Goal: Task Accomplishment & Management: Manage account settings

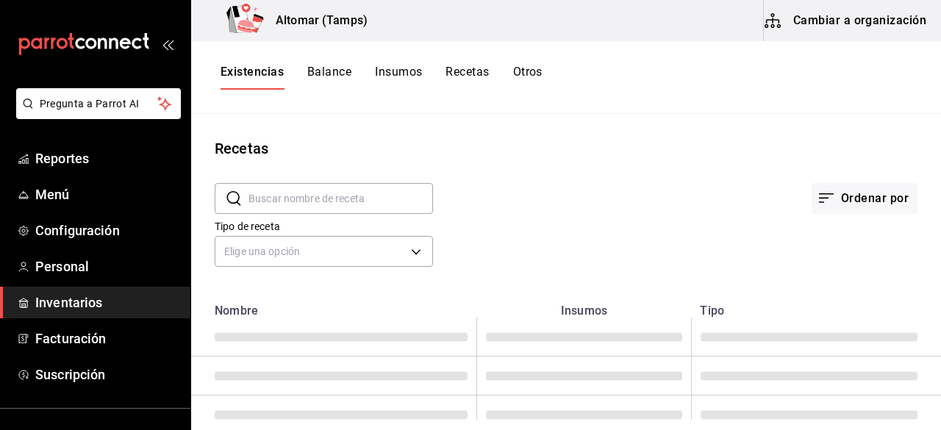
type input "Receta Taco estilo baja"
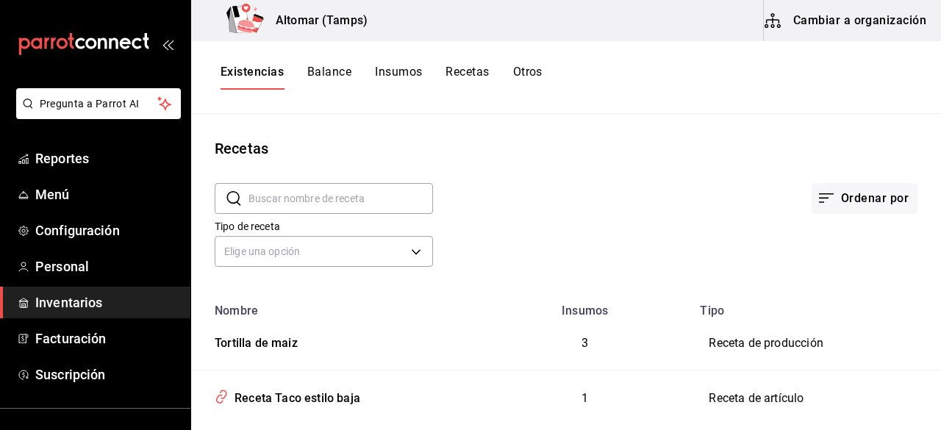
click at [340, 77] on button "Balance" at bounding box center [329, 77] width 44 height 25
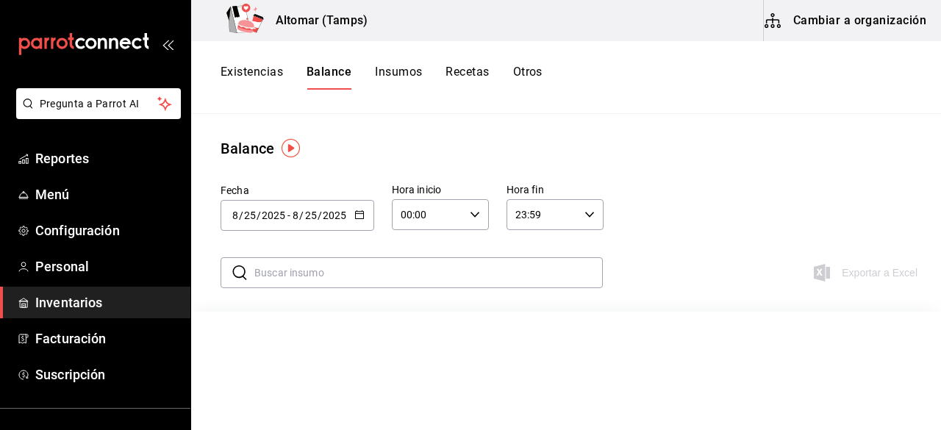
click at [804, 20] on button "Cambiar a organización" at bounding box center [846, 20] width 165 height 41
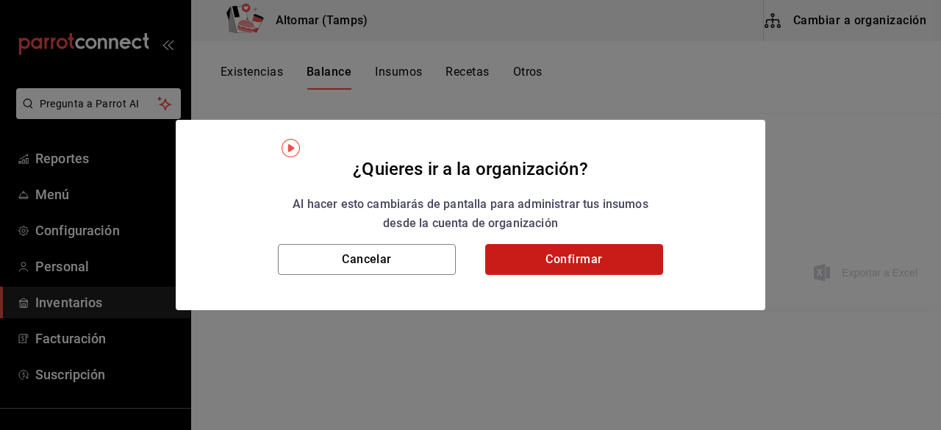
click at [579, 261] on button "Confirmar" at bounding box center [574, 259] width 178 height 31
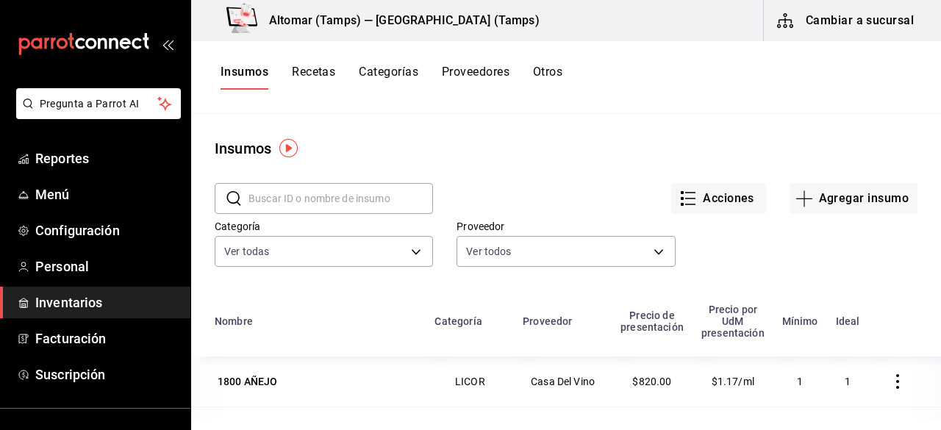
click at [312, 80] on button "Recetas" at bounding box center [313, 77] width 43 height 25
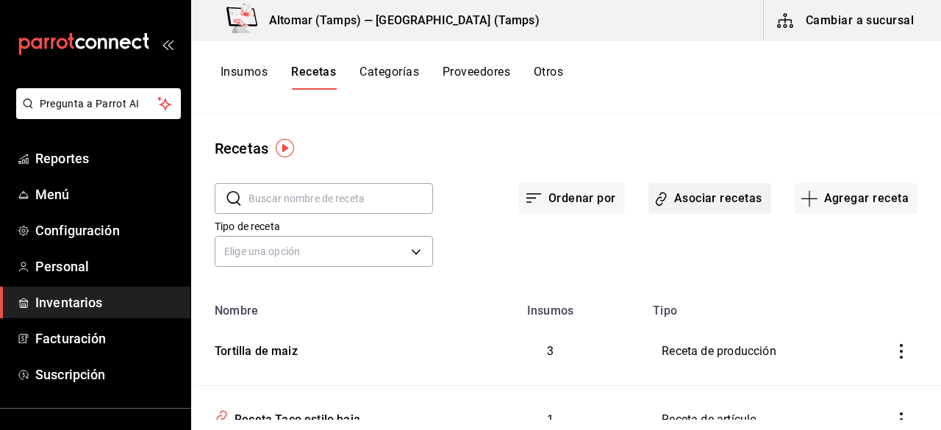
click at [673, 199] on button "Asociar recetas" at bounding box center [709, 198] width 123 height 31
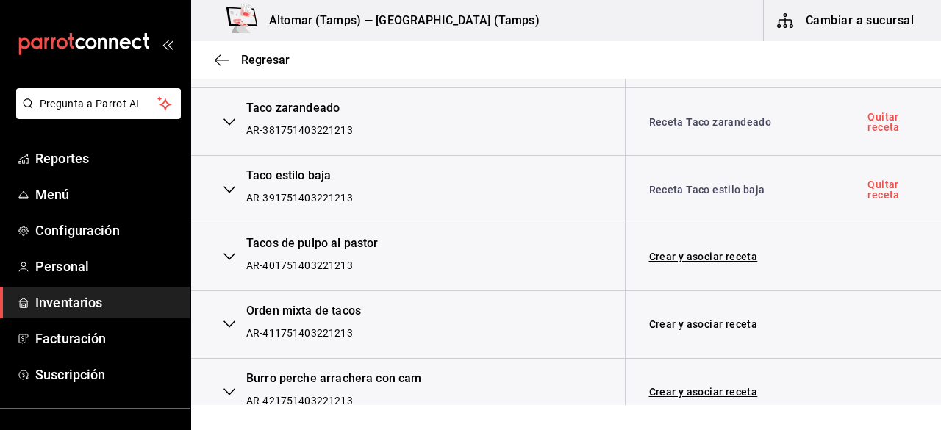
scroll to position [2591, 0]
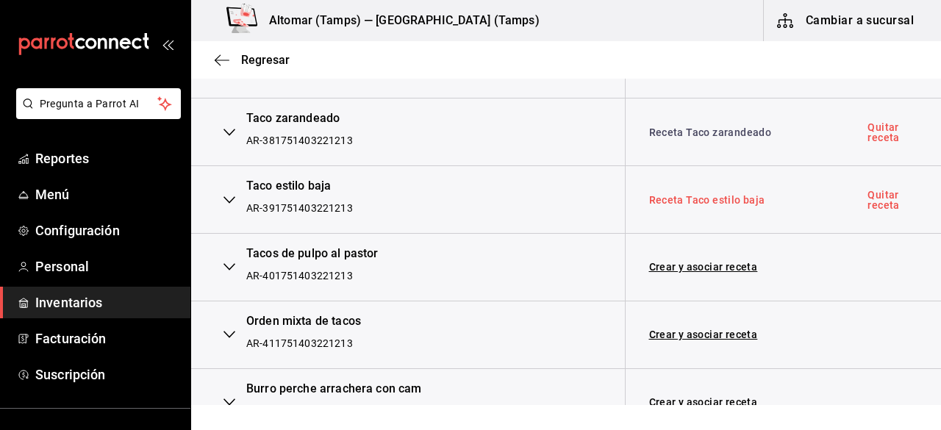
click at [700, 194] on link "Receta Taco estilo baja" at bounding box center [707, 200] width 116 height 12
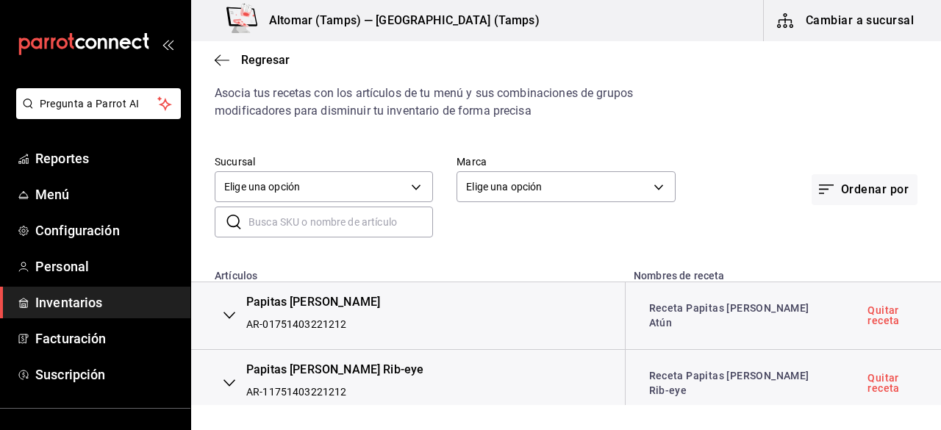
scroll to position [0, 0]
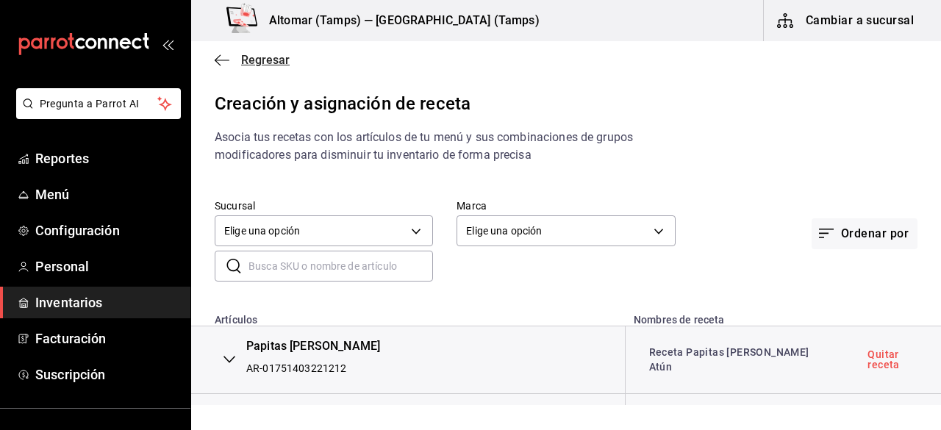
click at [236, 55] on span "Regresar" at bounding box center [252, 60] width 75 height 14
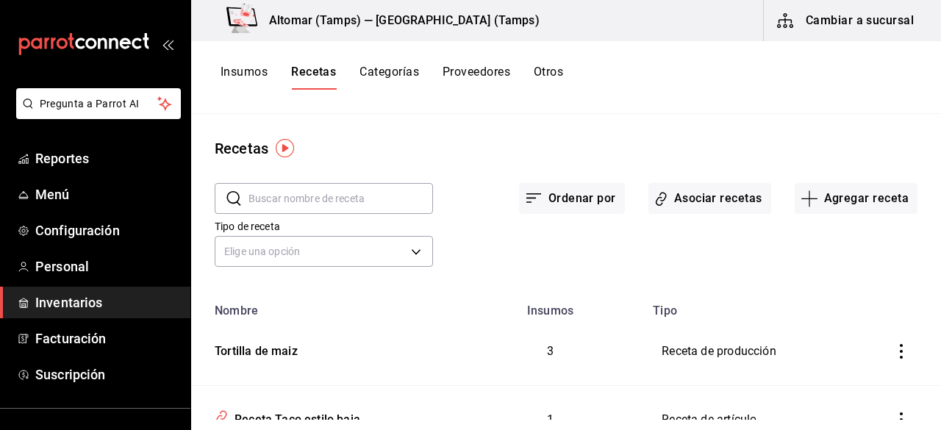
click at [249, 74] on button "Insumos" at bounding box center [243, 77] width 47 height 25
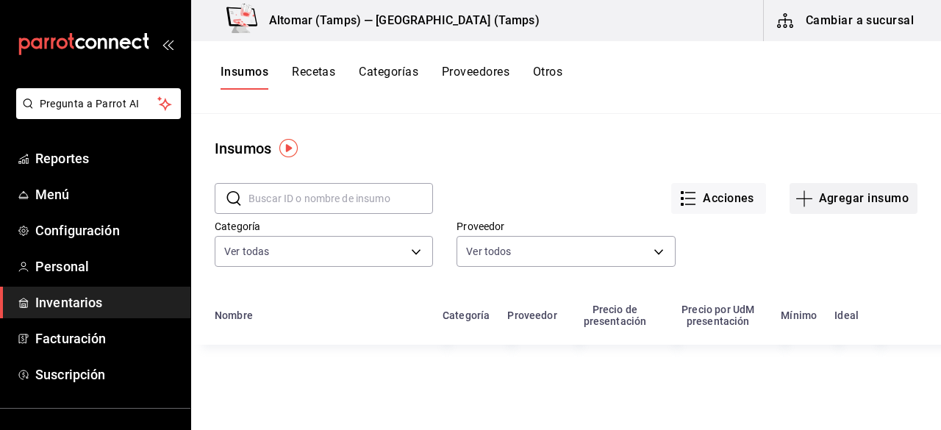
click at [791, 209] on button "Agregar insumo" at bounding box center [853, 198] width 128 height 31
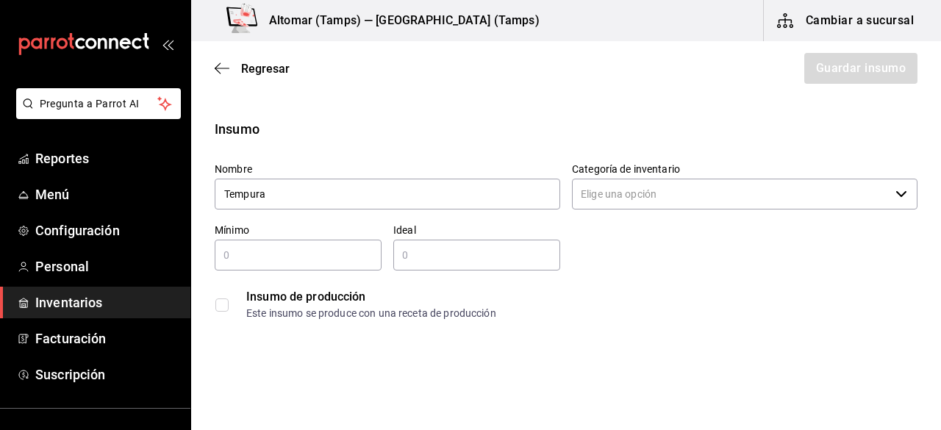
type input "Tempura"
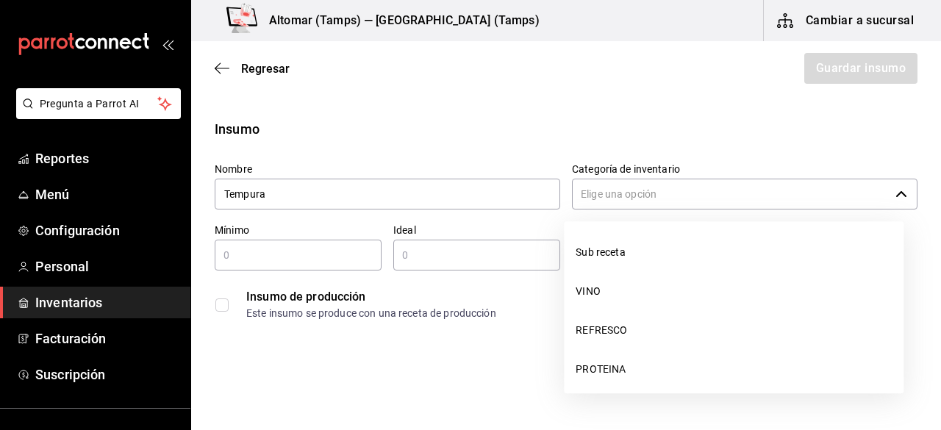
click at [739, 194] on input "Categoría de inventario" at bounding box center [730, 194] width 317 height 31
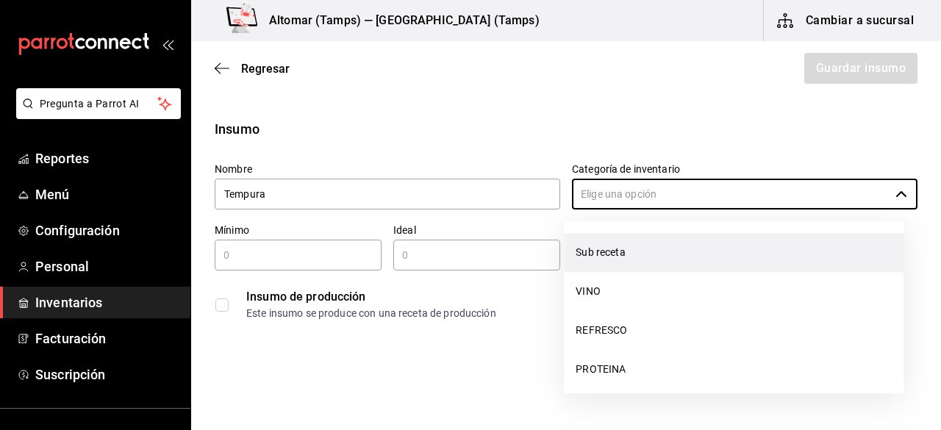
click at [694, 240] on li "Sub receta" at bounding box center [734, 252] width 340 height 39
type input "Sub receta"
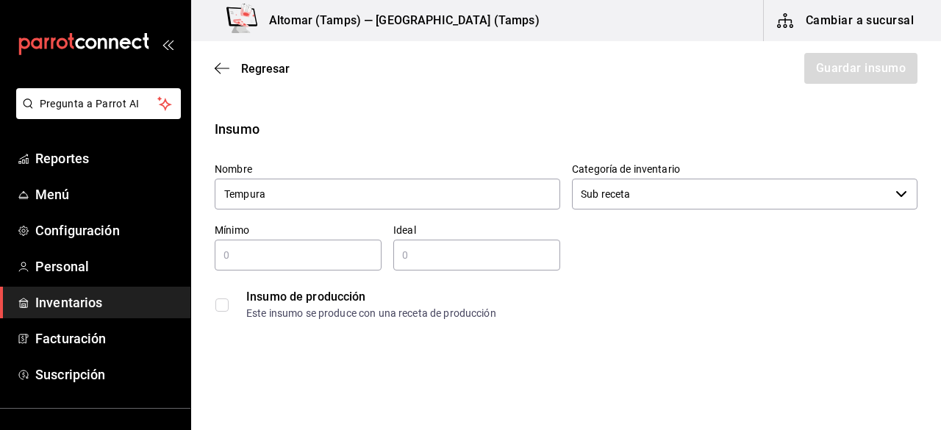
click at [223, 302] on input "checkbox" at bounding box center [221, 304] width 13 height 13
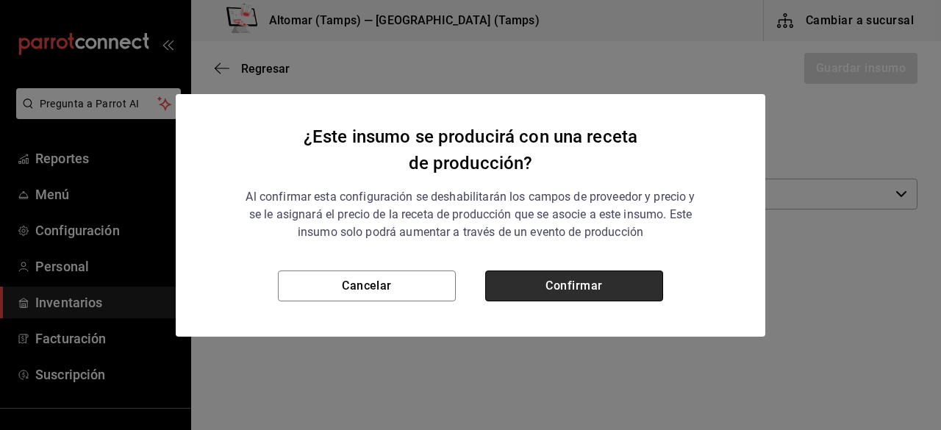
click at [531, 276] on button "Confirmar" at bounding box center [574, 285] width 178 height 31
checkbox input "true"
type input "$0.00"
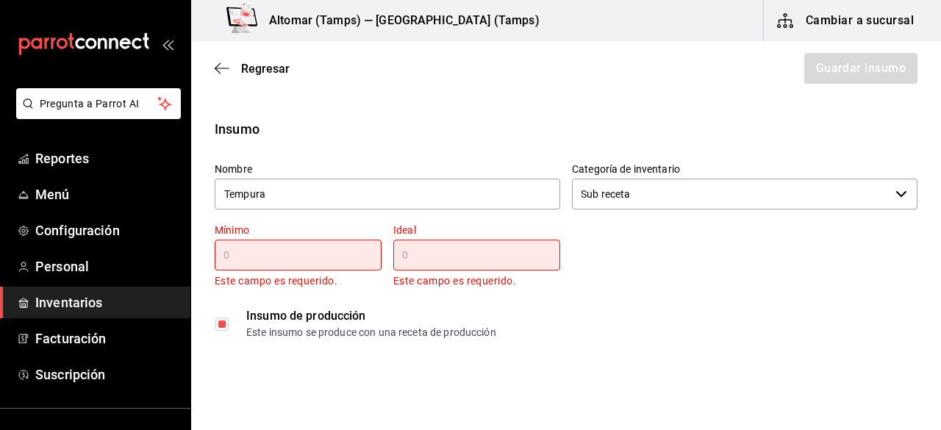
click at [329, 238] on div "Mínimo ​ Este campo es requerido." at bounding box center [298, 256] width 167 height 66
click at [309, 254] on input "text" at bounding box center [298, 255] width 167 height 18
type input "1"
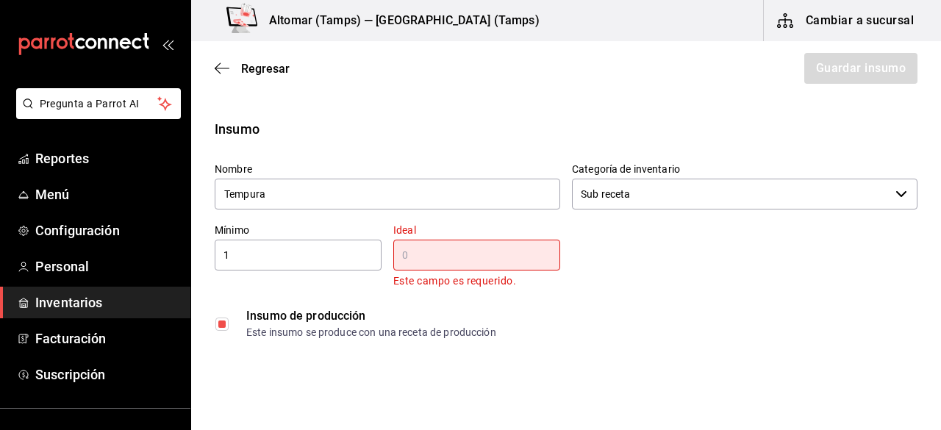
click at [408, 276] on p "Este campo es requerido." at bounding box center [476, 281] width 167 height 17
click at [419, 258] on input "text" at bounding box center [476, 255] width 167 height 18
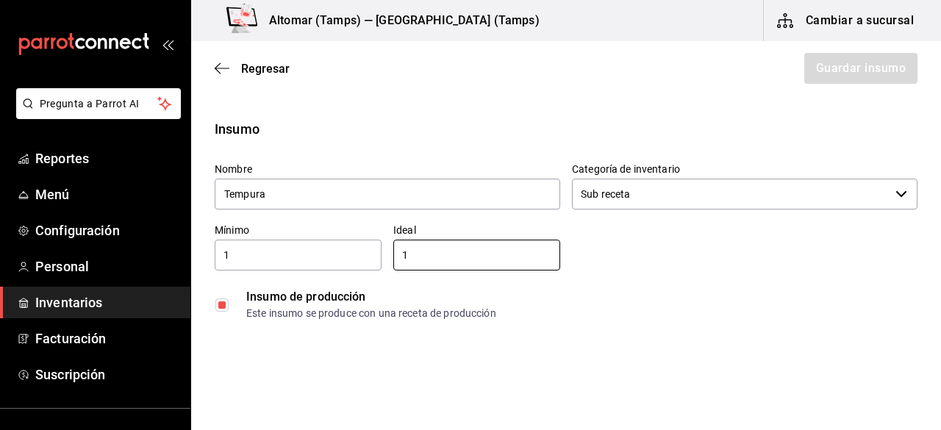
type input "1"
click at [606, 272] on div "Insumo de producción Este insumo se produce con una receta de producción" at bounding box center [560, 298] width 714 height 57
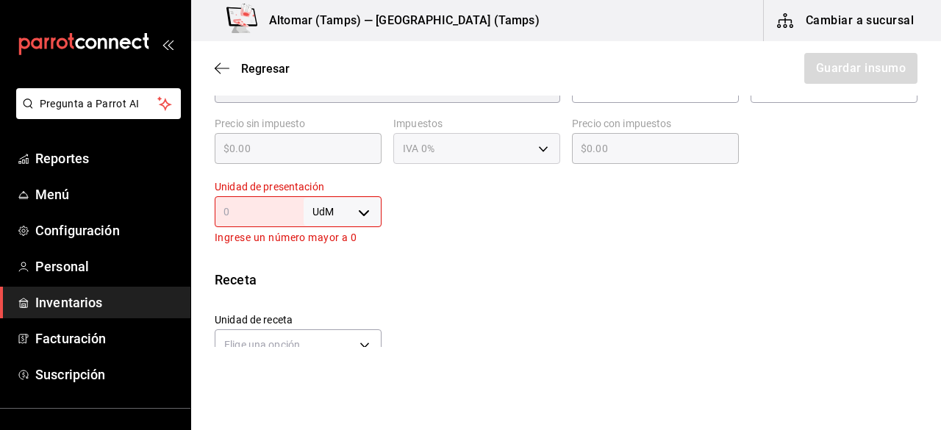
scroll to position [374, 0]
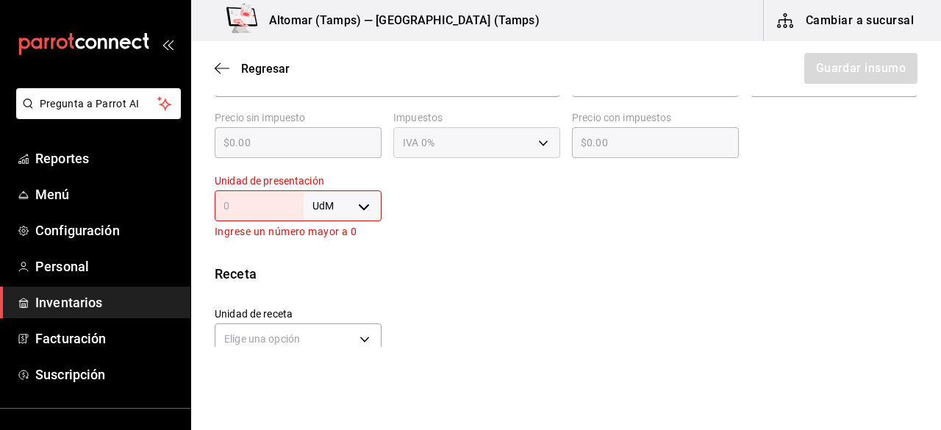
click at [270, 203] on input "text" at bounding box center [259, 206] width 89 height 18
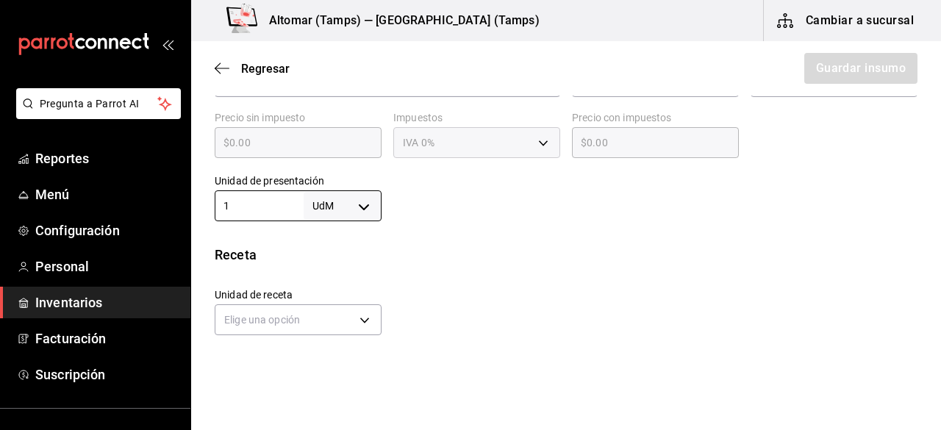
type input "1"
click at [433, 198] on div at bounding box center [649, 191] width 536 height 59
click at [357, 201] on body "Pregunta a Parrot AI Reportes Menú Configuración Personal Inventarios Facturaci…" at bounding box center [470, 173] width 941 height 347
click at [338, 293] on li "gr" at bounding box center [339, 298] width 76 height 24
type input "GRAM"
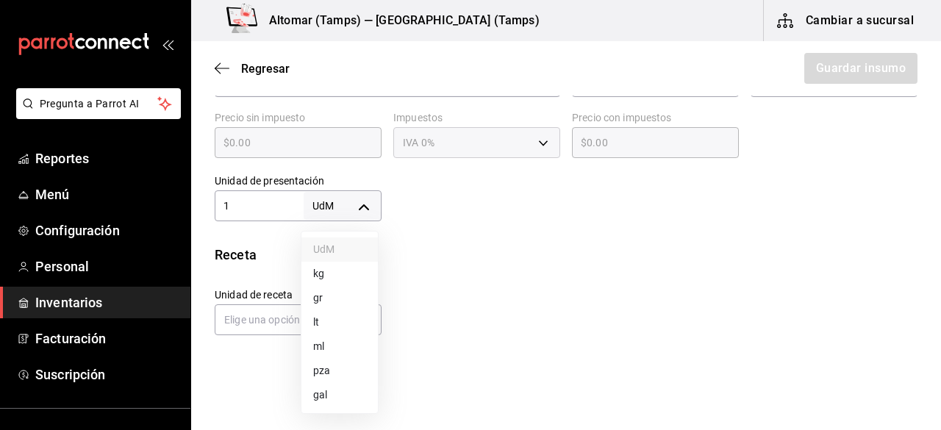
type input "GRAM"
type input "1"
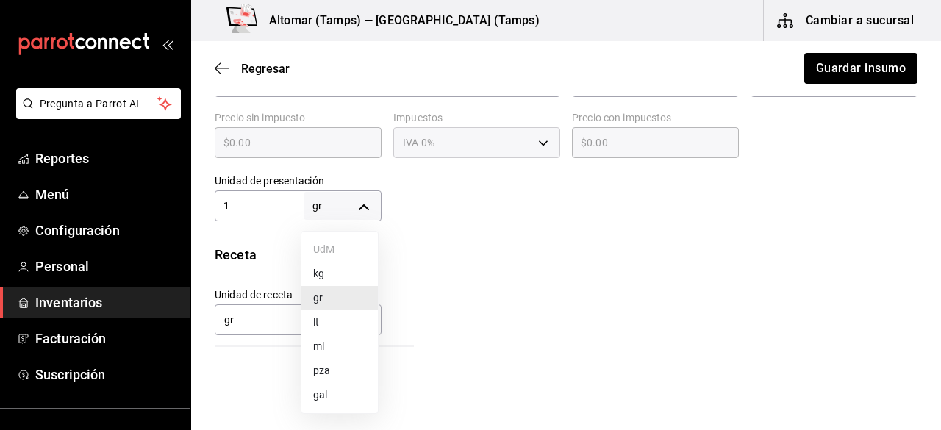
click at [363, 202] on body "Pregunta a Parrot AI Reportes Menú Configuración Personal Inventarios Facturaci…" at bounding box center [470, 173] width 941 height 347
click at [478, 208] on div at bounding box center [470, 215] width 941 height 430
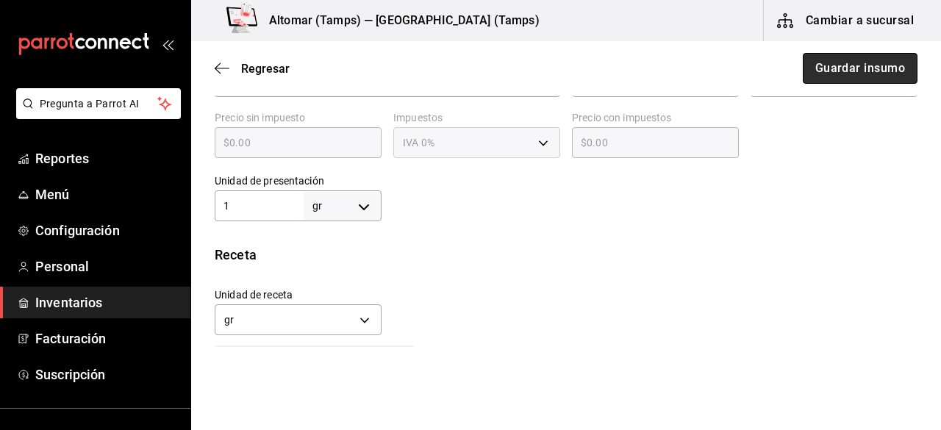
click at [825, 71] on button "Guardar insumo" at bounding box center [860, 68] width 115 height 31
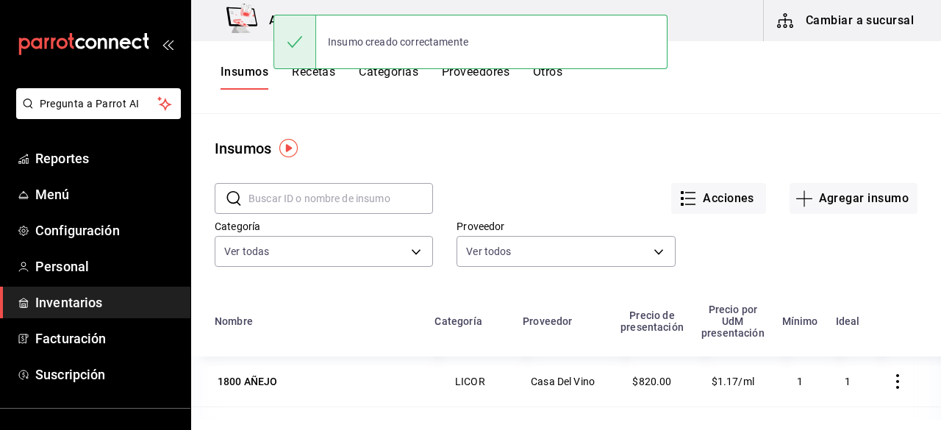
click at [322, 69] on div "Insumo creado correctamente" at bounding box center [470, 41] width 394 height 63
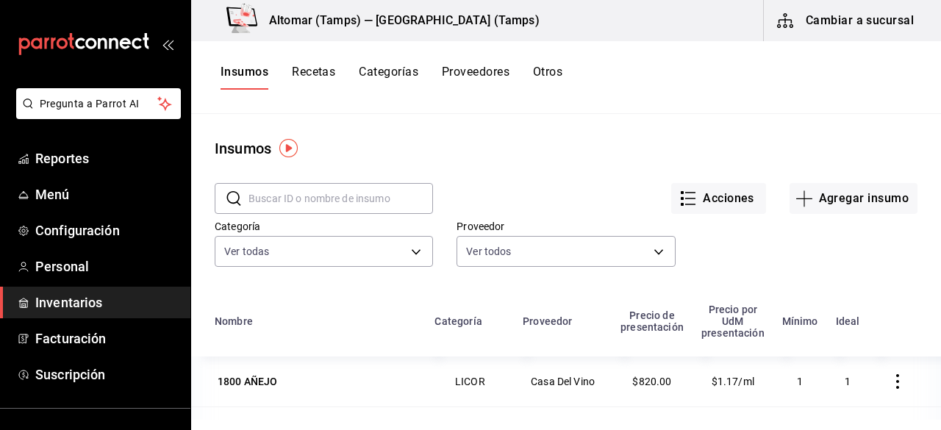
click at [320, 73] on button "Recetas" at bounding box center [313, 77] width 43 height 25
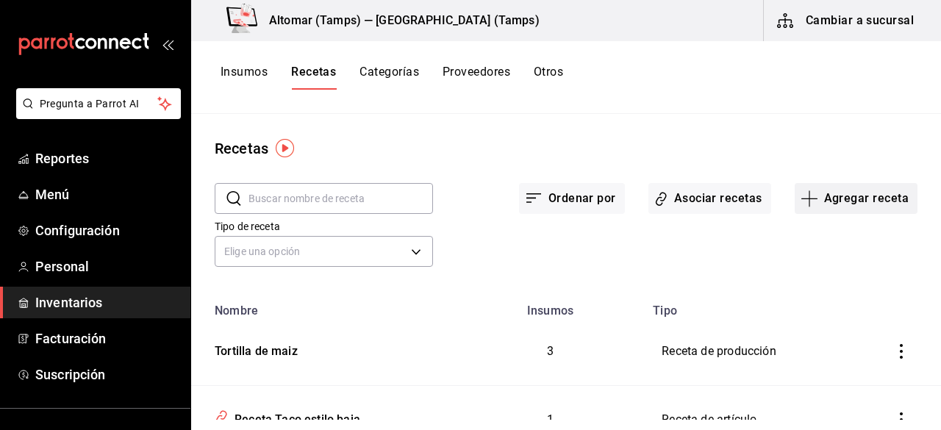
click at [861, 200] on button "Agregar receta" at bounding box center [855, 198] width 123 height 31
click at [819, 310] on span "Receta de producción" at bounding box center [844, 316] width 123 height 15
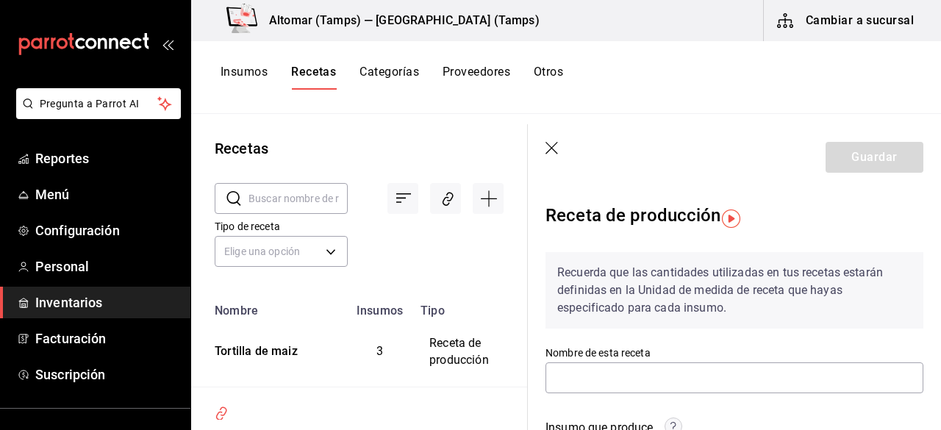
drag, startPoint x: 940, startPoint y: 194, endPoint x: 939, endPoint y: 239, distance: 44.8
click at [939, 239] on section "Guardar Receta de producción Recuerda que las cantidades utilizadas en tus rece…" at bounding box center [734, 277] width 413 height 306
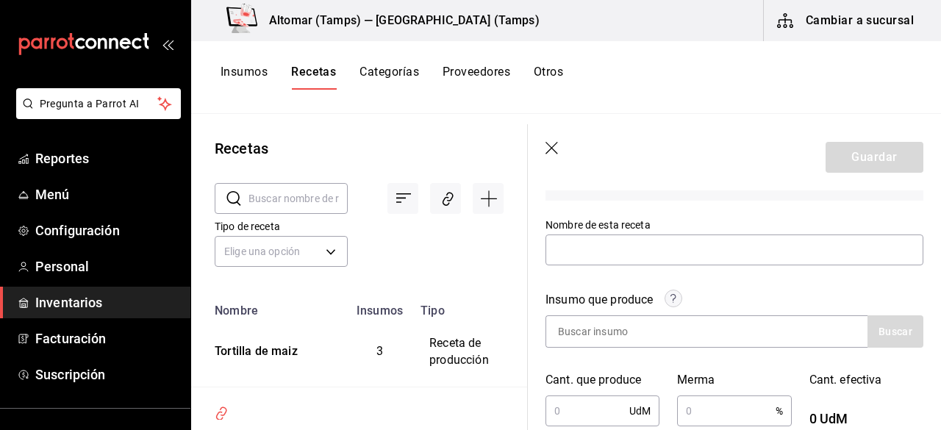
scroll to position [125, 0]
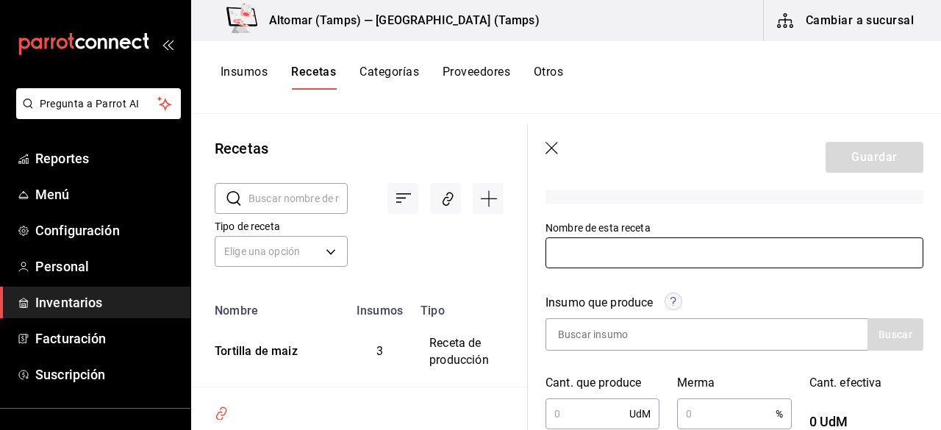
click at [584, 238] on input "text" at bounding box center [734, 252] width 378 height 31
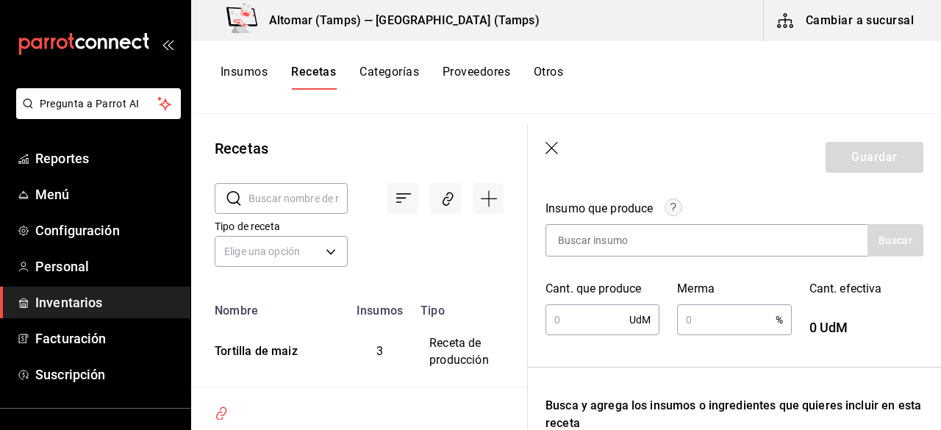
scroll to position [222, 0]
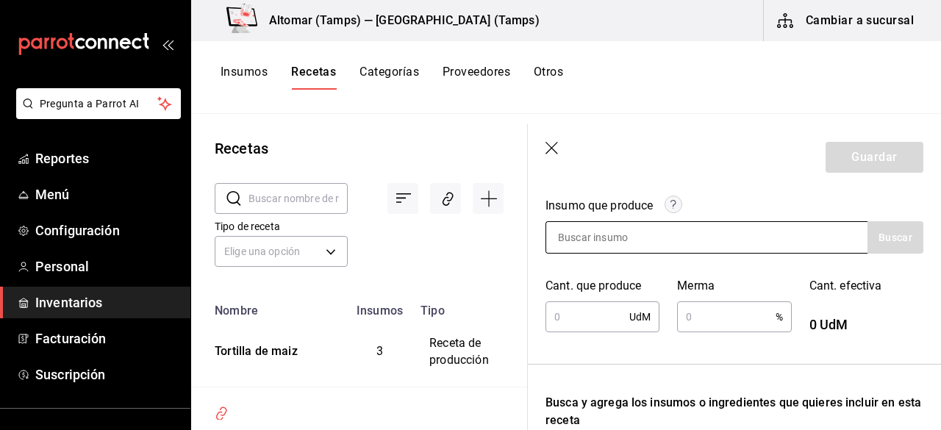
type input "Tempura"
click at [634, 234] on input at bounding box center [619, 237] width 147 height 31
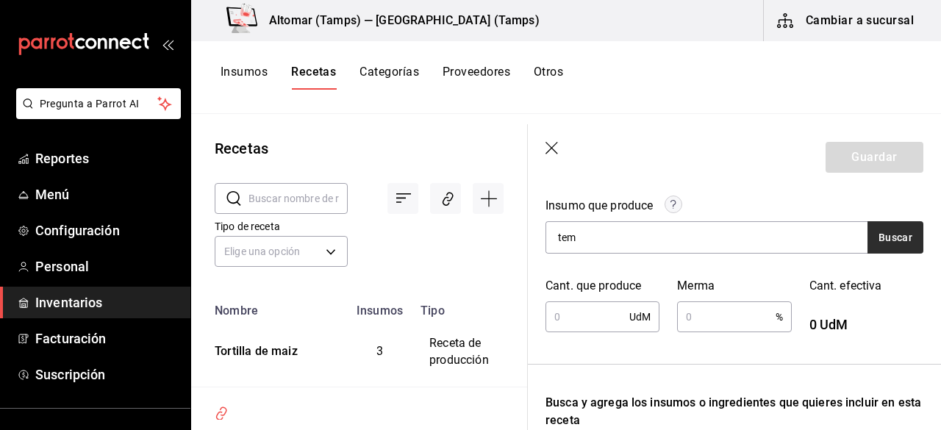
type input "tem"
click at [876, 238] on button "Buscar" at bounding box center [895, 237] width 56 height 32
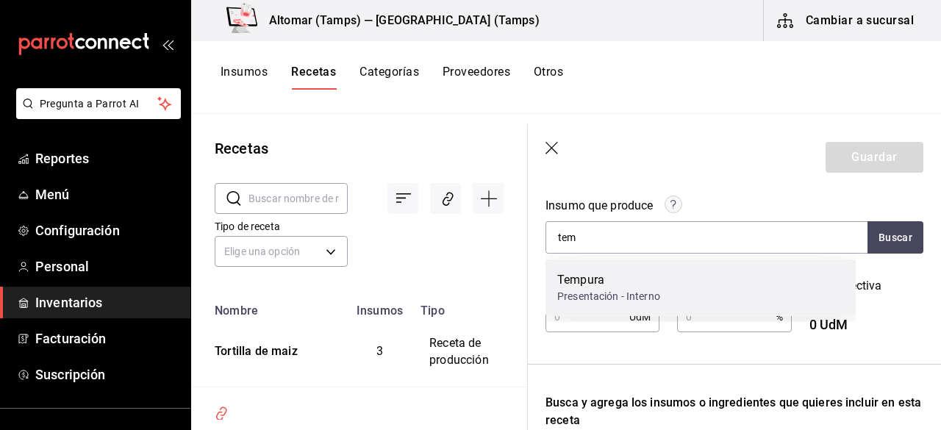
click at [581, 277] on div "Tempura" at bounding box center [608, 280] width 103 height 18
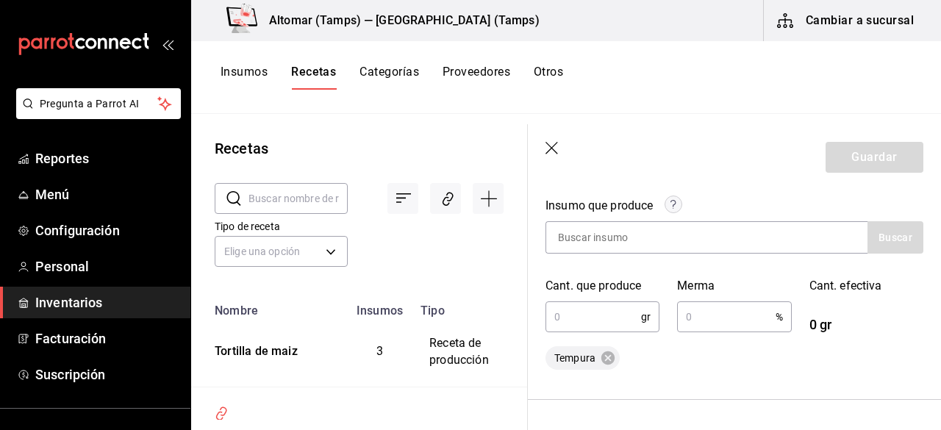
click at [601, 320] on input "text" at bounding box center [593, 316] width 96 height 29
type input "2,150"
click at [695, 315] on input "text" at bounding box center [726, 316] width 98 height 29
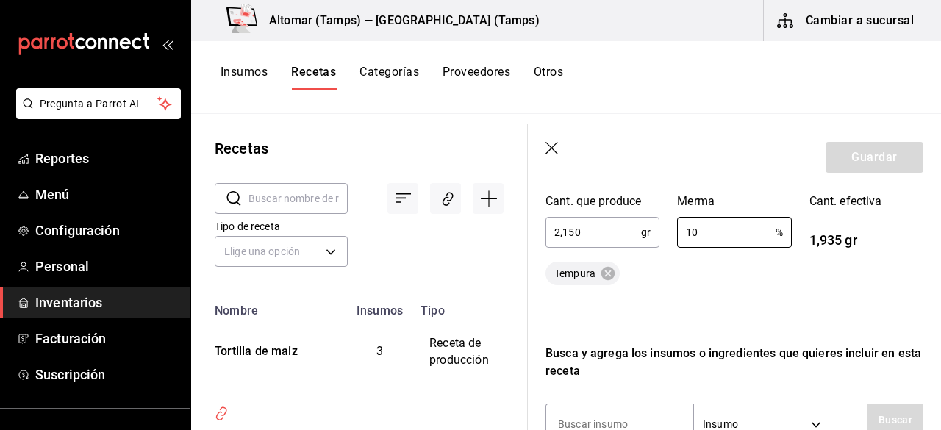
scroll to position [313, 0]
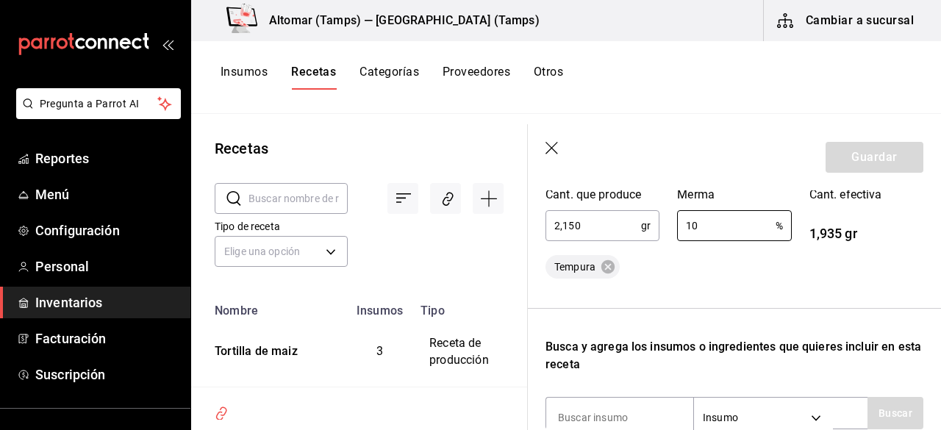
type input "10"
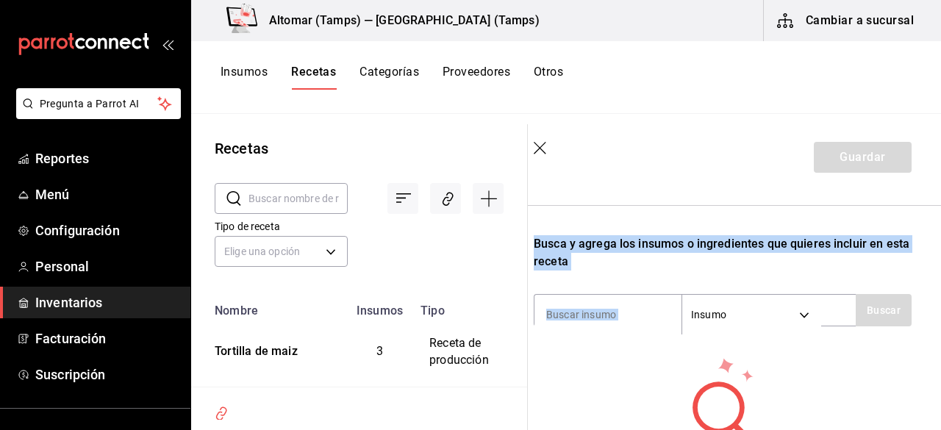
scroll to position [428, 12]
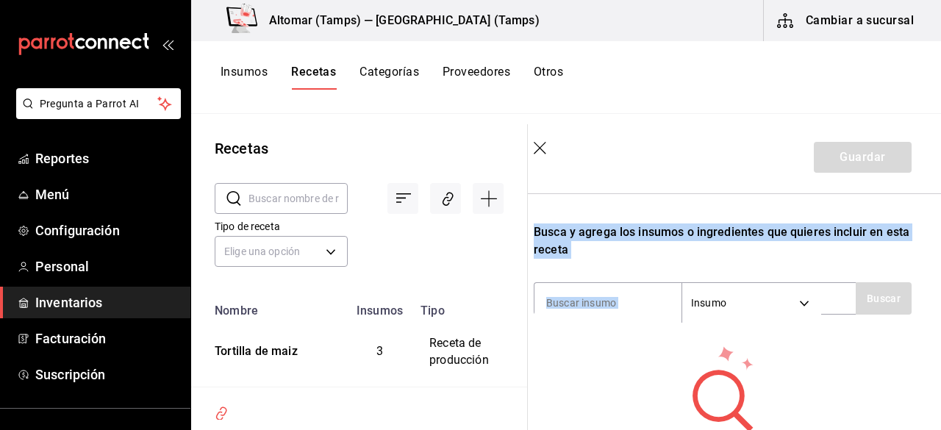
drag, startPoint x: 940, startPoint y: 277, endPoint x: 939, endPoint y: 314, distance: 36.8
click at [939, 314] on section "Guardar Receta de producción Recuerda que las cantidades utilizadas en tus rece…" at bounding box center [734, 277] width 413 height 306
click at [631, 259] on div "Recuerda que las cantidades utilizadas en tus recetas estarán definidas en la U…" at bounding box center [723, 149] width 378 height 672
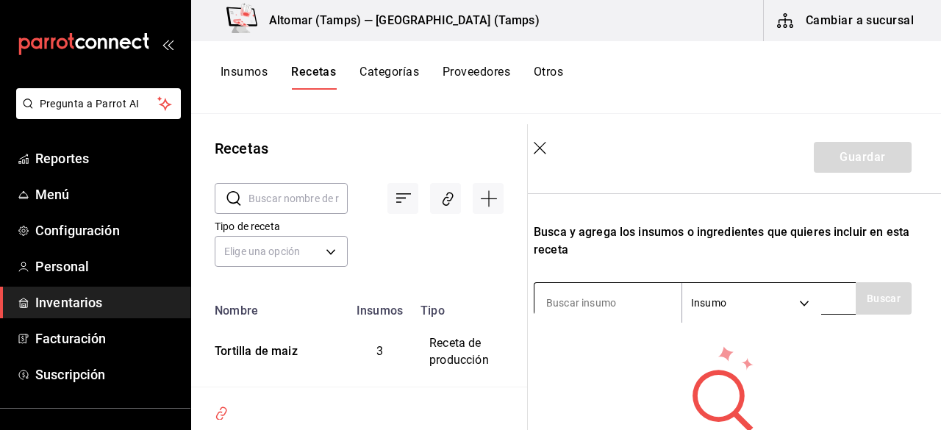
click at [603, 293] on input at bounding box center [607, 302] width 147 height 31
type input "harina"
click at [872, 295] on button "Buscar" at bounding box center [883, 298] width 56 height 32
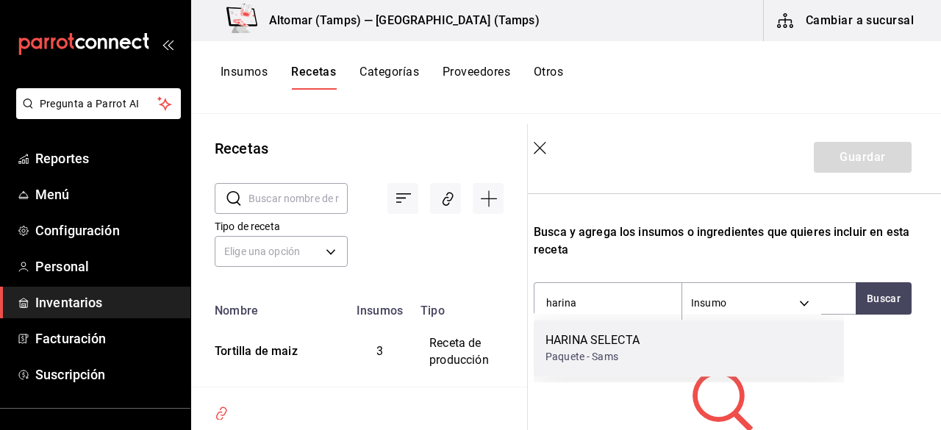
click at [638, 338] on div "HARINA SELECTA" at bounding box center [592, 340] width 94 height 18
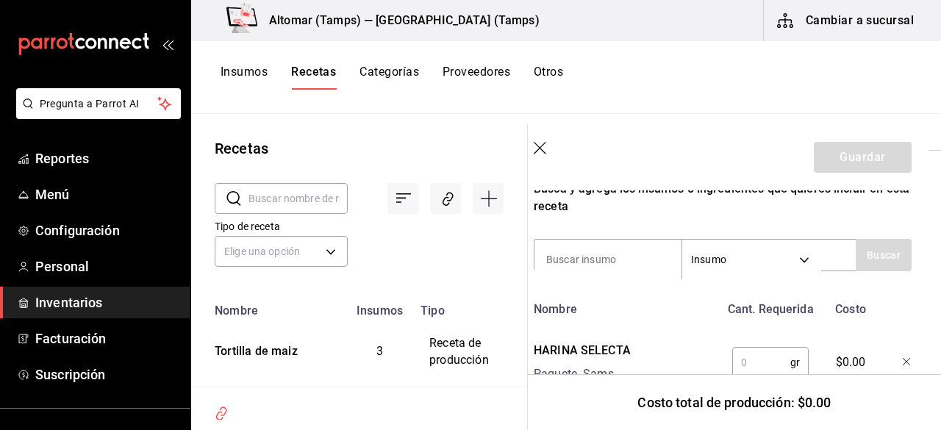
scroll to position [510, 12]
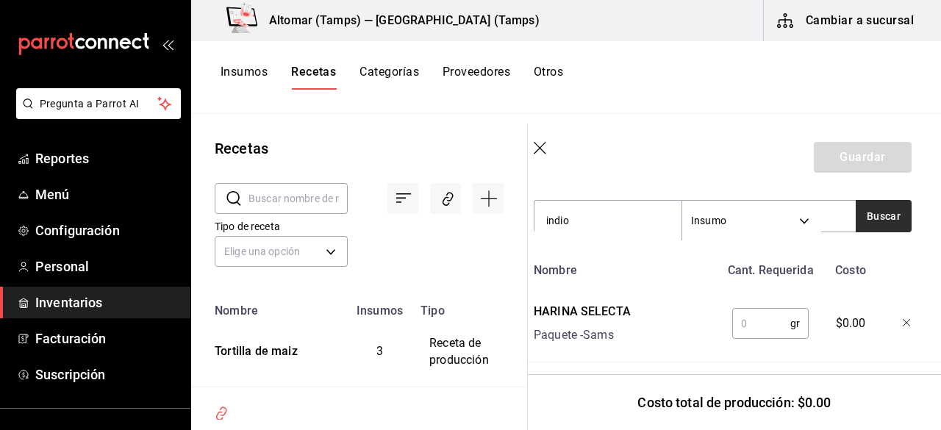
type input "indio"
click at [880, 212] on button "Buscar" at bounding box center [883, 216] width 56 height 32
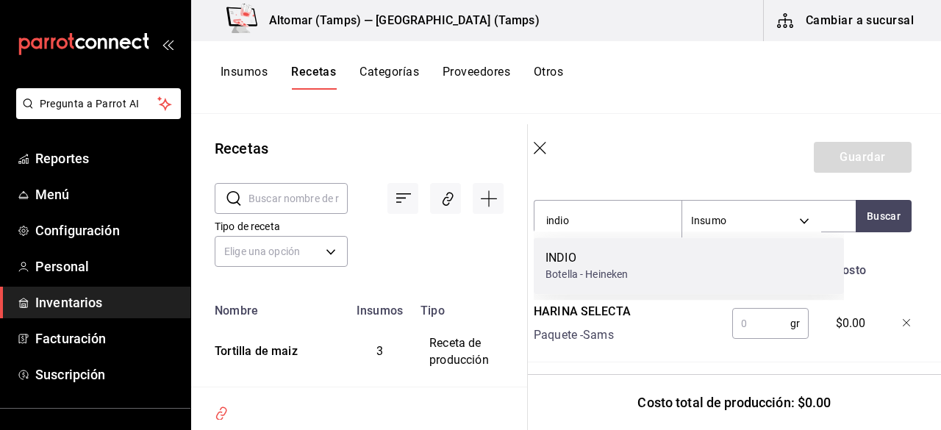
click at [691, 266] on div "INDIO Botella - Heineken" at bounding box center [689, 265] width 310 height 57
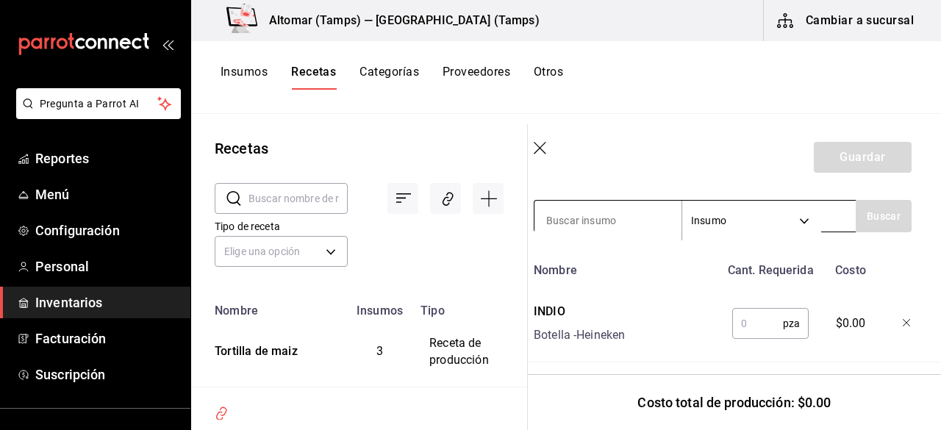
click at [636, 228] on input at bounding box center [607, 220] width 147 height 31
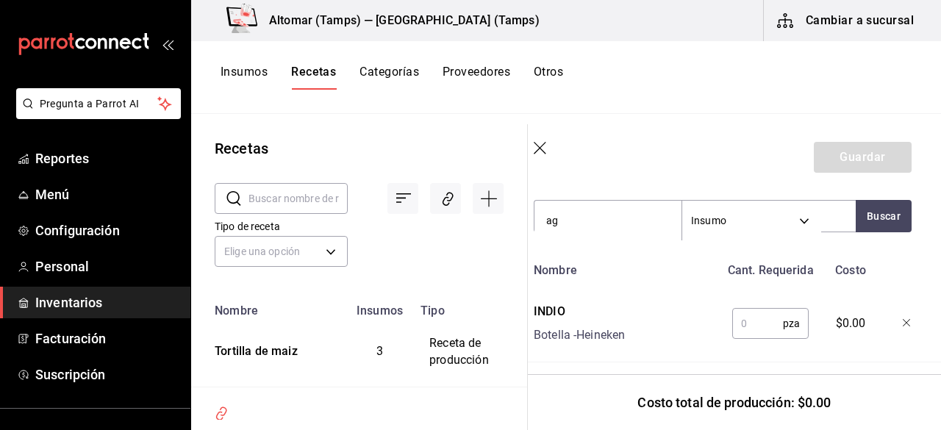
type input "a"
type input "minera"
click at [860, 210] on button "Buscar" at bounding box center [883, 216] width 56 height 32
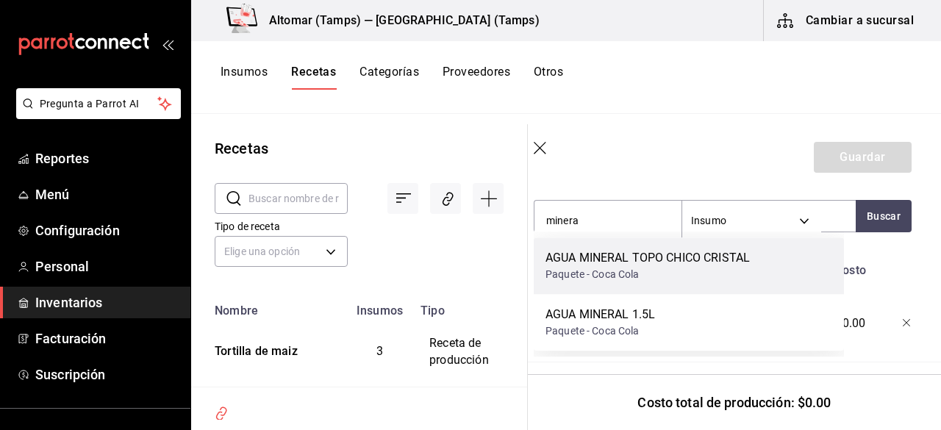
click at [692, 268] on div "Paquete - Coca Cola" at bounding box center [647, 274] width 204 height 15
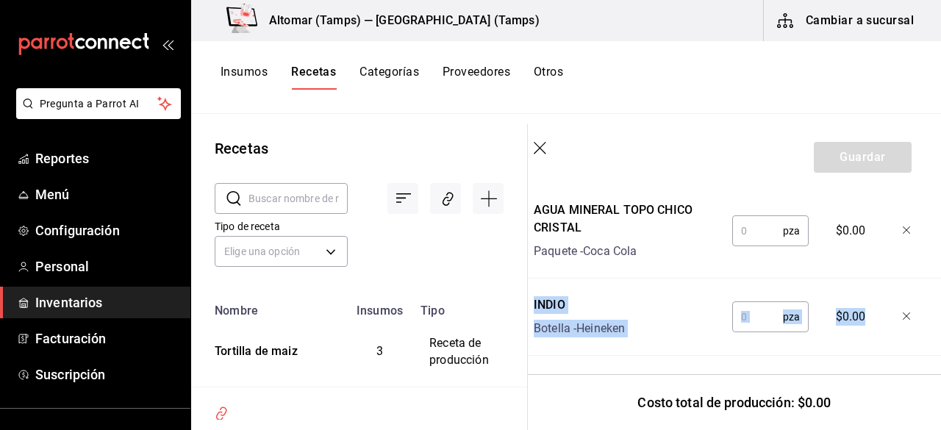
scroll to position [599, 12]
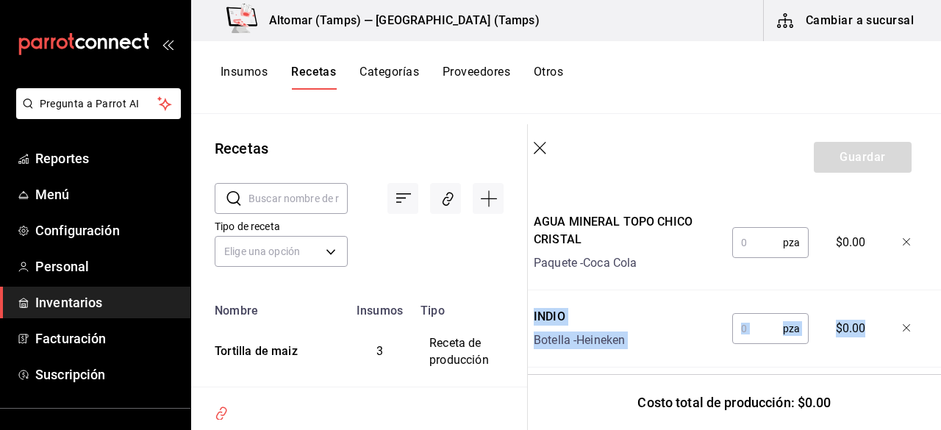
drag, startPoint x: 940, startPoint y: 302, endPoint x: 940, endPoint y: 326, distance: 24.3
click at [940, 326] on section "Guardar Receta de producción Recuerda que las cantidades utilizadas en tus rece…" at bounding box center [734, 277] width 413 height 306
click at [914, 290] on div "Receta de producción Recuerda que las cantidades utilizadas en tus recetas esta…" at bounding box center [722, 56] width 413 height 930
click at [739, 243] on input "text" at bounding box center [757, 243] width 51 height 29
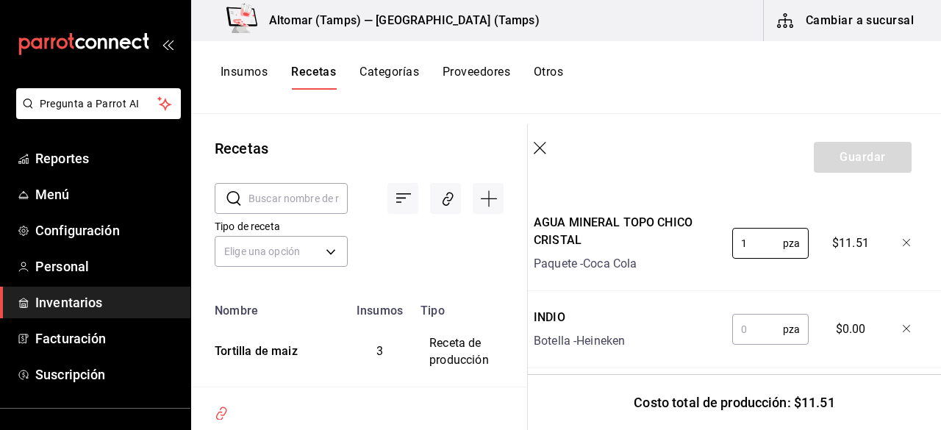
type input "1"
click at [760, 319] on input "text" at bounding box center [757, 329] width 51 height 29
type input "2"
click at [927, 291] on section "Guardar Receta de producción Recuerda que las cantidades utilizadas en tus rece…" at bounding box center [734, 277] width 413 height 306
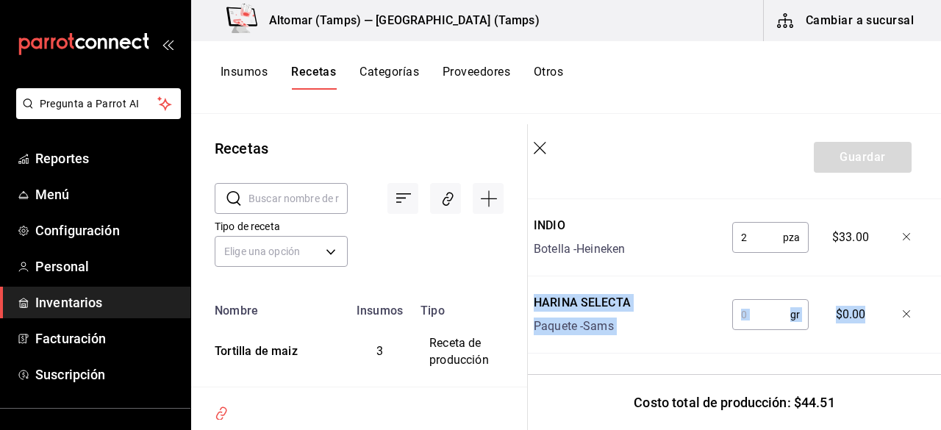
scroll to position [701, 12]
drag, startPoint x: 940, startPoint y: 315, endPoint x: 940, endPoint y: 349, distance: 34.5
click at [940, 349] on section "Guardar Receta de producción Recuerda que las cantidades utilizadas en tus rece…" at bounding box center [734, 277] width 413 height 306
click at [761, 300] on input "text" at bounding box center [761, 314] width 58 height 29
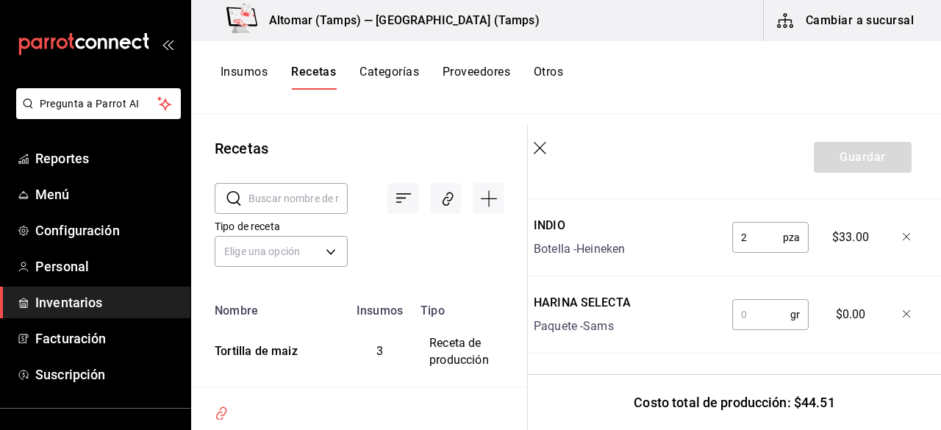
click at [783, 301] on div "gr ​" at bounding box center [770, 314] width 76 height 31
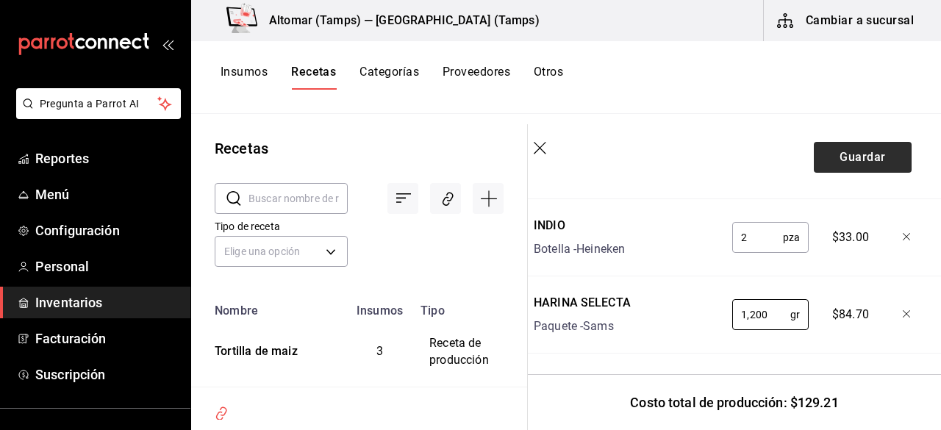
type input "1,200"
click at [850, 157] on button "Guardar" at bounding box center [863, 157] width 98 height 31
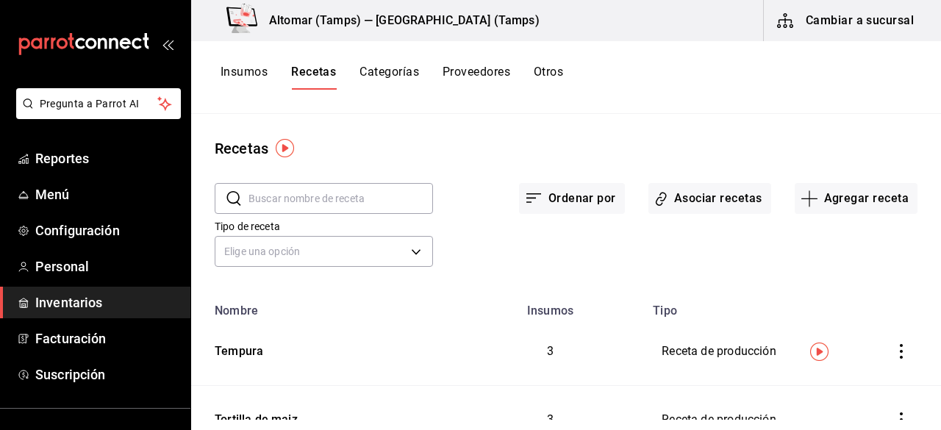
click at [255, 72] on button "Insumos" at bounding box center [243, 77] width 47 height 25
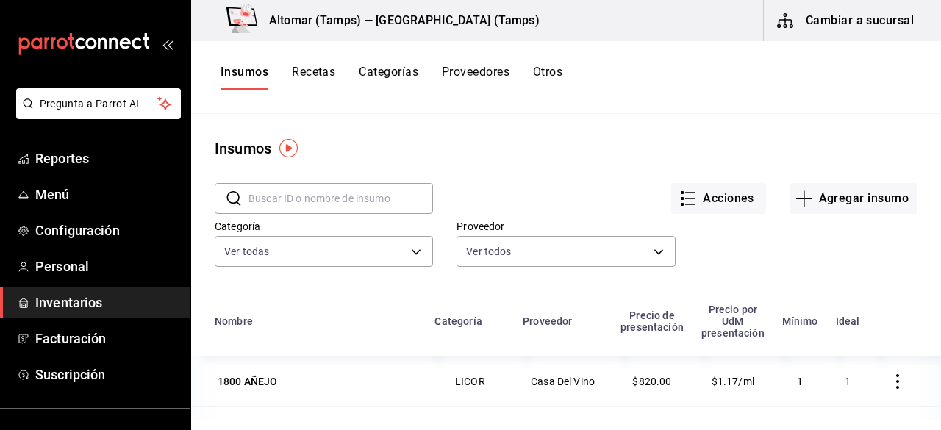
click at [301, 196] on input "text" at bounding box center [340, 198] width 184 height 29
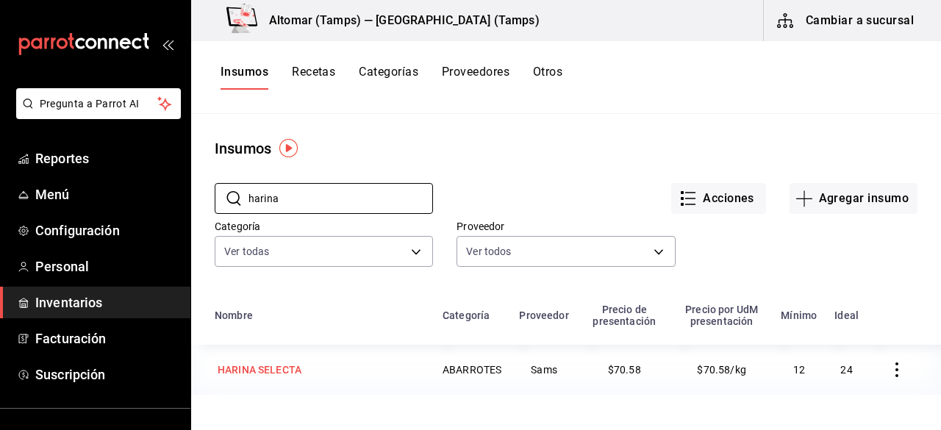
type input "harina"
click at [276, 361] on div "HARINA SELECTA" at bounding box center [260, 369] width 90 height 21
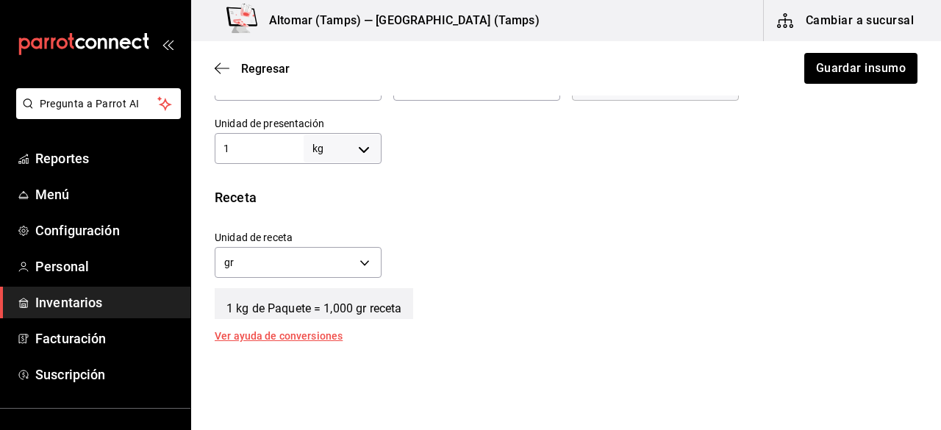
scroll to position [449, 0]
click at [245, 136] on div "1 kg KILOGRAM ​" at bounding box center [298, 146] width 167 height 31
type input "4"
type input "4,000"
type input "4"
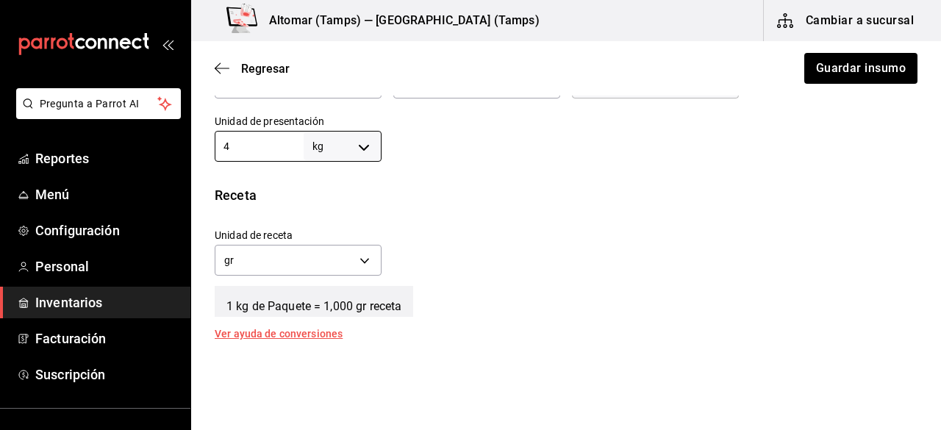
click at [595, 168] on div "Insumo IN-1753679144984 Nombre HARINA SELECTA Categoría de inventario ABARROTES…" at bounding box center [566, 132] width 750 height 925
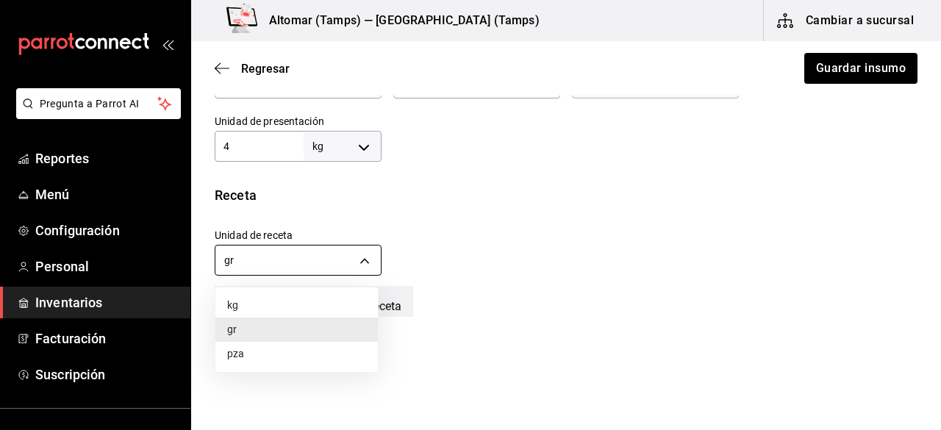
click at [260, 246] on body "Pregunta a Parrot AI Reportes Menú Configuración Personal Inventarios Facturaci…" at bounding box center [470, 173] width 941 height 347
click at [479, 162] on div at bounding box center [470, 215] width 941 height 430
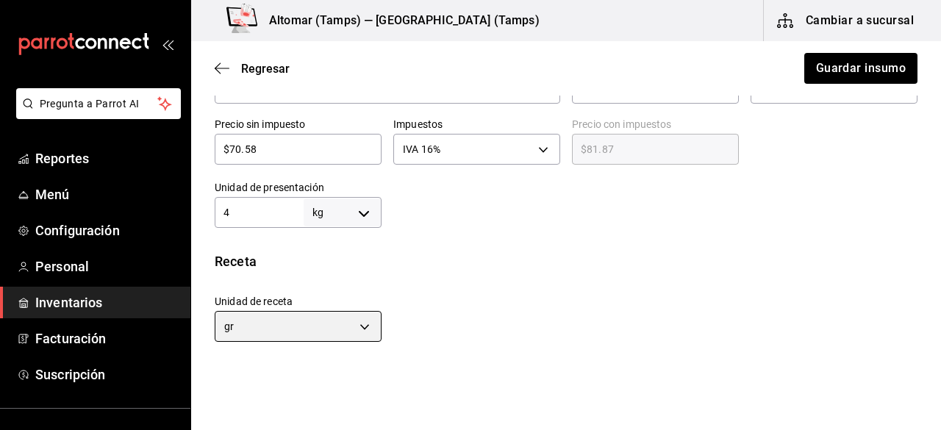
scroll to position [391, 0]
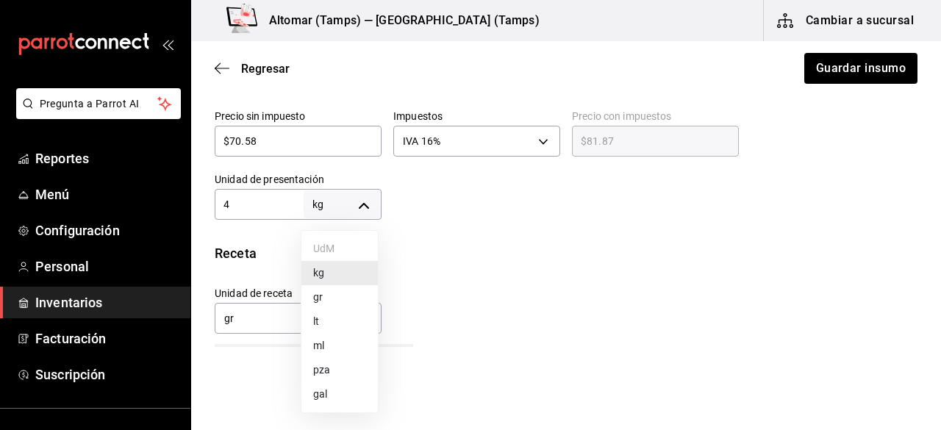
click at [356, 195] on body "Pregunta a Parrot AI Reportes Menú Configuración Personal Inventarios Facturaci…" at bounding box center [470, 173] width 941 height 347
click at [353, 359] on li "pza" at bounding box center [339, 370] width 76 height 24
type input "UNIT"
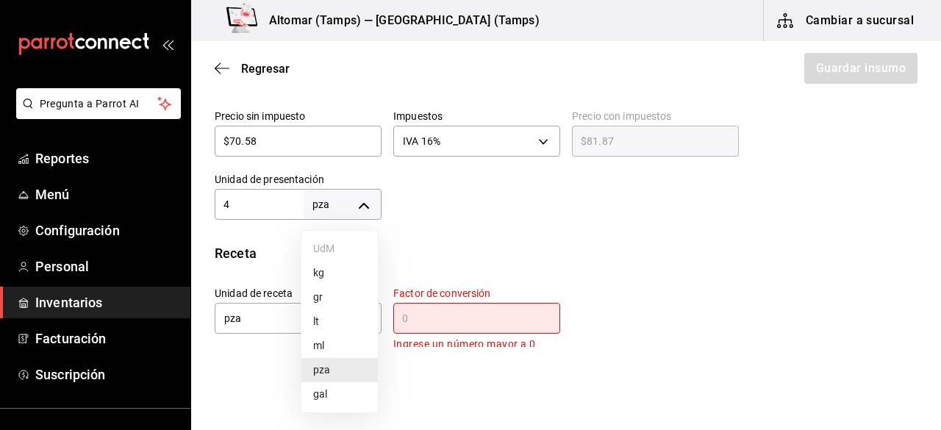
click at [359, 209] on body "Pregunta a Parrot AI Reportes Menú Configuración Personal Inventarios Facturaci…" at bounding box center [470, 173] width 941 height 347
click at [332, 290] on li "gr" at bounding box center [339, 297] width 76 height 24
type input "GRAM"
type input "4"
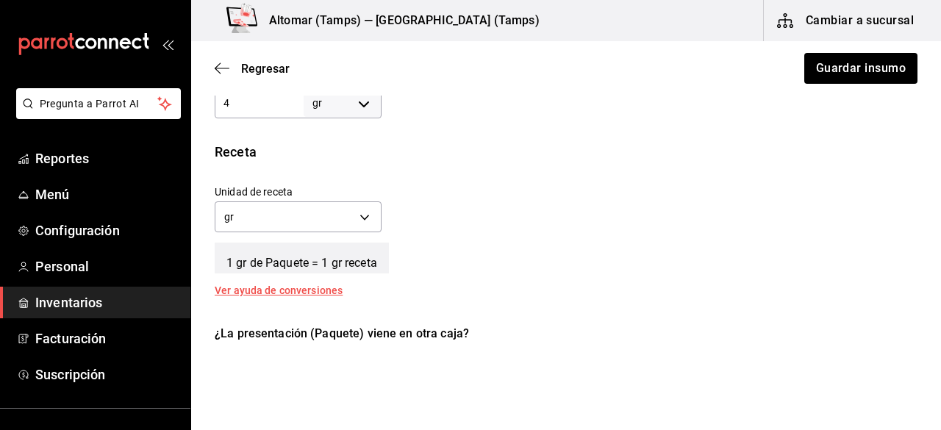
scroll to position [478, 0]
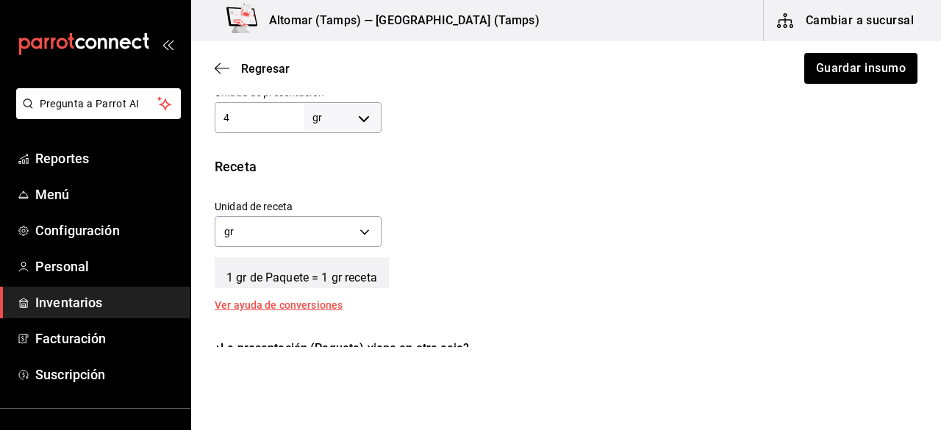
click at [238, 112] on input "4" at bounding box center [259, 118] width 89 height 18
type input "1"
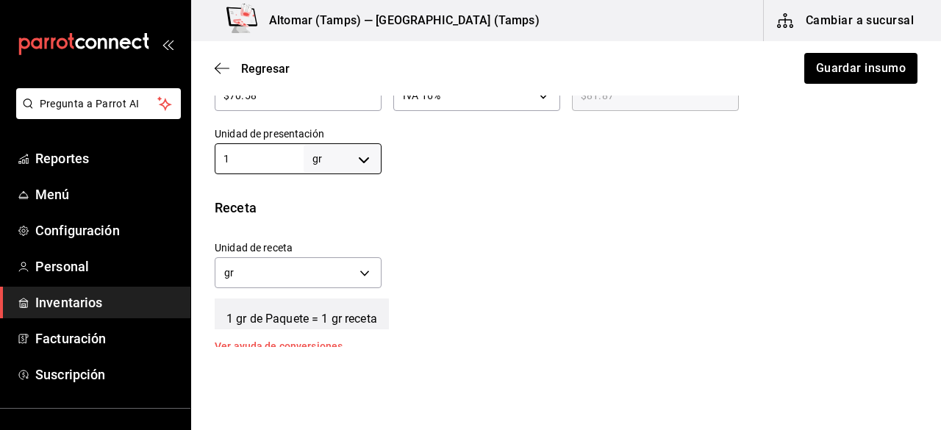
scroll to position [435, 0]
type input "10"
type input "100"
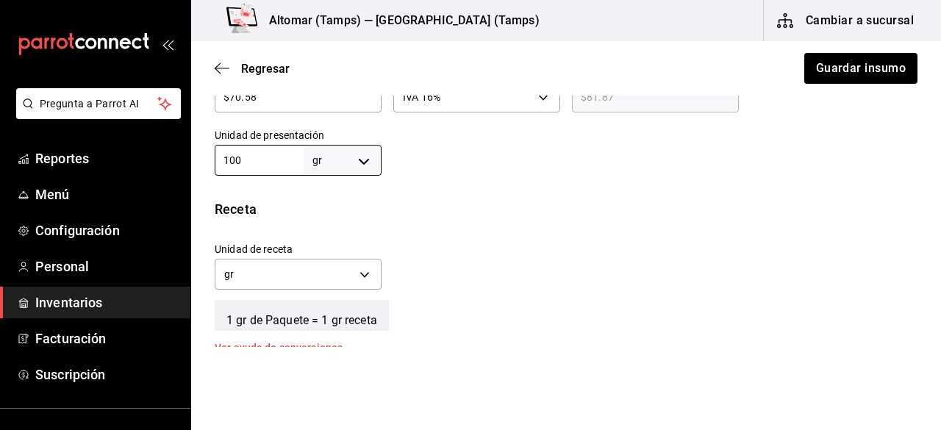
type input "1,000"
click at [714, 187] on div "Insumo IN-1753679144984 Nombre HARINA SELECTA Categoría de inventario ABARROTES…" at bounding box center [566, 146] width 750 height 925
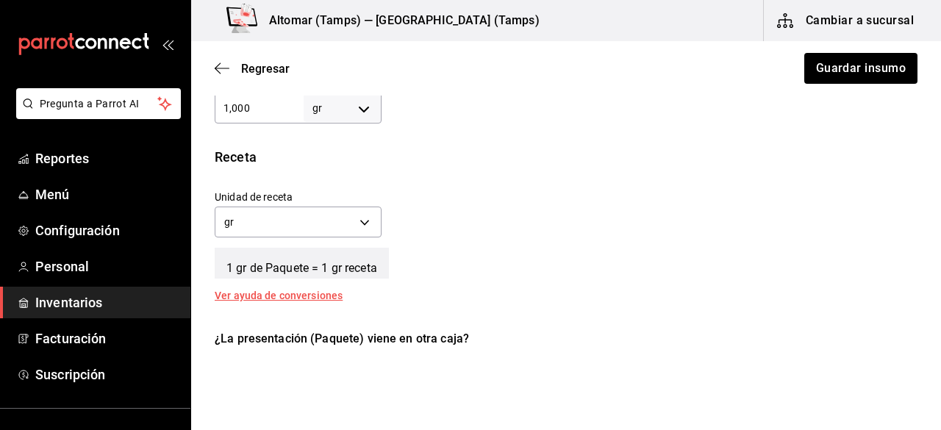
scroll to position [464, 0]
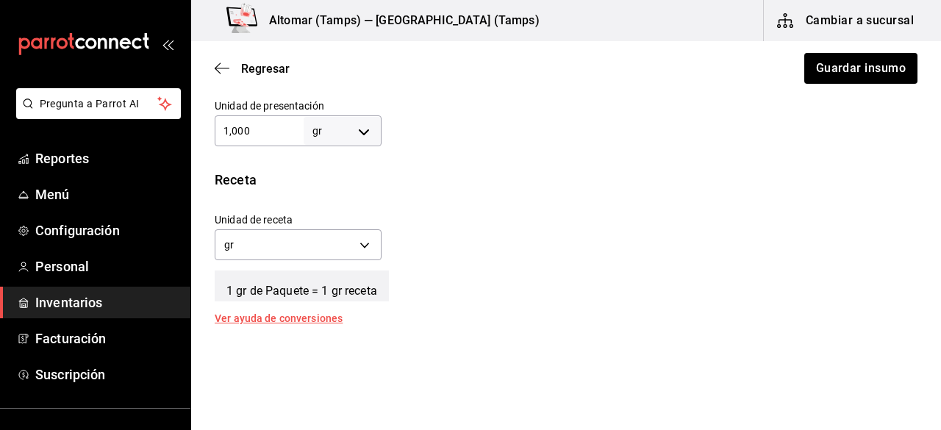
click at [262, 124] on input "1,000" at bounding box center [259, 131] width 89 height 18
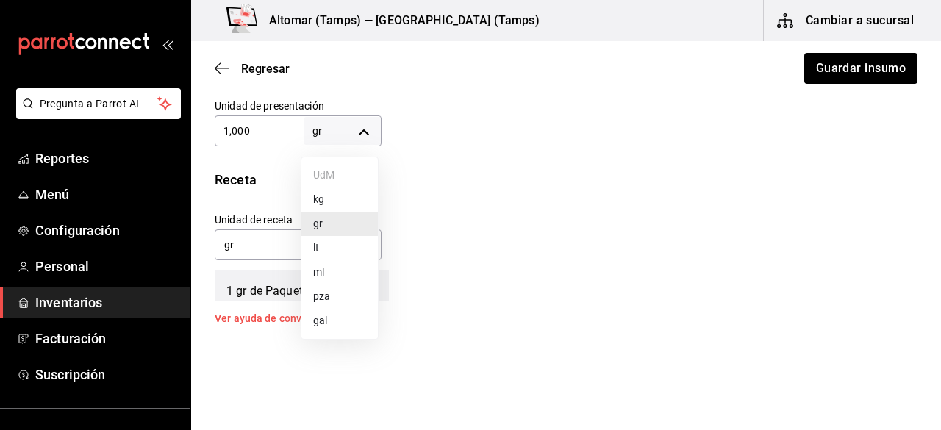
click at [352, 123] on body "Pregunta a Parrot AI Reportes Menú Configuración Personal Inventarios Facturaci…" at bounding box center [470, 173] width 941 height 347
click at [333, 200] on li "kg" at bounding box center [339, 199] width 76 height 24
type input "KILOGRAM"
type input "1,000"
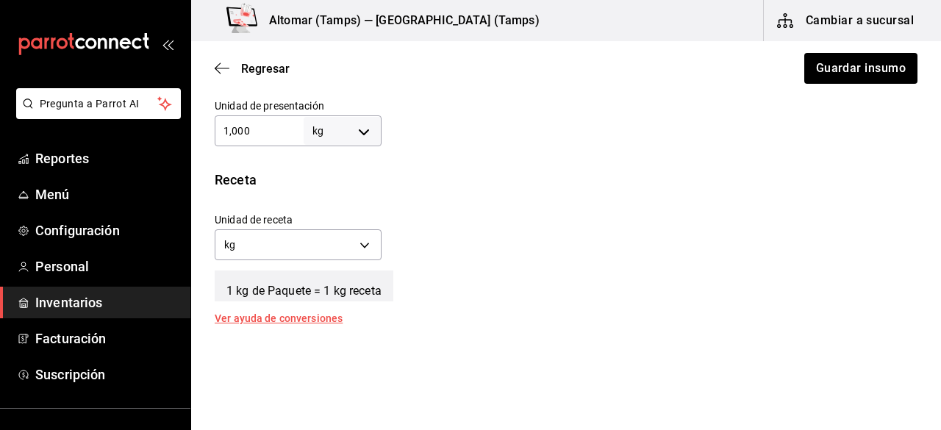
click at [270, 131] on input "1,000" at bounding box center [259, 131] width 89 height 18
type input "100"
type input "10"
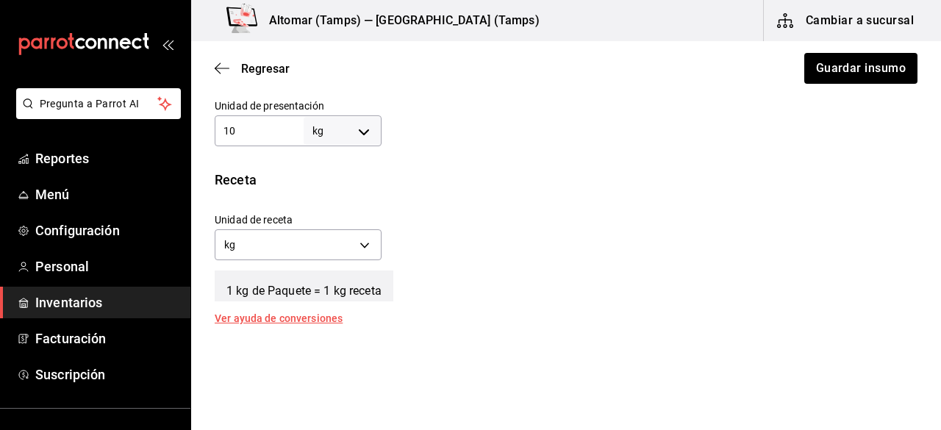
type input "1"
click at [478, 179] on div "Receta" at bounding box center [566, 180] width 703 height 20
click at [369, 246] on body "Pregunta a Parrot AI Reportes Menú Configuración Personal Inventarios Facturaci…" at bounding box center [470, 173] width 941 height 347
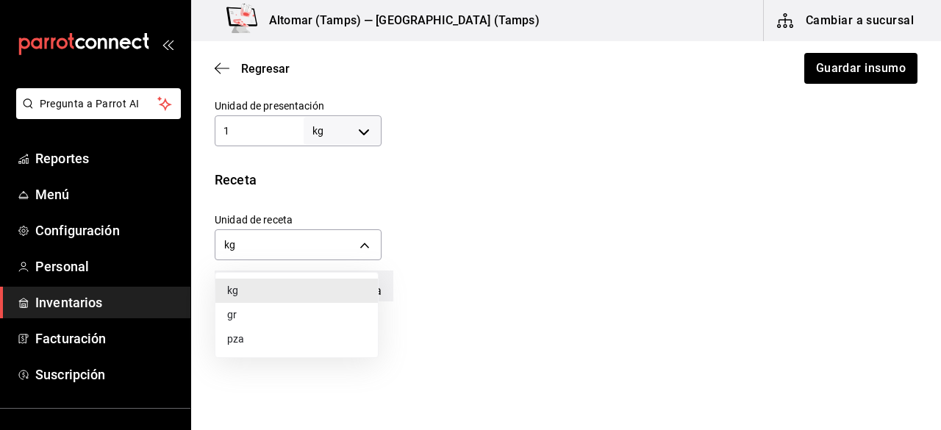
click at [288, 309] on li "gr" at bounding box center [296, 315] width 162 height 24
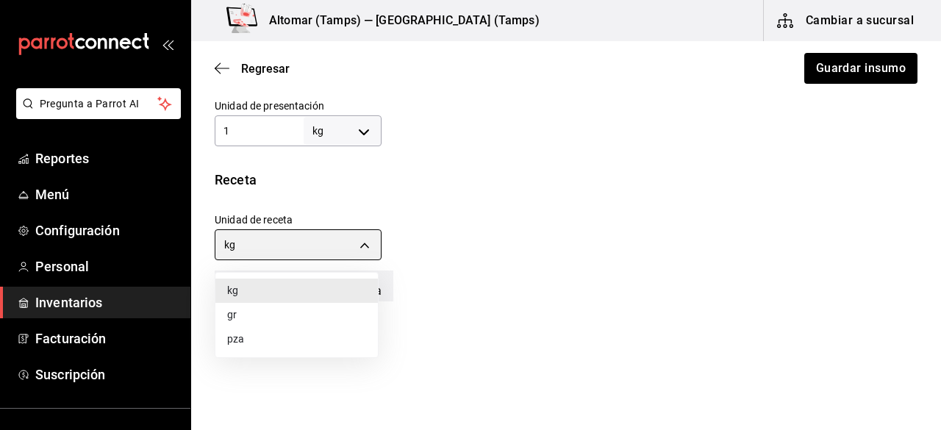
type input "GRAM"
type input "1,000"
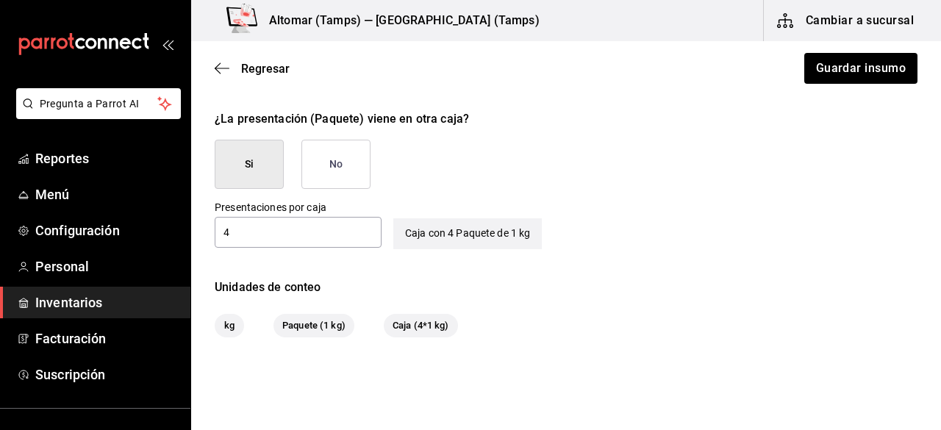
scroll to position [711, 0]
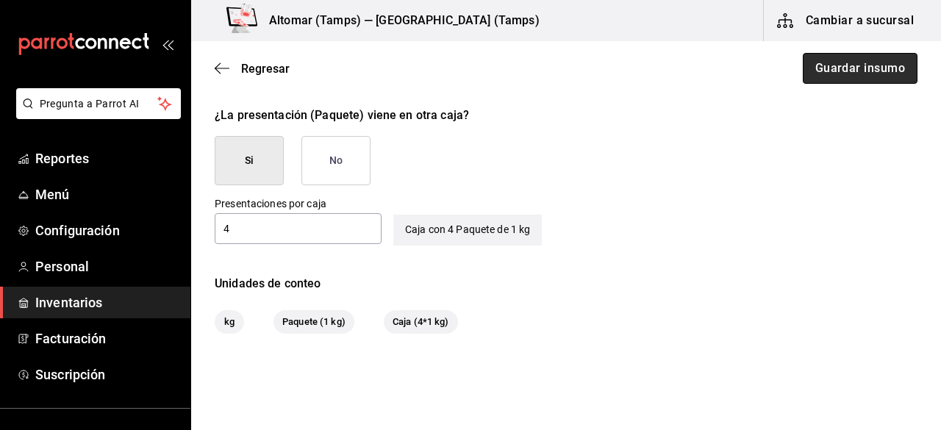
click at [855, 70] on button "Guardar insumo" at bounding box center [860, 68] width 115 height 31
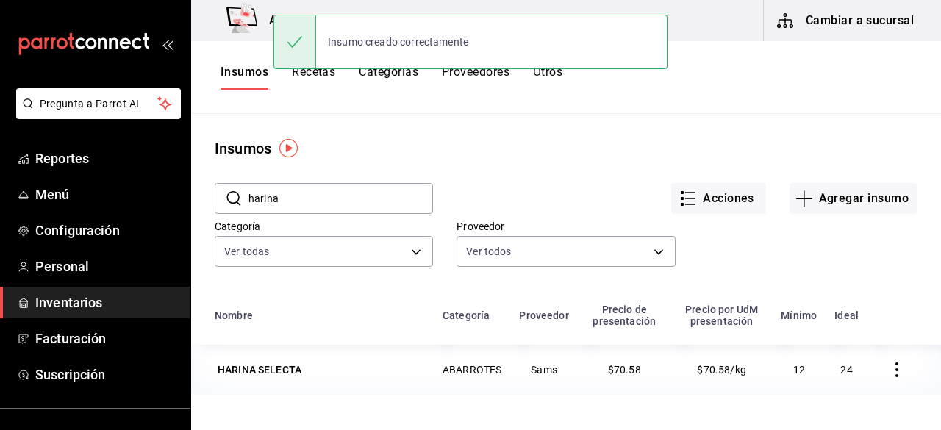
click at [303, 76] on button "Recetas" at bounding box center [313, 77] width 43 height 25
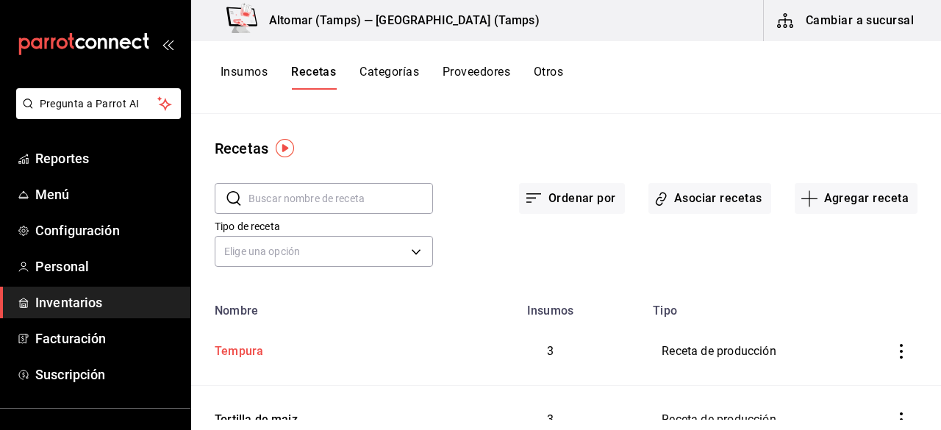
click at [287, 348] on div "Tempura" at bounding box center [324, 348] width 230 height 23
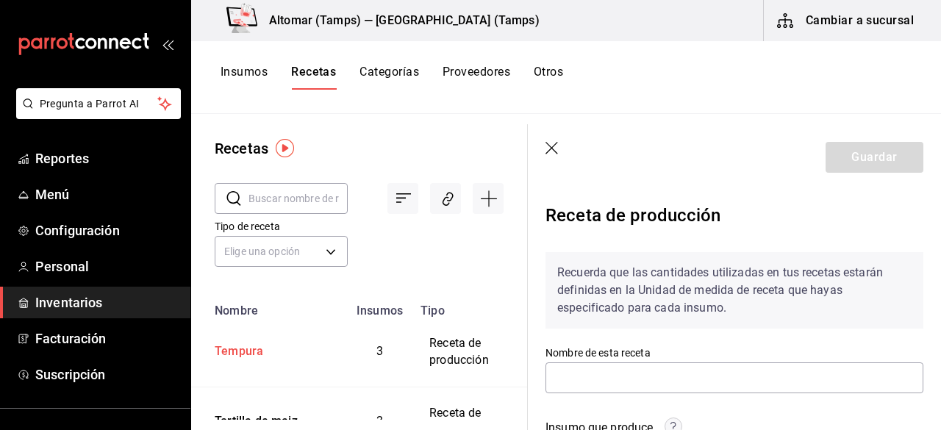
type input "Tempura"
type input "2,150"
type input "10"
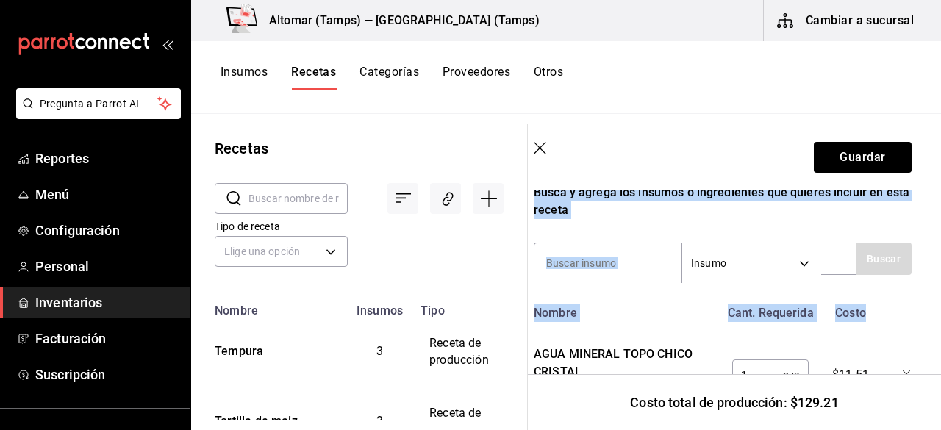
scroll to position [473, 12]
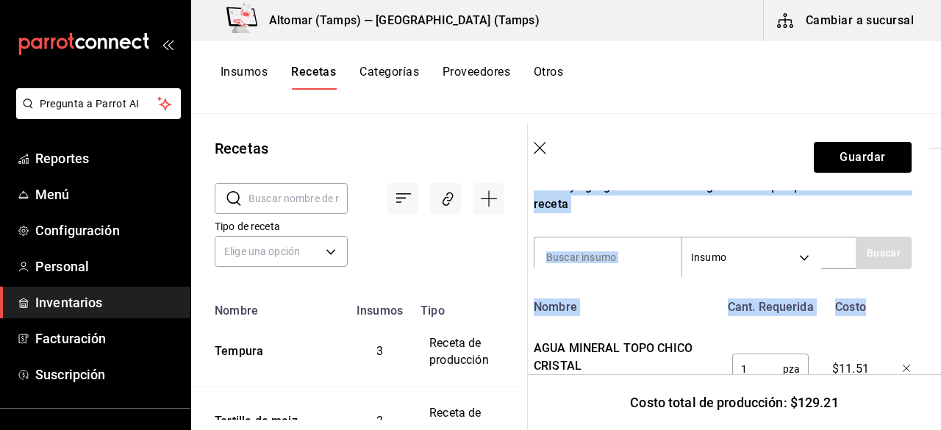
drag, startPoint x: 940, startPoint y: 179, endPoint x: 940, endPoint y: 306, distance: 127.1
click at [940, 306] on section "Guardar Receta de producción Recuerda que las cantidades utilizadas en tus rece…" at bounding box center [734, 277] width 413 height 306
click at [928, 289] on section "Guardar Receta de producción Recuerda que las cantidades utilizadas en tus rece…" at bounding box center [734, 277] width 413 height 306
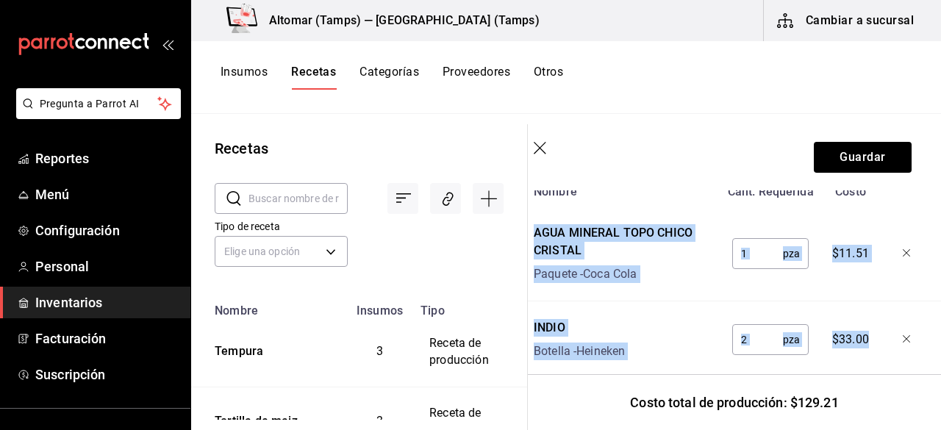
scroll to position [613, 12]
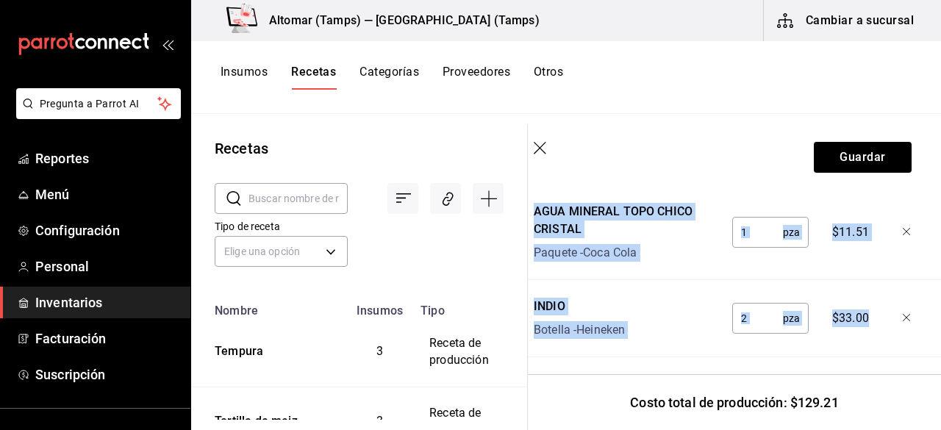
drag, startPoint x: 940, startPoint y: 282, endPoint x: 940, endPoint y: 320, distance: 37.5
click at [940, 320] on section "Guardar Receta de producción Recuerda que las cantidades utilizadas en tus rece…" at bounding box center [734, 277] width 413 height 306
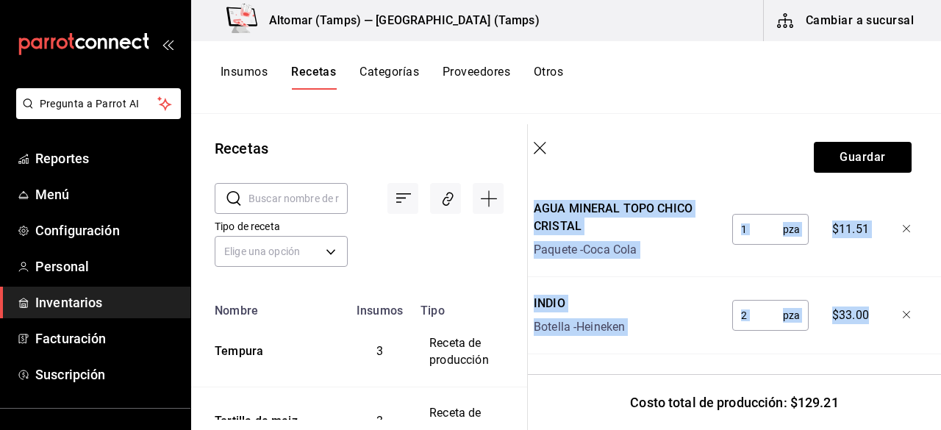
click at [919, 297] on section "Guardar Receta de producción Recuerda que las cantidades utilizadas en tus rece…" at bounding box center [734, 277] width 413 height 306
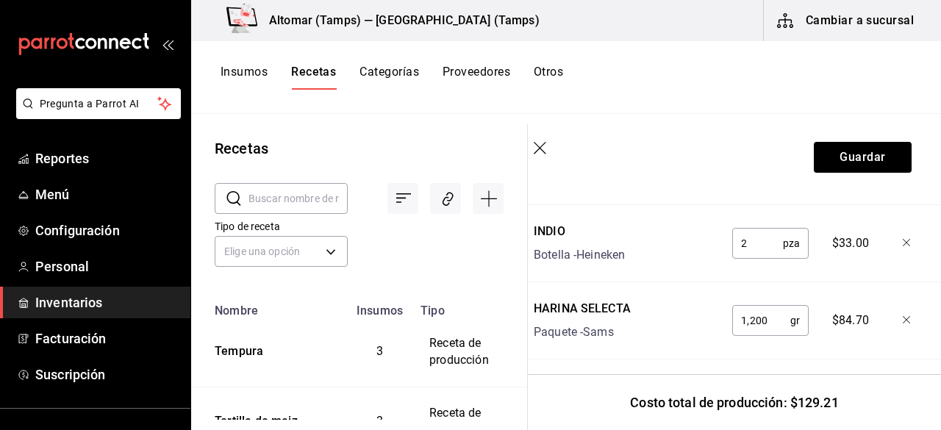
scroll to position [701, 12]
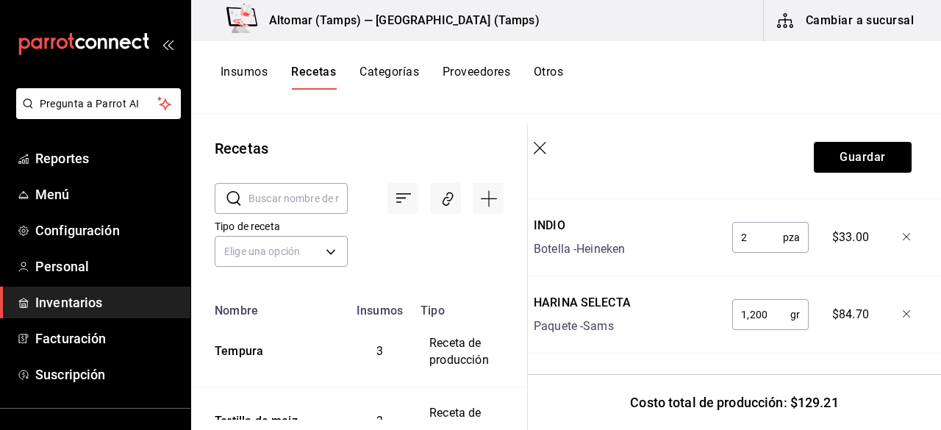
click at [756, 306] on input "1,200" at bounding box center [761, 314] width 58 height 29
click at [545, 144] on icon "button" at bounding box center [541, 149] width 15 height 15
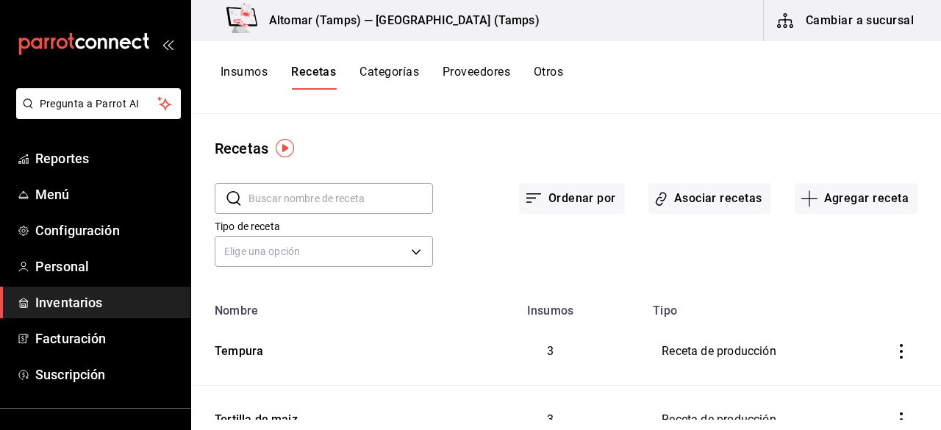
click at [251, 81] on button "Insumos" at bounding box center [243, 77] width 47 height 25
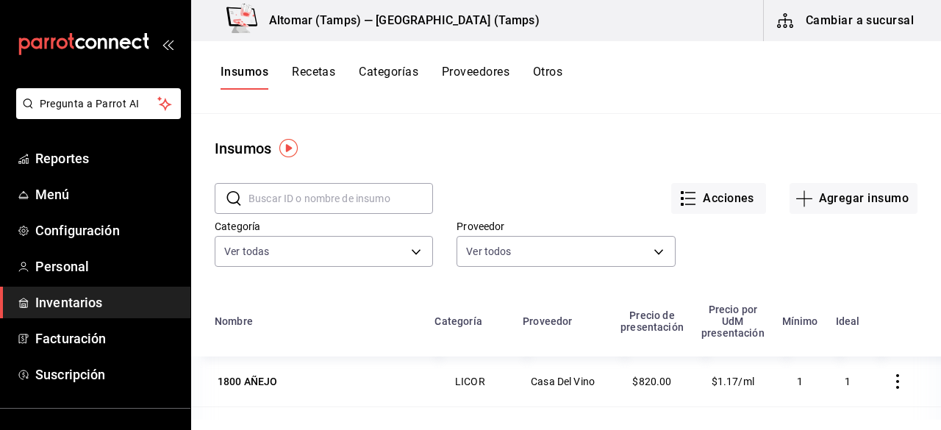
click at [337, 204] on input "text" at bounding box center [340, 198] width 184 height 29
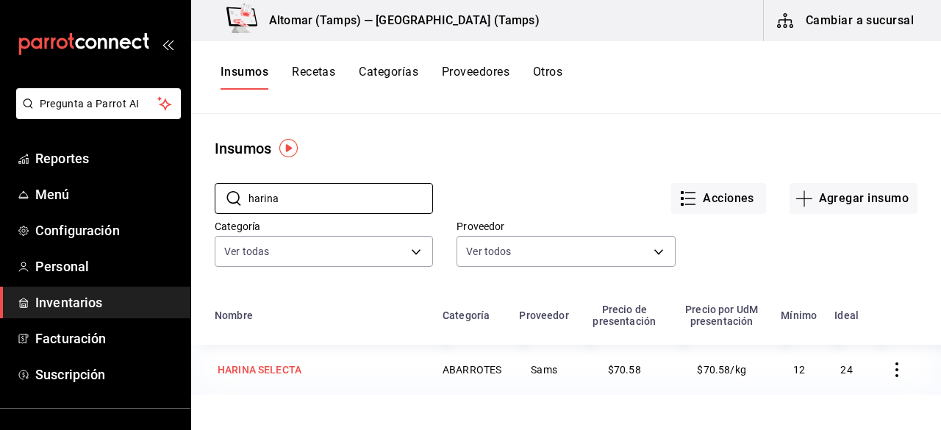
type input "harina"
click at [312, 367] on div "HARINA SELECTA" at bounding box center [320, 369] width 210 height 21
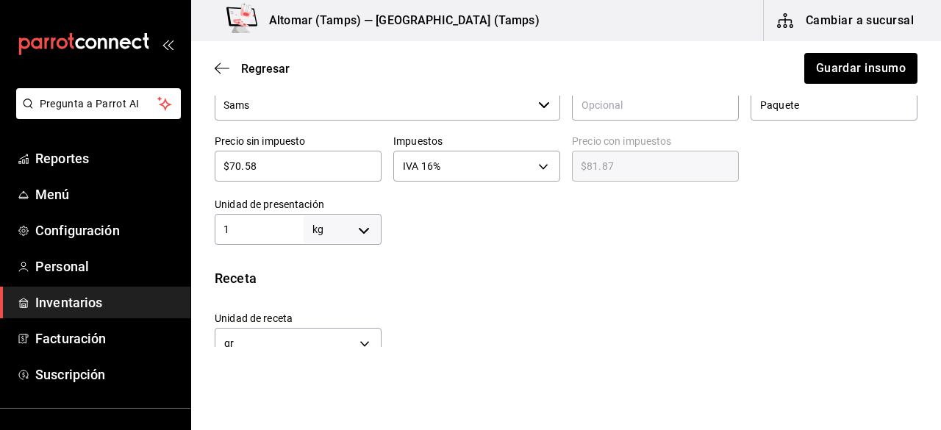
scroll to position [373, 0]
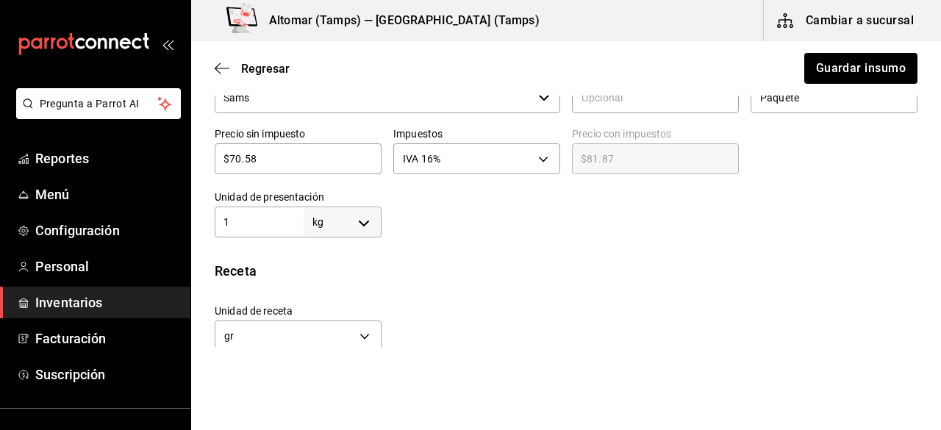
click at [248, 209] on div "1 kg KILOGRAM ​" at bounding box center [298, 222] width 167 height 31
type input "4"
type input "4,000"
click at [647, 237] on div "Insumo IN-1753679144984 Nombre HARINA SELECTA Categoría de inventario ABARROTES…" at bounding box center [566, 208] width 750 height 925
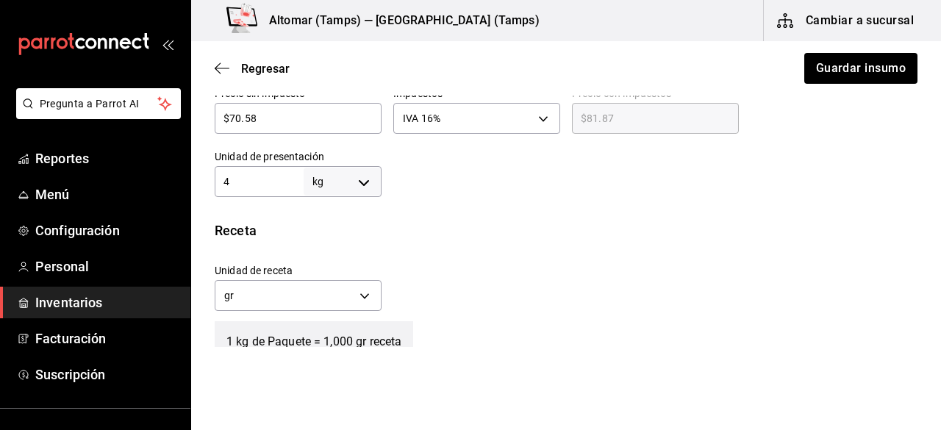
scroll to position [406, 0]
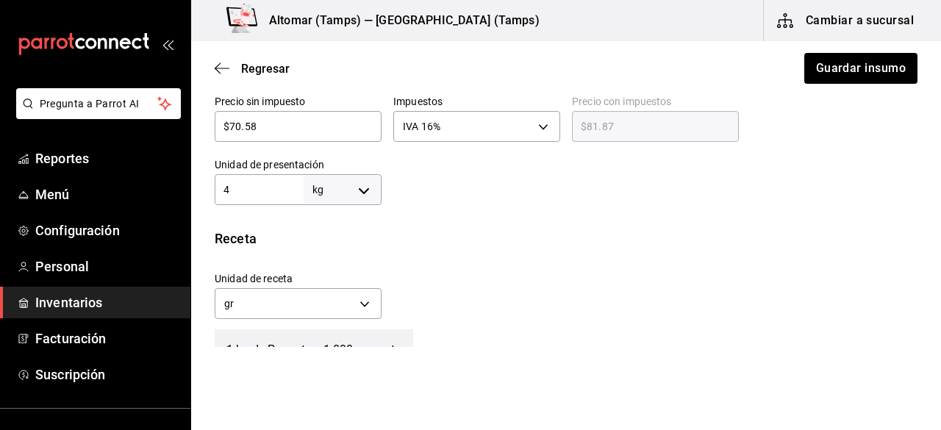
click at [249, 195] on input "4" at bounding box center [259, 190] width 89 height 18
type input "41"
type input "41,000"
type input "4"
type input "4,000"
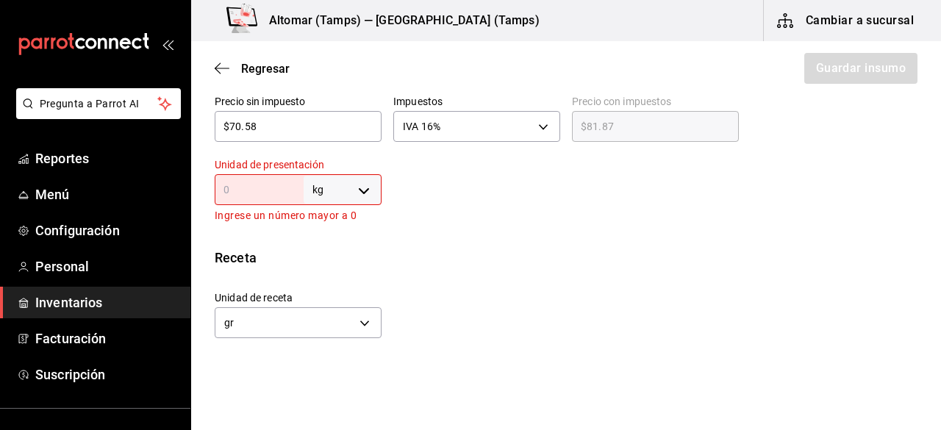
type input "1"
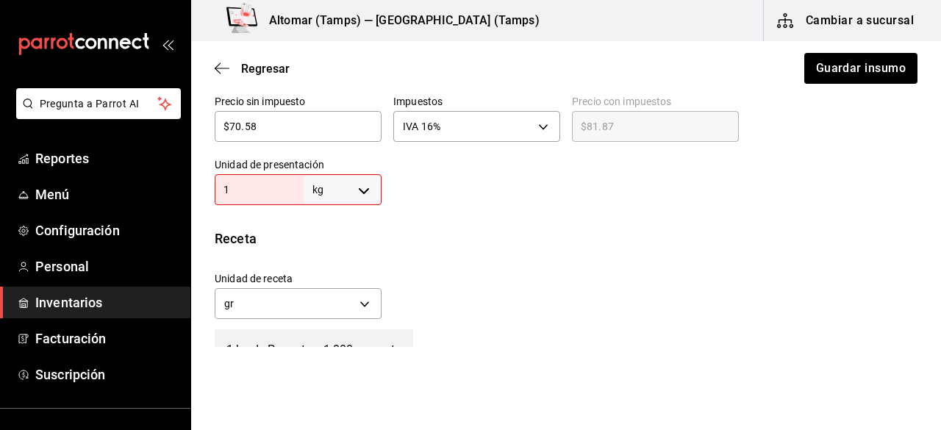
type input "1,000"
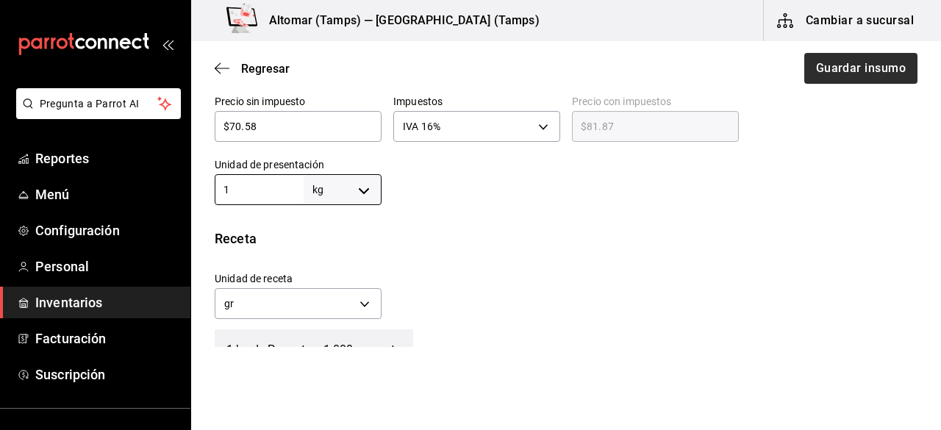
type input "1"
click at [892, 61] on button "Guardar insumo" at bounding box center [860, 68] width 115 height 31
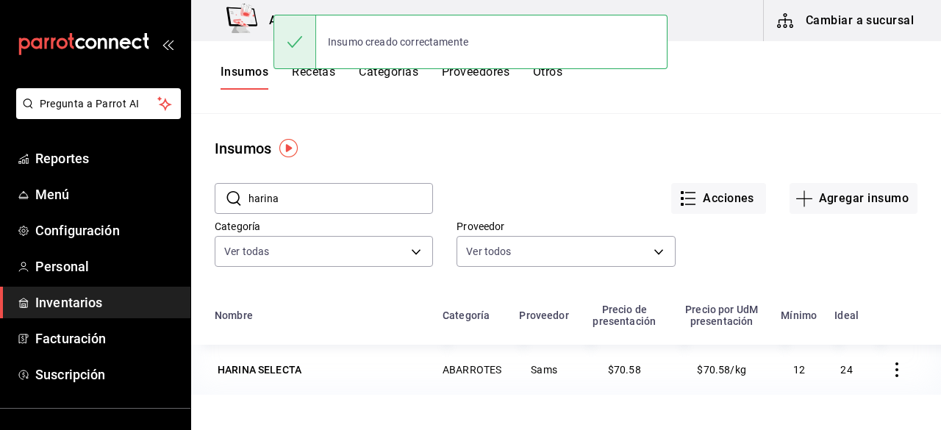
click at [309, 79] on button "Recetas" at bounding box center [313, 77] width 43 height 25
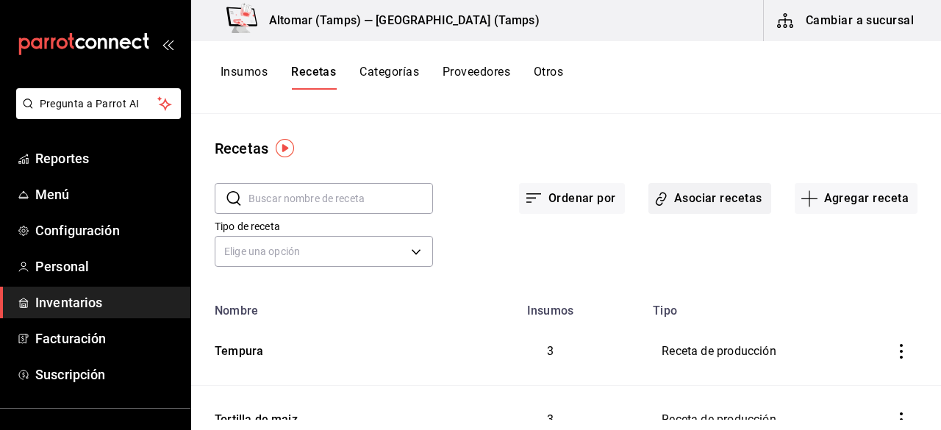
click at [656, 202] on icon "button" at bounding box center [661, 198] width 14 height 17
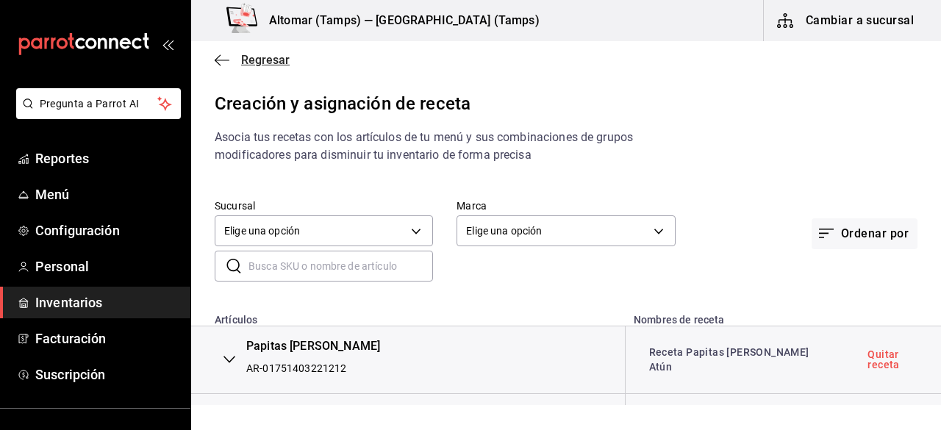
click at [223, 62] on icon "button" at bounding box center [222, 60] width 15 height 13
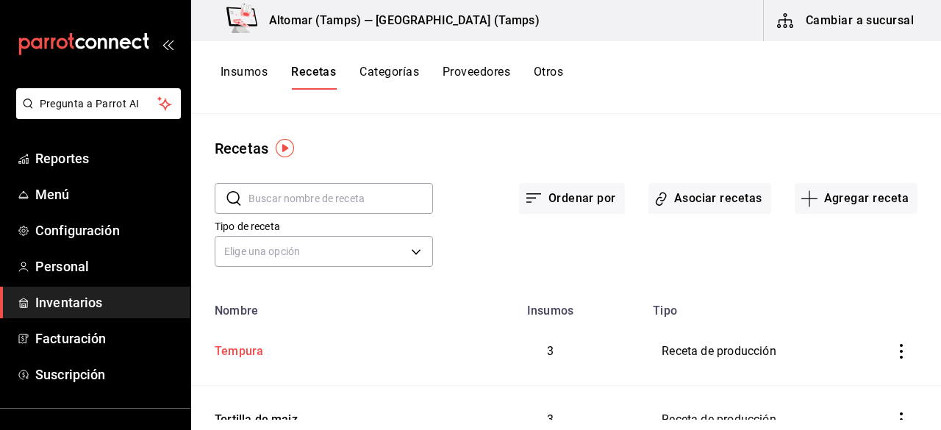
click at [280, 346] on div "Tempura" at bounding box center [324, 348] width 230 height 23
type input "Tempura"
type input "2,150"
type input "10"
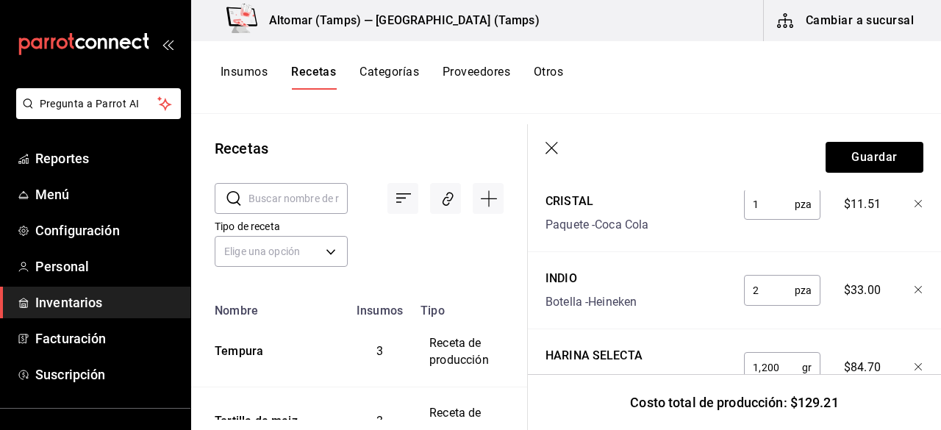
scroll to position [701, 0]
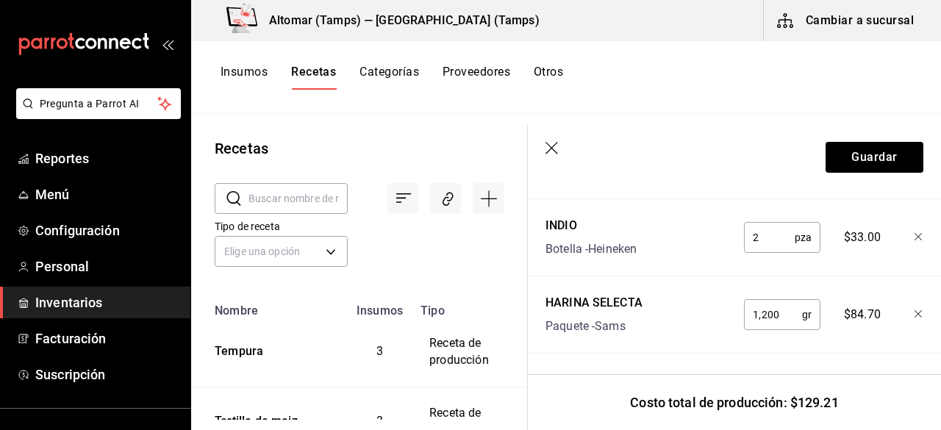
click at [914, 310] on icon "button" at bounding box center [918, 314] width 9 height 9
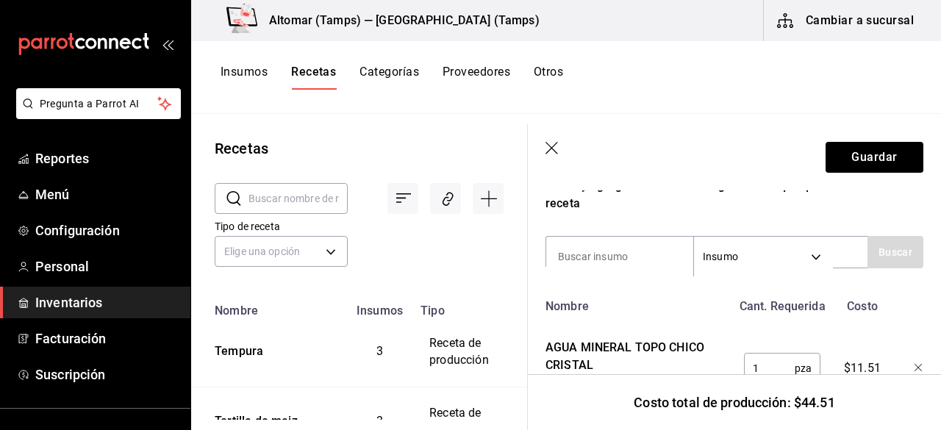
scroll to position [462, 0]
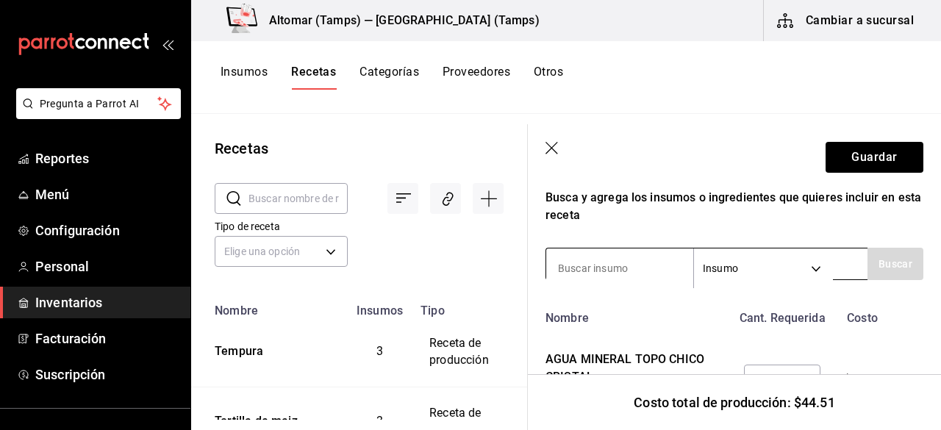
click at [601, 272] on input at bounding box center [619, 268] width 147 height 31
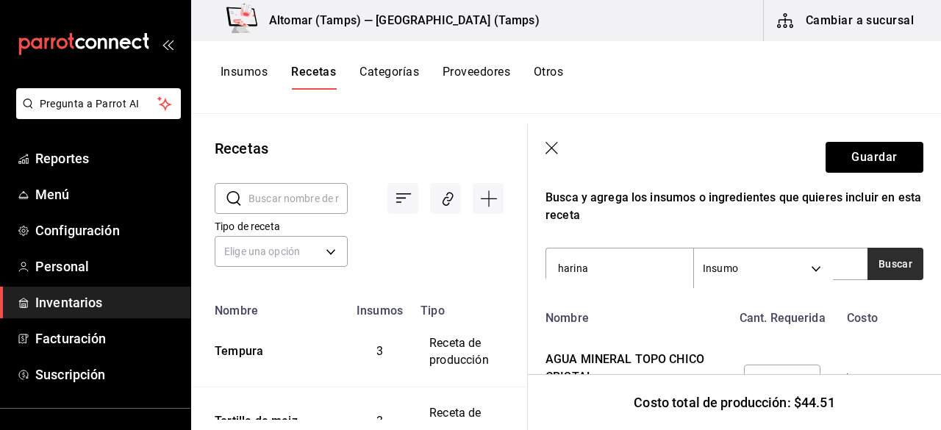
type input "harina"
click at [904, 269] on button "Buscar" at bounding box center [895, 264] width 56 height 32
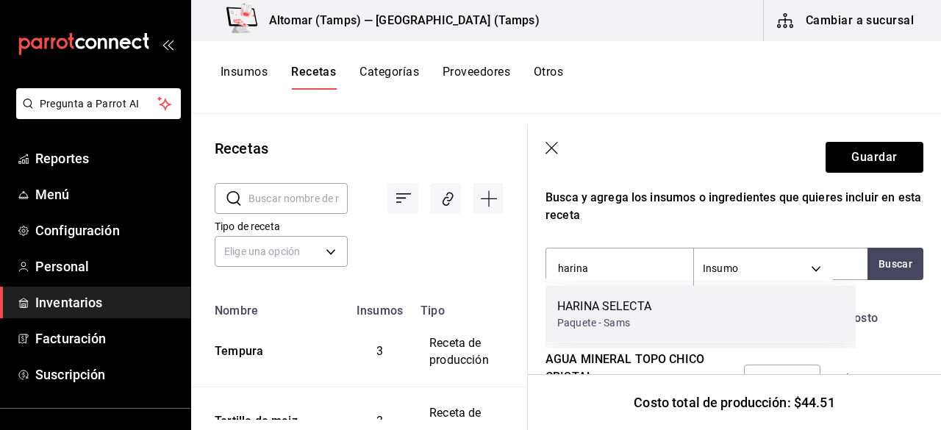
click at [821, 309] on div "HARINA SELECTA Paquete - Sams" at bounding box center [700, 314] width 310 height 57
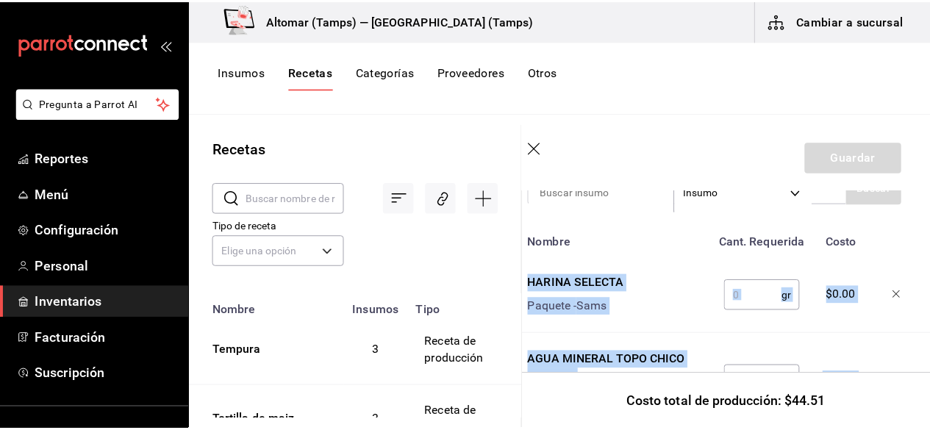
scroll to position [598, 12]
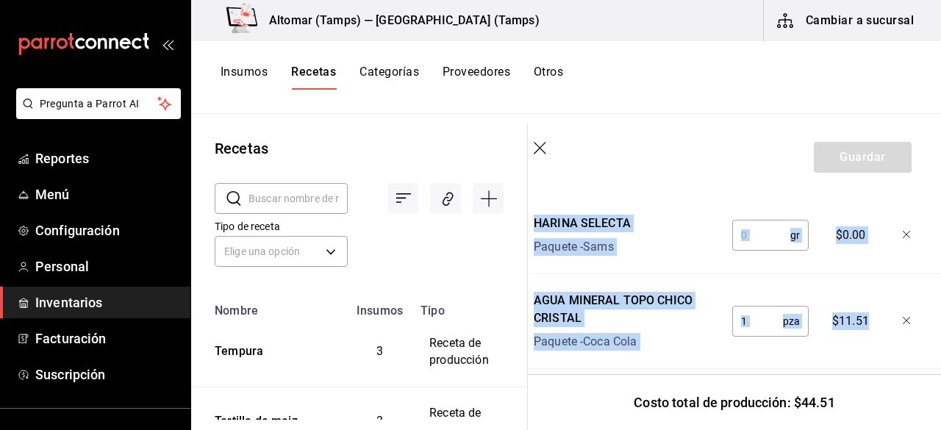
drag, startPoint x: 940, startPoint y: 305, endPoint x: 940, endPoint y: 342, distance: 36.7
click at [940, 342] on section "Guardar Receta de producción Recuerda que las cantidades utilizadas en tus rece…" at bounding box center [734, 277] width 413 height 306
click at [927, 288] on section "Guardar Receta de producción Recuerda que las cantidades utilizadas en tus rece…" at bounding box center [734, 277] width 413 height 306
click at [747, 234] on input "text" at bounding box center [761, 234] width 58 height 29
click at [751, 211] on div "gr ​" at bounding box center [768, 232] width 96 height 47
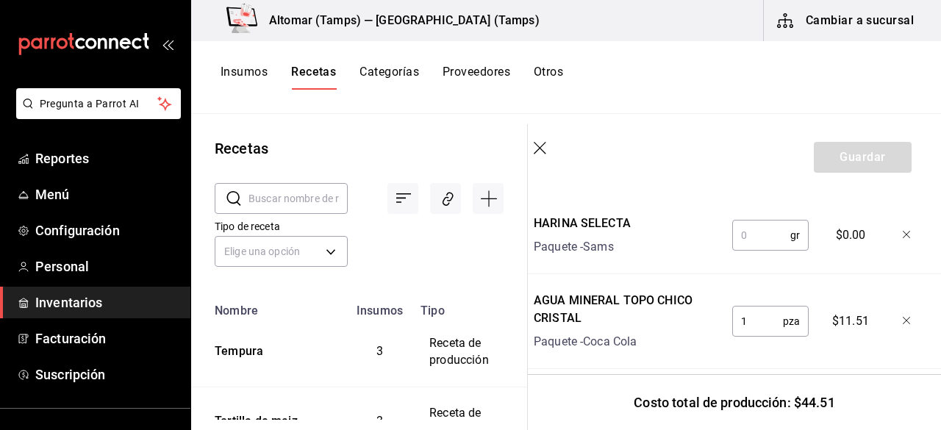
click at [741, 237] on input "text" at bounding box center [761, 234] width 58 height 29
type input "1"
click at [238, 71] on button "Insumos" at bounding box center [243, 77] width 47 height 25
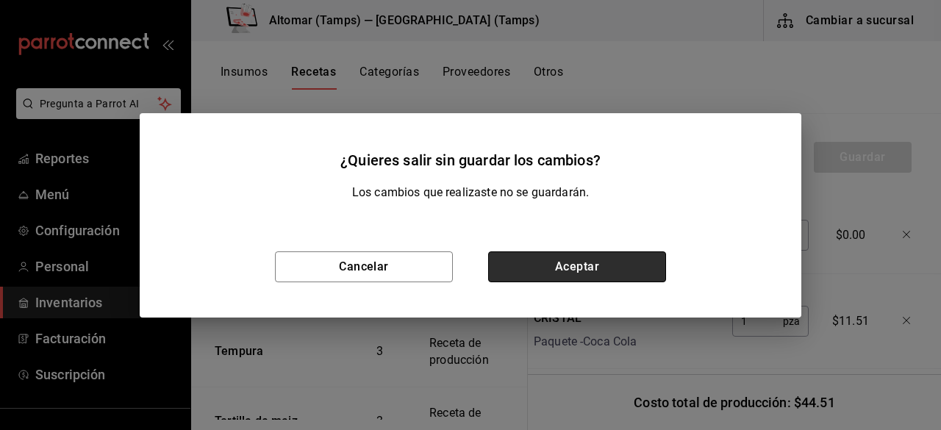
click at [555, 265] on button "Aceptar" at bounding box center [577, 266] width 178 height 31
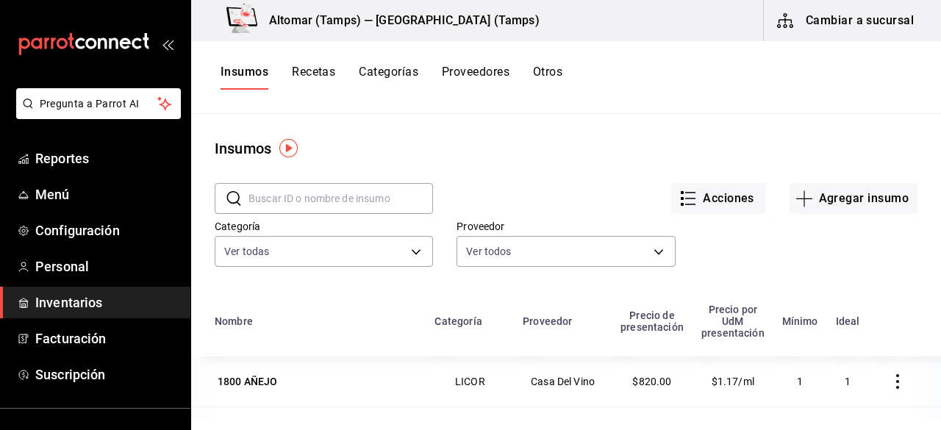
click at [295, 195] on input "text" at bounding box center [340, 198] width 184 height 29
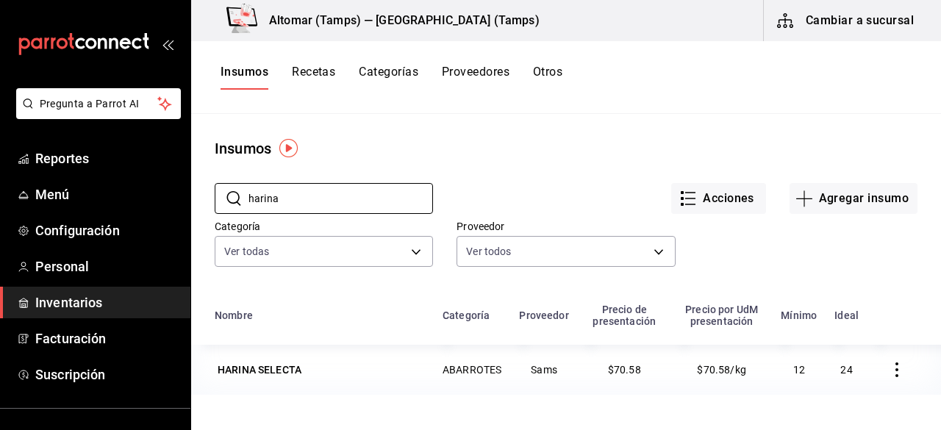
type input "harina"
click at [889, 366] on icon "button" at bounding box center [896, 369] width 15 height 15
click at [254, 370] on div at bounding box center [470, 215] width 941 height 430
click at [254, 370] on div "HARINA SELECTA" at bounding box center [260, 369] width 84 height 15
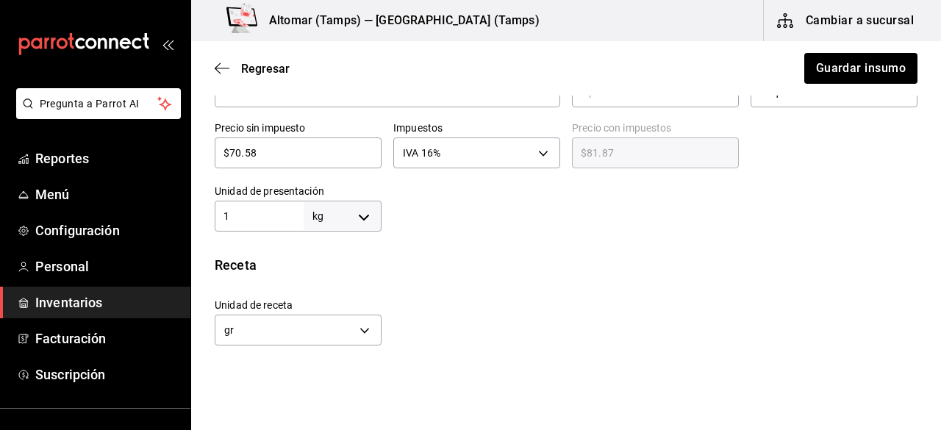
scroll to position [356, 0]
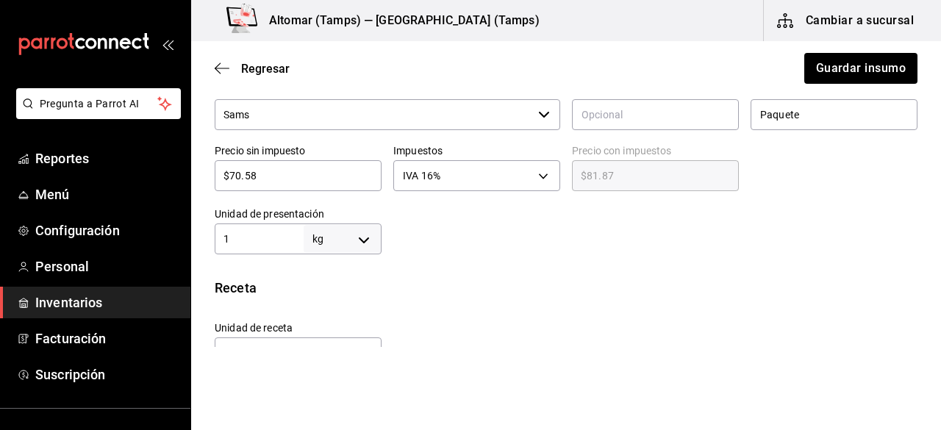
click at [260, 228] on div "1 kg KILOGRAM ​" at bounding box center [298, 238] width 167 height 31
type input "4"
type input "4,000"
type input "4"
click at [567, 223] on div at bounding box center [649, 224] width 536 height 59
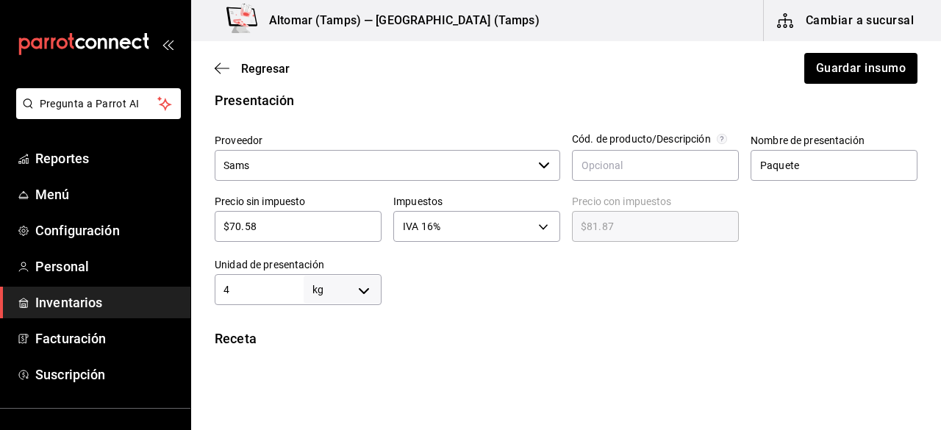
scroll to position [296, 0]
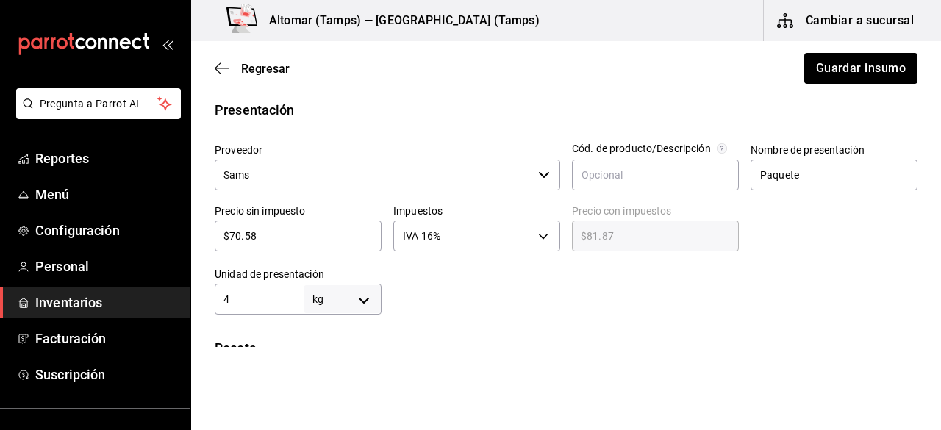
click at [353, 300] on body "Pregunta a Parrot AI Reportes Menú Configuración Personal Inventarios Facturaci…" at bounding box center [470, 173] width 941 height 347
click at [351, 382] on li "pza" at bounding box center [339, 388] width 76 height 24
type input "UNIT"
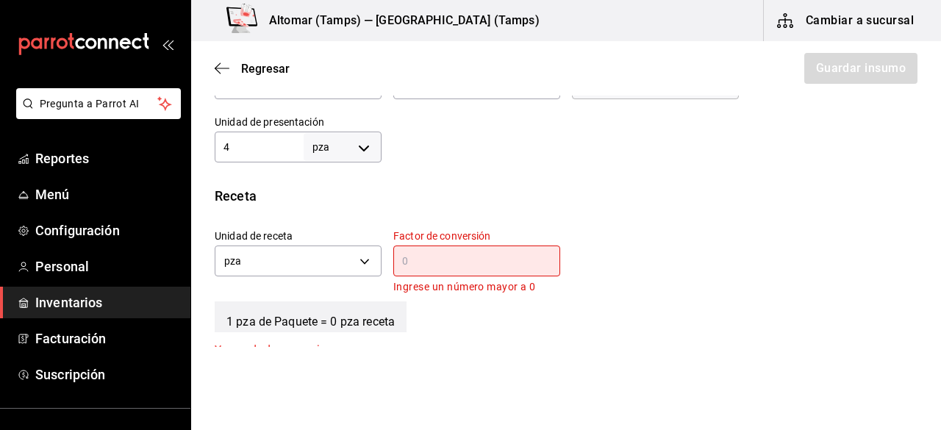
scroll to position [450, 0]
drag, startPoint x: 440, startPoint y: 233, endPoint x: 434, endPoint y: 245, distance: 13.8
click at [434, 245] on div "Factor de conversión ​ Ingrese un número mayor a 0" at bounding box center [476, 261] width 167 height 66
click at [434, 245] on div "​" at bounding box center [476, 259] width 167 height 31
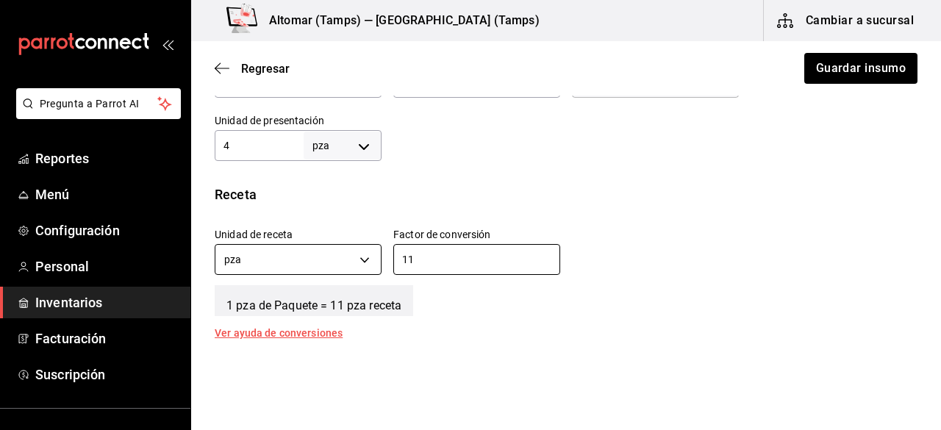
type input "11"
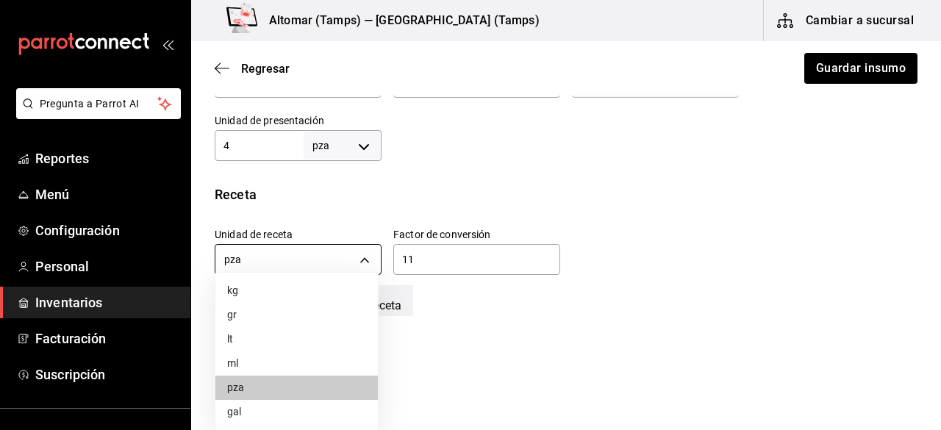
click at [366, 265] on body "Pregunta a Parrot AI Reportes Menú Configuración Personal Inventarios Facturaci…" at bounding box center [470, 173] width 941 height 347
click at [309, 294] on li "kg" at bounding box center [296, 291] width 162 height 24
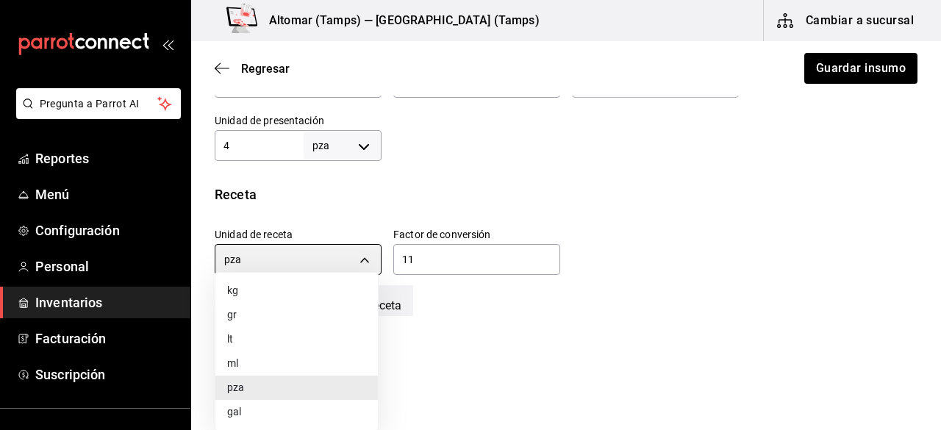
type input "KILOGRAM"
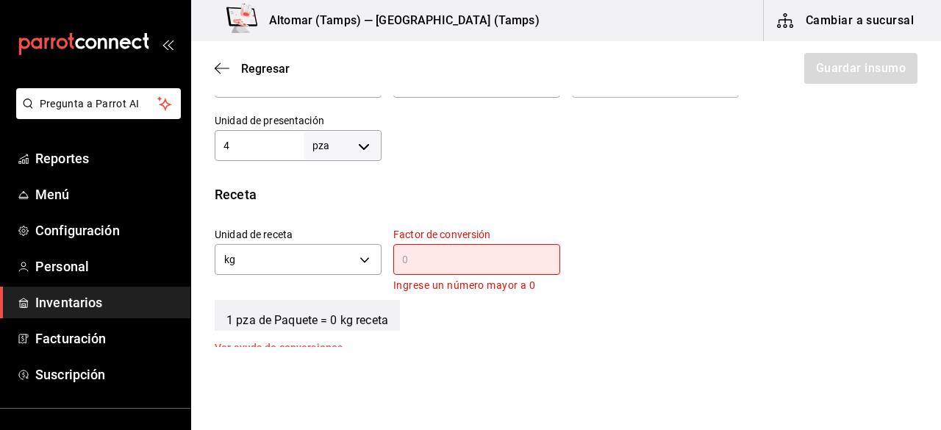
click at [433, 265] on input "text" at bounding box center [476, 260] width 167 height 18
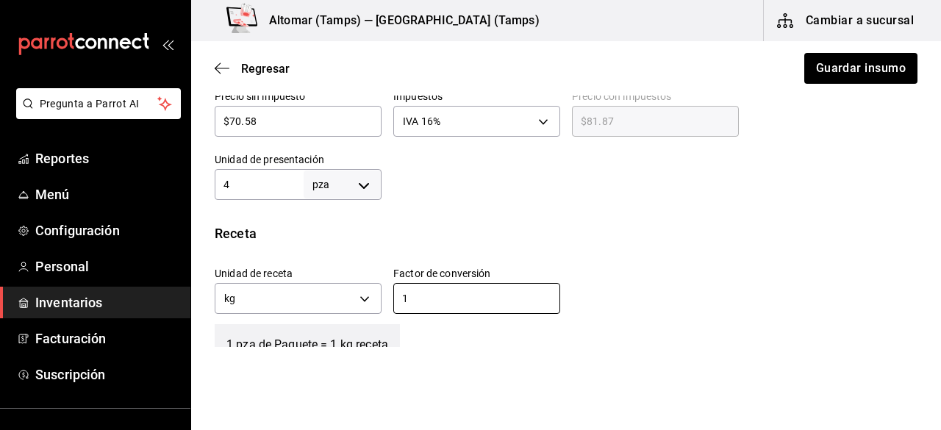
scroll to position [401, 0]
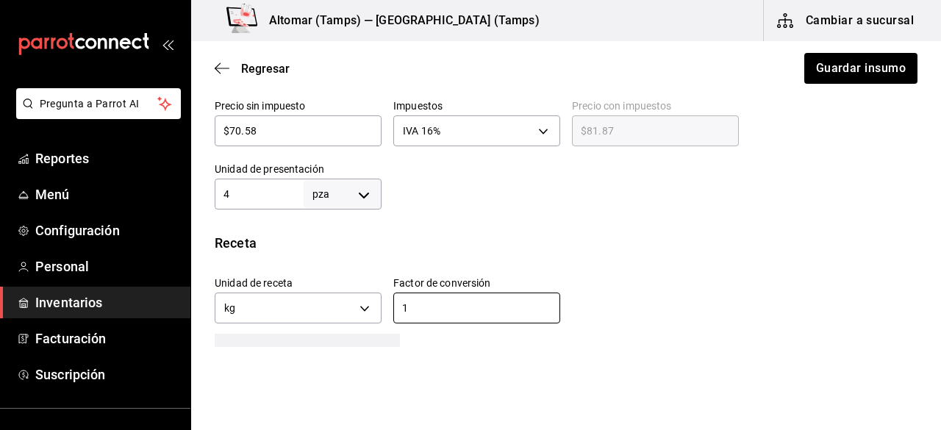
type input "1"
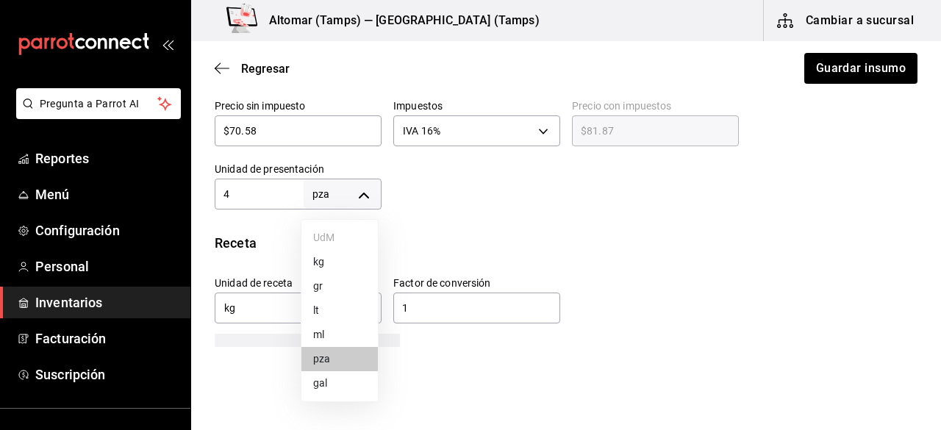
click at [365, 188] on body "Pregunta a Parrot AI Reportes Menú Configuración Personal Inventarios Facturaci…" at bounding box center [470, 173] width 941 height 347
click at [337, 259] on li "kg" at bounding box center [339, 262] width 76 height 24
type input "KILOGRAM"
type input "4"
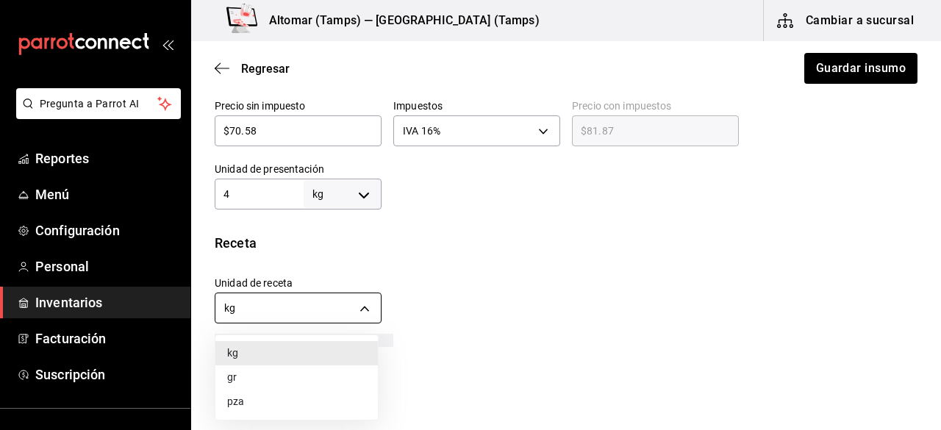
click at [368, 314] on body "Pregunta a Parrot AI Reportes Menú Configuración Personal Inventarios Facturaci…" at bounding box center [470, 173] width 941 height 347
click at [294, 374] on li "gr" at bounding box center [296, 377] width 162 height 24
type input "GRAM"
type input "4,000"
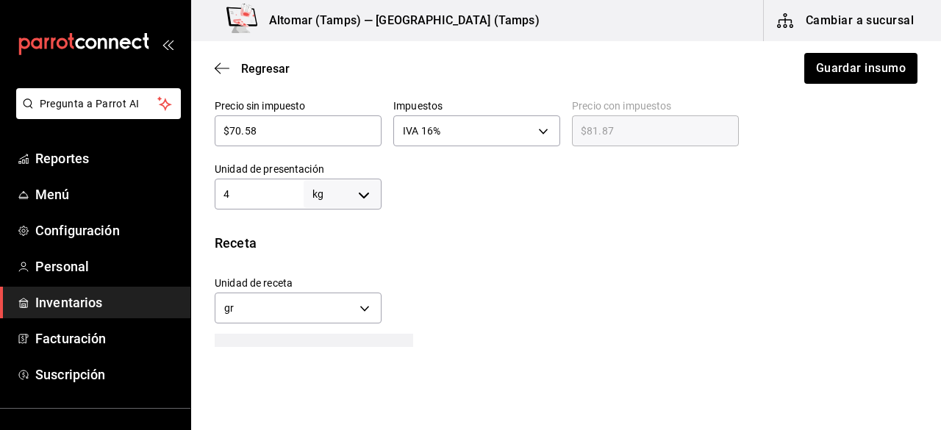
click at [761, 215] on div "Insumo IN-1753679144984 Nombre HARINA SELECTA Categoría de inventario ABARROTES…" at bounding box center [566, 180] width 750 height 925
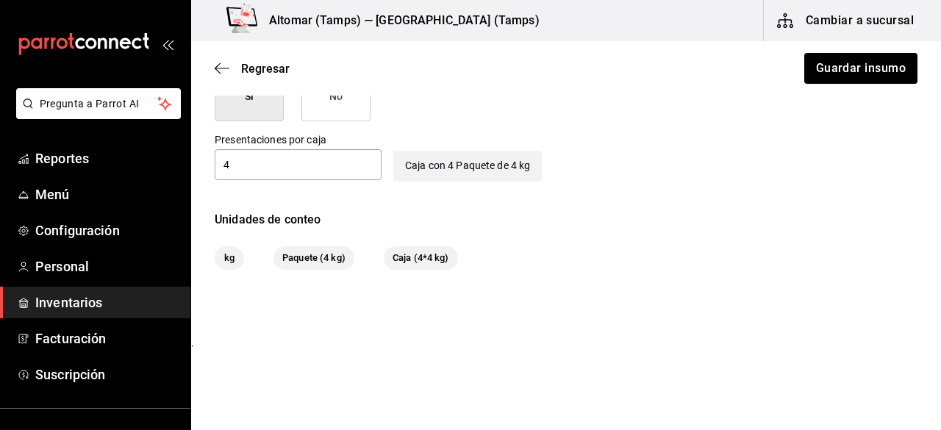
scroll to position [782, 0]
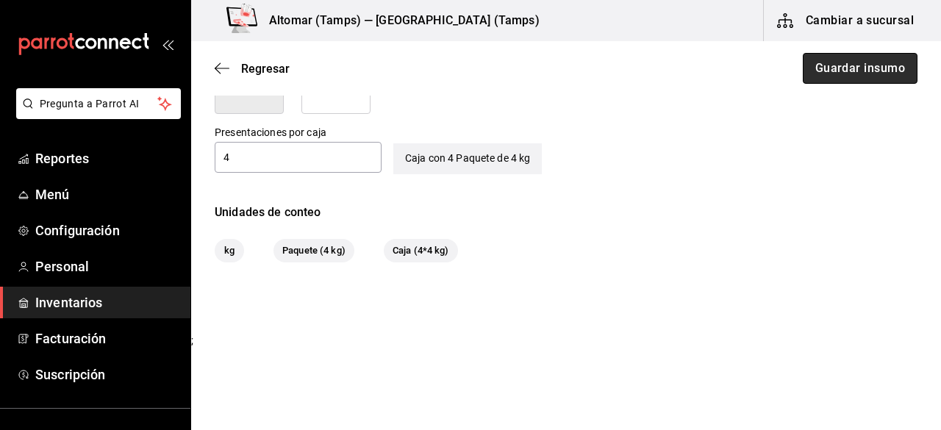
click at [854, 78] on button "Guardar insumo" at bounding box center [860, 68] width 115 height 31
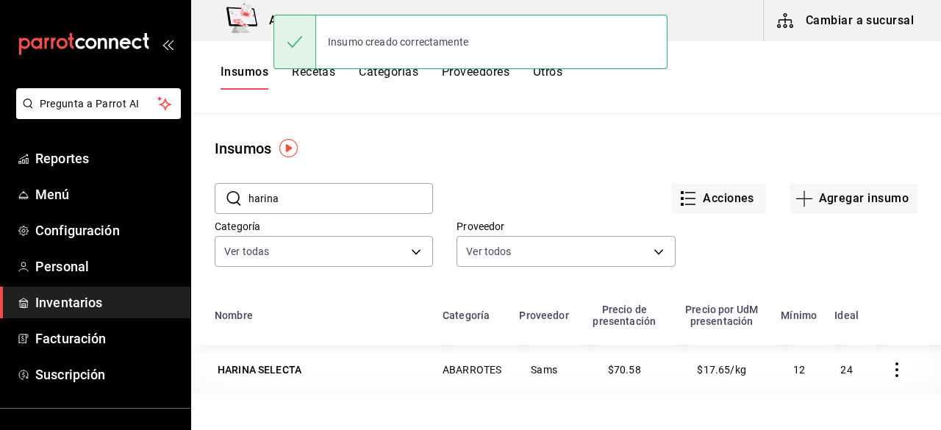
click at [324, 76] on button "Recetas" at bounding box center [313, 77] width 43 height 25
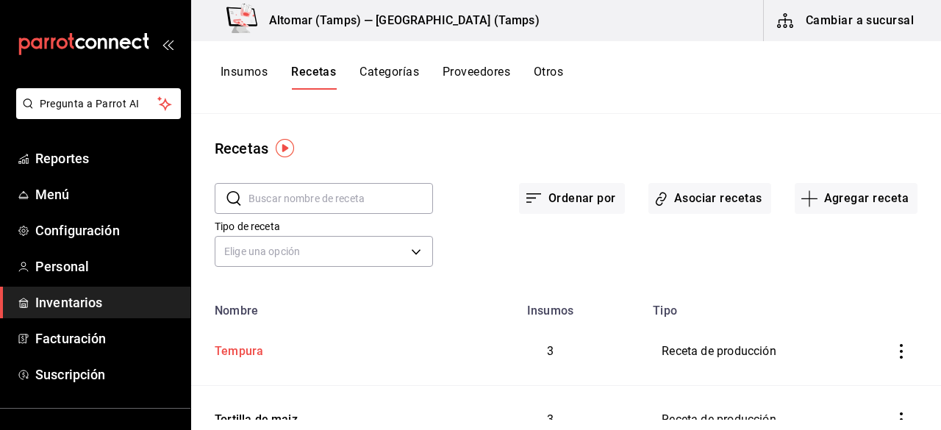
click at [238, 346] on div "Tempura" at bounding box center [236, 348] width 54 height 23
type input "Tempura"
type input "2,150"
type input "10"
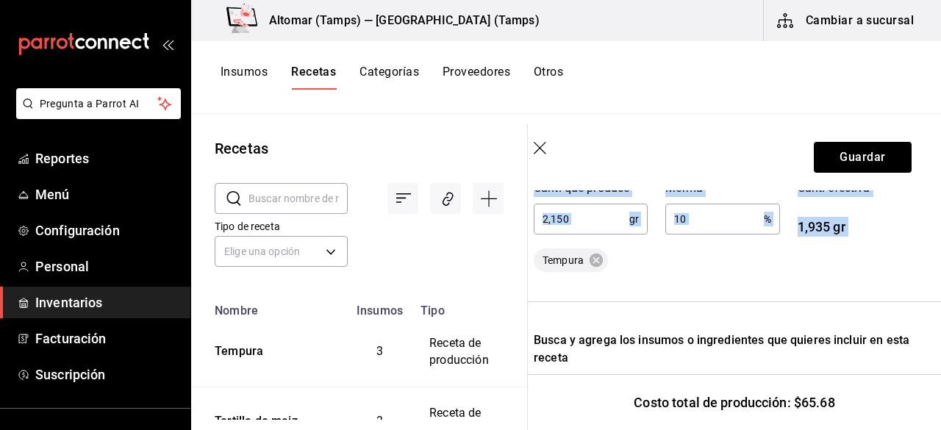
scroll to position [323, 12]
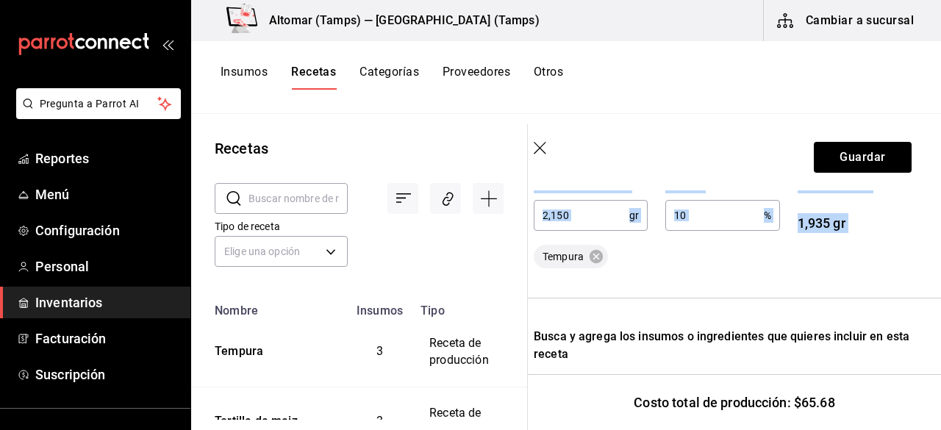
drag, startPoint x: 940, startPoint y: 182, endPoint x: 940, endPoint y: 265, distance: 83.8
click at [940, 265] on section "Guardar Receta de producción Recuerda que las cantidades utilizadas en tus rece…" at bounding box center [734, 277] width 413 height 306
click at [898, 258] on div "Tempura" at bounding box center [723, 257] width 378 height 24
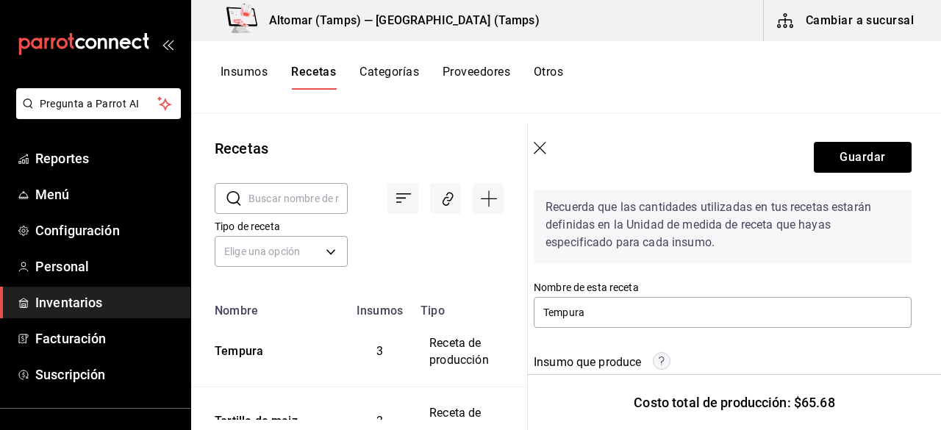
scroll to position [60, 12]
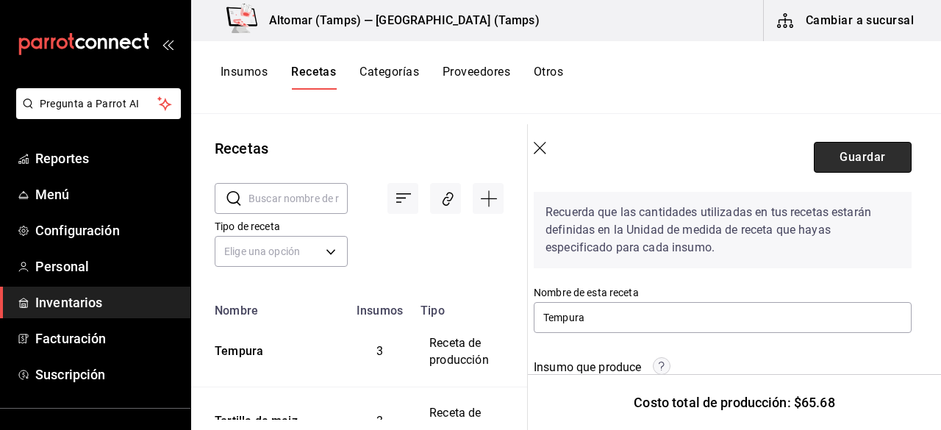
click at [854, 159] on button "Guardar" at bounding box center [863, 157] width 98 height 31
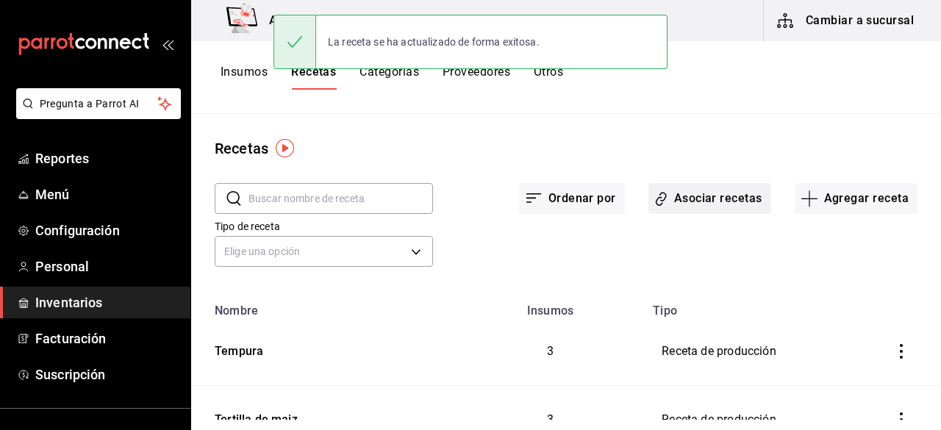
click at [694, 204] on button "Asociar recetas" at bounding box center [709, 198] width 123 height 31
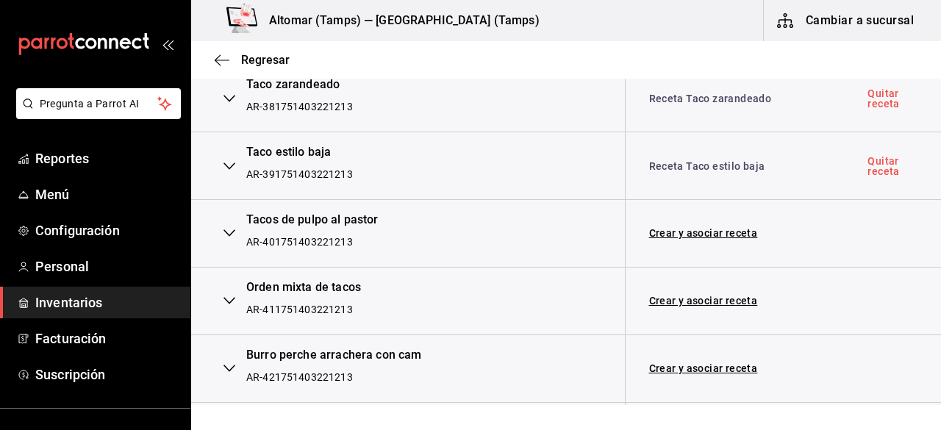
scroll to position [2615, 0]
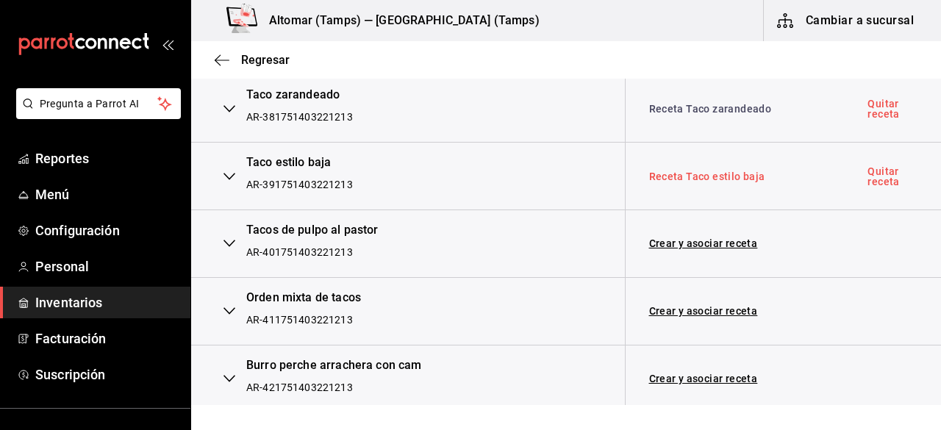
click at [686, 171] on link "Receta Taco estilo baja" at bounding box center [707, 177] width 116 height 12
click at [268, 54] on span "Regresar" at bounding box center [265, 60] width 49 height 14
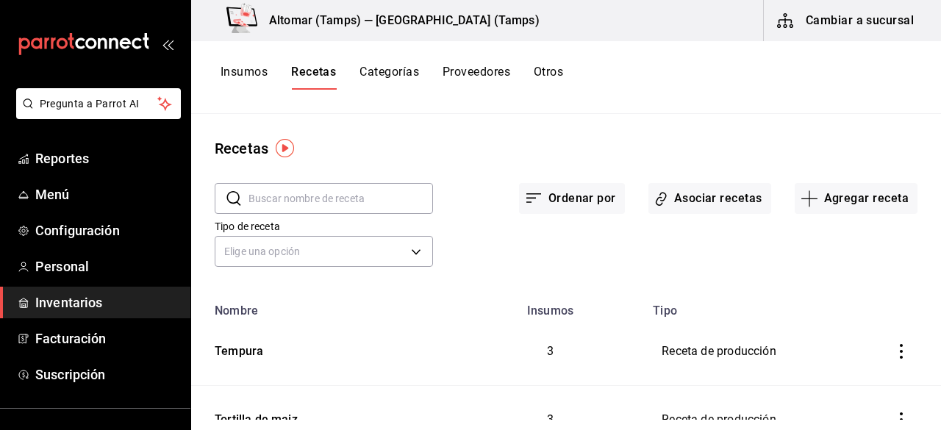
click at [240, 63] on div "Insumos Recetas Categorías Proveedores Otros" at bounding box center [566, 77] width 750 height 73
click at [240, 69] on button "Insumos" at bounding box center [243, 77] width 47 height 25
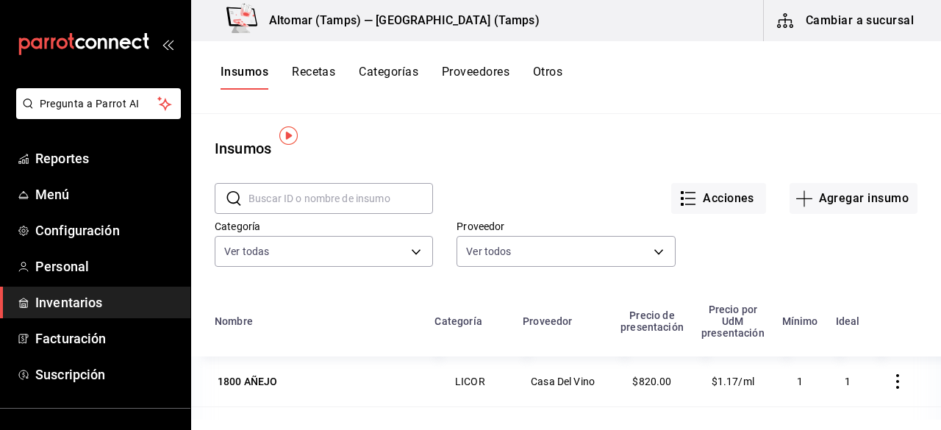
scroll to position [15, 0]
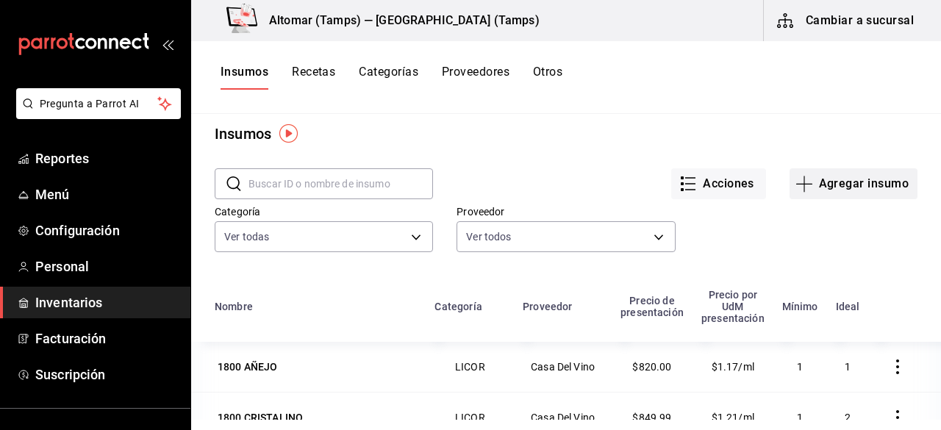
click at [830, 184] on button "Agregar insumo" at bounding box center [853, 183] width 128 height 31
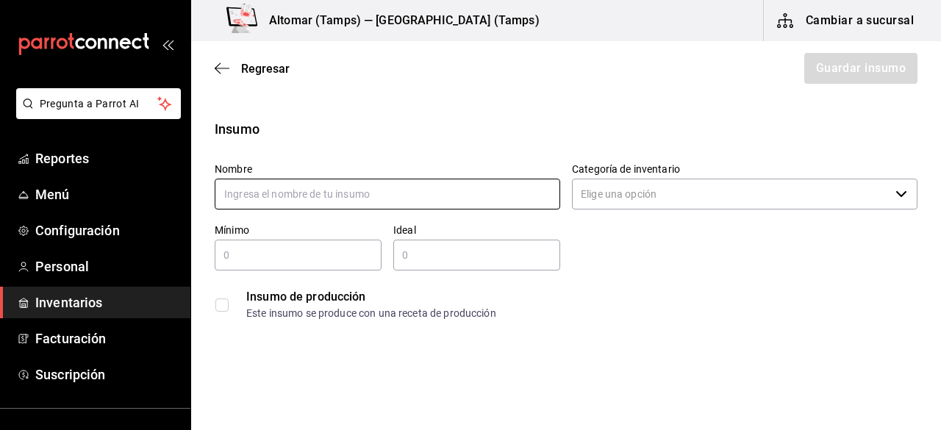
click at [453, 189] on input "text" at bounding box center [387, 194] width 345 height 31
type input "p"
type input "Salsa Piña Habanero"
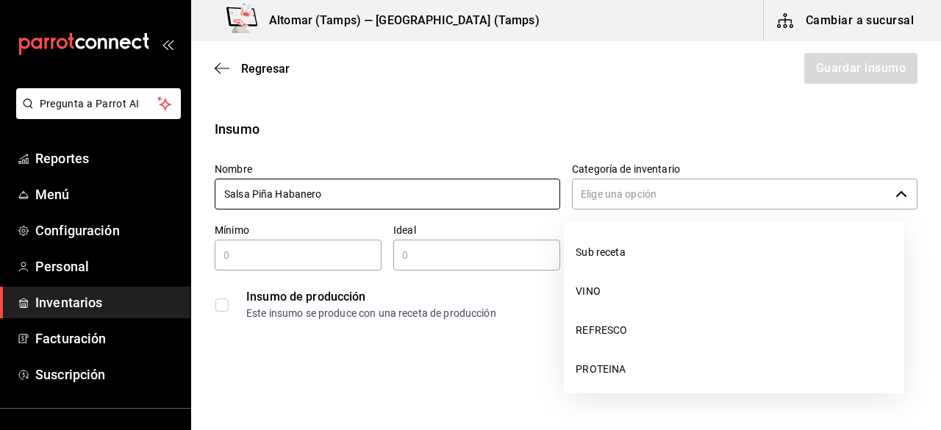
click at [895, 192] on icon "button" at bounding box center [901, 194] width 12 height 12
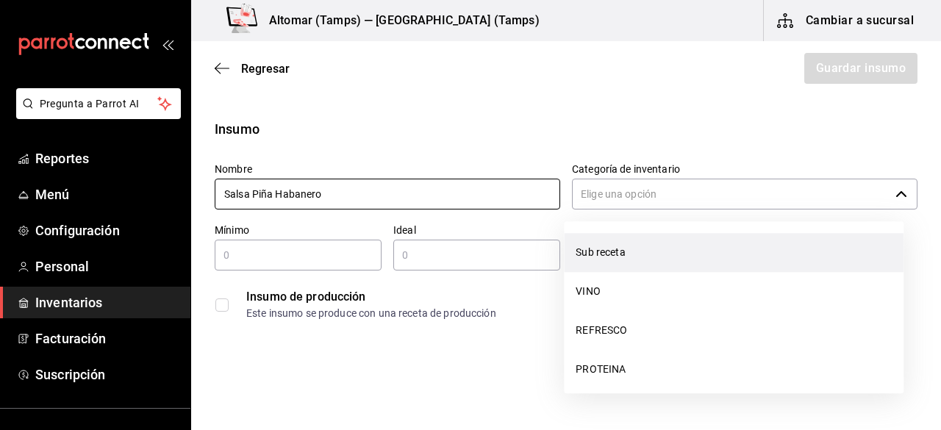
click at [744, 255] on li "Sub receta" at bounding box center [734, 252] width 340 height 39
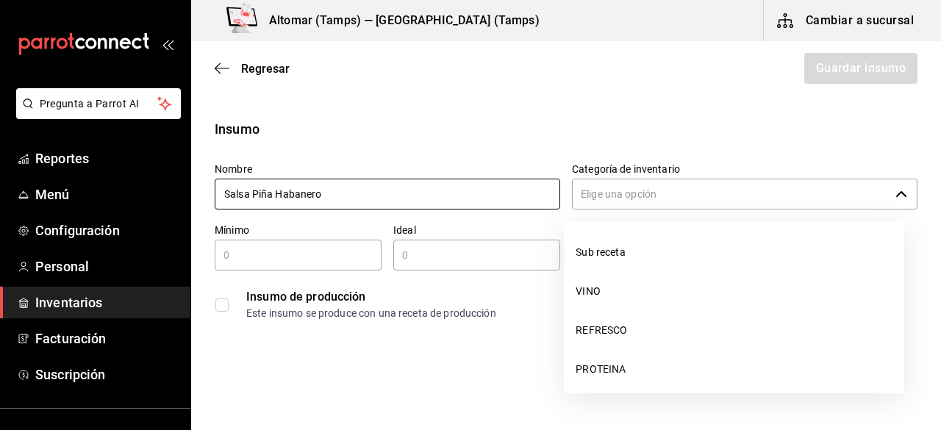
type input "Sub receta"
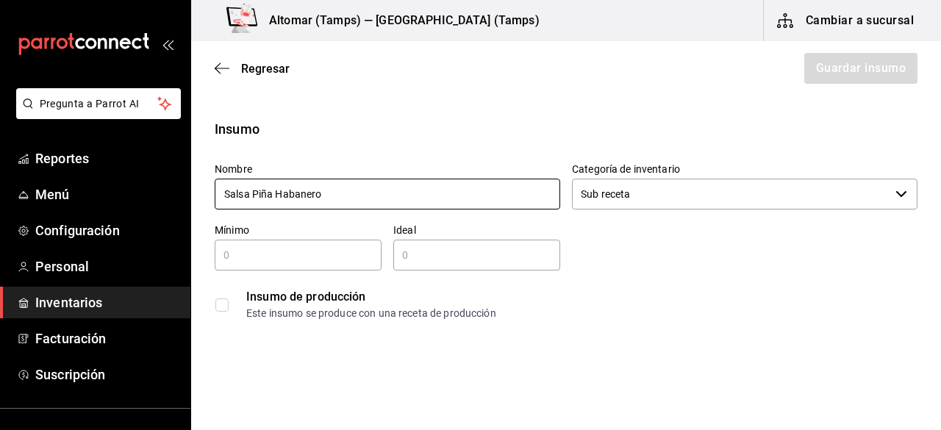
type input "Salsa Piña Habanero"
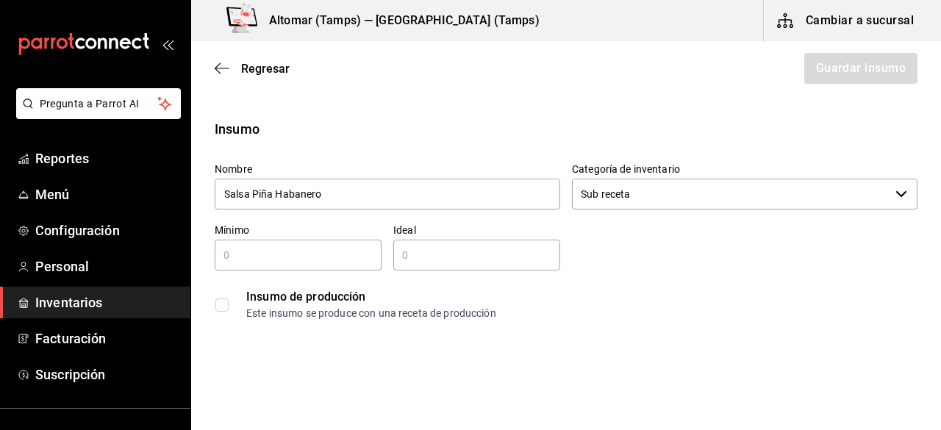
click at [316, 259] on input "text" at bounding box center [298, 255] width 167 height 18
type input "1"
click at [223, 309] on input "checkbox" at bounding box center [221, 304] width 13 height 13
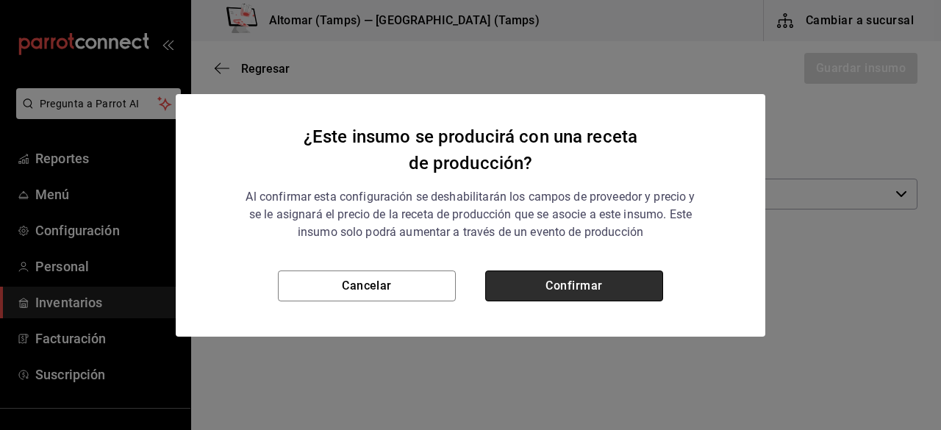
click at [599, 279] on button "Confirmar" at bounding box center [574, 285] width 178 height 31
checkbox input "true"
type input "$0.00"
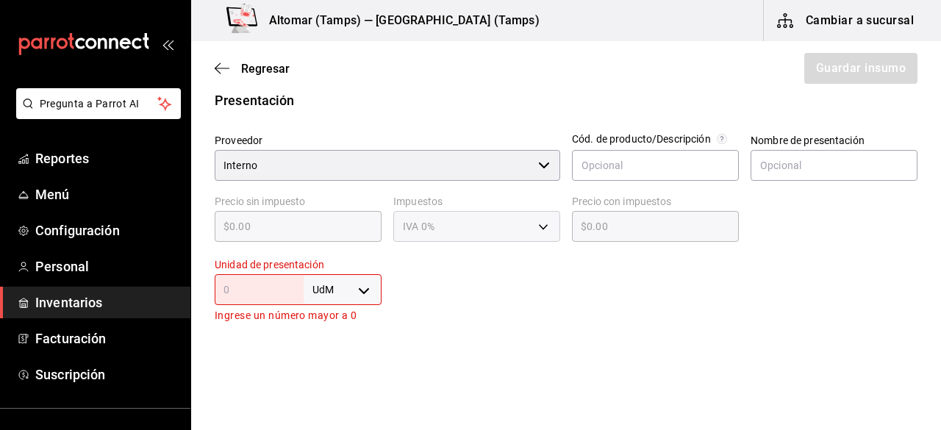
scroll to position [292, 0]
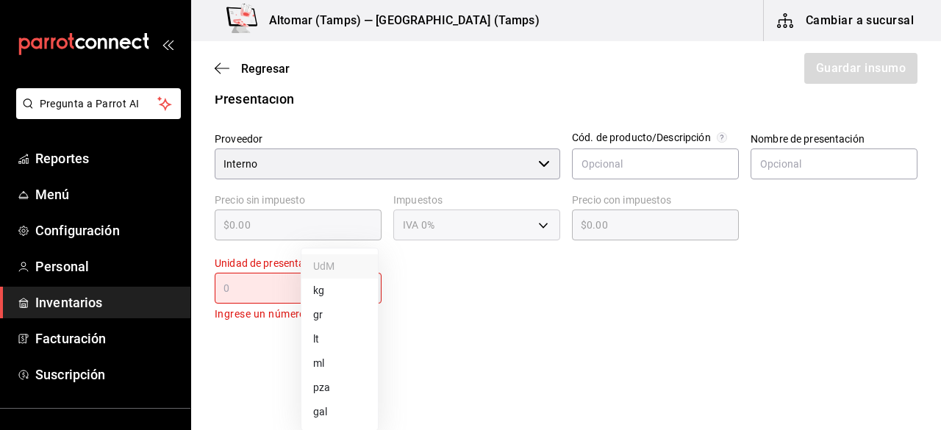
click at [323, 285] on body "Pregunta a Parrot AI Reportes Menú Configuración Personal Inventarios Facturaci…" at bounding box center [470, 173] width 941 height 347
click at [331, 314] on li "gr" at bounding box center [339, 315] width 76 height 24
type input "GRAM"
click at [251, 290] on input "text" at bounding box center [259, 288] width 89 height 18
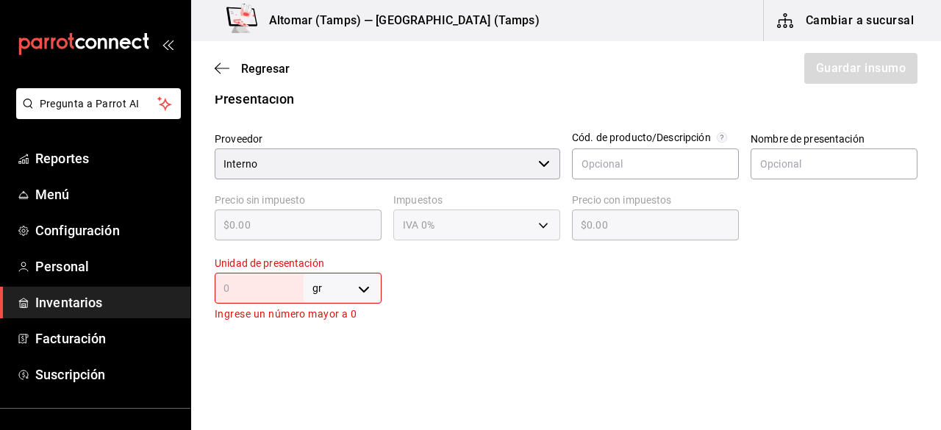
type input "1"
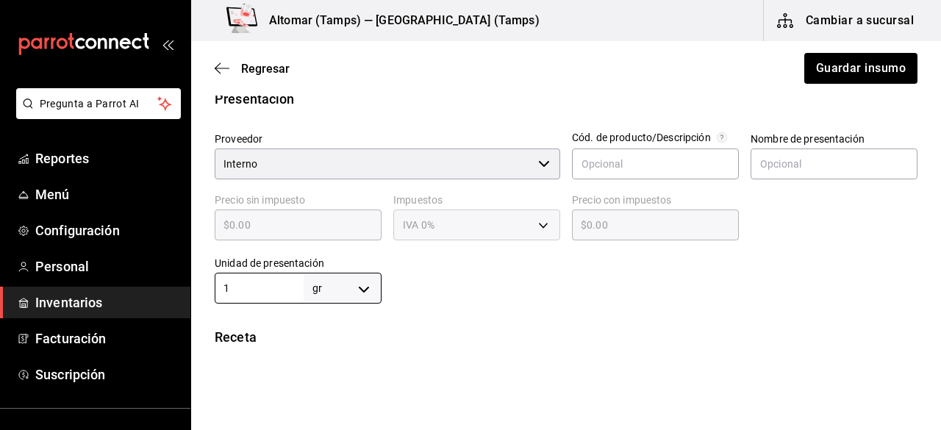
type input "1"
click at [601, 281] on div at bounding box center [649, 274] width 536 height 59
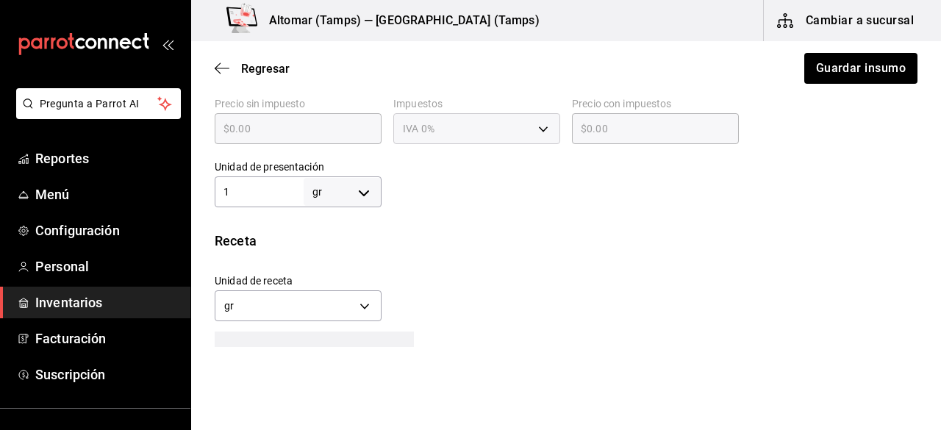
scroll to position [385, 0]
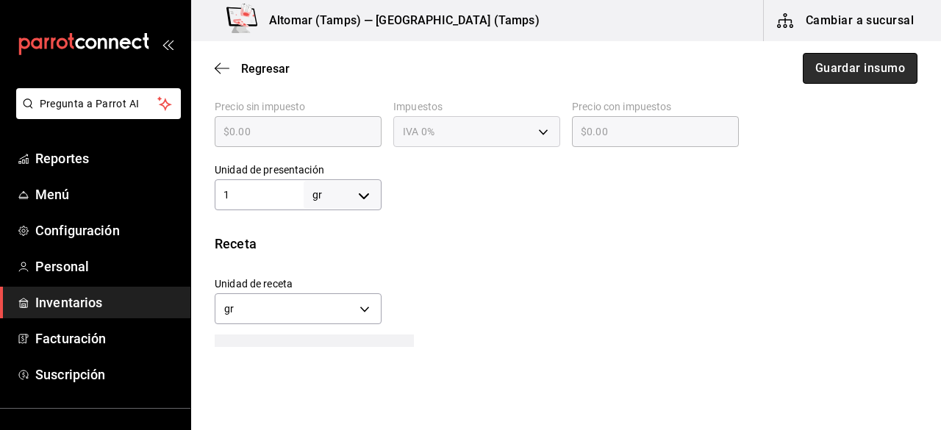
click at [832, 67] on button "Guardar insumo" at bounding box center [860, 68] width 115 height 31
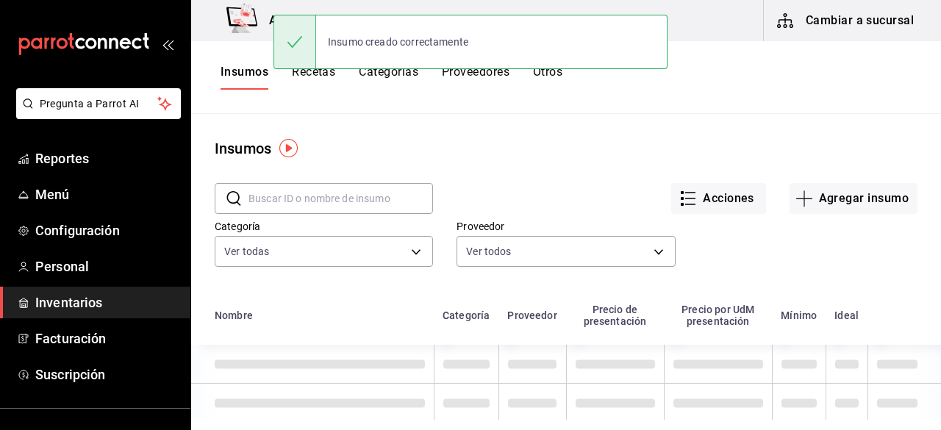
click at [329, 80] on button "Recetas" at bounding box center [313, 77] width 43 height 25
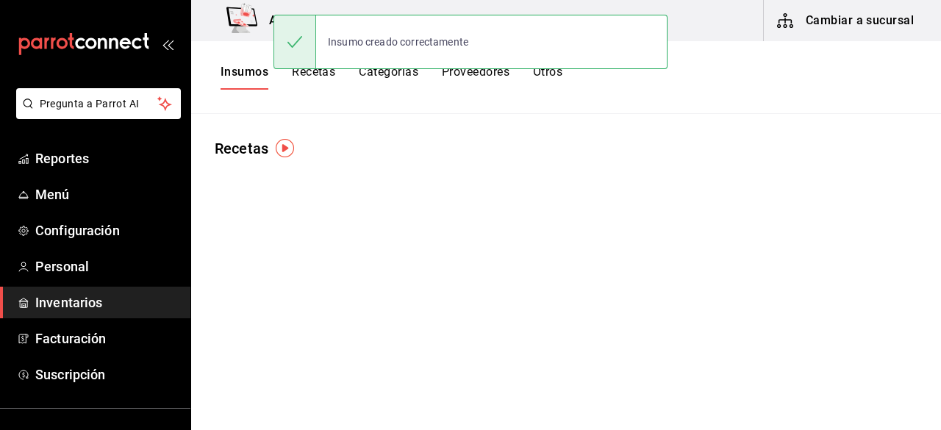
click at [312, 73] on button "Recetas" at bounding box center [313, 77] width 43 height 25
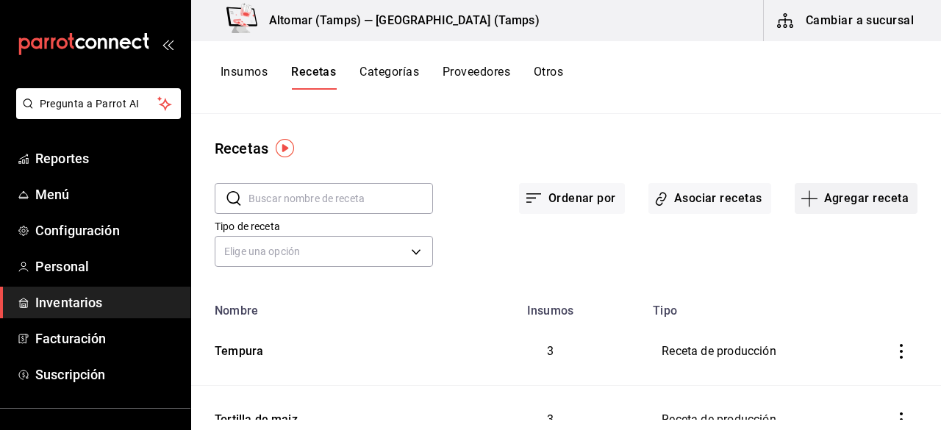
click at [878, 195] on button "Agregar receta" at bounding box center [855, 198] width 123 height 31
click at [817, 307] on li "Receta de producción" at bounding box center [845, 317] width 147 height 39
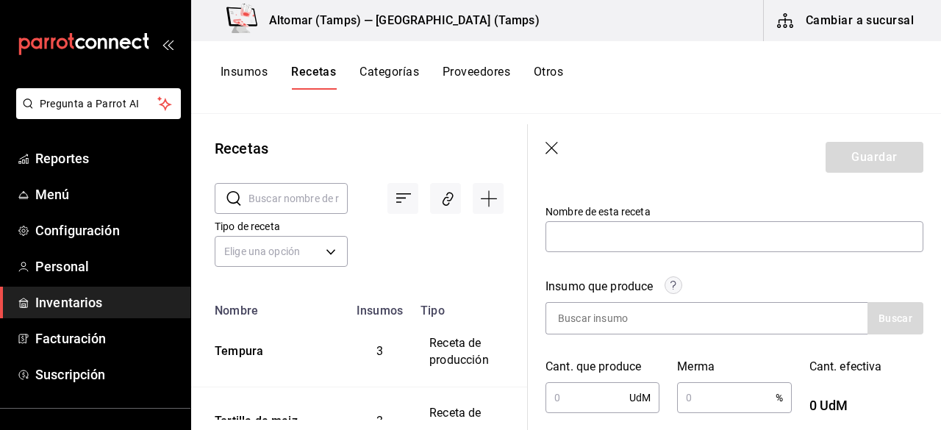
scroll to position [147, 0]
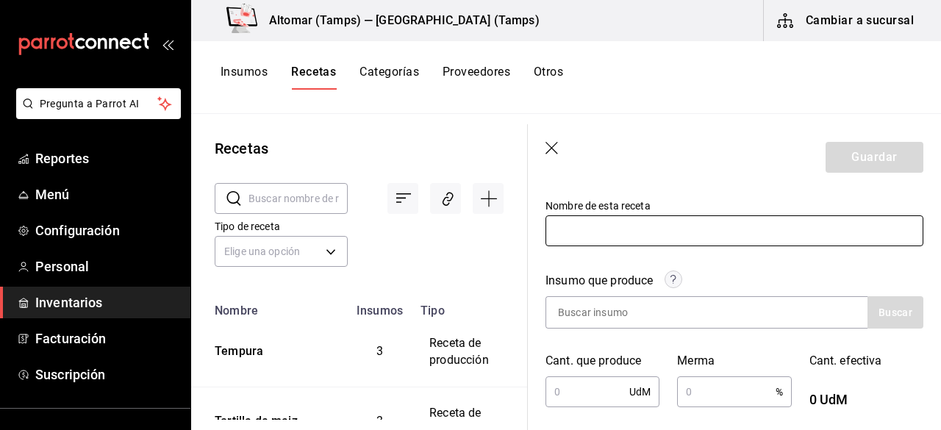
click at [704, 227] on input "text" at bounding box center [734, 230] width 378 height 31
type input "A"
type input "Salsa Piña Habanero"
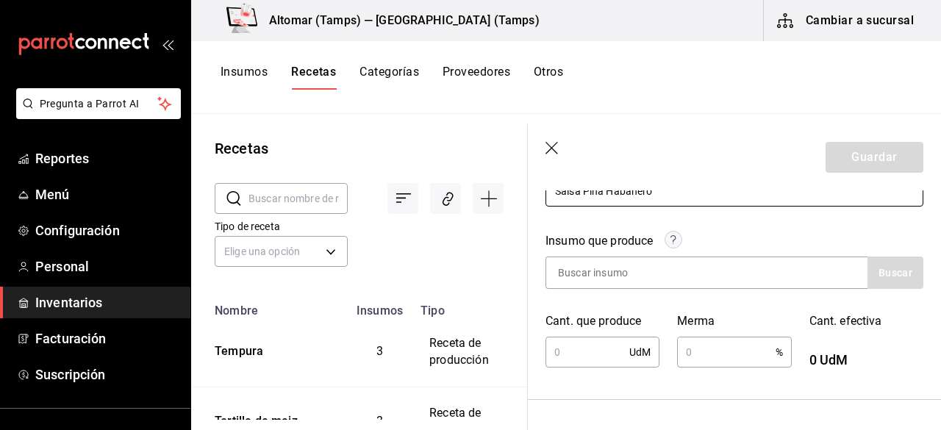
scroll to position [197, 0]
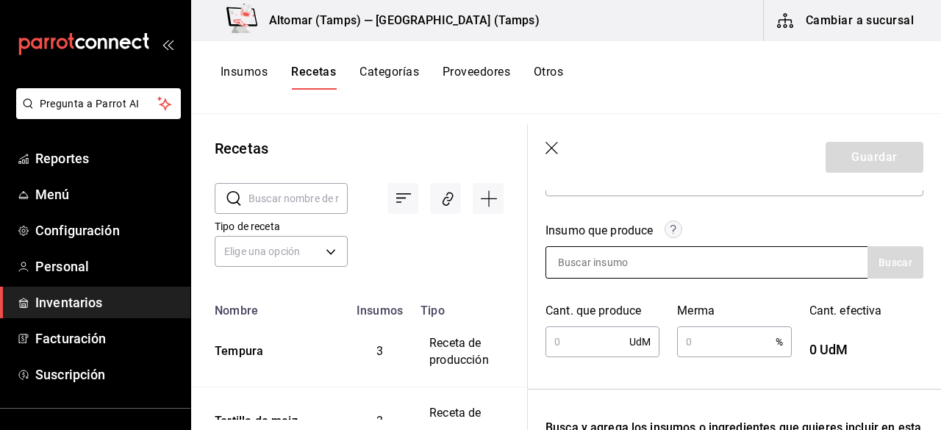
click at [629, 266] on input at bounding box center [619, 262] width 147 height 31
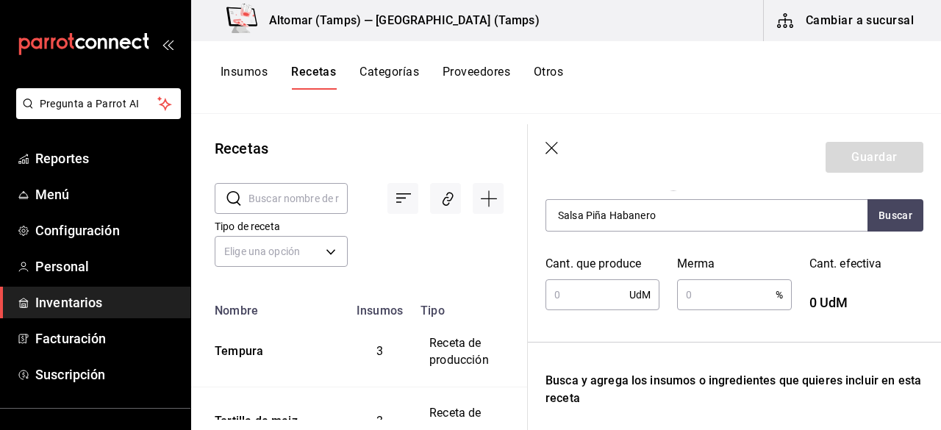
scroll to position [254, 0]
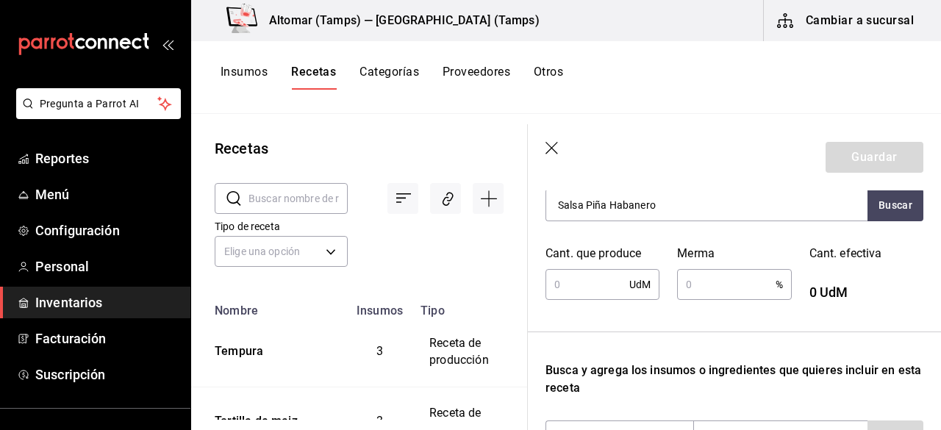
type input "Salsa Piña Habanero"
click at [581, 289] on input "text" at bounding box center [587, 284] width 84 height 29
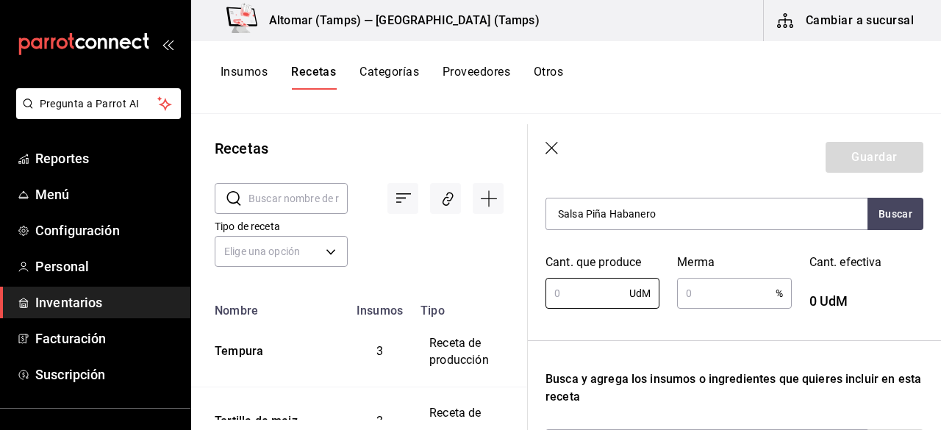
scroll to position [244, 0]
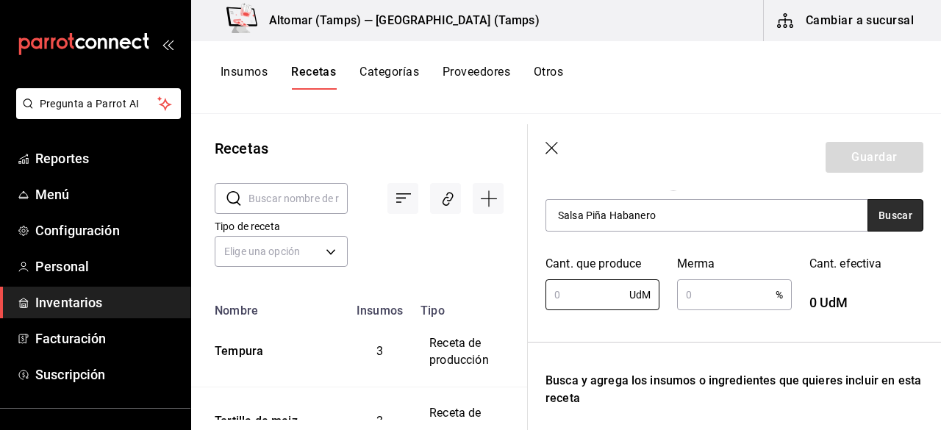
click at [889, 223] on button "Buscar" at bounding box center [895, 215] width 56 height 32
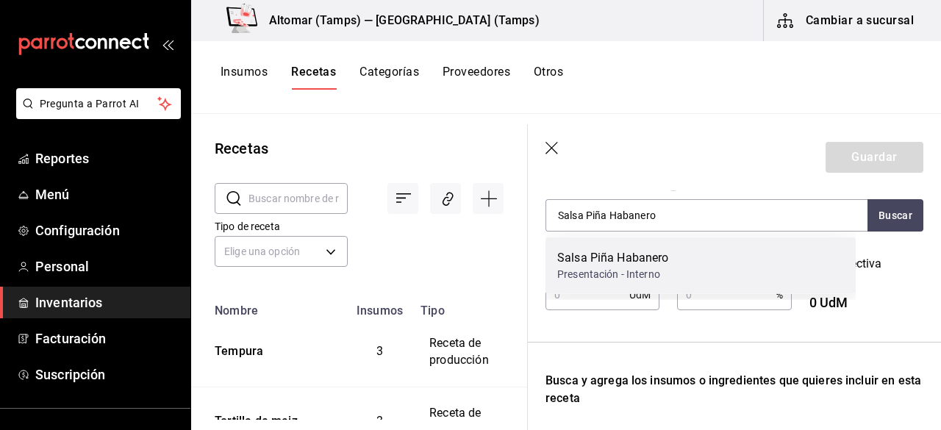
click at [745, 243] on div "Salsa Piña Habanero Presentación - Interno" at bounding box center [700, 265] width 310 height 57
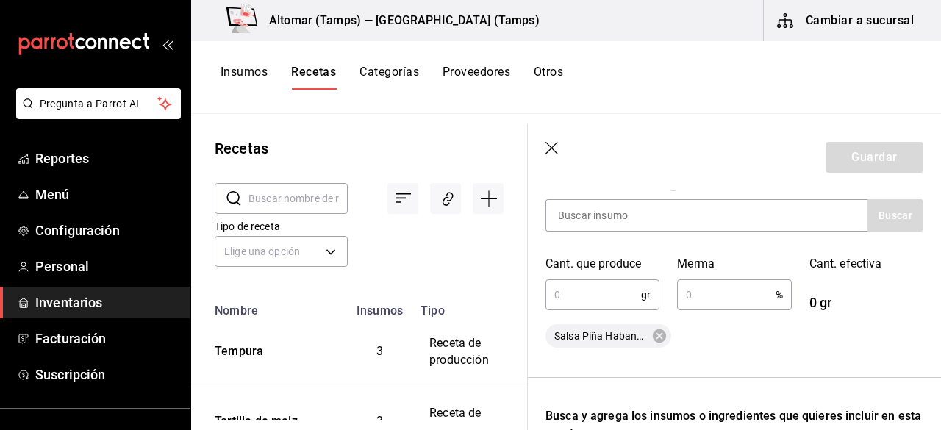
click at [600, 298] on input "text" at bounding box center [593, 294] width 96 height 29
type input "1,100"
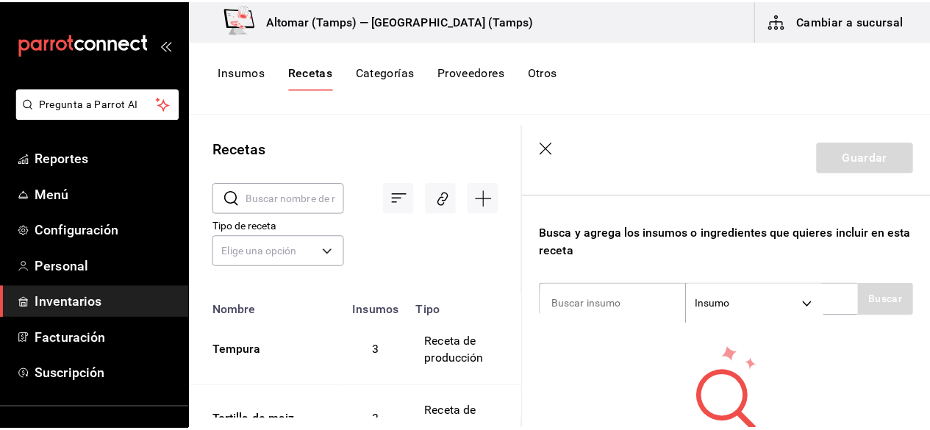
scroll to position [429, 0]
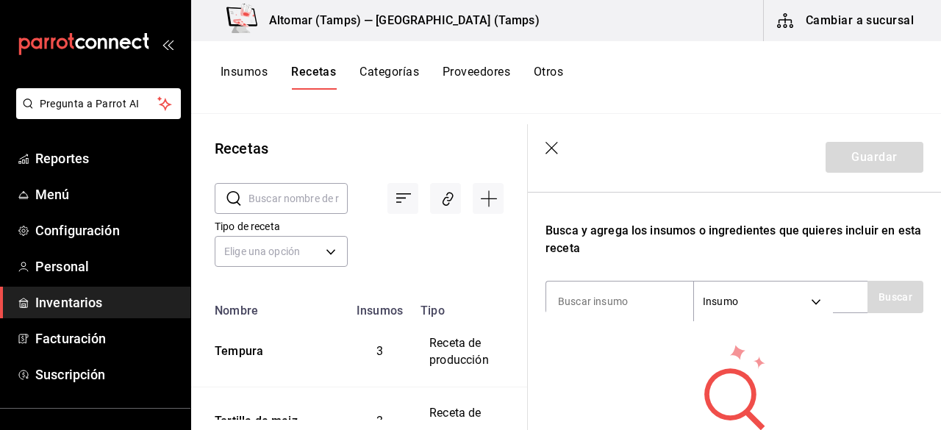
type input "10"
click at [617, 298] on input at bounding box center [619, 301] width 147 height 31
type input "habane"
click at [880, 290] on button "Buscar" at bounding box center [895, 297] width 56 height 32
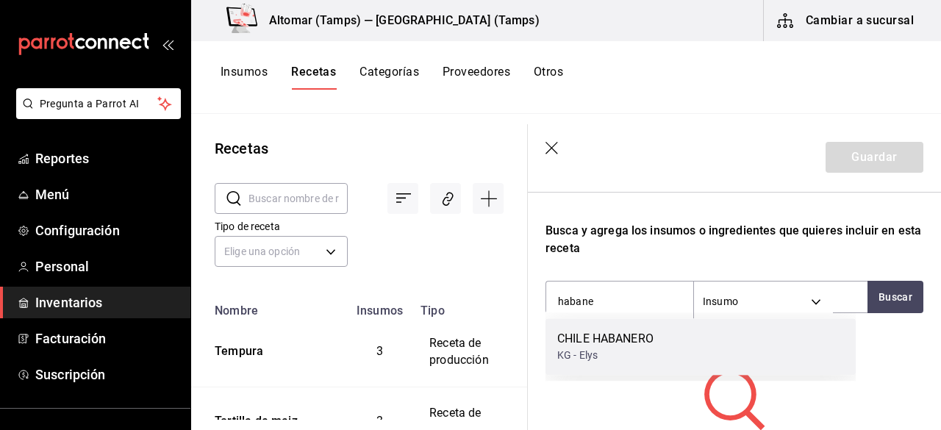
click at [688, 352] on div "CHILE HABANERO KG - Elys" at bounding box center [700, 346] width 310 height 57
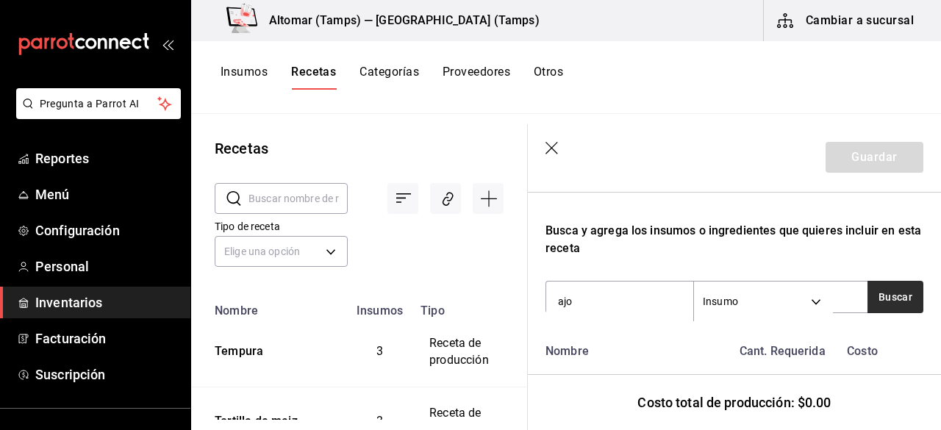
type input "ajo"
click at [885, 292] on button "Buscar" at bounding box center [895, 297] width 56 height 32
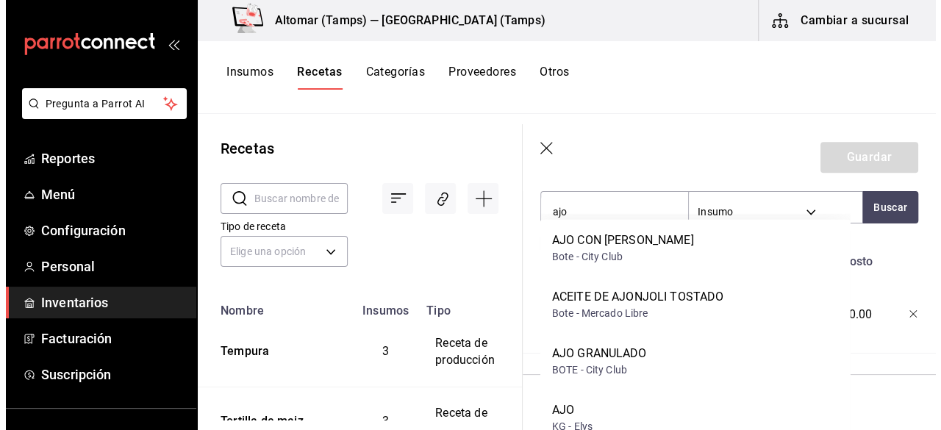
scroll to position [529, 0]
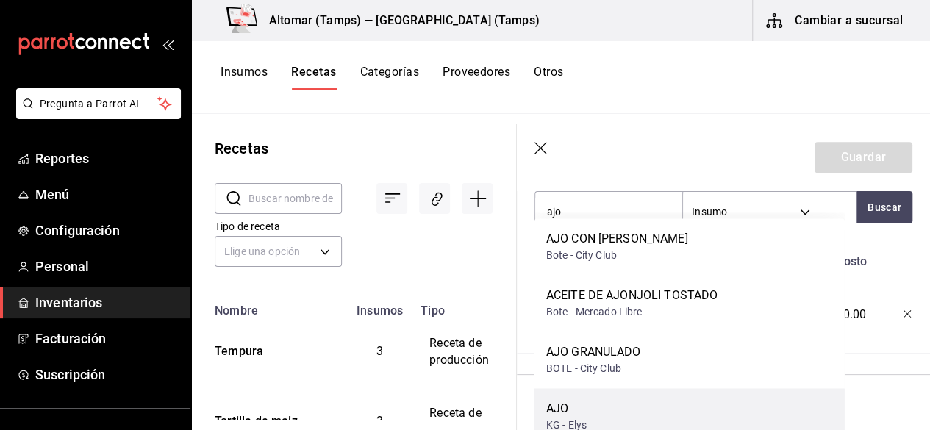
click at [732, 412] on div "AJO KG - Elys" at bounding box center [689, 416] width 310 height 57
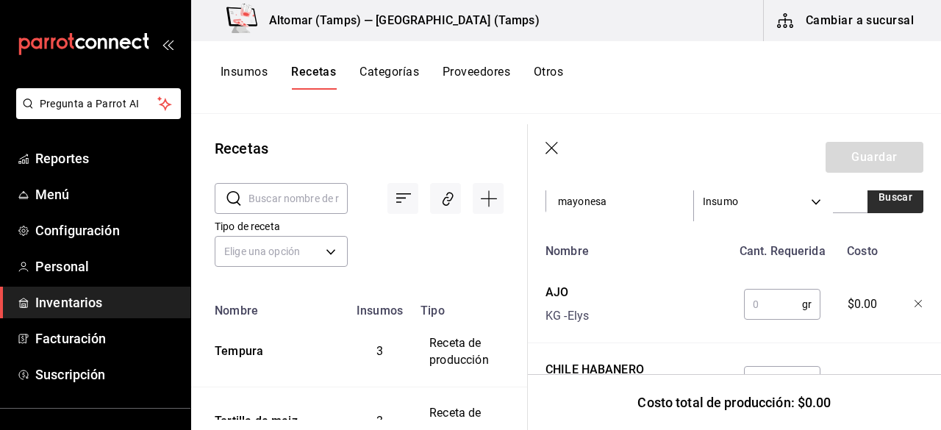
type input "mayonesa"
click at [869, 204] on button "Buscar" at bounding box center [895, 197] width 56 height 32
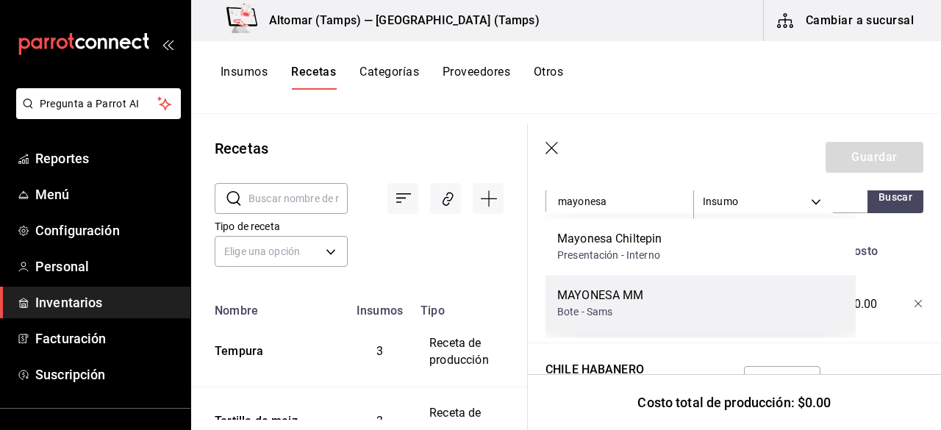
click at [642, 291] on div "MAYONESA MM" at bounding box center [600, 296] width 86 height 18
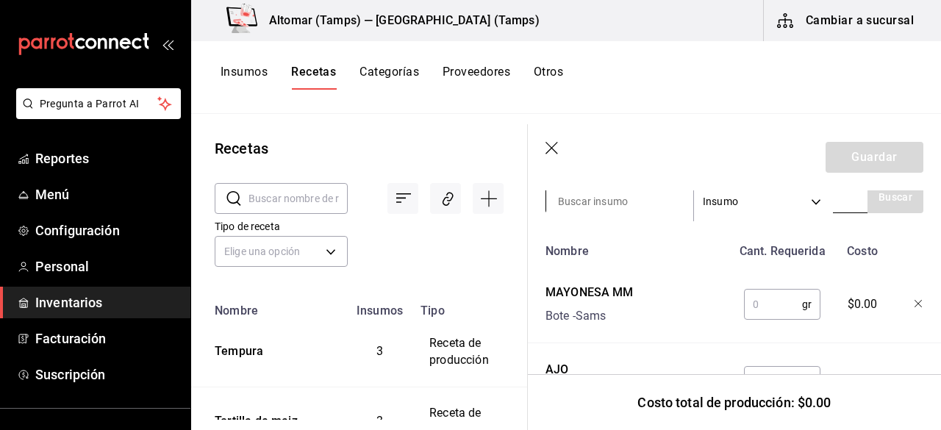
click at [616, 209] on input at bounding box center [619, 201] width 147 height 31
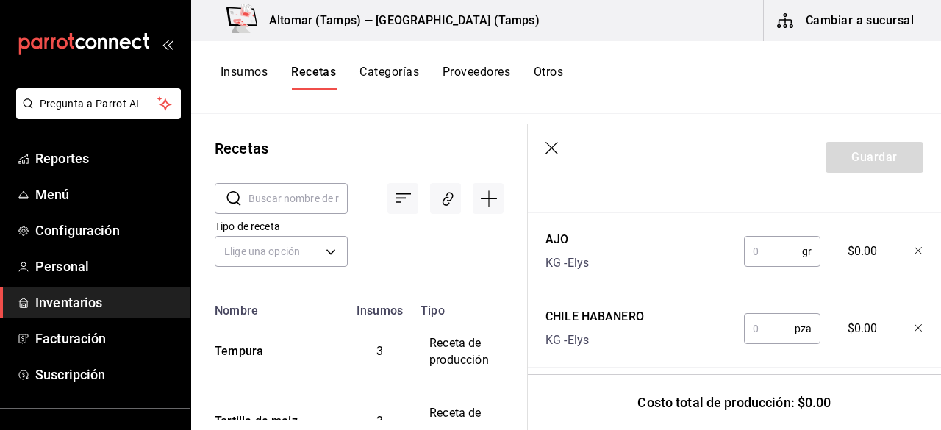
scroll to position [683, 0]
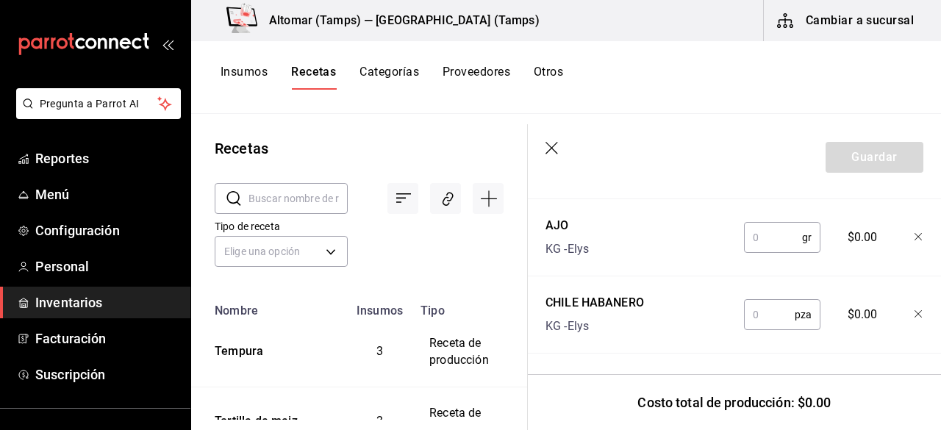
click at [758, 307] on input "text" at bounding box center [769, 314] width 51 height 29
click at [914, 310] on icon "button" at bounding box center [918, 314] width 9 height 9
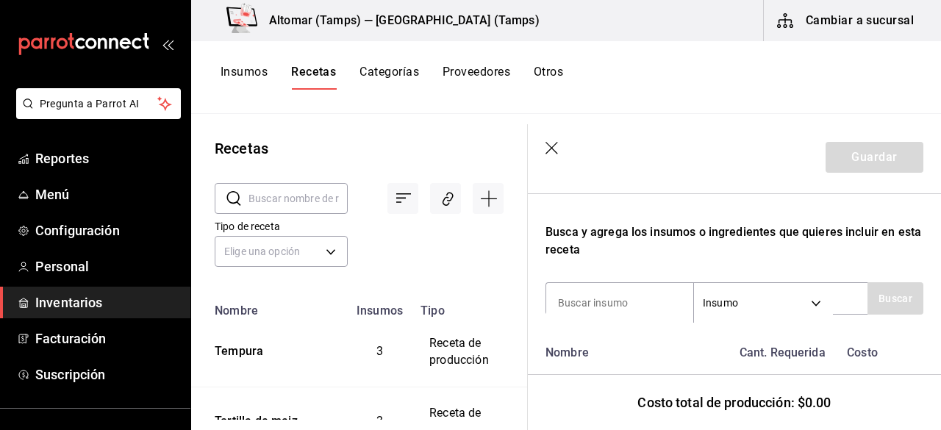
scroll to position [423, 0]
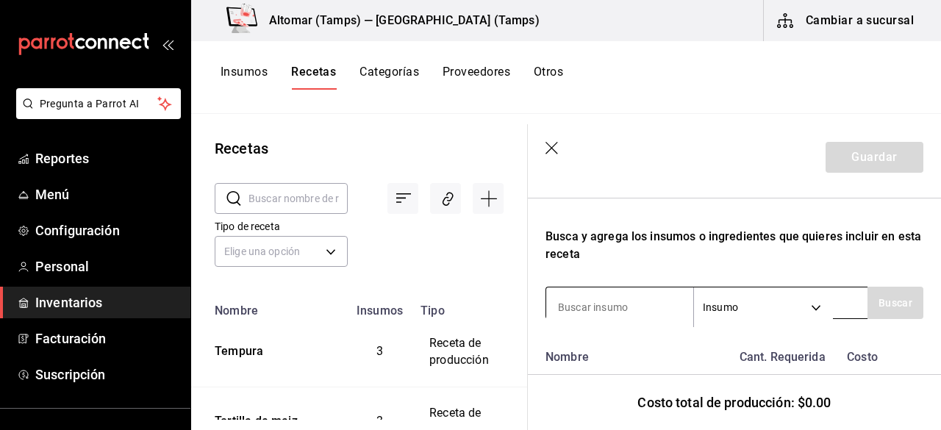
click at [636, 309] on input at bounding box center [619, 307] width 147 height 31
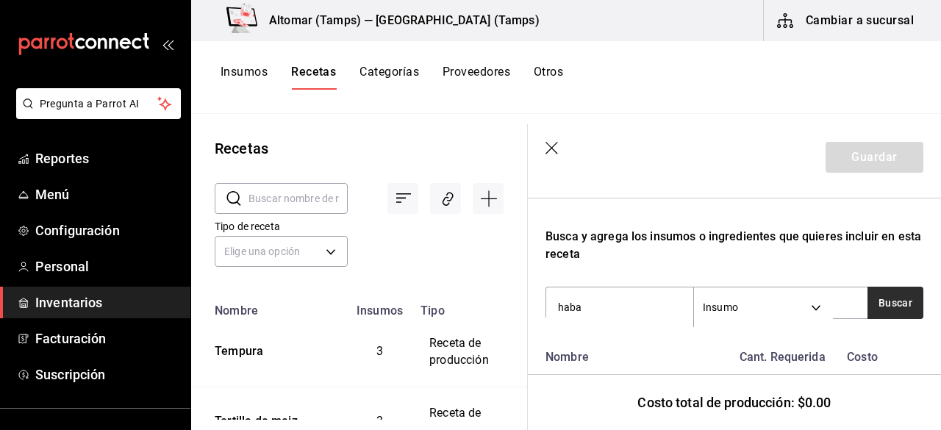
type input "haba"
click at [886, 299] on button "Buscar" at bounding box center [895, 303] width 56 height 32
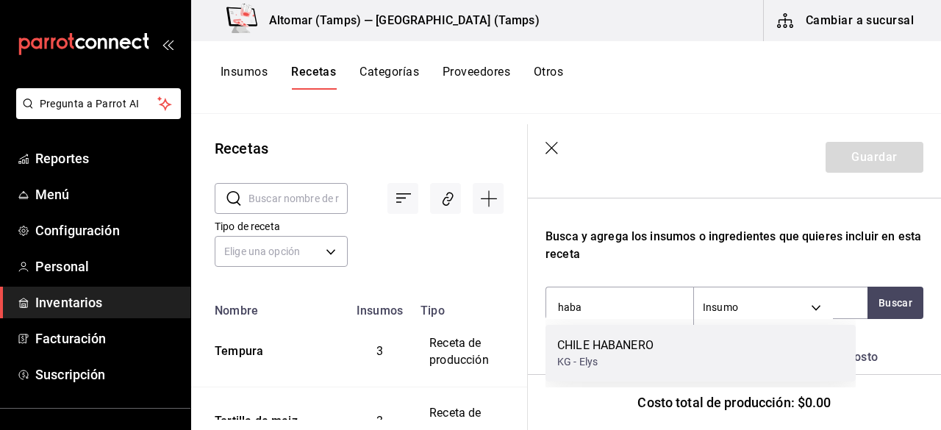
click at [671, 361] on div "CHILE HABANERO KG - Elys" at bounding box center [700, 353] width 310 height 57
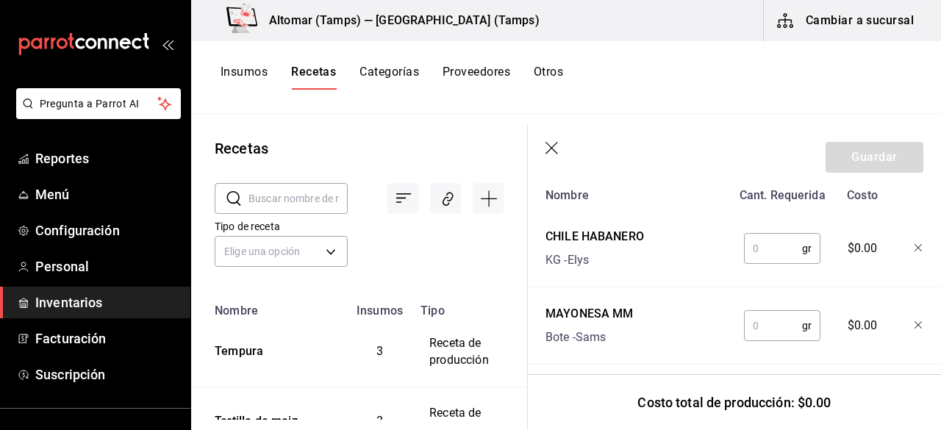
scroll to position [586, 0]
click at [750, 241] on input "text" at bounding box center [773, 246] width 58 height 29
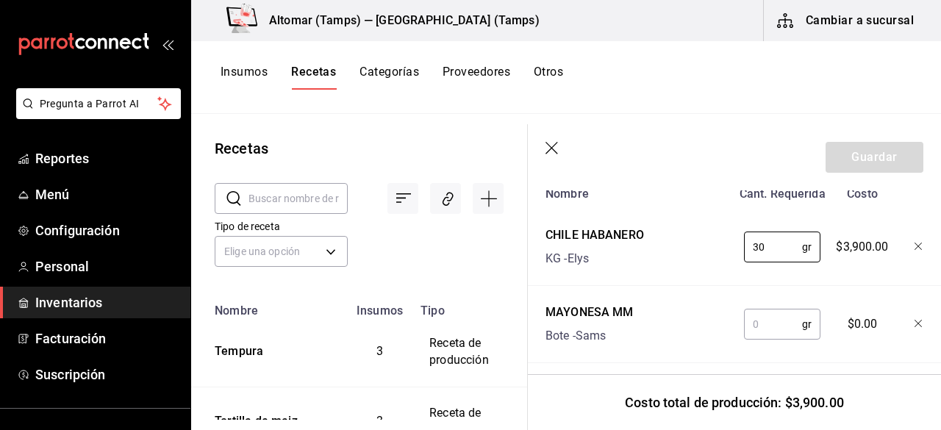
type input "3"
click at [758, 254] on input "text" at bounding box center [773, 246] width 58 height 29
type input "1"
click at [903, 243] on div at bounding box center [907, 243] width 32 height 47
click at [914, 243] on icon "button" at bounding box center [918, 247] width 9 height 9
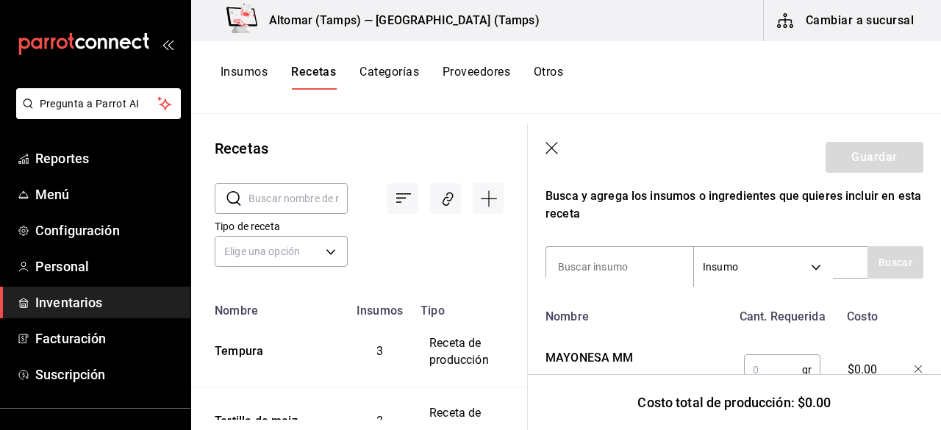
scroll to position [461, 0]
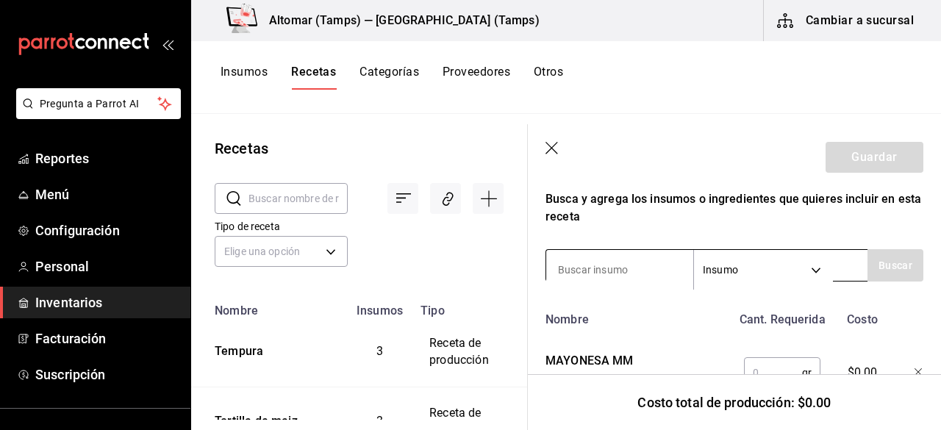
click at [601, 263] on input at bounding box center [619, 269] width 147 height 31
type input "haba"
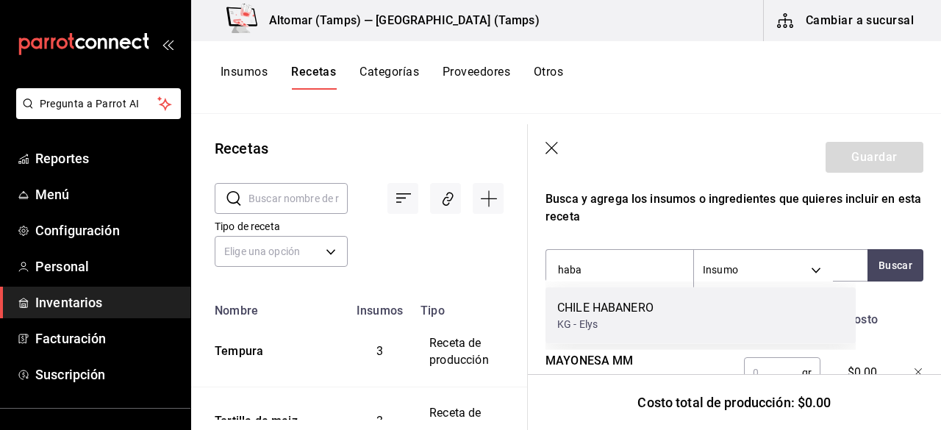
click at [609, 304] on div "CHILE HABANERO" at bounding box center [605, 308] width 96 height 18
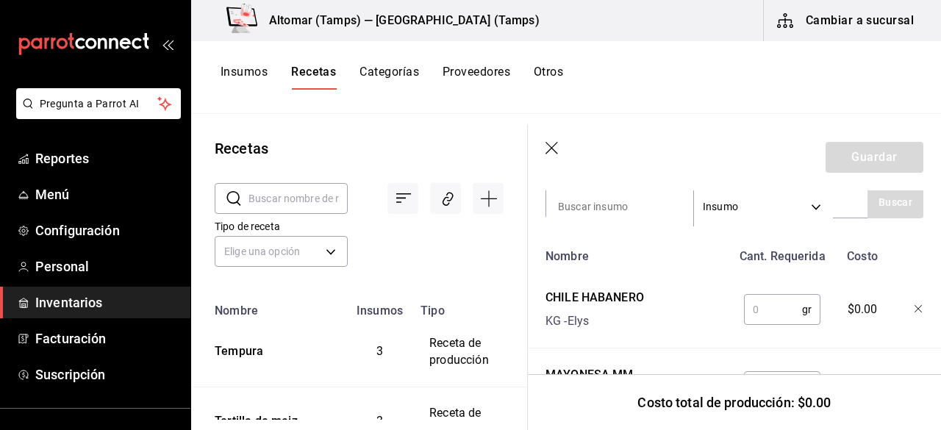
scroll to position [526, 0]
click at [777, 302] on input "text" at bounding box center [773, 307] width 58 height 29
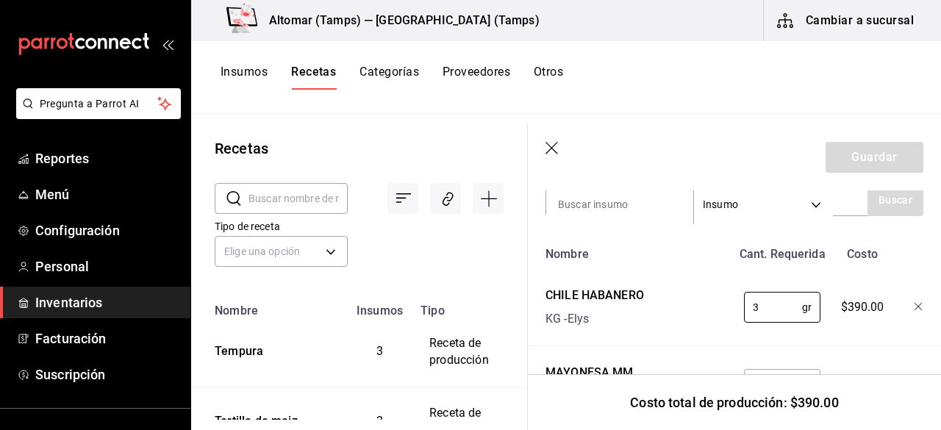
type input "3"
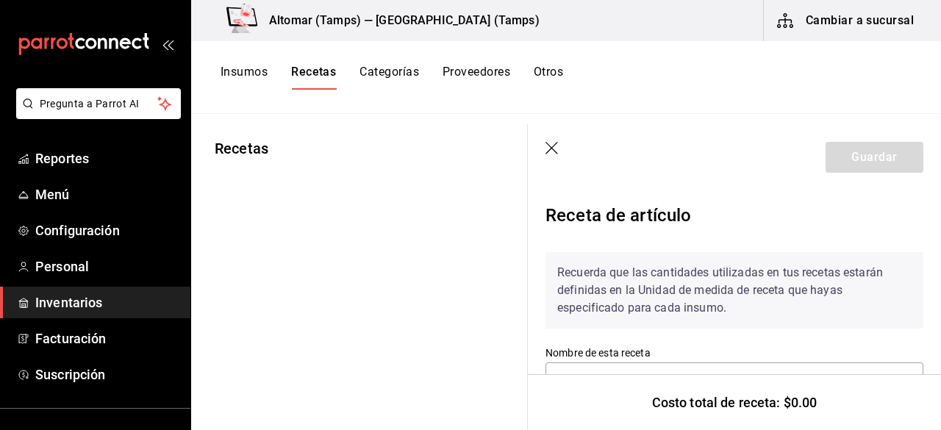
type input "Receta Taco estilo baja"
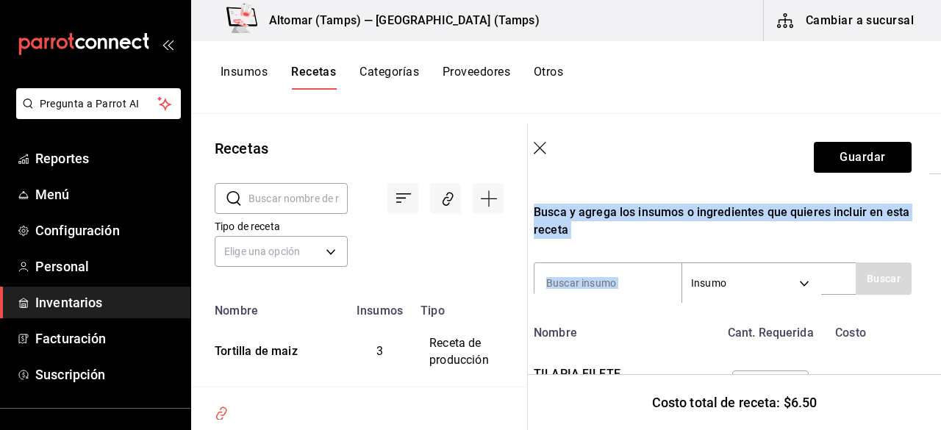
scroll to position [244, 12]
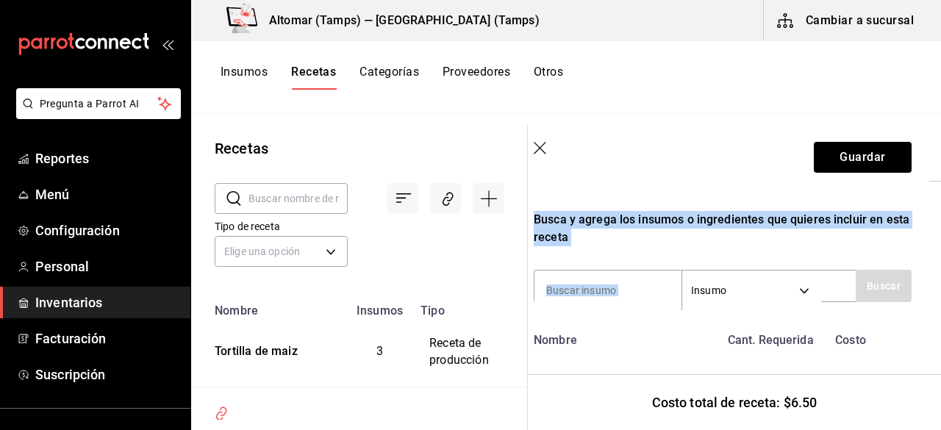
drag, startPoint x: 940, startPoint y: 212, endPoint x: 940, endPoint y: 272, distance: 59.5
click at [940, 272] on section "Guardar Receta de artículo Recuerda que las cantidades utilizadas en tus receta…" at bounding box center [734, 277] width 413 height 306
click at [889, 249] on div "Recuerda que las cantidades utilizadas en tus recetas estarán definidas en la U…" at bounding box center [723, 214] width 378 height 436
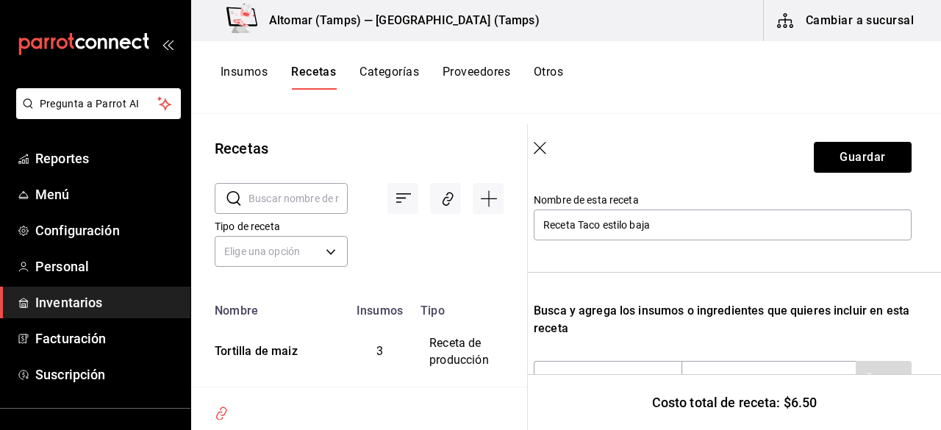
scroll to position [151, 12]
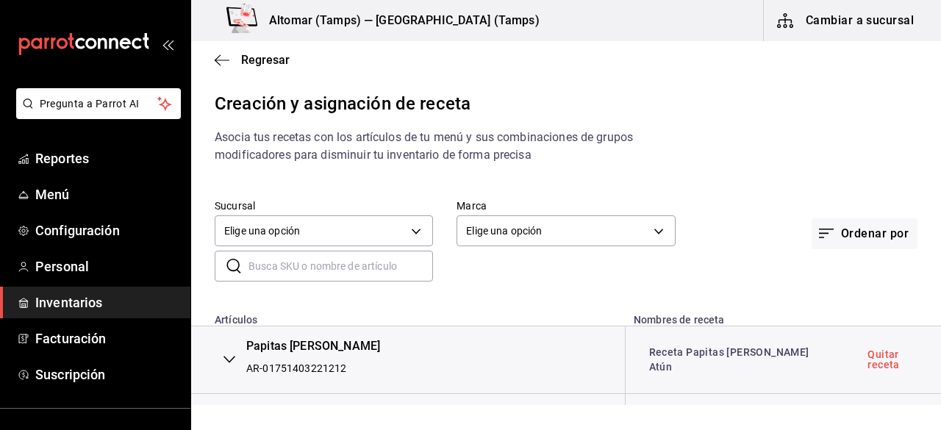
scroll to position [2600, 0]
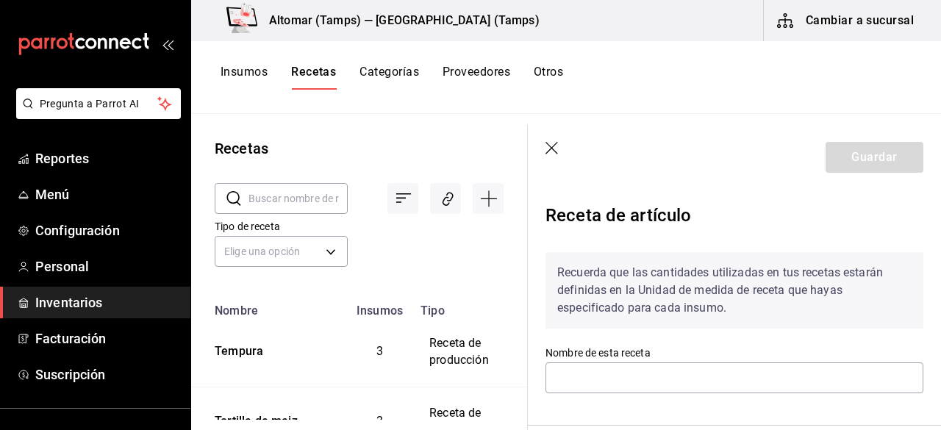
type input "Receta Taco estilo baja"
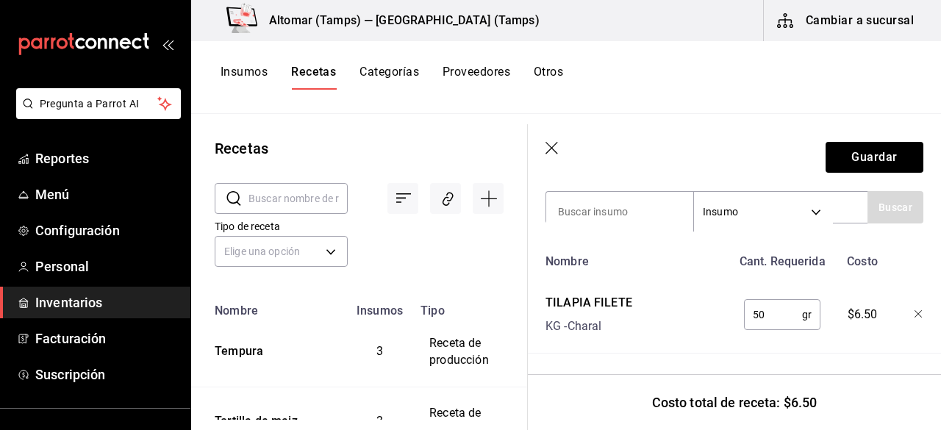
scroll to position [333, 0]
click at [575, 208] on input at bounding box center [619, 211] width 147 height 31
type input "chipo"
click at [881, 205] on button "Buscar" at bounding box center [895, 207] width 56 height 32
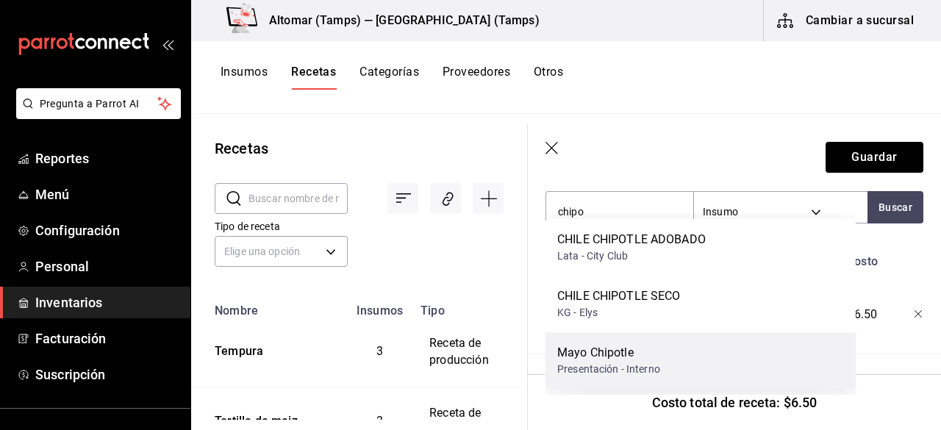
click at [659, 340] on div "Mayo Chipotle Presentación - Interno" at bounding box center [700, 360] width 310 height 57
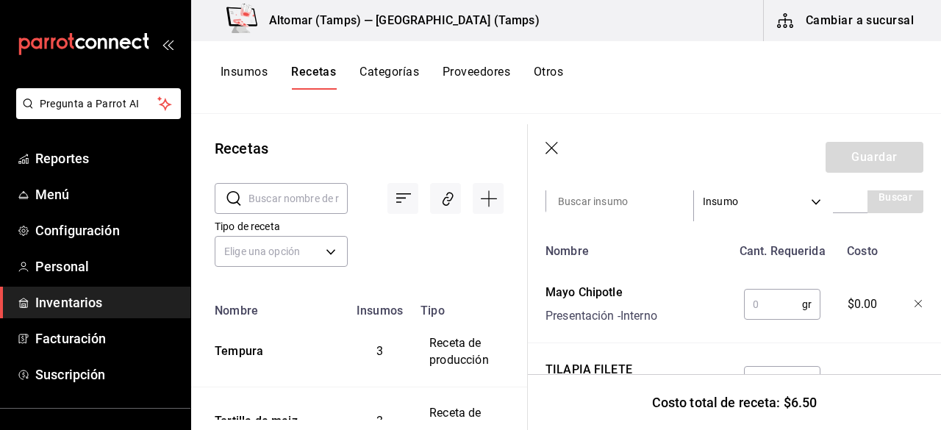
click at [778, 304] on input "text" at bounding box center [773, 304] width 58 height 29
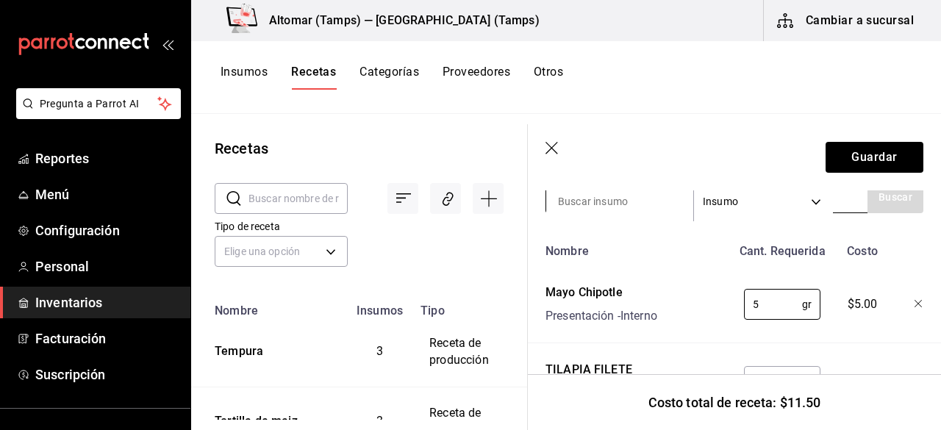
type input "5"
click at [579, 196] on input at bounding box center [619, 201] width 147 height 31
type input "tortilla"
click at [867, 206] on button "Buscar" at bounding box center [895, 197] width 56 height 32
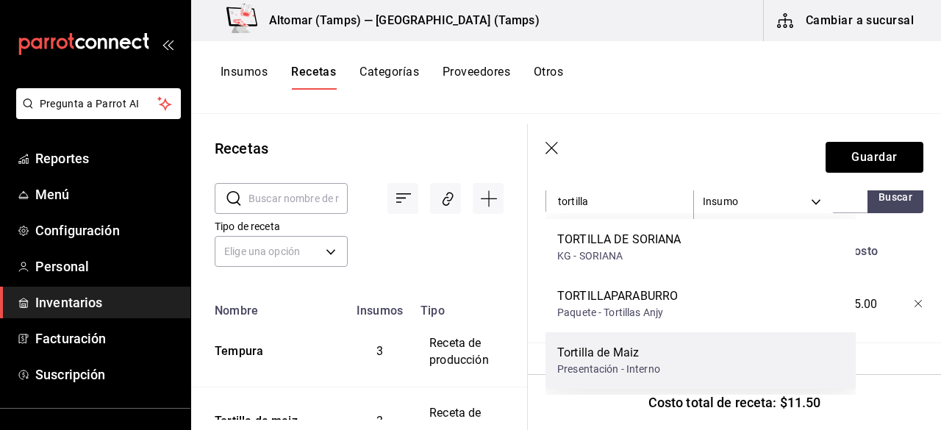
click at [657, 354] on div "Tortilla de Maiz" at bounding box center [608, 353] width 103 height 18
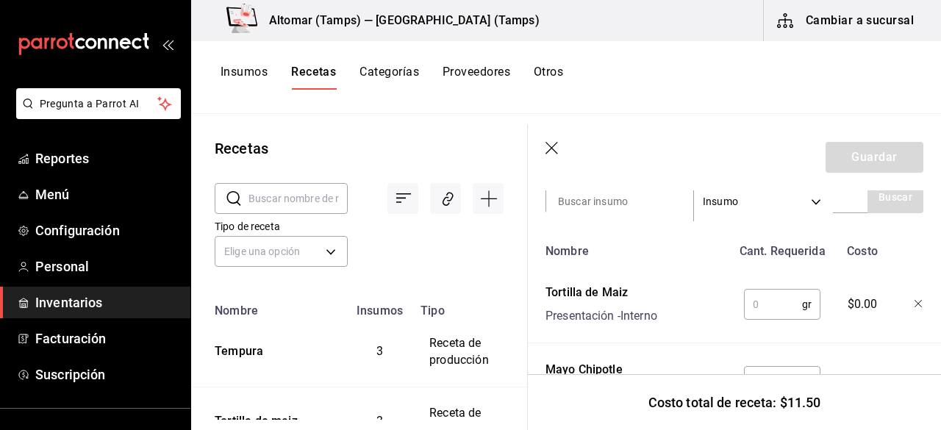
click at [783, 312] on input "text" at bounding box center [773, 304] width 58 height 29
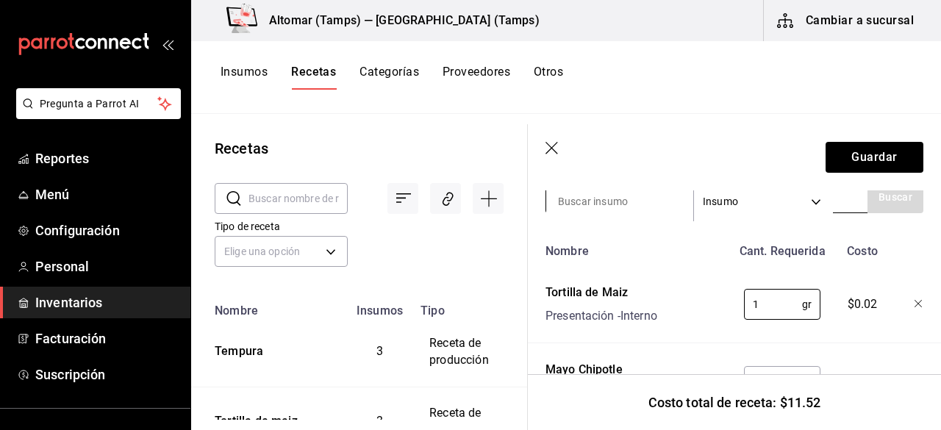
type input "1"
drag, startPoint x: 610, startPoint y: 204, endPoint x: 603, endPoint y: 201, distance: 7.9
click at [603, 201] on input at bounding box center [619, 201] width 147 height 31
type input "3"
type input "tempu"
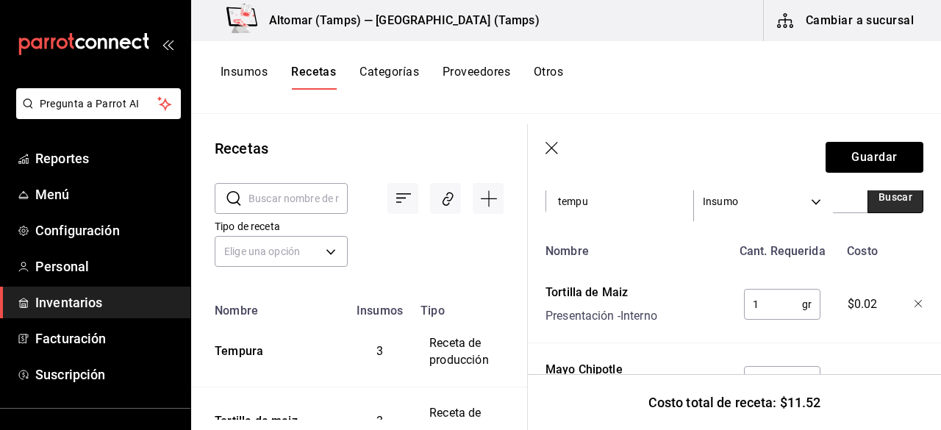
click at [883, 204] on button "Buscar" at bounding box center [895, 197] width 56 height 32
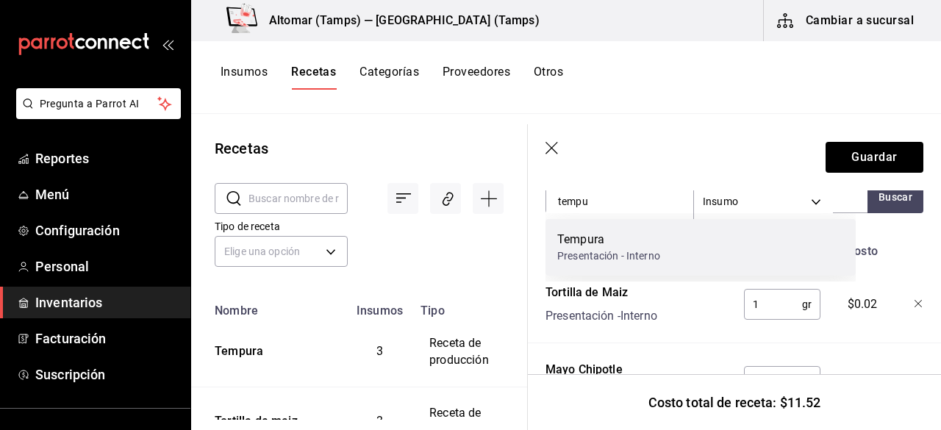
click at [672, 248] on div "Tempura Presentación - Interno" at bounding box center [700, 247] width 310 height 57
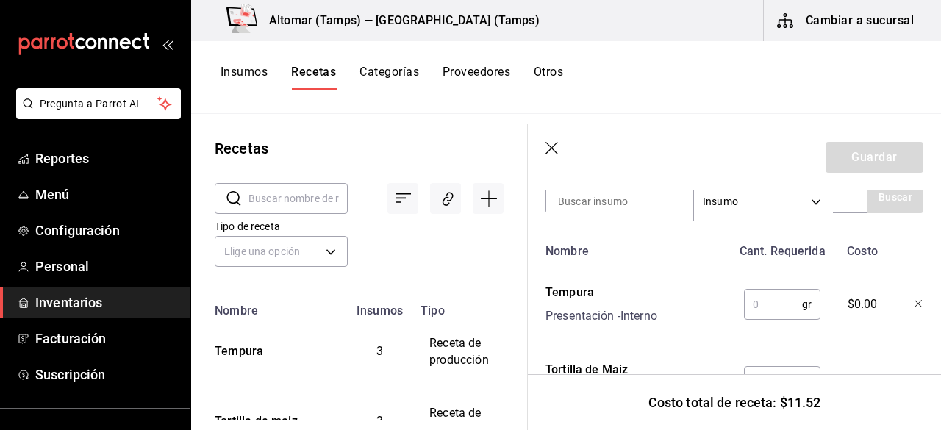
click at [752, 302] on input "text" at bounding box center [773, 304] width 58 height 29
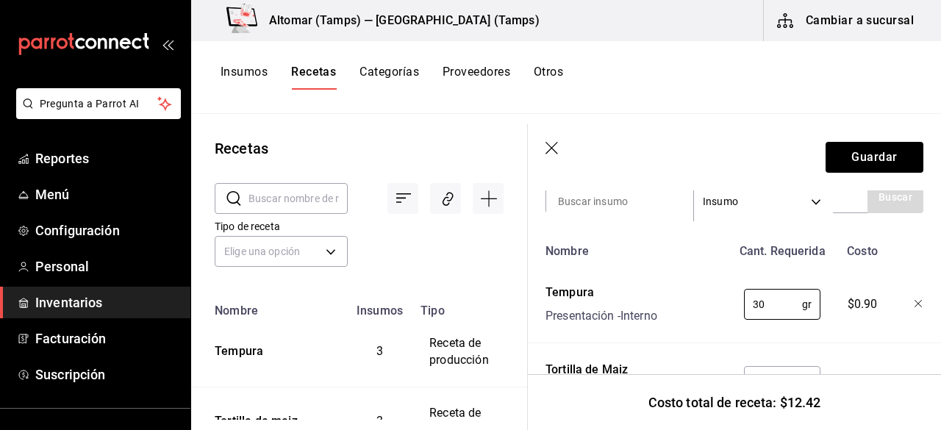
scroll to position [345, 0]
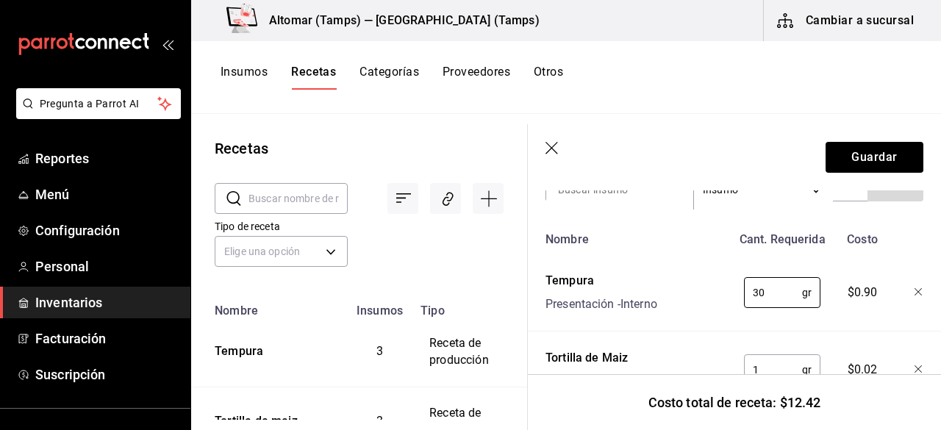
type input "30"
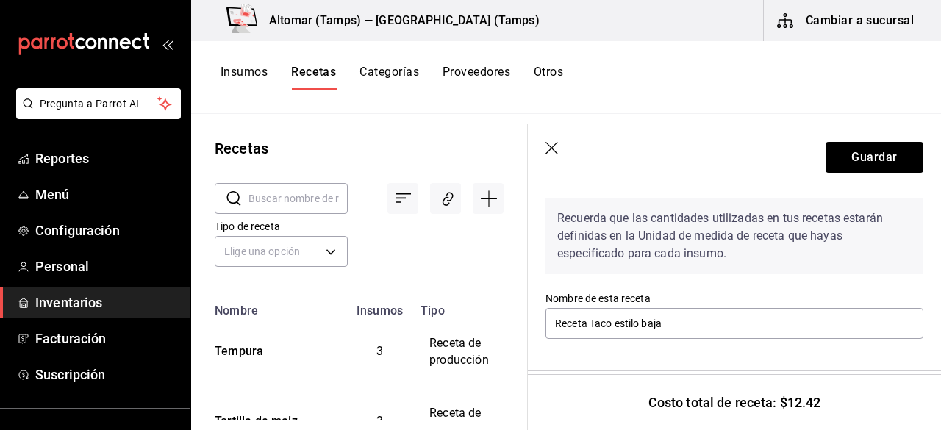
scroll to position [45, 0]
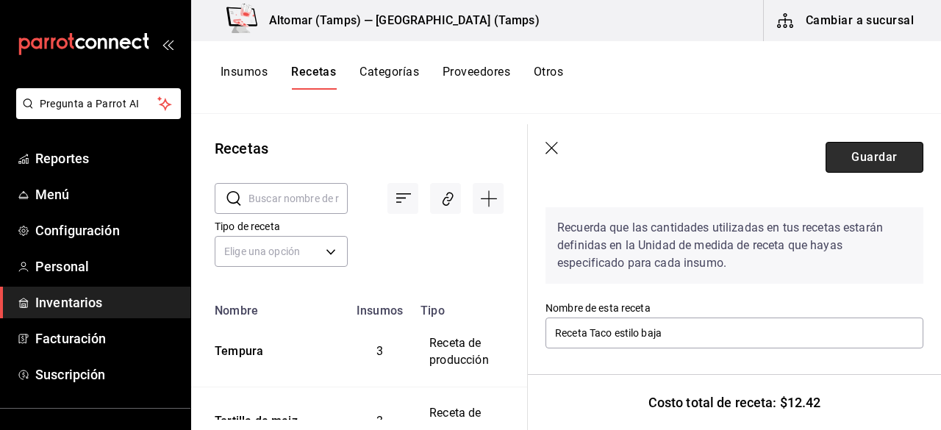
click at [858, 170] on button "Guardar" at bounding box center [874, 157] width 98 height 31
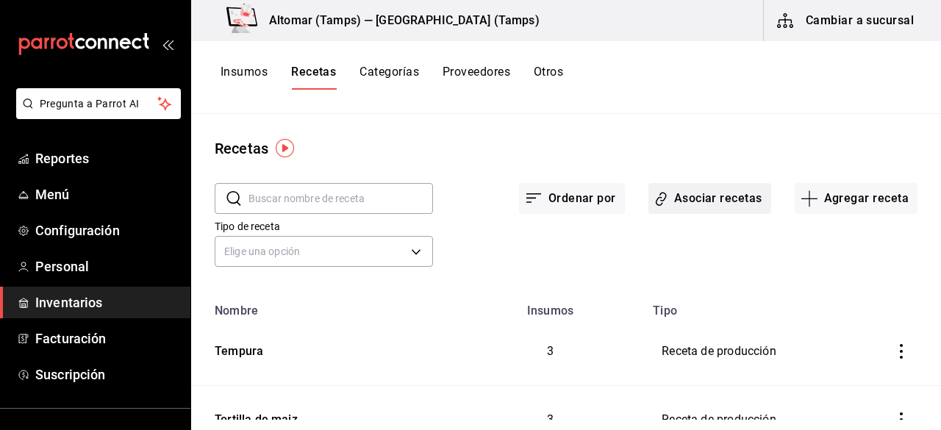
click at [728, 207] on button "Asociar recetas" at bounding box center [709, 198] width 123 height 31
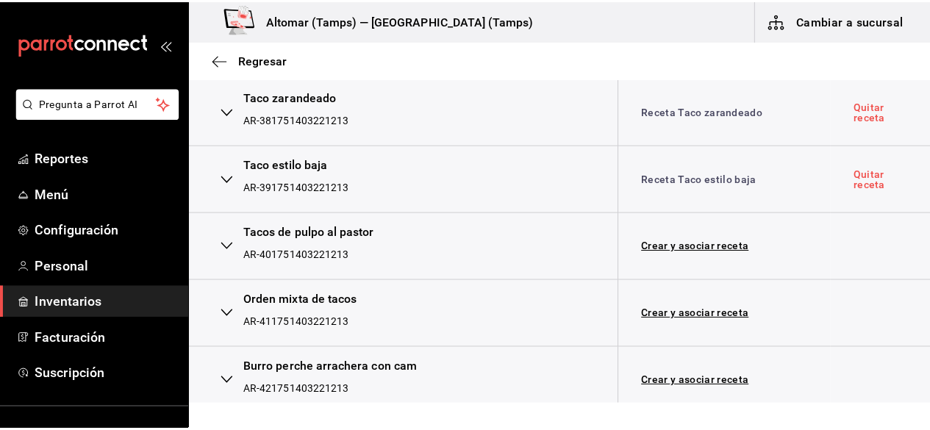
scroll to position [2622, 0]
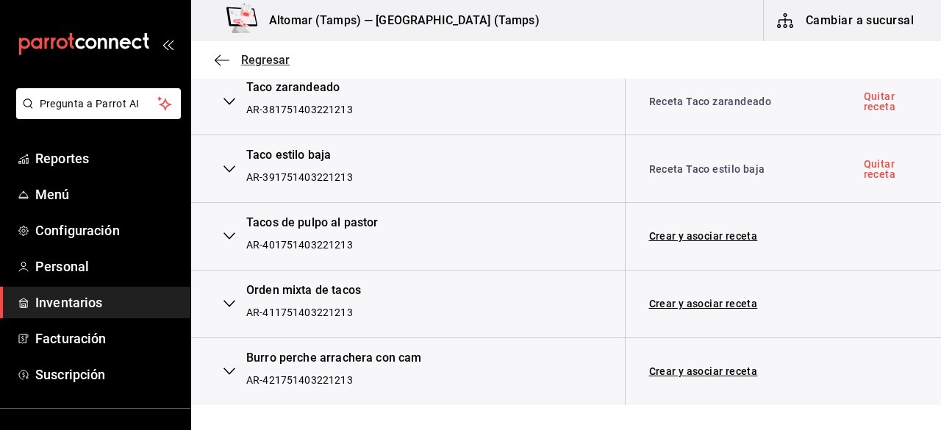
click at [228, 62] on icon "button" at bounding box center [222, 60] width 15 height 13
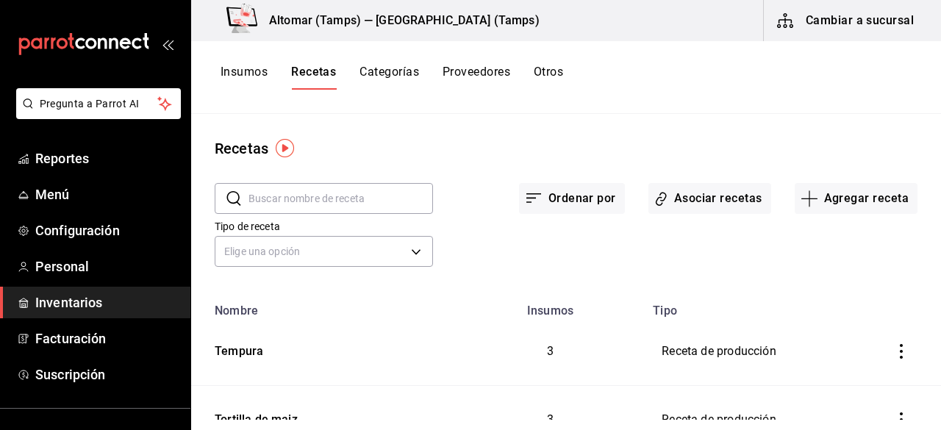
click at [245, 63] on div "Insumos Recetas Categorías Proveedores Otros" at bounding box center [566, 77] width 750 height 73
click at [247, 73] on button "Insumos" at bounding box center [243, 77] width 47 height 25
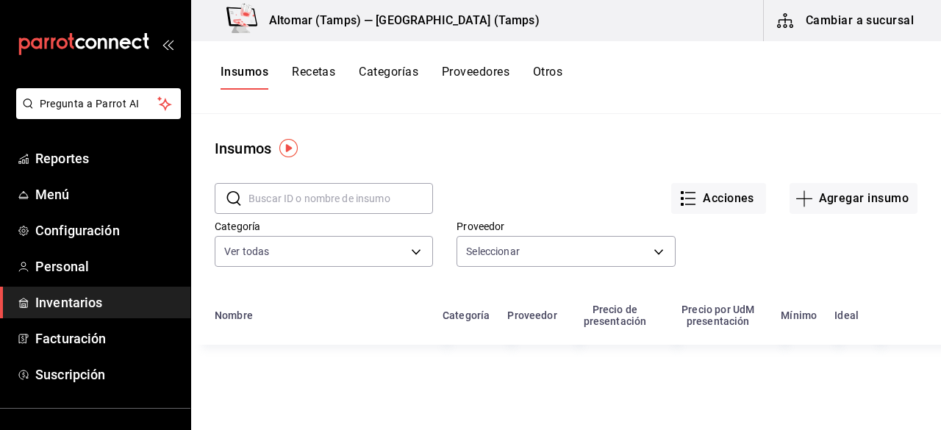
type input "b82f59a5-0052-4c69-aeb1-1fec75c916fe,1e0a27b2-853b-44c2-ad15-fadf55413274,9349c…"
click at [280, 198] on input "text" at bounding box center [340, 198] width 184 height 29
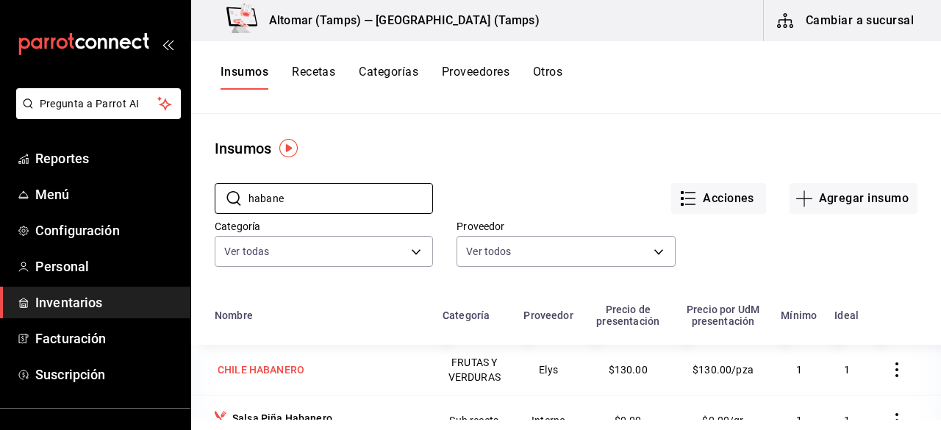
type input "habane"
click at [294, 378] on div "CHILE HABANERO" at bounding box center [261, 369] width 93 height 21
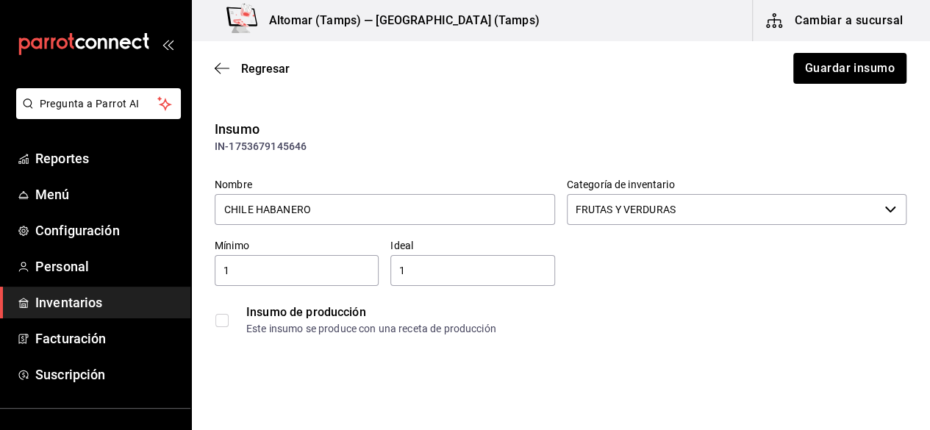
type input "$140.40"
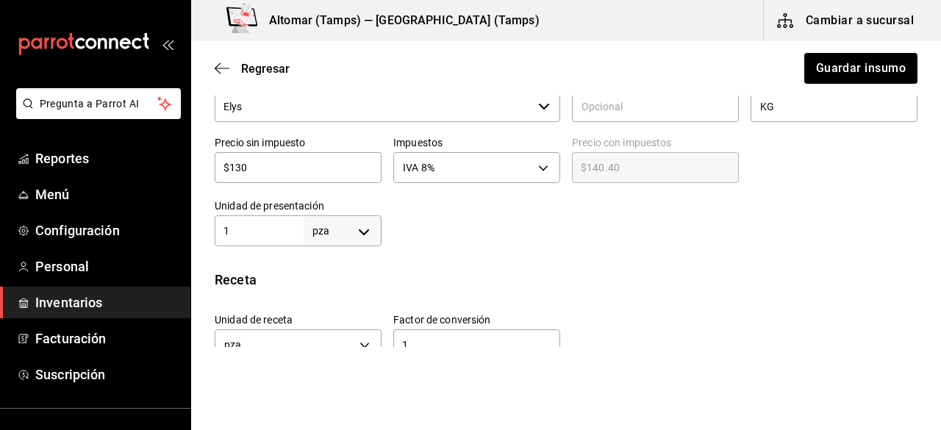
scroll to position [372, 0]
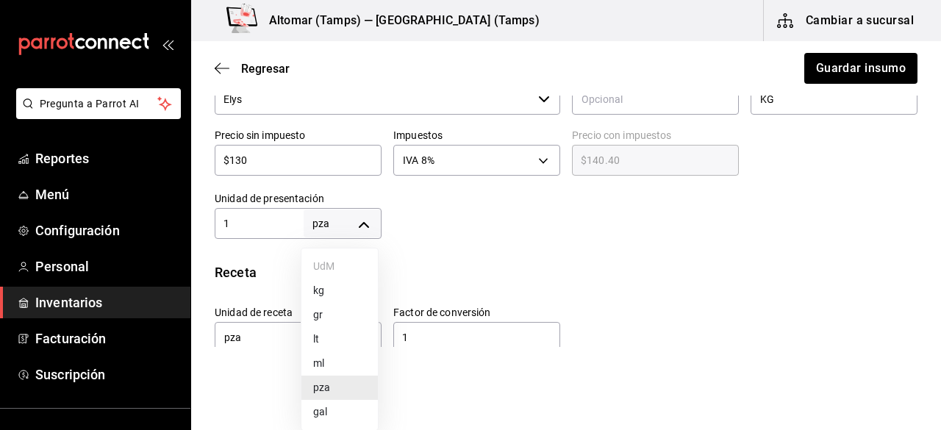
click at [356, 223] on body "Pregunta a Parrot AI Reportes Menú Configuración Personal Inventarios Facturaci…" at bounding box center [470, 173] width 941 height 347
click at [337, 309] on li "gr" at bounding box center [339, 315] width 76 height 24
type input "GRAM"
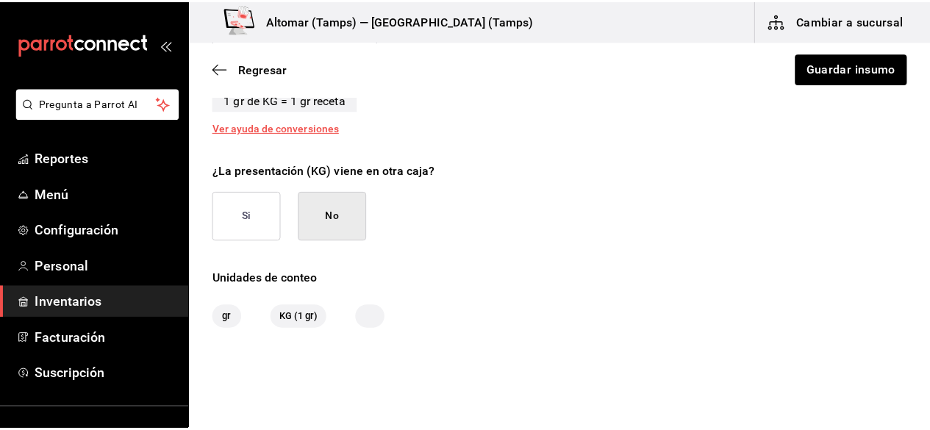
scroll to position [657, 0]
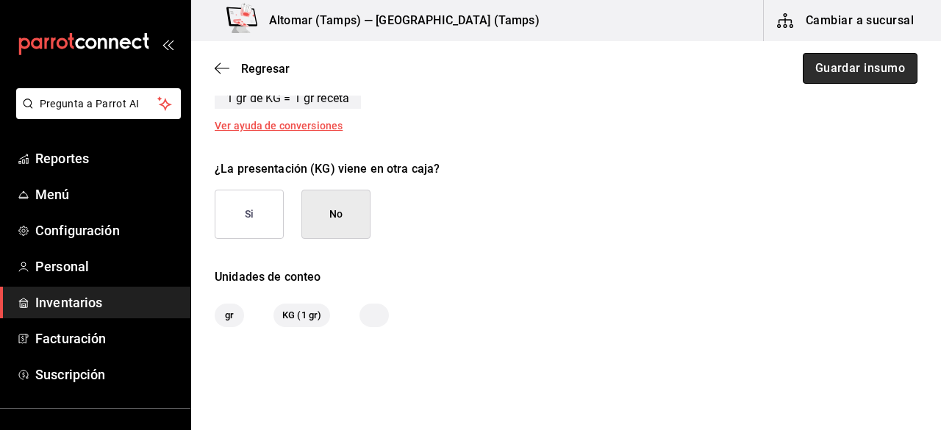
click at [810, 71] on button "Guardar insumo" at bounding box center [860, 68] width 115 height 31
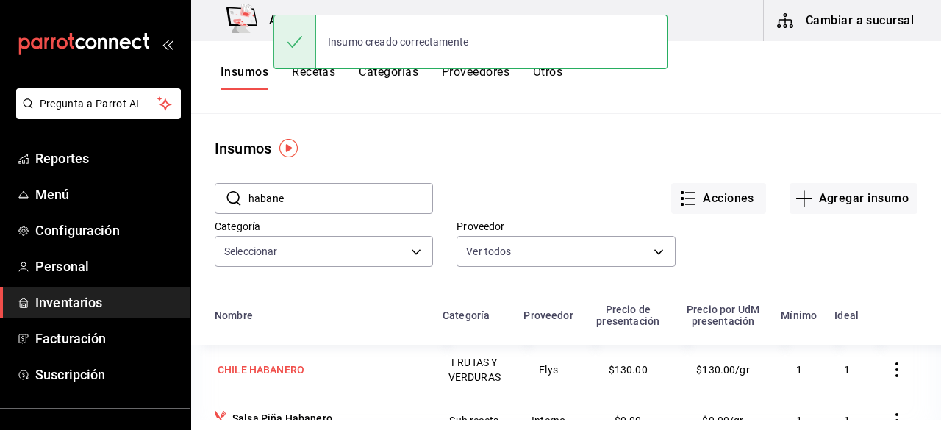
click at [361, 368] on div "CHILE HABANERO" at bounding box center [320, 369] width 210 height 21
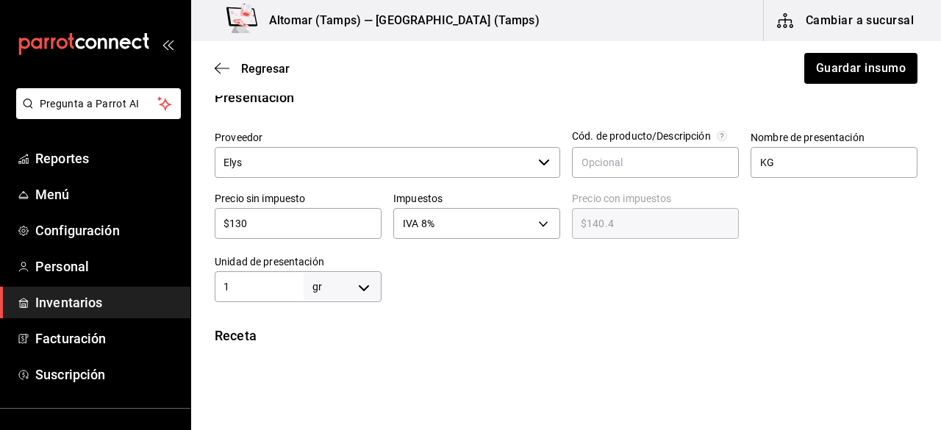
scroll to position [316, 0]
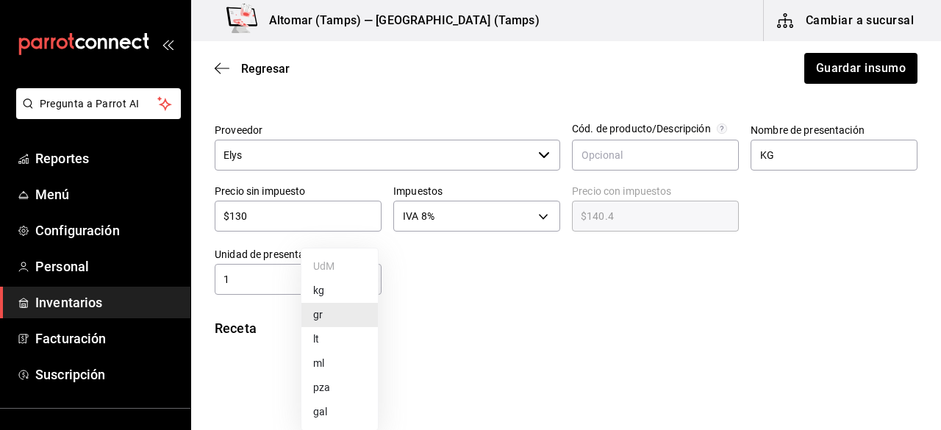
click at [369, 286] on body "Pregunta a Parrot AI Reportes Menú Configuración Personal Inventarios Facturaci…" at bounding box center [470, 173] width 941 height 347
click at [355, 288] on li "kg" at bounding box center [339, 291] width 76 height 24
type input "KILOGRAM"
type input "1"
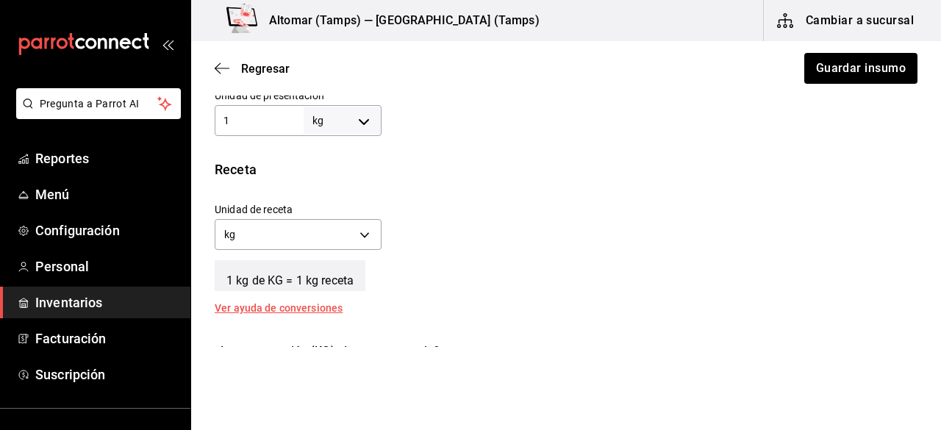
scroll to position [484, 0]
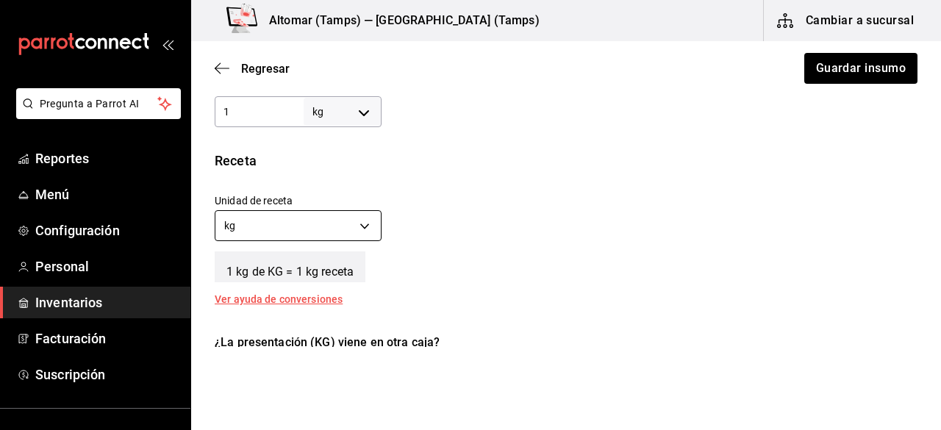
click at [353, 220] on body "Pregunta a Parrot AI Reportes Menú Configuración Personal Inventarios Facturaci…" at bounding box center [470, 173] width 941 height 347
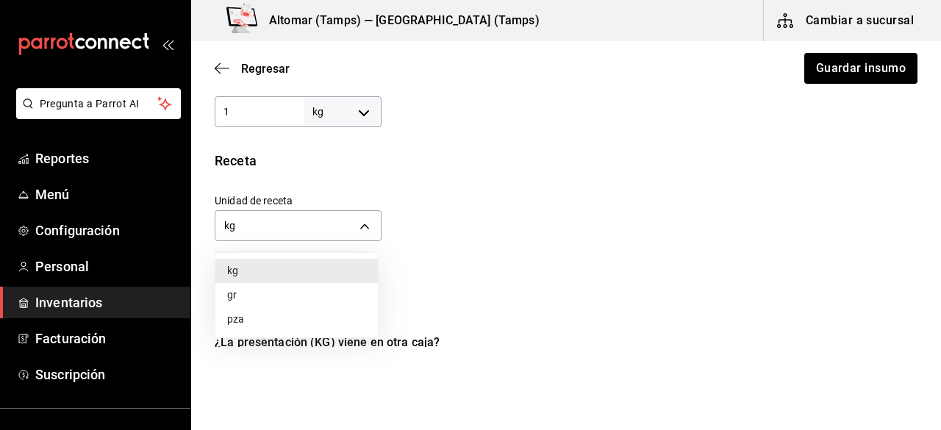
click at [290, 292] on li "gr" at bounding box center [296, 295] width 162 height 24
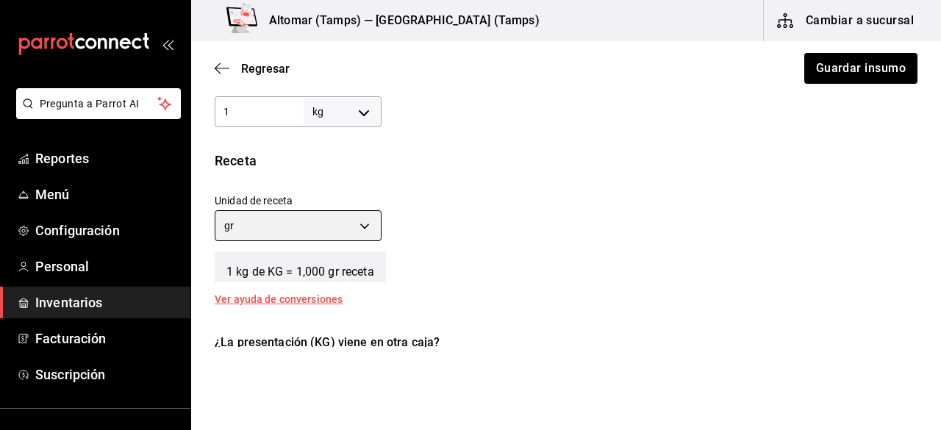
type input "GRAM"
type input "1,000"
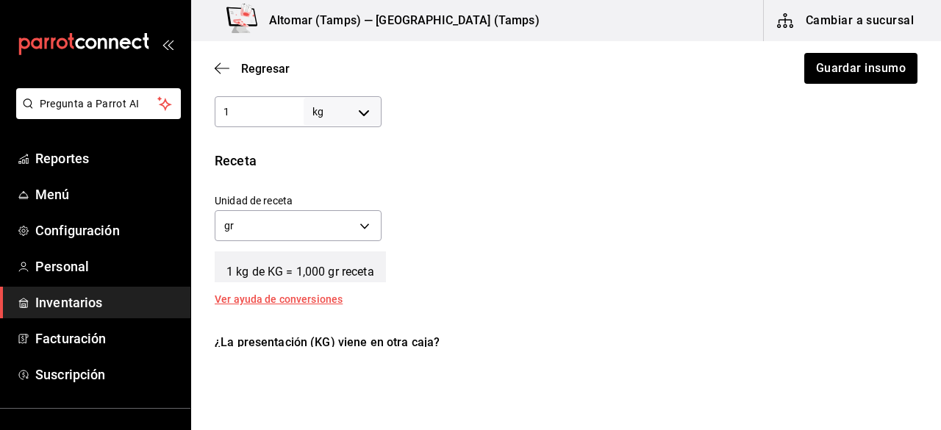
click at [603, 251] on div "1 kg de KG = 1,000 gr receta" at bounding box center [566, 263] width 703 height 37
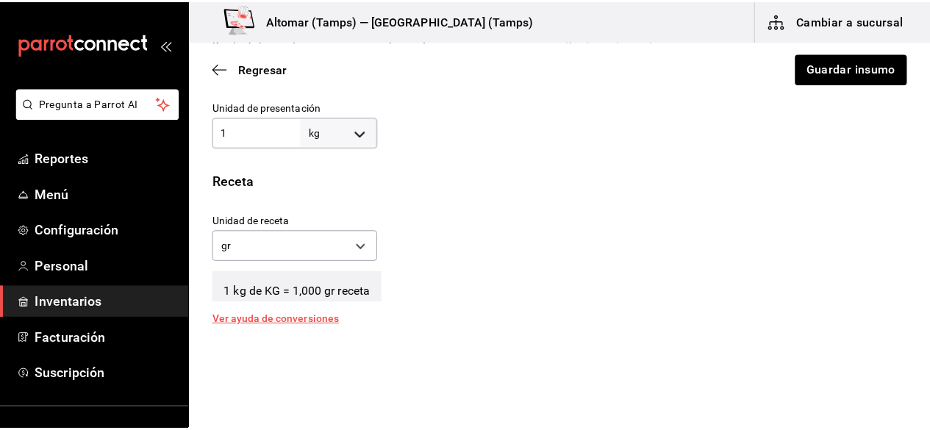
scroll to position [458, 0]
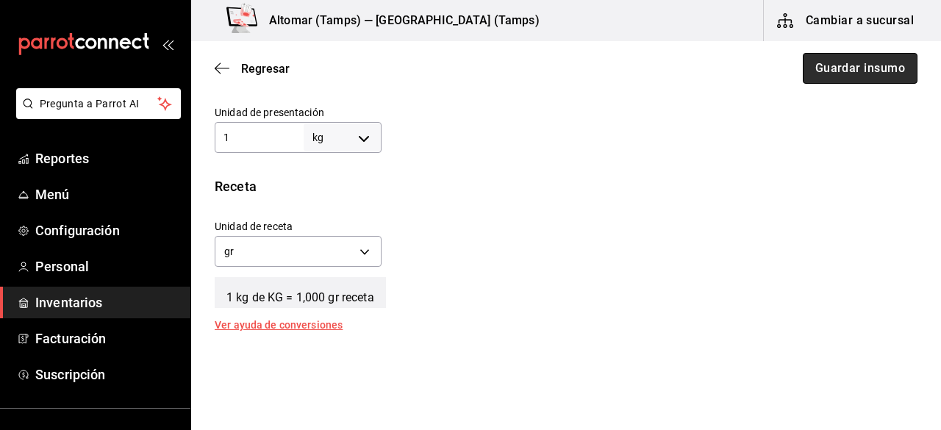
click at [811, 66] on button "Guardar insumo" at bounding box center [860, 68] width 115 height 31
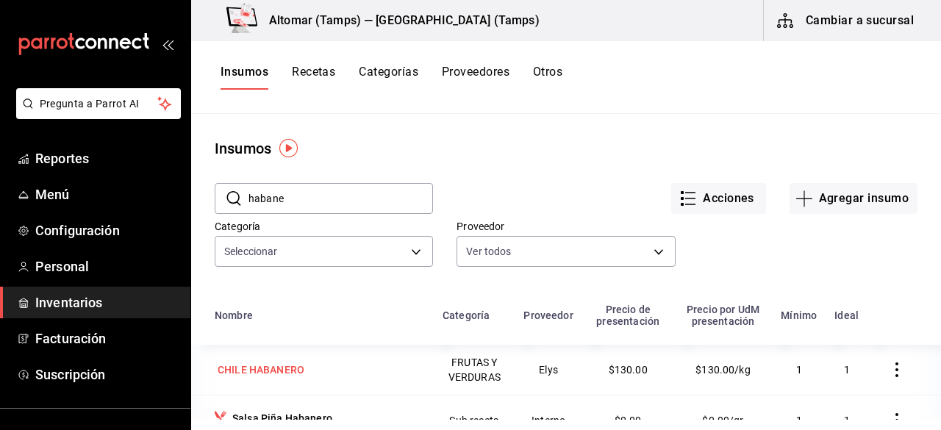
click at [282, 375] on div "CHILE HABANERO" at bounding box center [261, 369] width 87 height 15
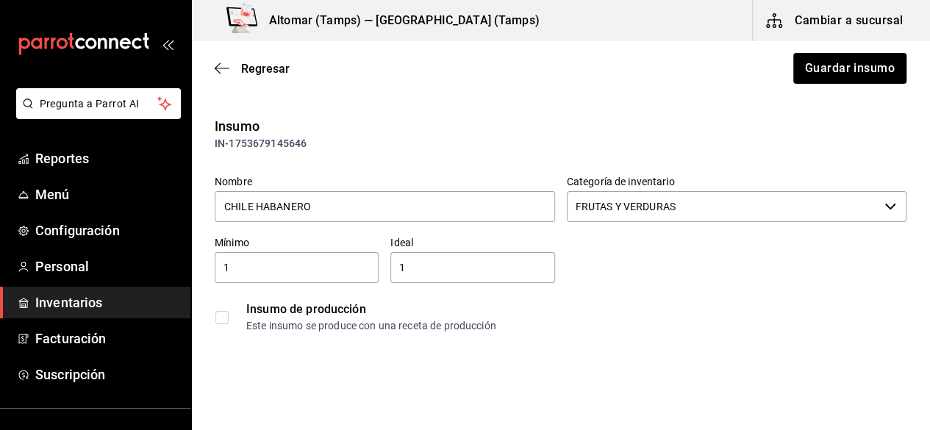
scroll to position [8, 0]
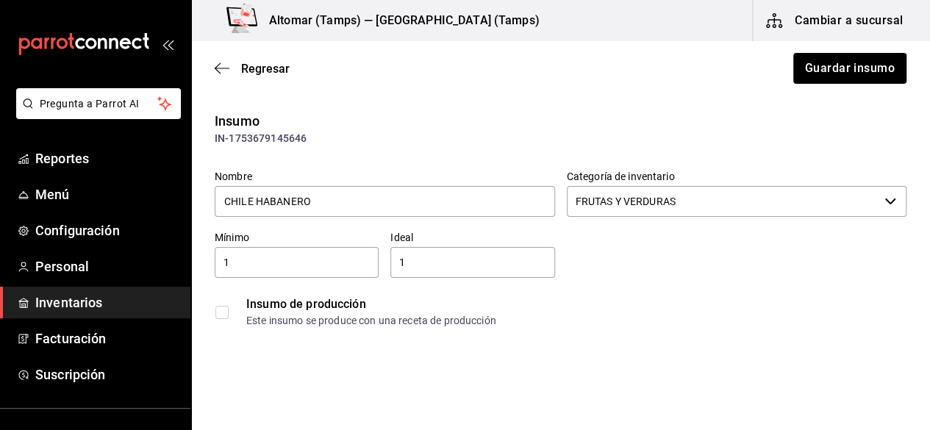
click at [487, 256] on input "1" at bounding box center [472, 263] width 164 height 18
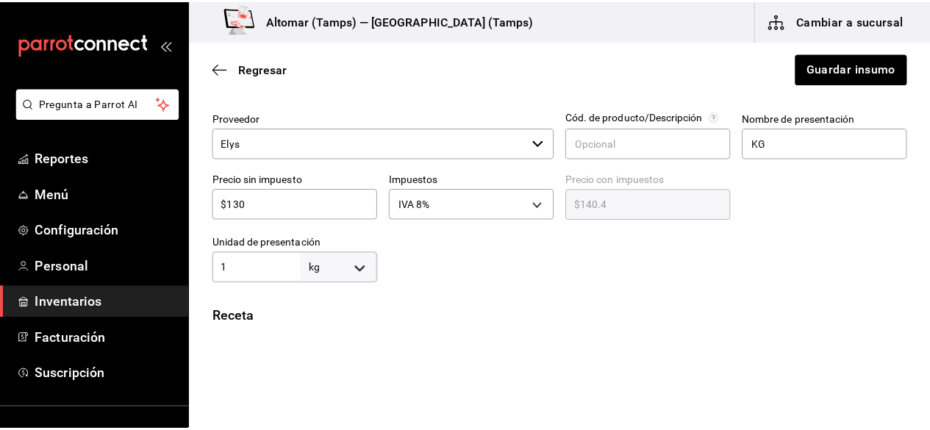
scroll to position [0, 0]
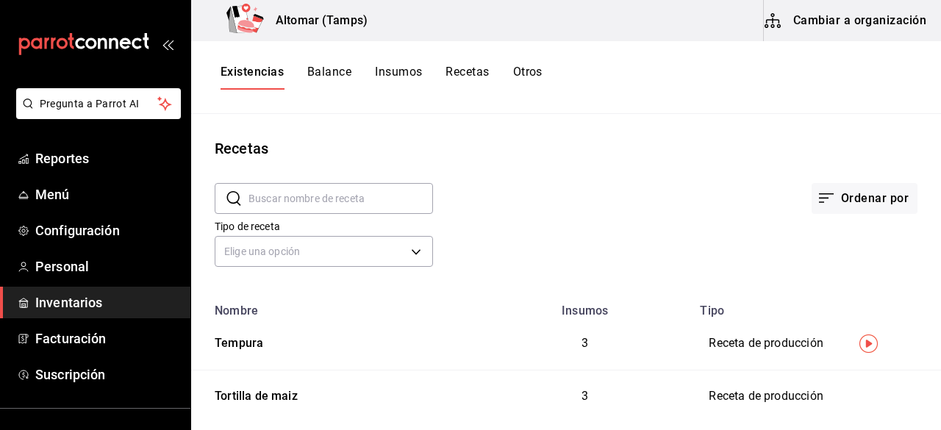
click at [340, 70] on button "Balance" at bounding box center [329, 77] width 44 height 25
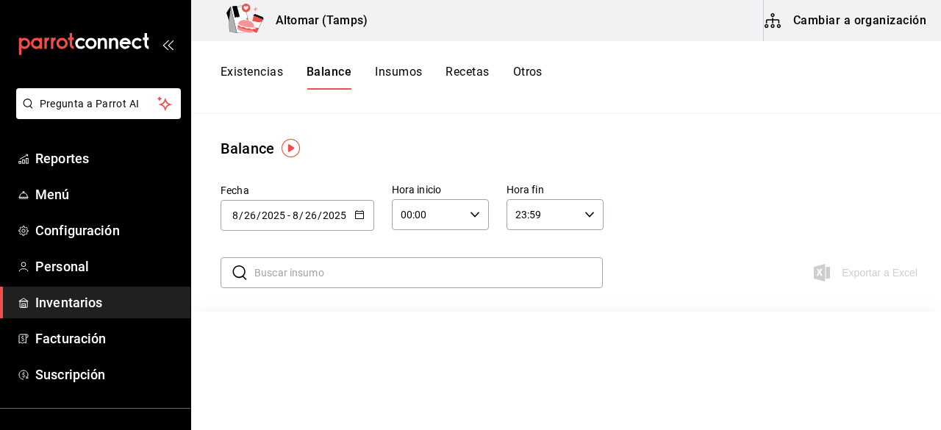
click at [230, 73] on button "Existencias" at bounding box center [251, 77] width 62 height 25
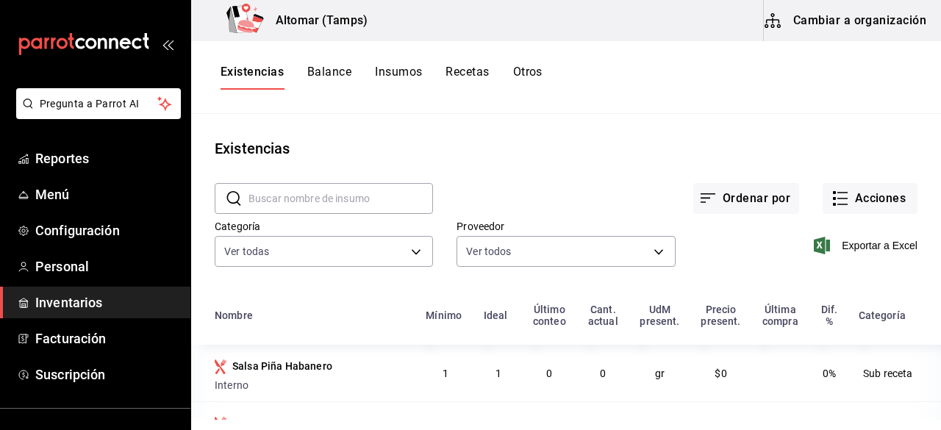
click at [826, 19] on button "Cambiar a organización" at bounding box center [846, 20] width 165 height 41
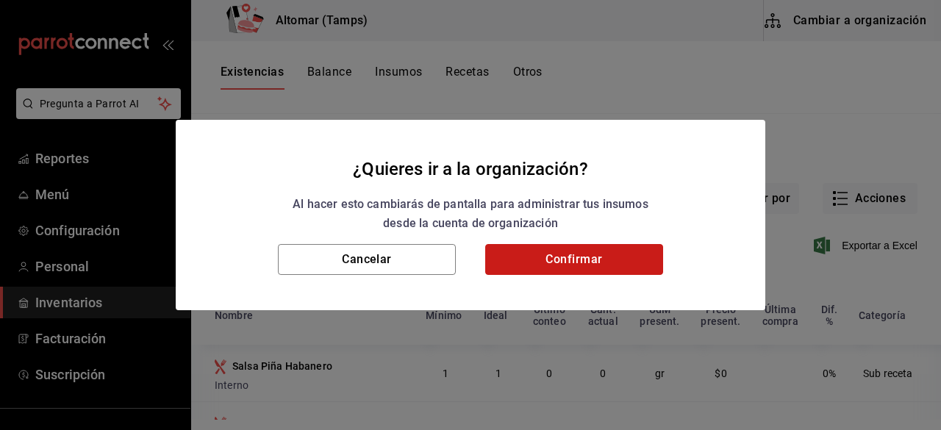
click at [561, 271] on button "Confirmar" at bounding box center [574, 259] width 178 height 31
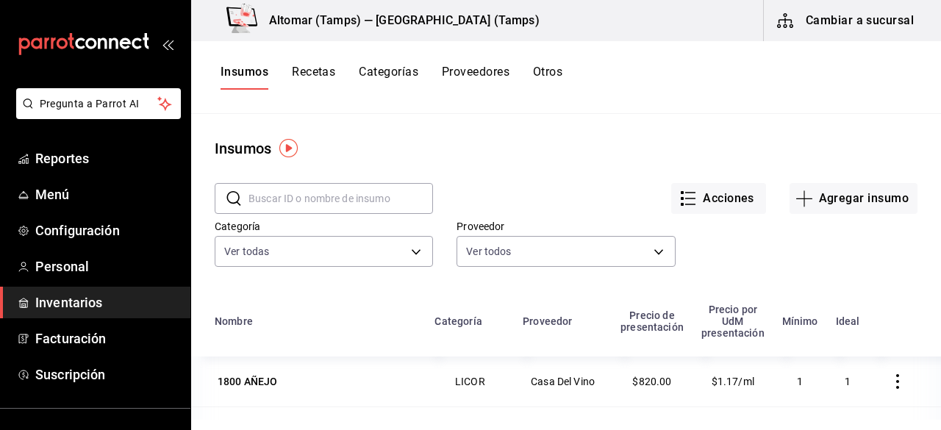
click at [313, 67] on button "Recetas" at bounding box center [313, 77] width 43 height 25
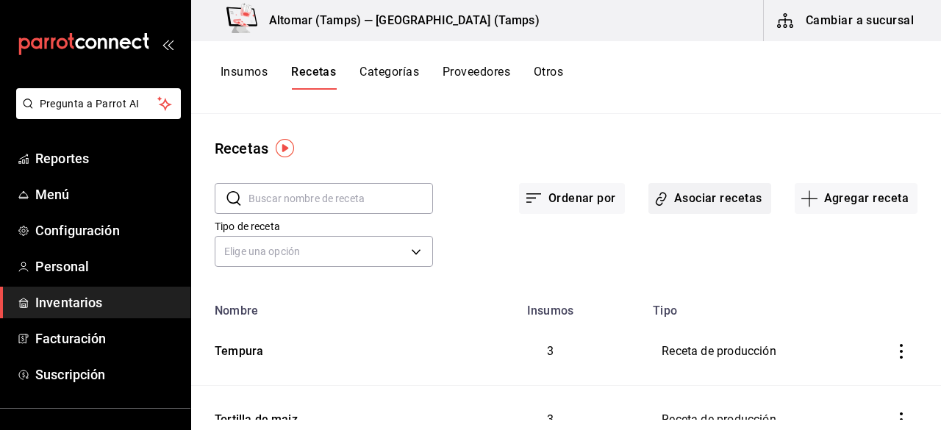
click at [659, 201] on icon "button" at bounding box center [661, 198] width 14 height 17
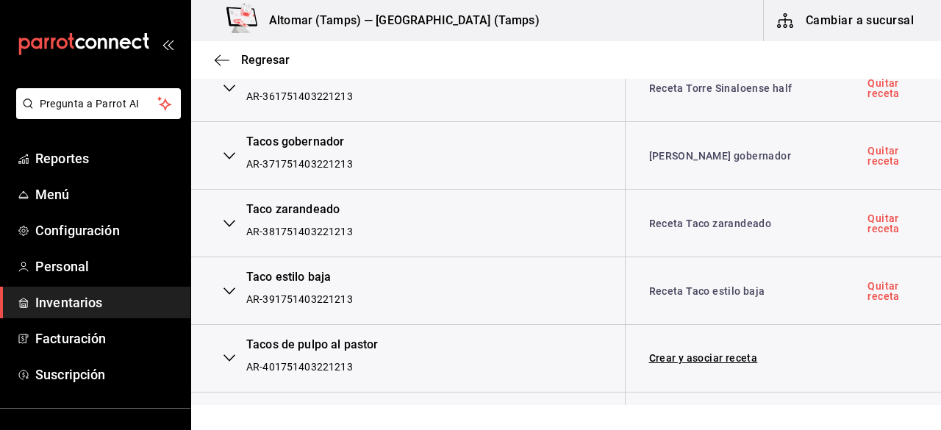
scroll to position [2541, 0]
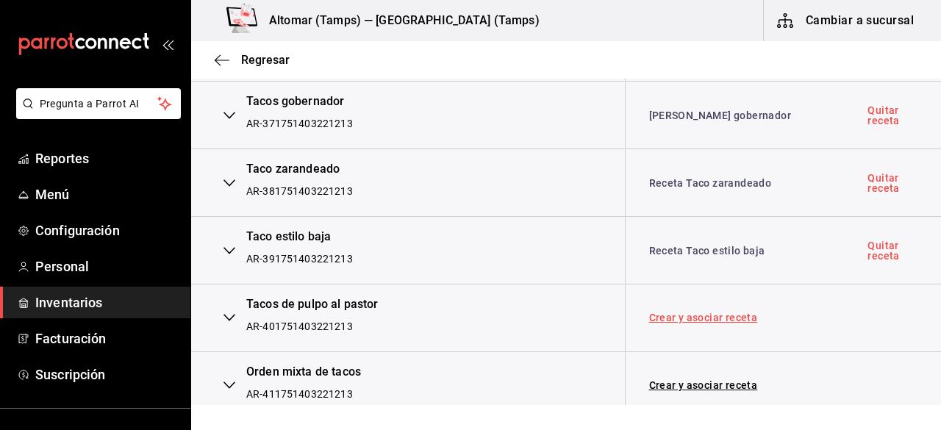
click at [714, 312] on link "Crear y asociar receta" at bounding box center [703, 317] width 109 height 10
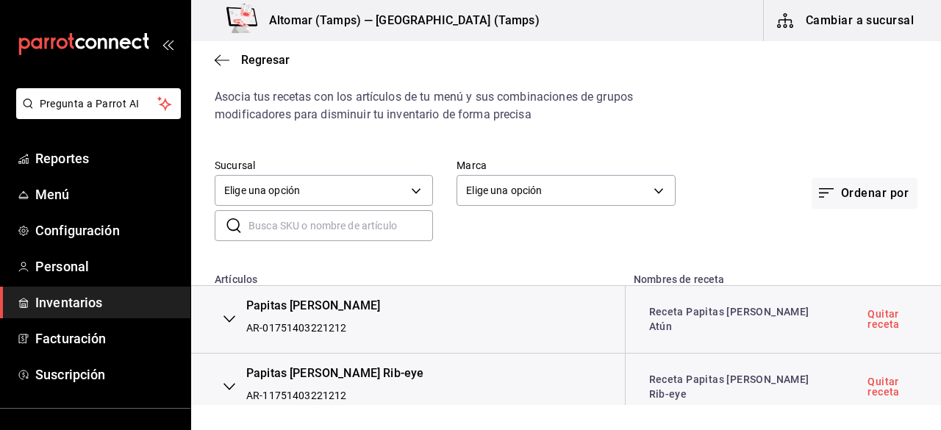
scroll to position [0, 0]
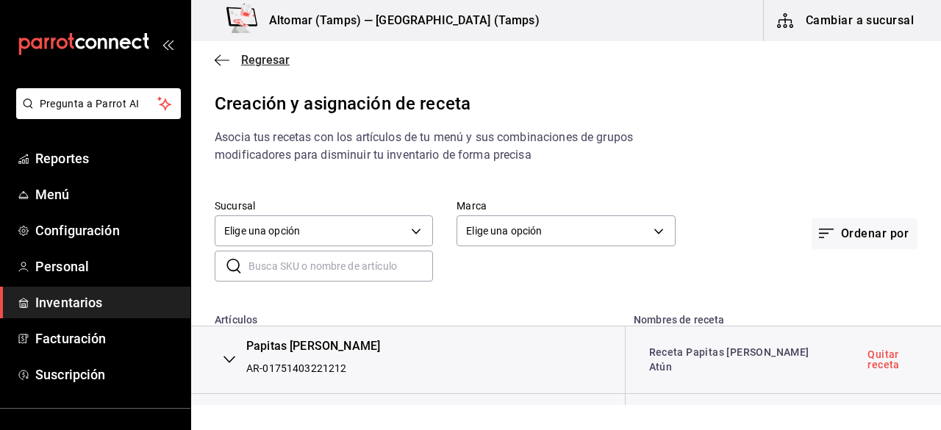
click at [223, 61] on icon "button" at bounding box center [222, 60] width 15 height 13
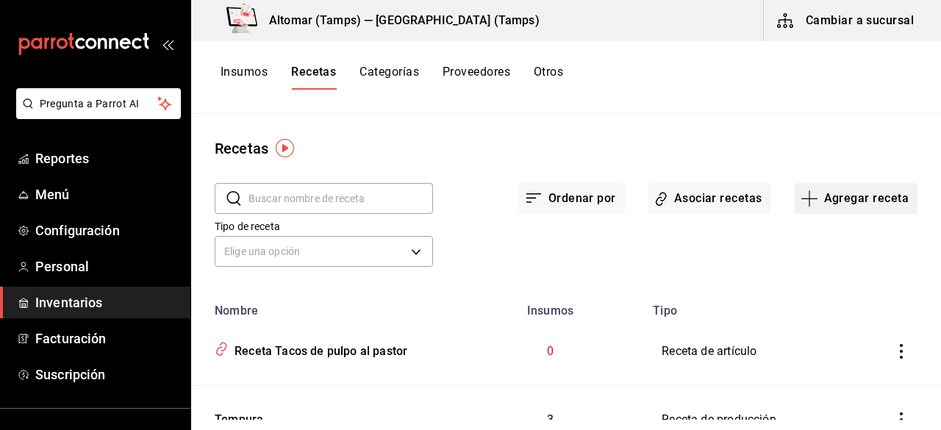
click at [811, 195] on button "Agregar receta" at bounding box center [855, 198] width 123 height 31
click at [810, 315] on span "Receta de producción" at bounding box center [844, 316] width 123 height 15
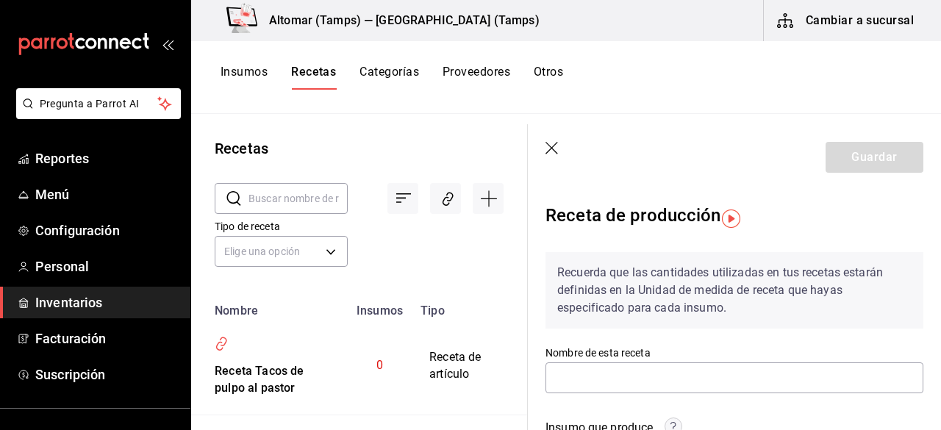
scroll to position [0, 12]
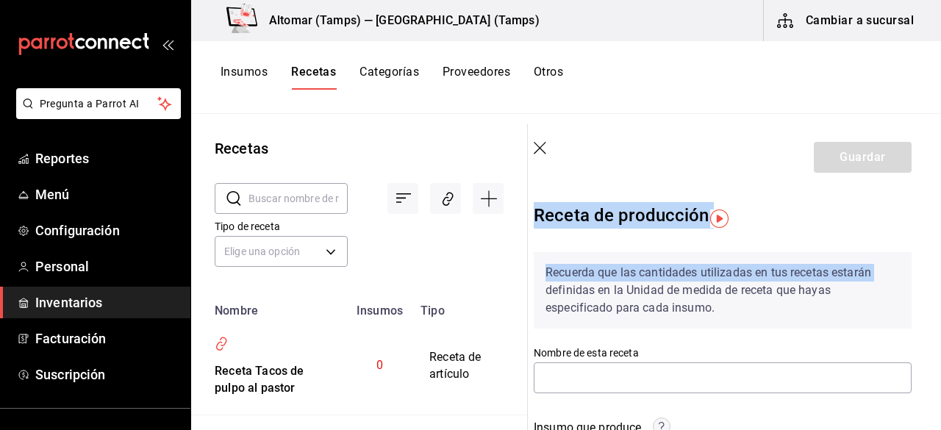
drag, startPoint x: 940, startPoint y: 186, endPoint x: 933, endPoint y: 271, distance: 85.5
click at [933, 271] on section "Guardar Receta de producción Recuerda que las cantidades utilizadas en tus rece…" at bounding box center [734, 277] width 413 height 306
click at [919, 232] on section "Guardar Receta de producción Recuerda que las cantidades utilizadas en tus rece…" at bounding box center [734, 277] width 413 height 306
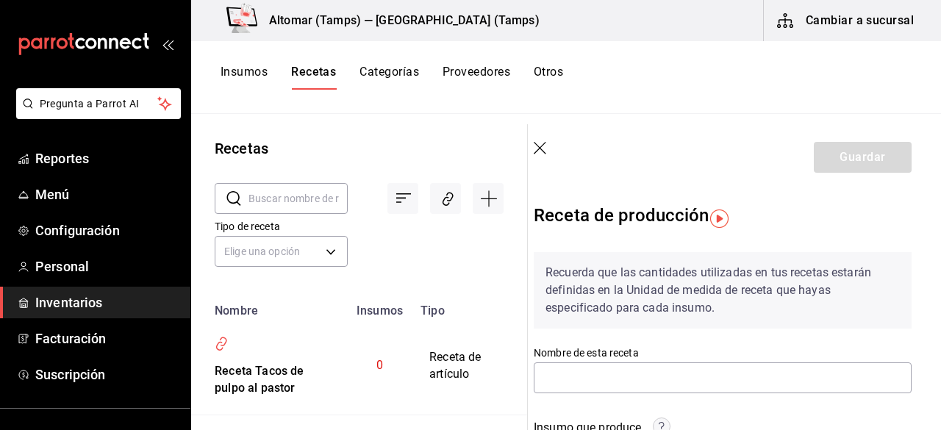
drag, startPoint x: 940, startPoint y: 196, endPoint x: 932, endPoint y: 226, distance: 30.5
click at [932, 226] on section "Guardar Receta de producción Recuerda que las cantidades utilizadas en tus rece…" at bounding box center [734, 277] width 413 height 306
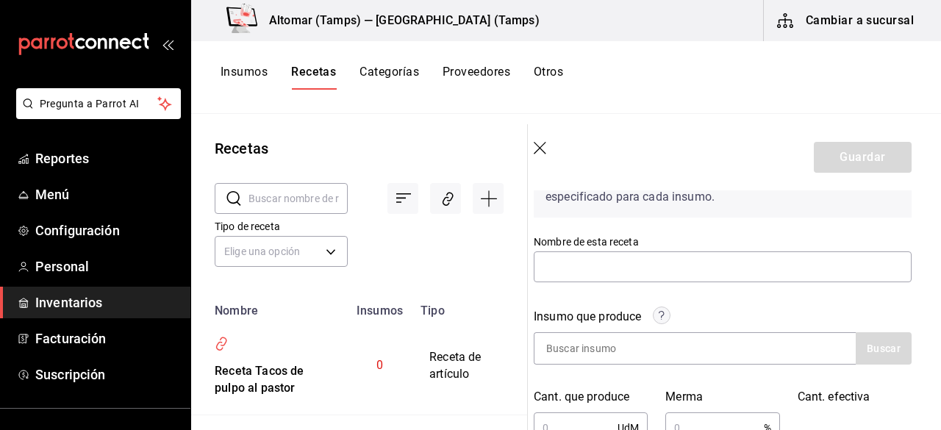
scroll to position [106, 12]
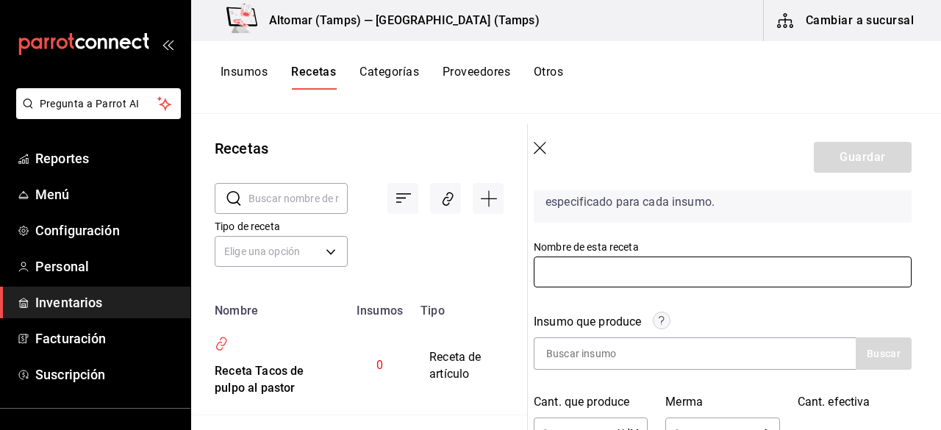
click at [591, 265] on input "text" at bounding box center [723, 271] width 378 height 31
type input "A"
type input "Salsa Piña Habanero"
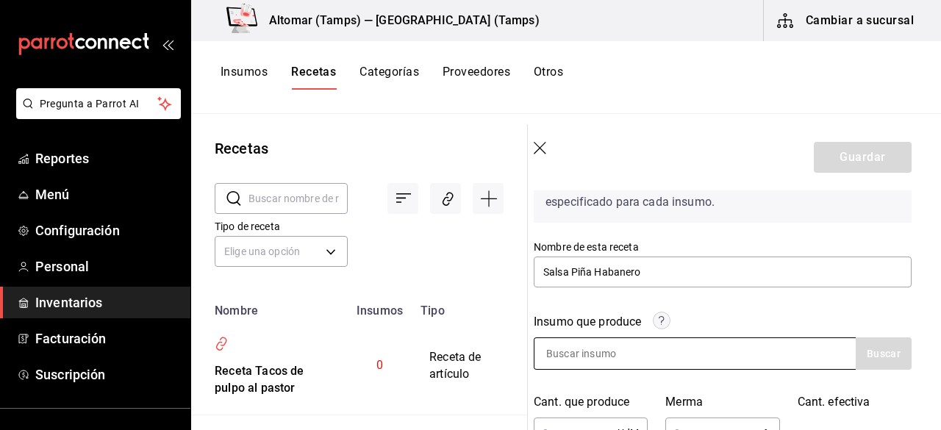
click at [607, 361] on input at bounding box center [607, 353] width 147 height 31
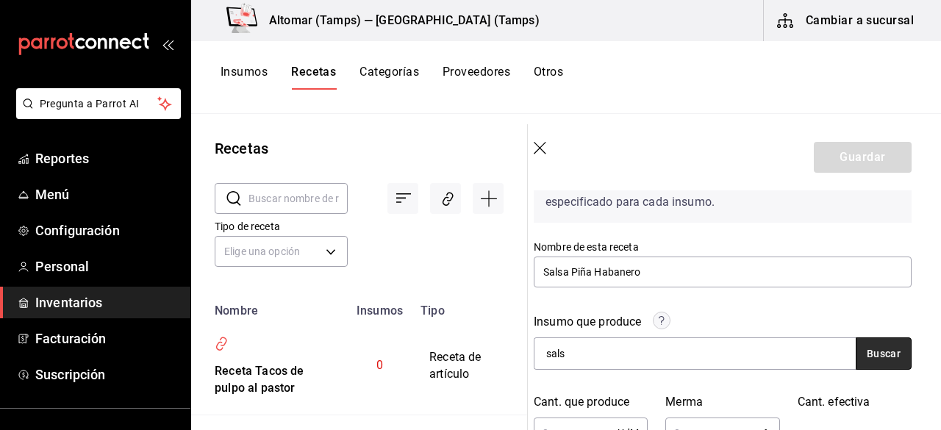
click at [871, 351] on button "Buscar" at bounding box center [883, 353] width 56 height 32
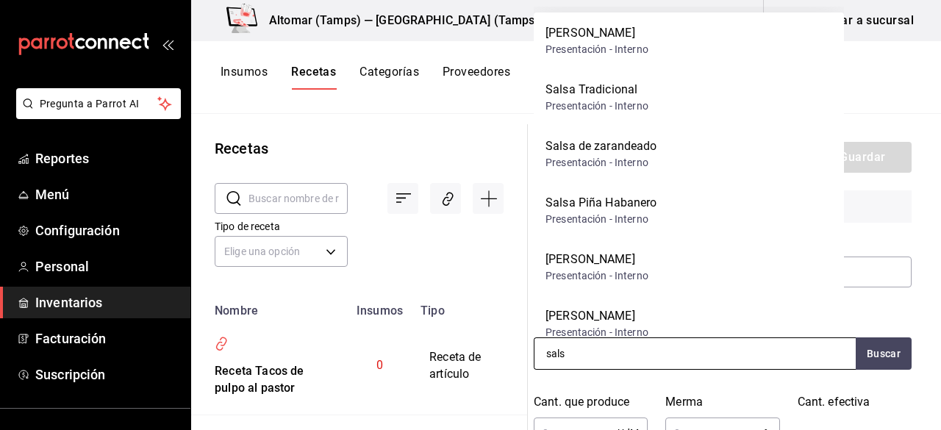
click at [621, 343] on input "sals" at bounding box center [607, 353] width 147 height 31
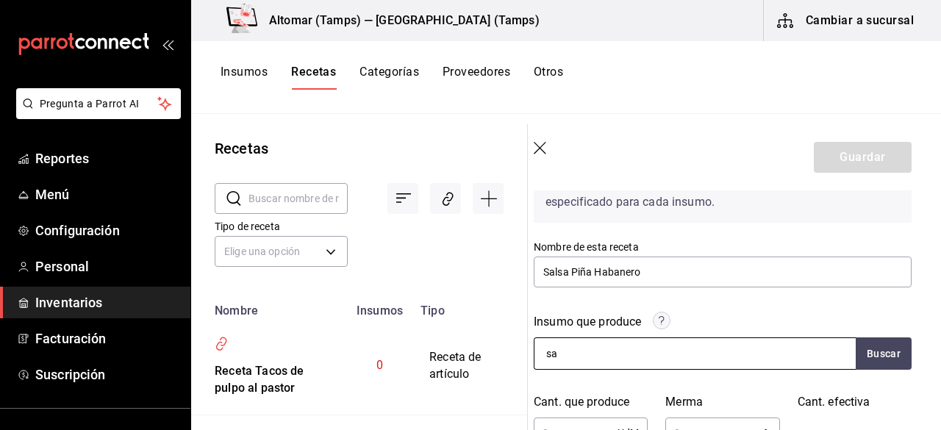
type input "s"
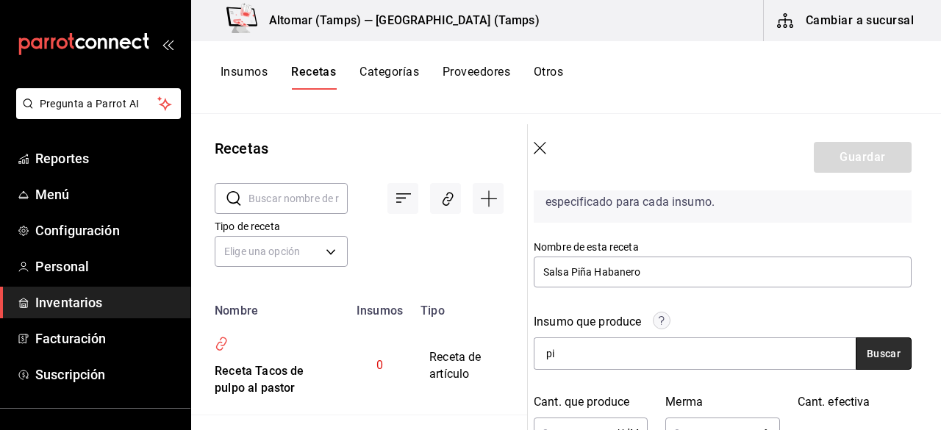
click at [867, 365] on button "Buscar" at bounding box center [883, 353] width 56 height 32
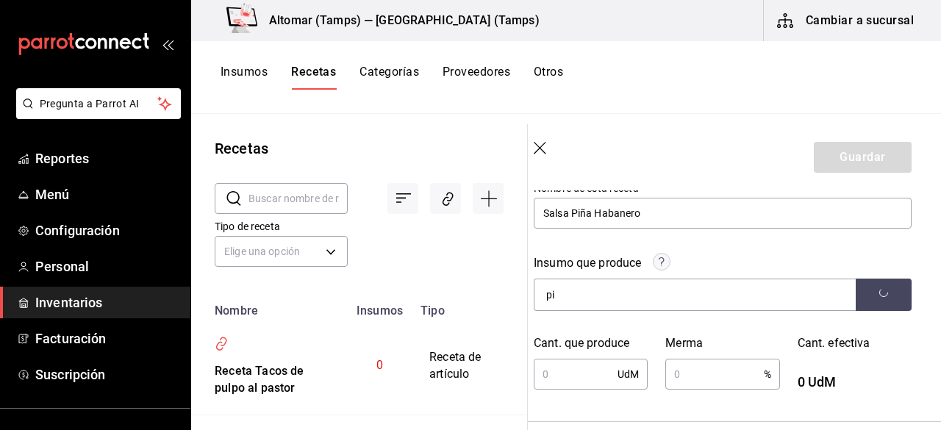
scroll to position [168, 12]
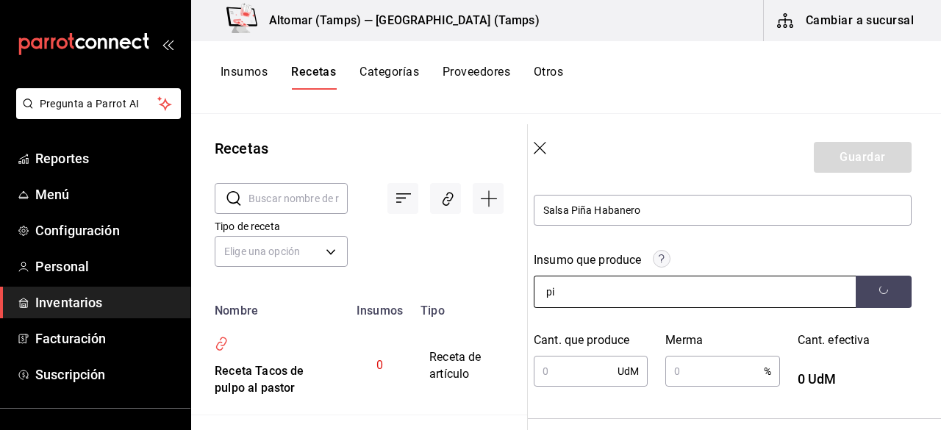
click at [588, 304] on input "pi" at bounding box center [607, 291] width 147 height 31
type input "p"
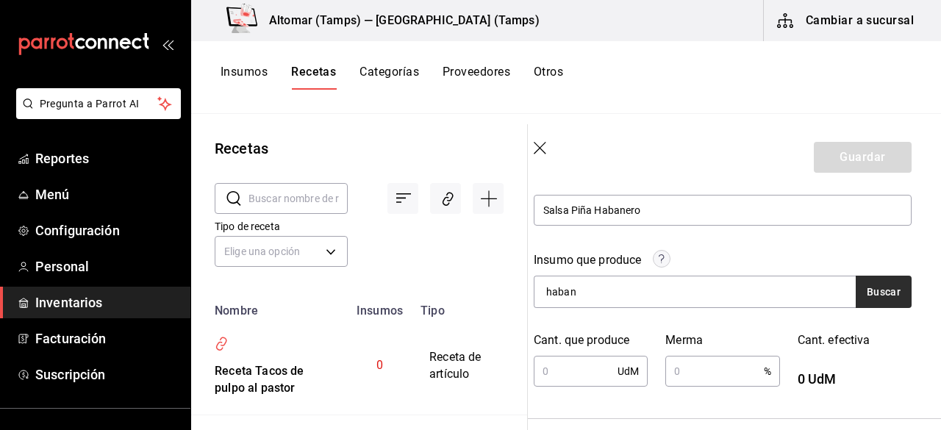
type input "haban"
click at [871, 283] on button "Buscar" at bounding box center [883, 292] width 56 height 32
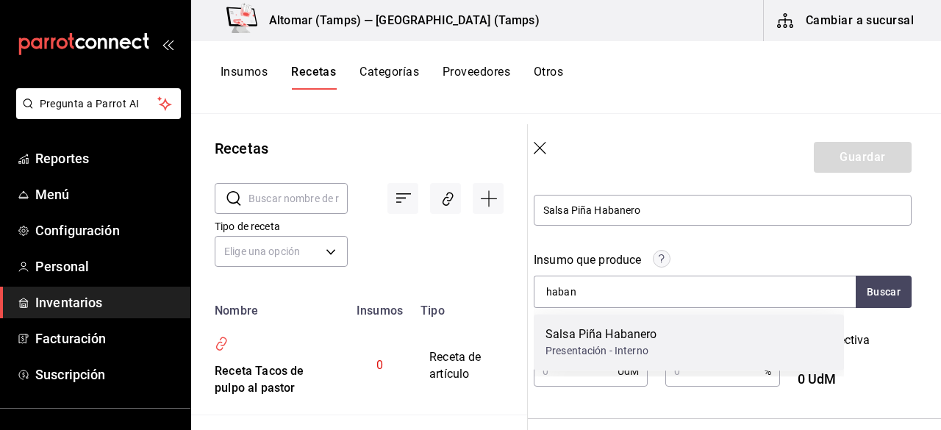
click at [717, 346] on div "Salsa Piña Habanero Presentación - Interno" at bounding box center [689, 342] width 310 height 57
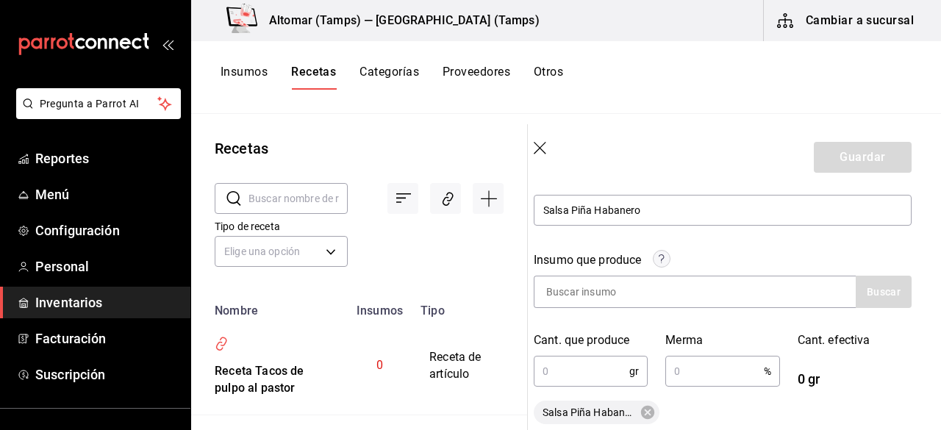
scroll to position [292, 12]
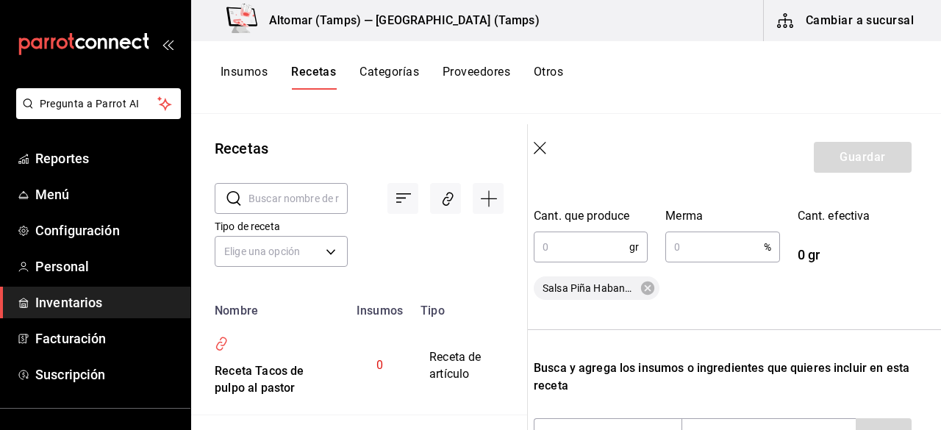
click at [553, 261] on input "text" at bounding box center [582, 246] width 96 height 29
type input "1,100"
click at [686, 254] on input "text" at bounding box center [714, 246] width 98 height 29
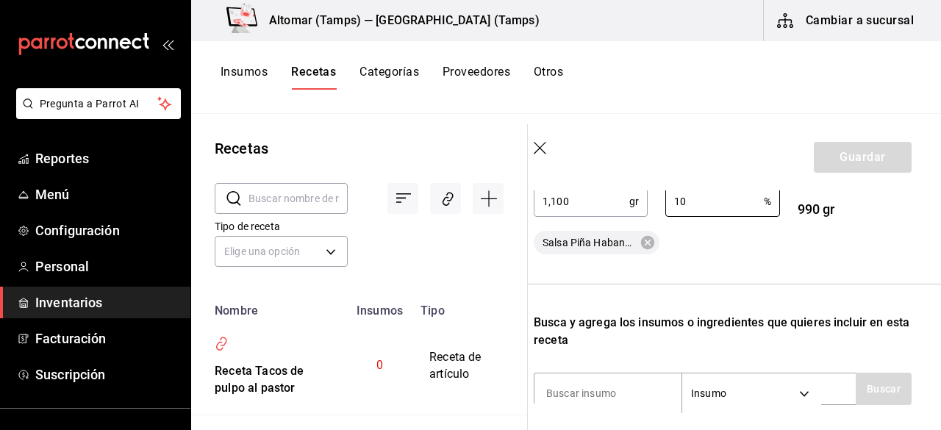
scroll to position [439, 12]
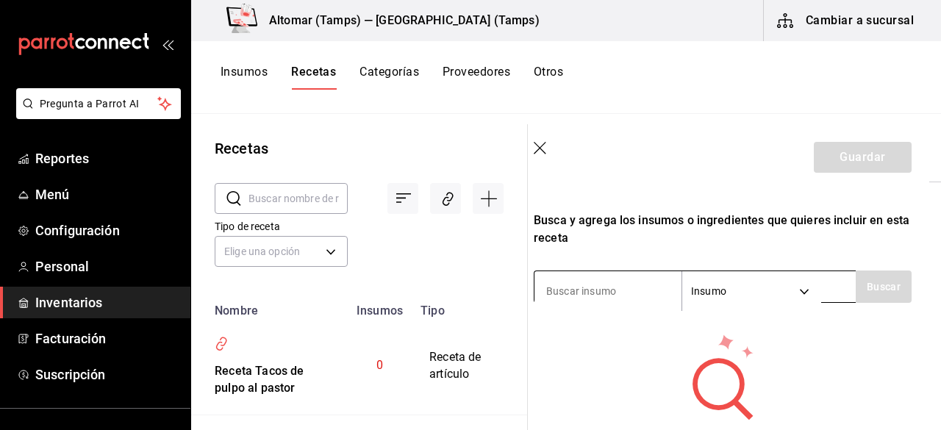
type input "10"
click at [595, 282] on input at bounding box center [607, 291] width 147 height 31
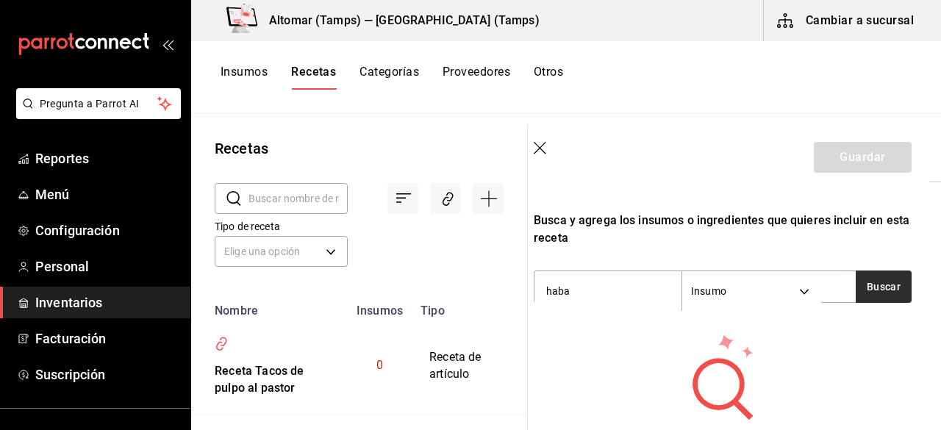
type input "haba"
click at [855, 283] on button "Buscar" at bounding box center [883, 286] width 56 height 32
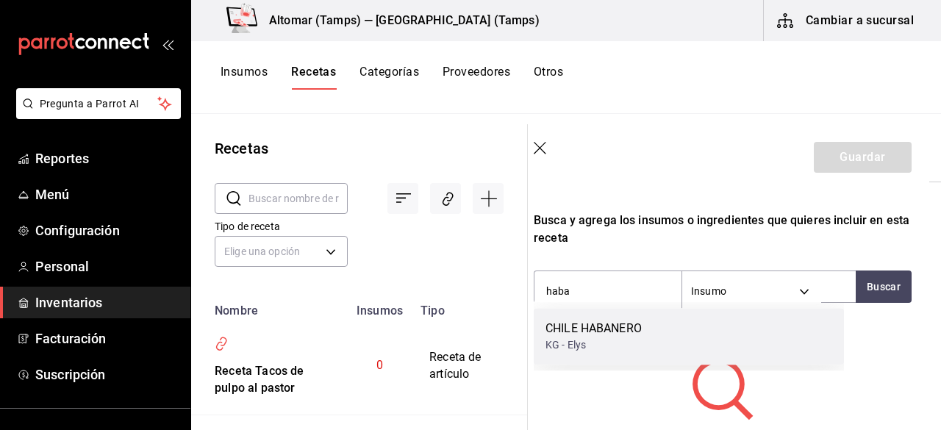
click at [720, 331] on div "CHILE HABANERO KG - Elys" at bounding box center [689, 336] width 310 height 57
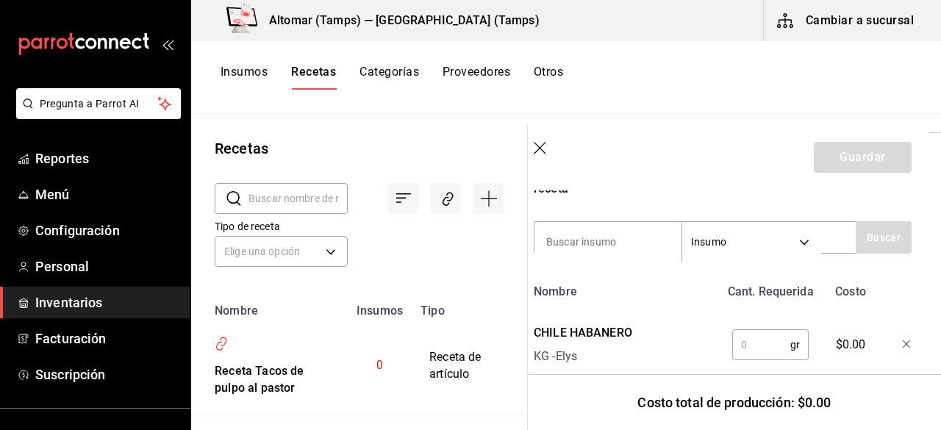
scroll to position [529, 12]
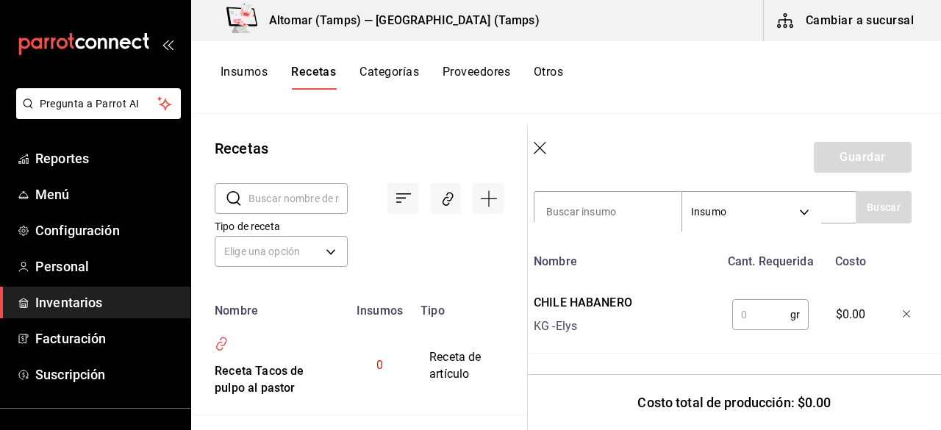
click at [750, 307] on input "text" at bounding box center [761, 314] width 58 height 29
type input "3"
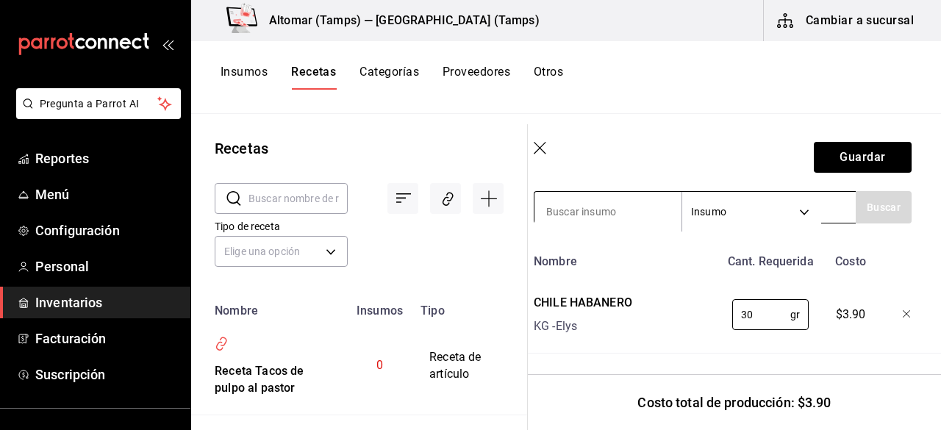
type input "30"
click at [594, 206] on input at bounding box center [607, 211] width 147 height 31
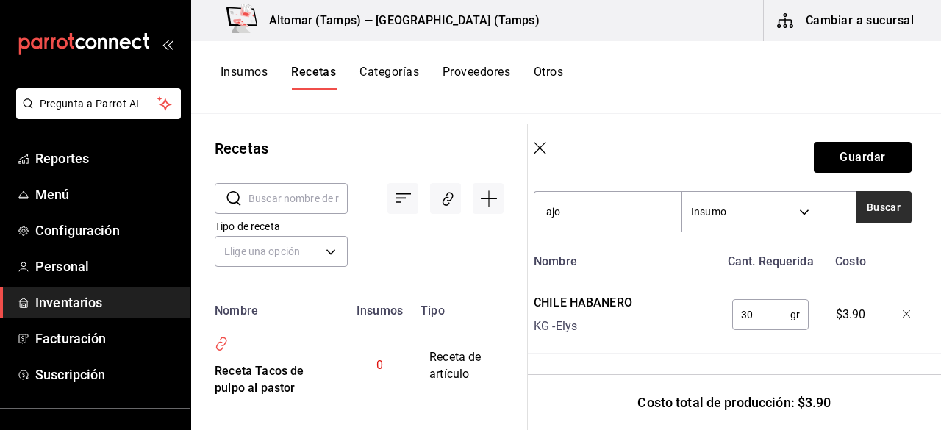
type input "ajo"
click at [866, 201] on button "Buscar" at bounding box center [883, 207] width 56 height 32
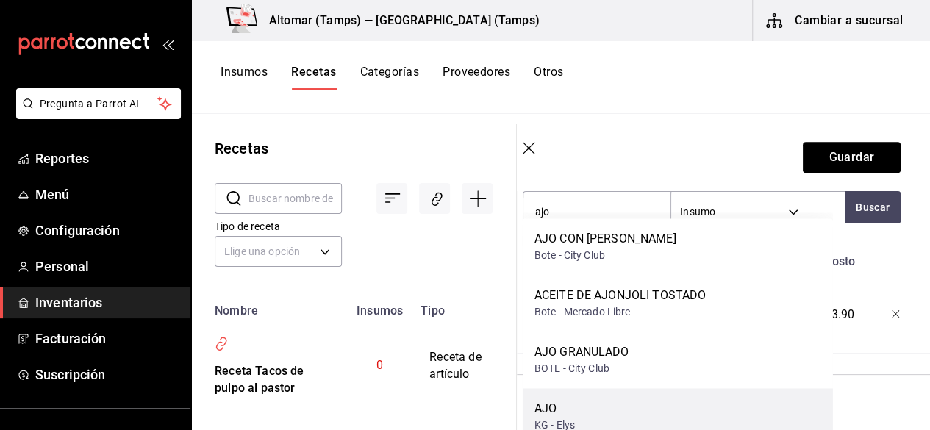
click at [642, 401] on div "AJO KG - Elys" at bounding box center [678, 416] width 310 height 57
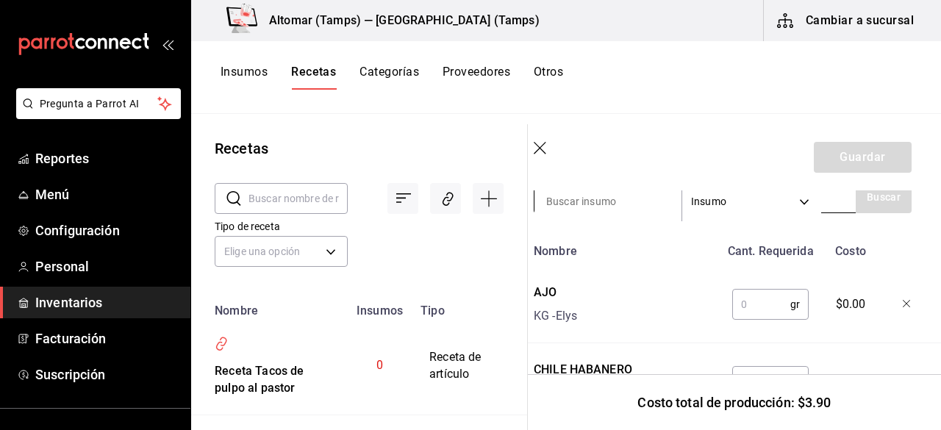
click at [598, 211] on input at bounding box center [607, 201] width 147 height 31
type input "mayone"
click at [863, 202] on button "Buscar" at bounding box center [883, 197] width 56 height 32
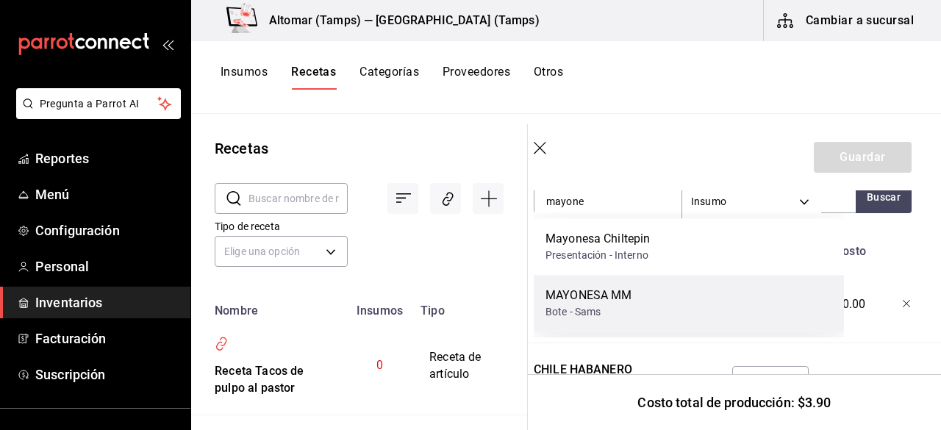
click at [664, 295] on div "MAYONESA MM Bote - Sams" at bounding box center [689, 303] width 310 height 57
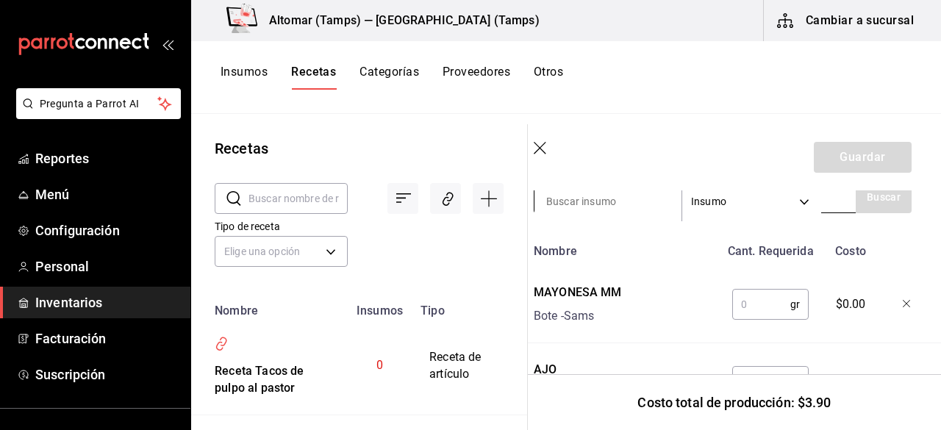
click at [617, 202] on input at bounding box center [607, 201] width 147 height 31
type input "mosta"
click at [860, 193] on button "Buscar" at bounding box center [883, 197] width 56 height 32
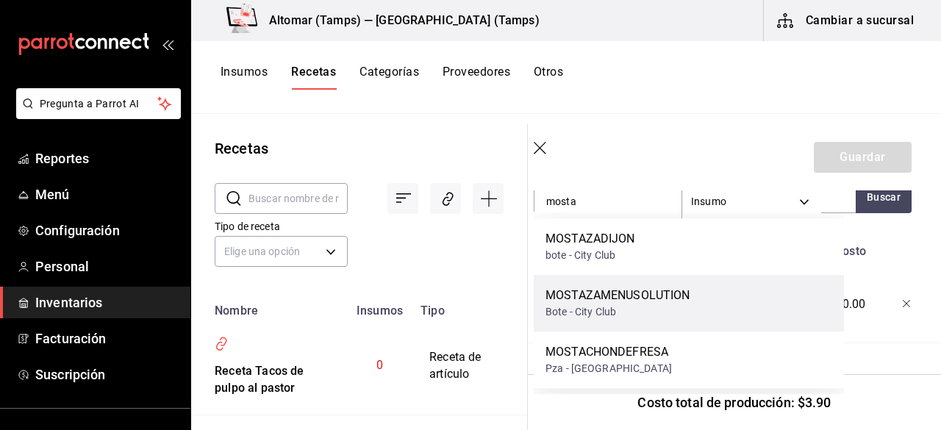
click at [656, 295] on div "MOSTAZAMENUSOLUTION" at bounding box center [617, 296] width 145 height 18
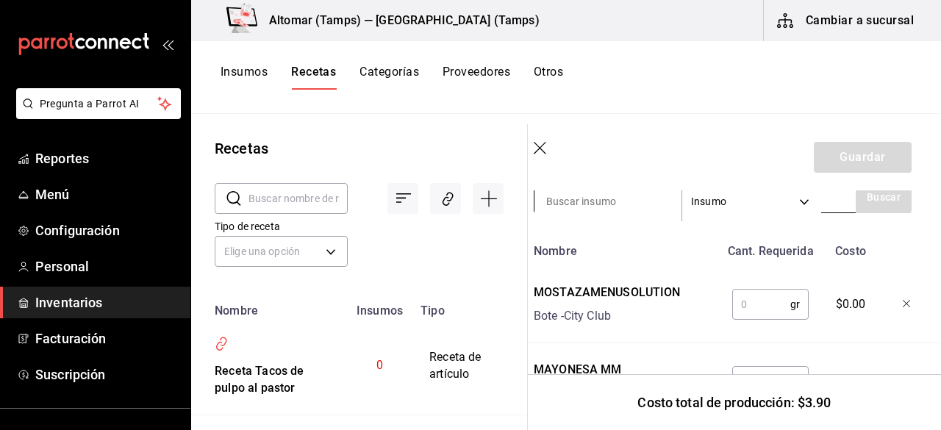
click at [595, 200] on input at bounding box center [607, 201] width 147 height 31
click at [875, 209] on button "Buscar" at bounding box center [883, 197] width 56 height 32
click at [628, 198] on input "pi" at bounding box center [607, 201] width 147 height 31
type input "p"
click at [628, 198] on input at bounding box center [607, 201] width 147 height 31
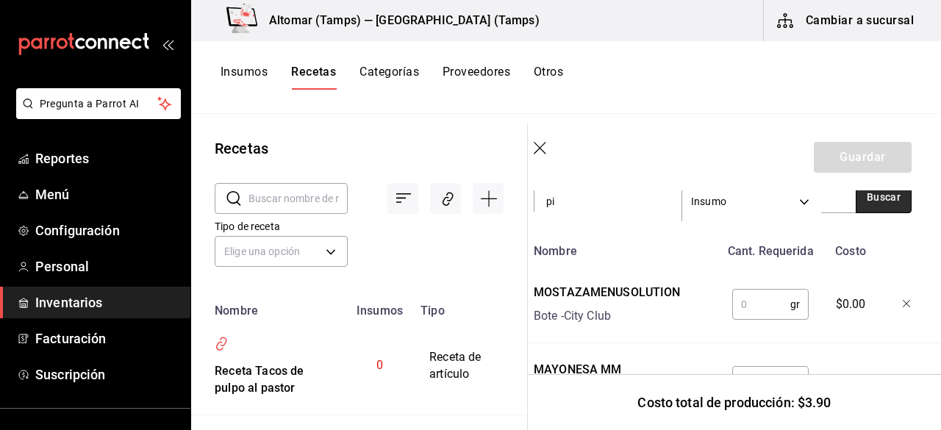
click at [880, 193] on button "Buscar" at bounding box center [883, 197] width 56 height 32
type input "p"
type input "piñ"
click at [880, 193] on button "Buscar" at bounding box center [883, 197] width 56 height 32
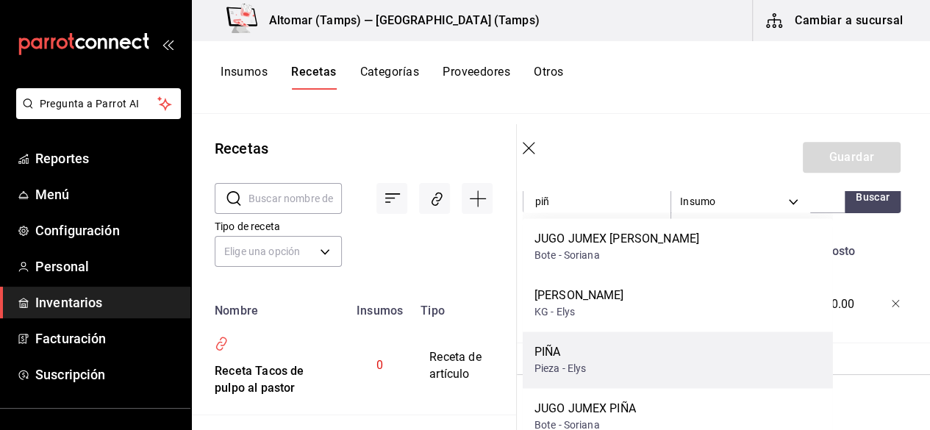
click at [647, 349] on div "PIÑA Pieza - Elys" at bounding box center [678, 359] width 310 height 57
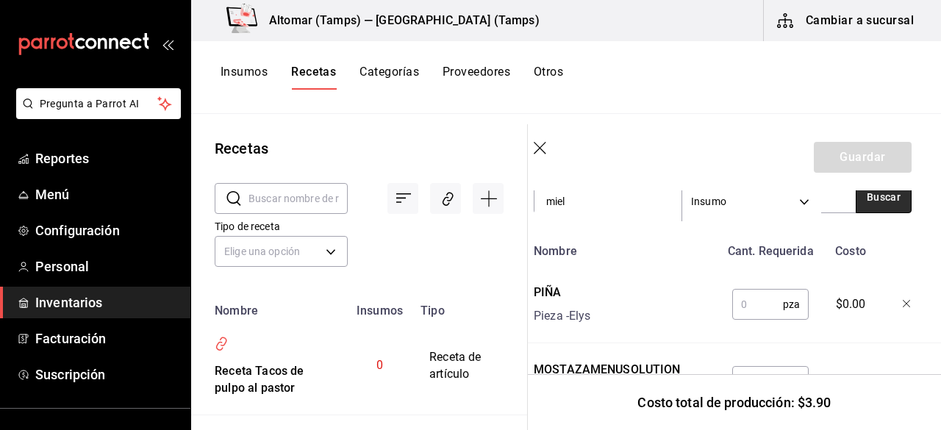
click at [855, 203] on button "Buscar" at bounding box center [883, 197] width 56 height 32
type input "m"
type input "agav"
click at [879, 205] on button "Buscar" at bounding box center [883, 197] width 56 height 32
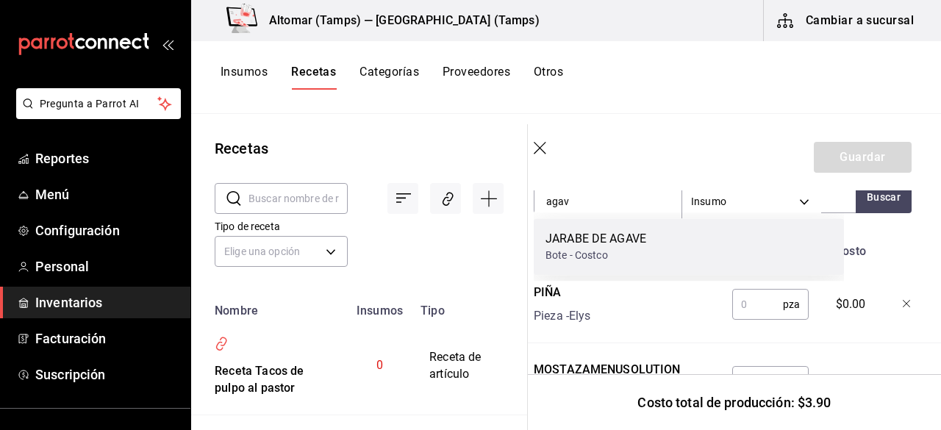
click at [682, 239] on div "JARABE DE AGAVE Bote - Costco" at bounding box center [689, 246] width 310 height 57
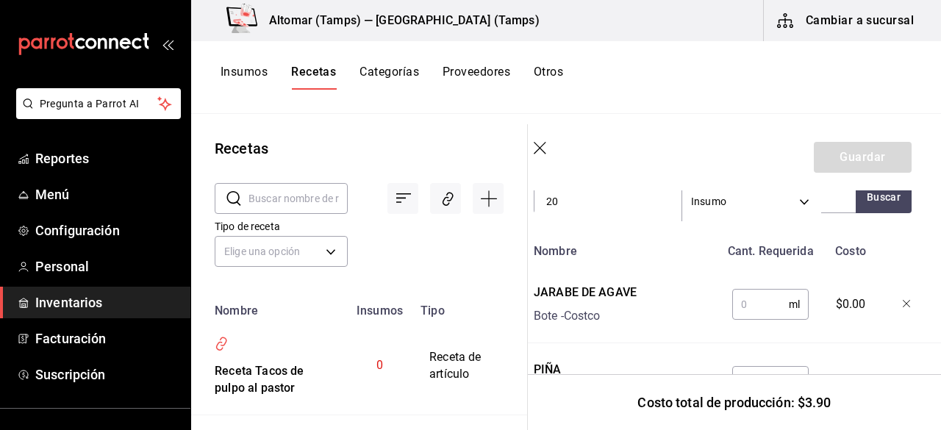
type input "2"
click at [753, 301] on input "text" at bounding box center [760, 304] width 57 height 29
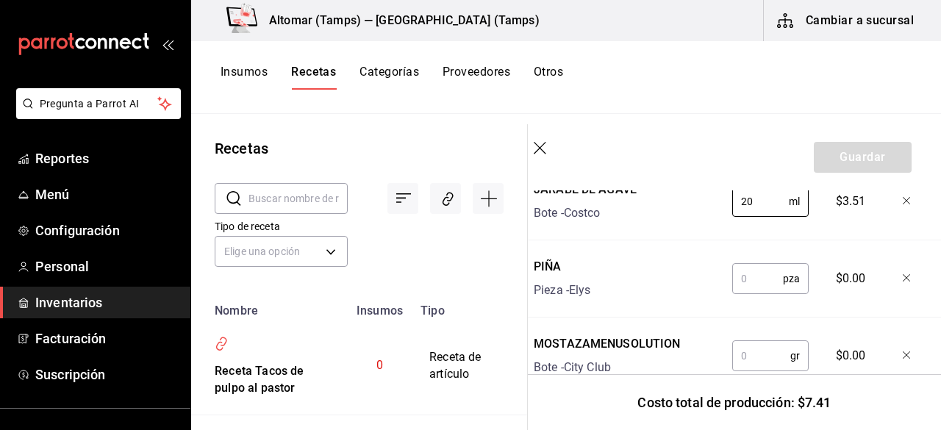
scroll to position [634, 12]
type input "20"
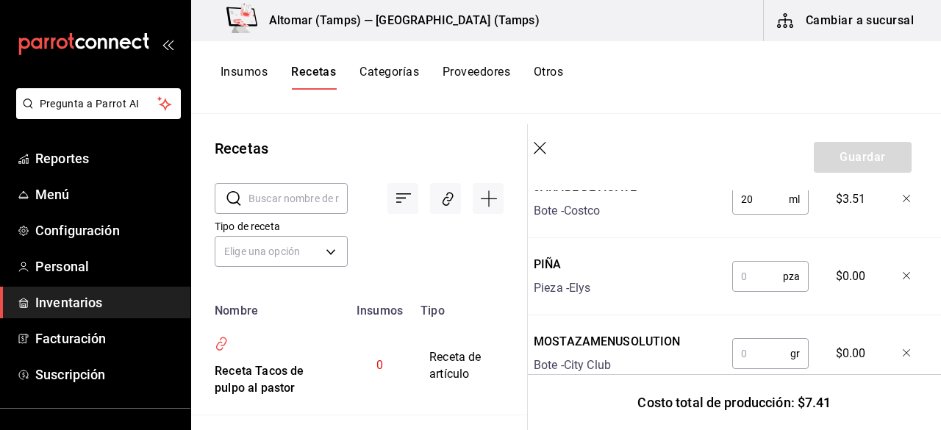
click at [739, 280] on input "text" at bounding box center [757, 276] width 51 height 29
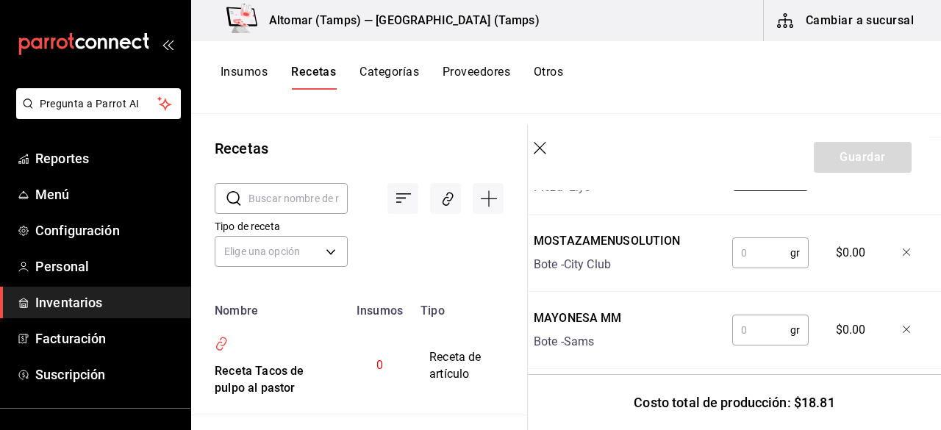
scroll to position [757, 12]
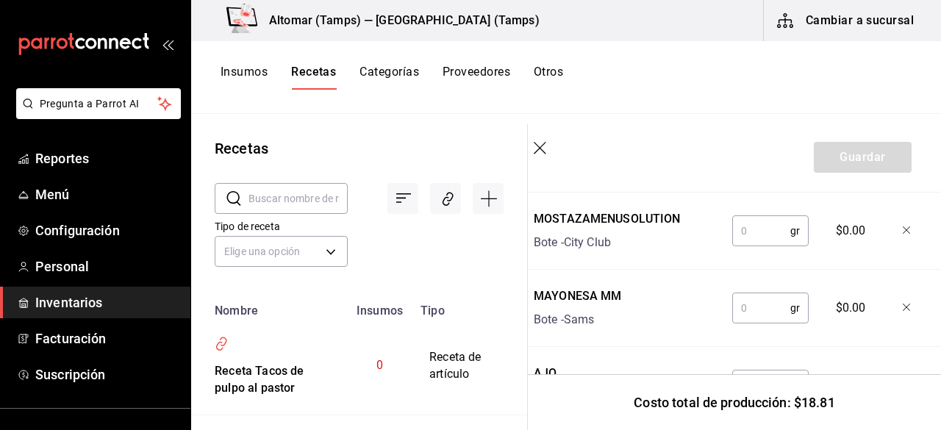
type input "0.30"
click at [758, 242] on input "text" at bounding box center [761, 230] width 58 height 29
type input "20"
click at [747, 308] on input "text" at bounding box center [761, 307] width 58 height 29
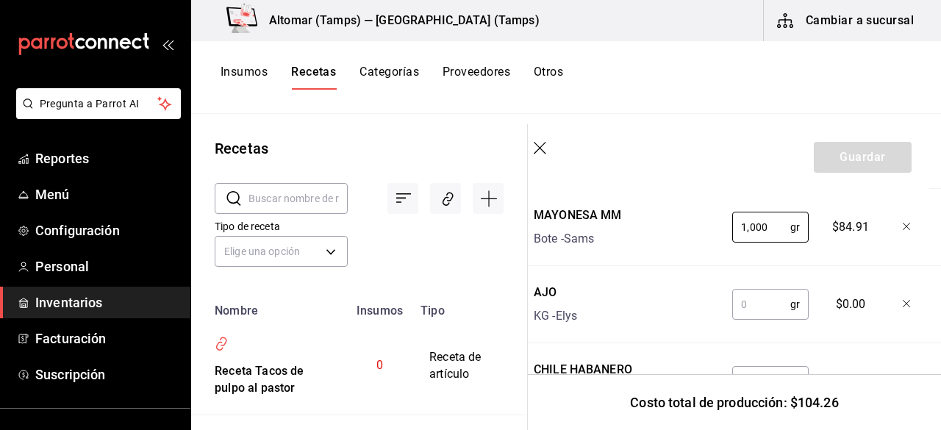
scroll to position [847, 12]
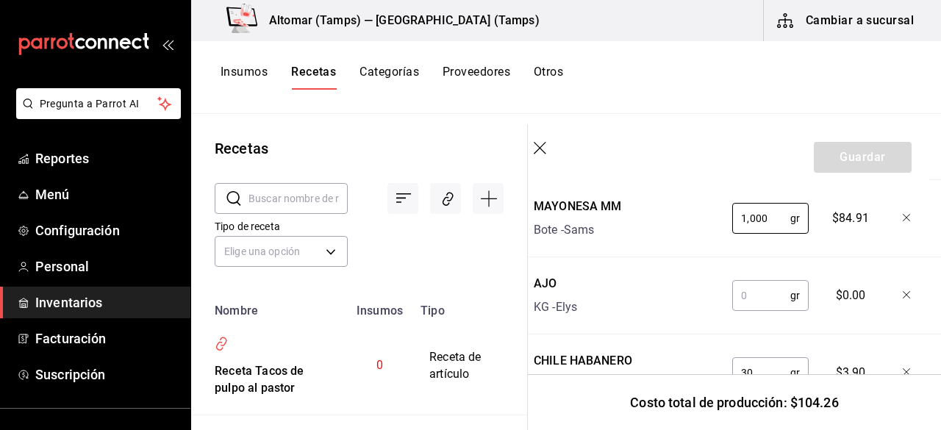
type input "1,000"
click at [739, 295] on input "text" at bounding box center [761, 295] width 58 height 29
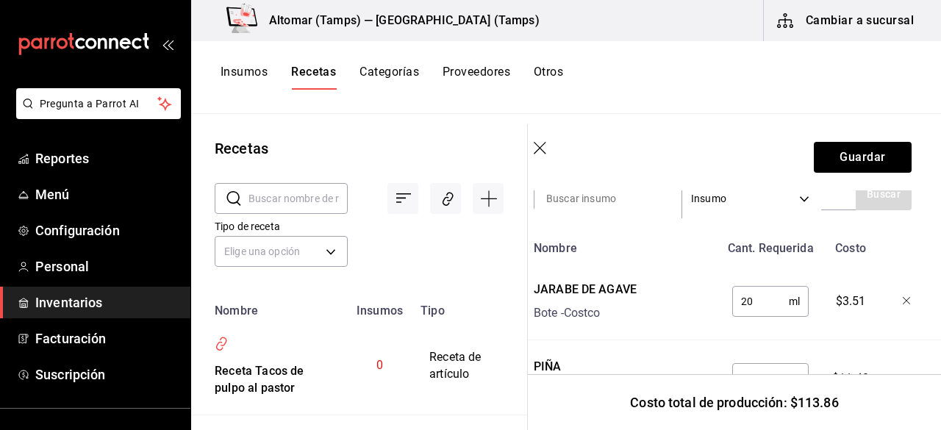
scroll to position [529, 12]
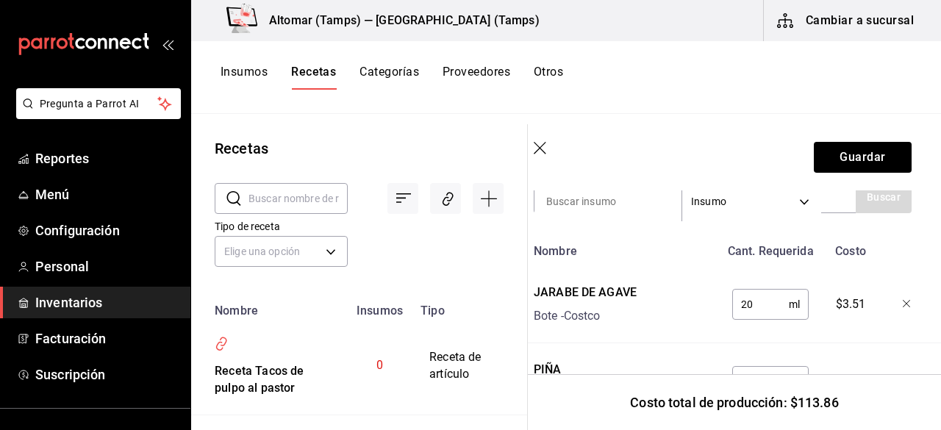
type input "60"
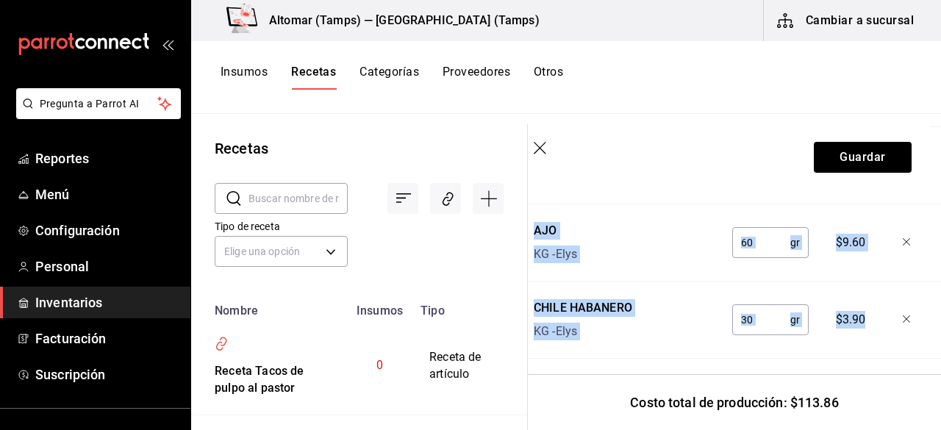
scroll to position [916, 12]
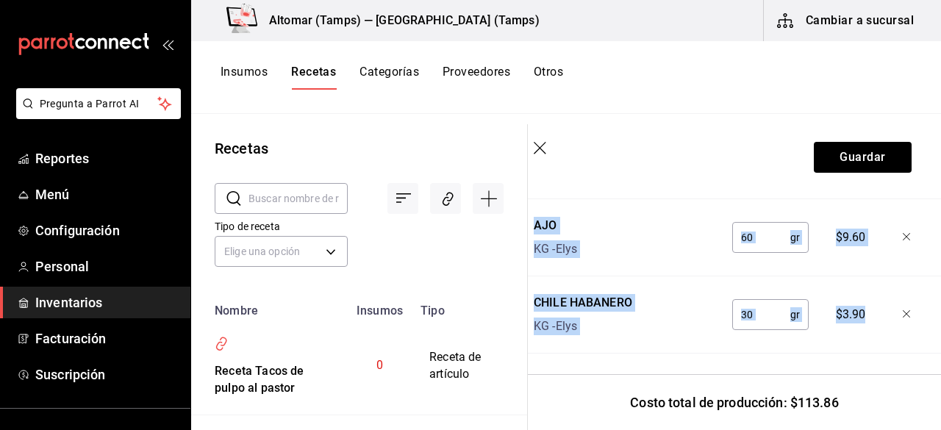
drag, startPoint x: 940, startPoint y: 274, endPoint x: 940, endPoint y: 361, distance: 86.7
click at [940, 361] on section "Guardar Receta de producción Recuerda que las cantidades utilizadas en tus rece…" at bounding box center [734, 277] width 413 height 306
click at [922, 322] on section "Guardar Receta de producción Recuerda que las cantidades utilizadas en tus rece…" at bounding box center [734, 277] width 413 height 306
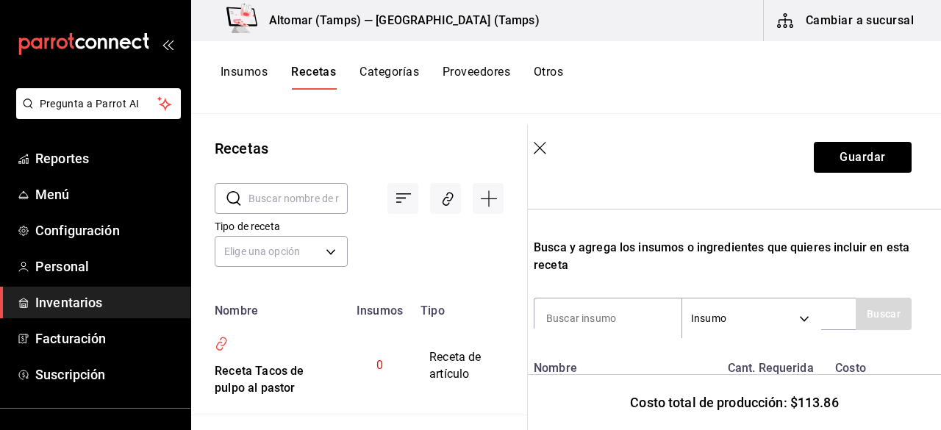
scroll to position [384, 12]
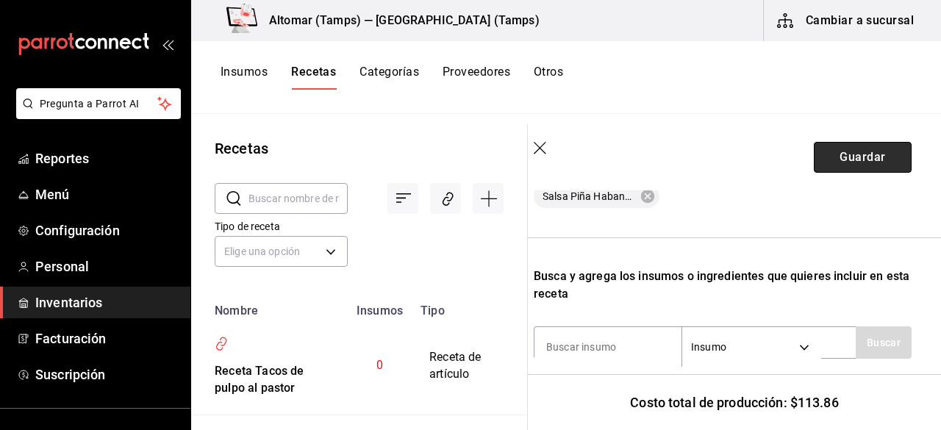
click at [847, 158] on button "Guardar" at bounding box center [863, 157] width 98 height 31
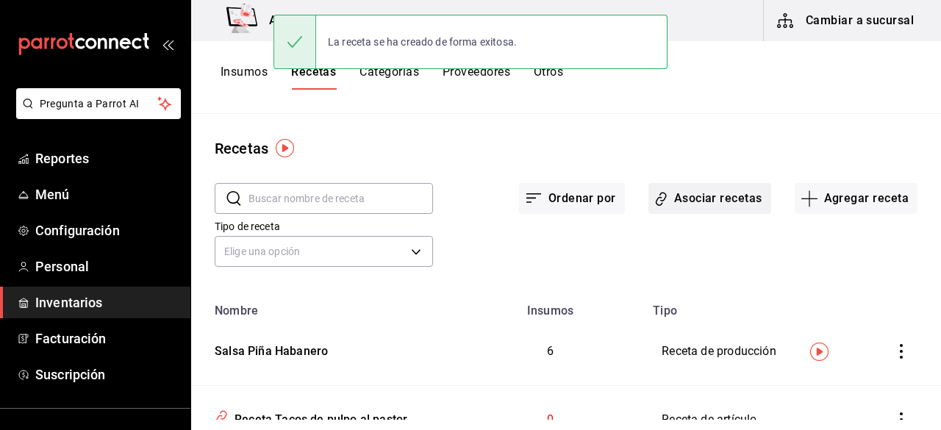
click at [678, 198] on button "Asociar recetas" at bounding box center [709, 198] width 123 height 31
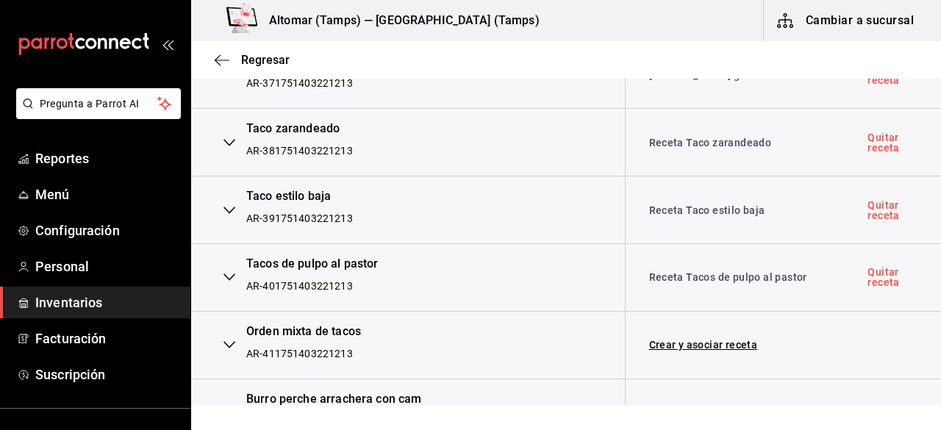
scroll to position [2622, 0]
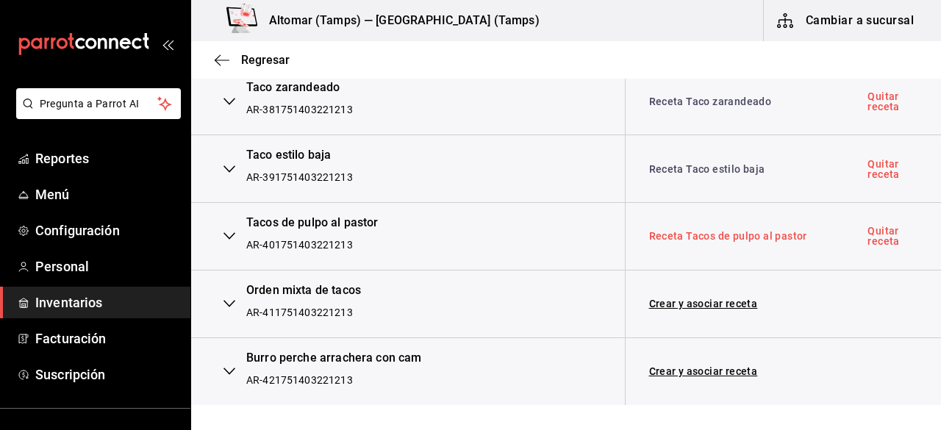
click at [682, 230] on link "Receta Tacos de pulpo al pastor" at bounding box center [728, 236] width 158 height 12
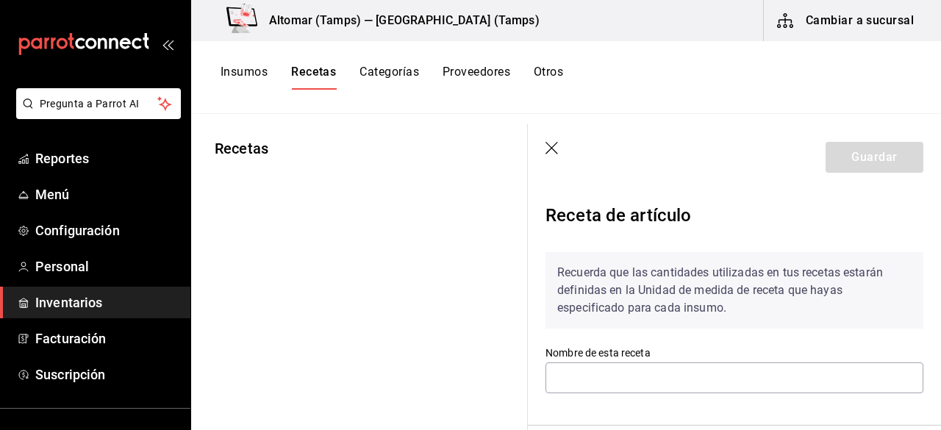
type input "Receta Tacos de pulpo al pastor"
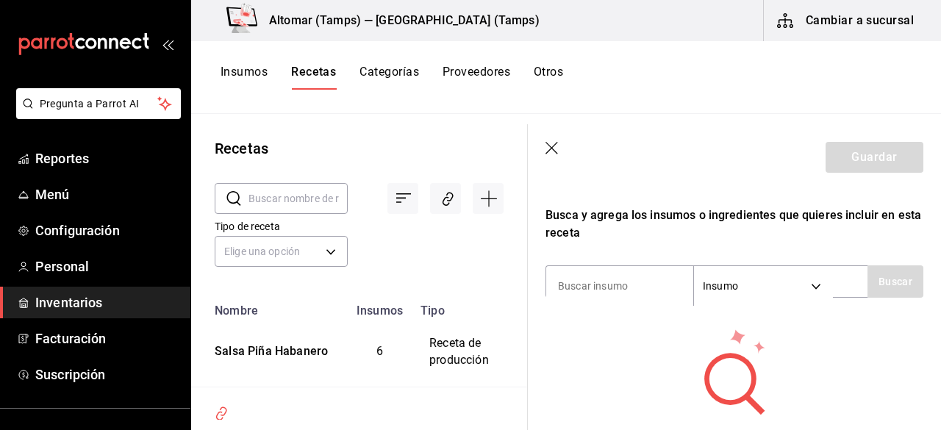
scroll to position [252, 0]
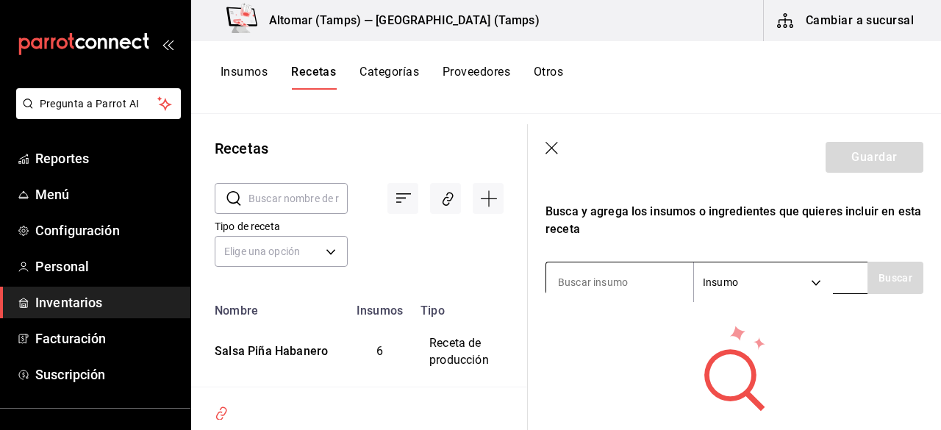
click at [638, 277] on input at bounding box center [619, 282] width 147 height 31
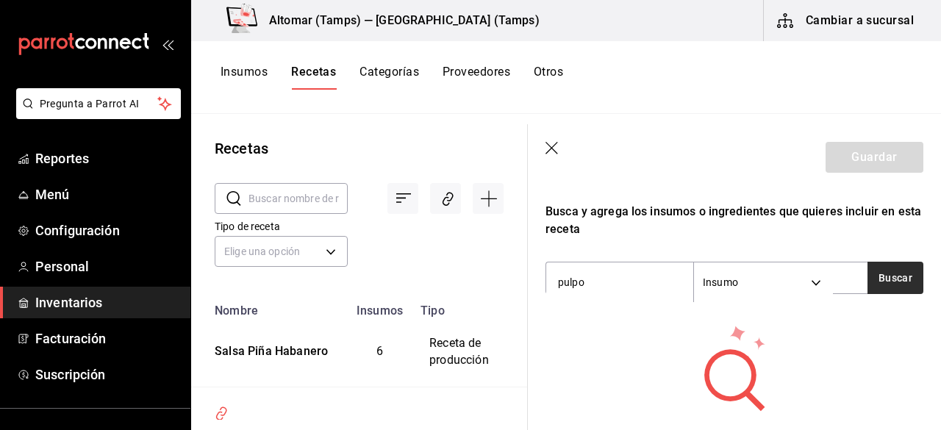
type input "pulpo"
click at [879, 277] on button "Buscar" at bounding box center [895, 278] width 56 height 32
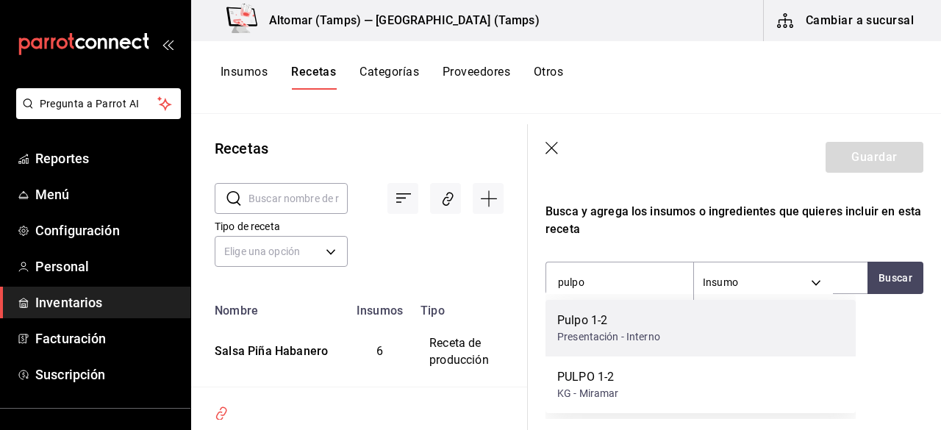
click at [647, 324] on div "Pulpo 1-2" at bounding box center [608, 321] width 103 height 18
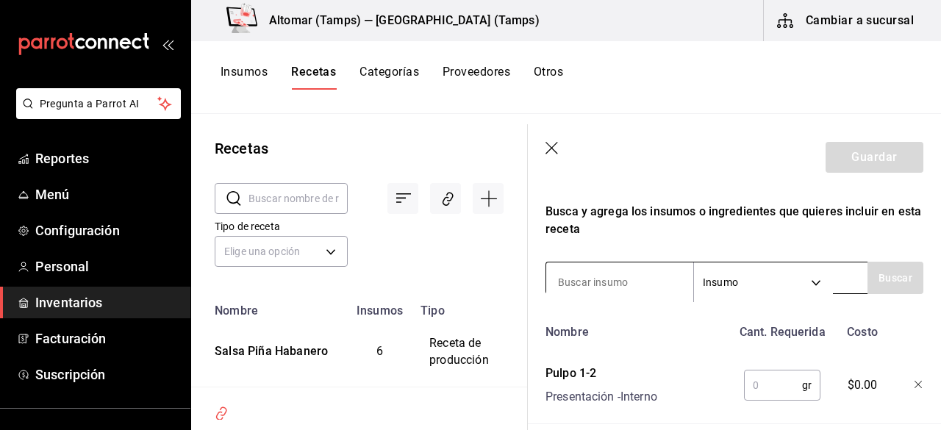
click at [619, 293] on input at bounding box center [619, 282] width 147 height 31
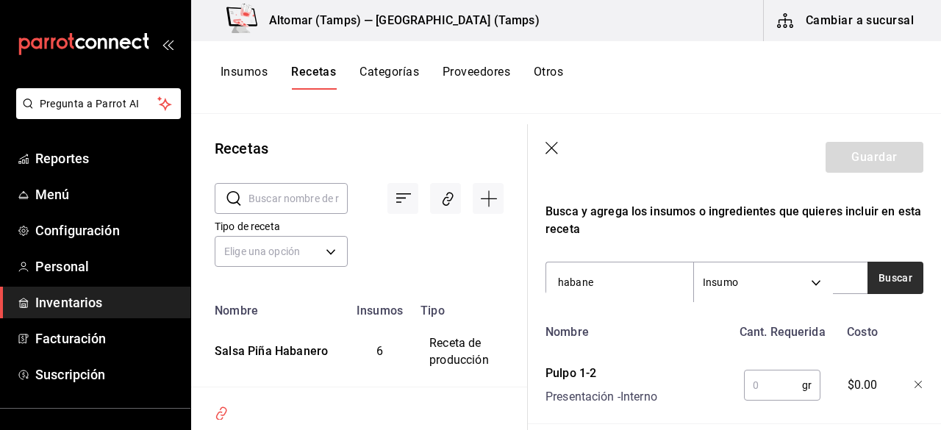
type input "habane"
click at [884, 273] on button "Buscar" at bounding box center [895, 278] width 56 height 32
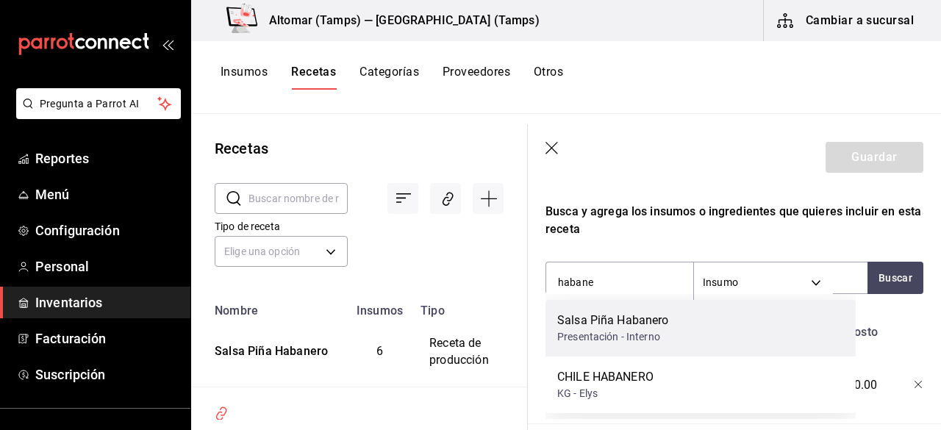
click at [750, 322] on div "Salsa Piña Habanero Presentación - Interno" at bounding box center [700, 328] width 310 height 57
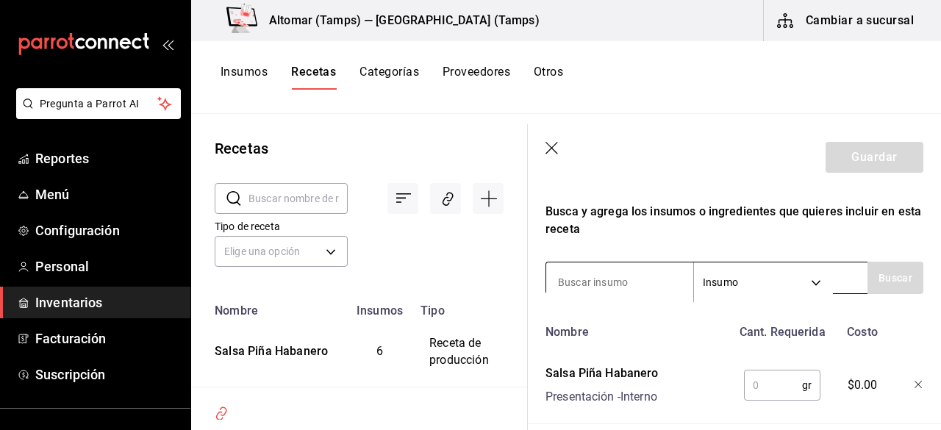
click at [614, 273] on input at bounding box center [619, 282] width 147 height 31
click at [607, 282] on input at bounding box center [619, 282] width 147 height 31
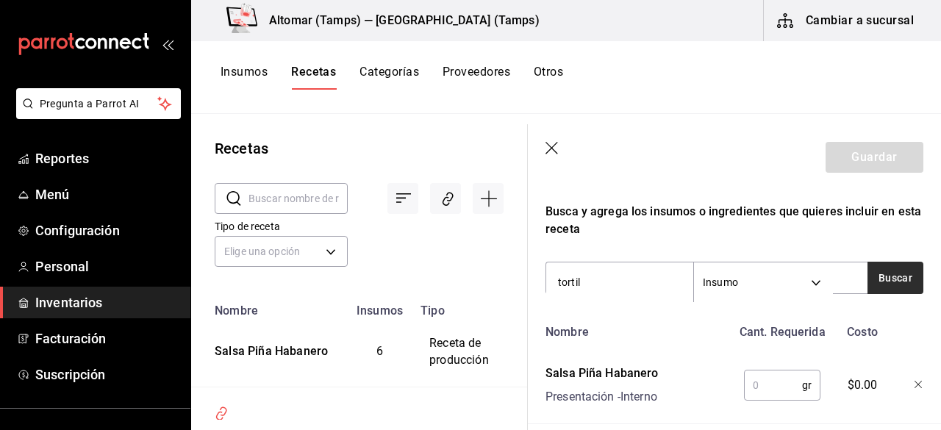
type input "tortil"
click at [895, 280] on button "Buscar" at bounding box center [895, 278] width 56 height 32
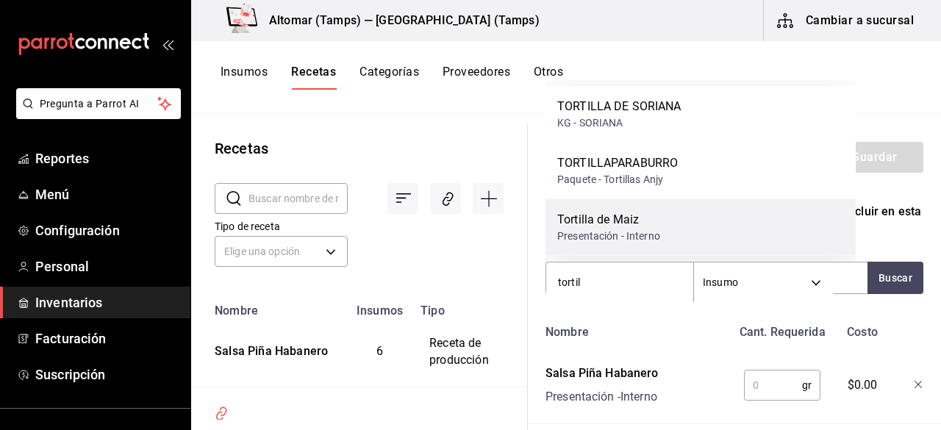
click at [653, 215] on div "Tortilla de Maiz" at bounding box center [608, 220] width 103 height 18
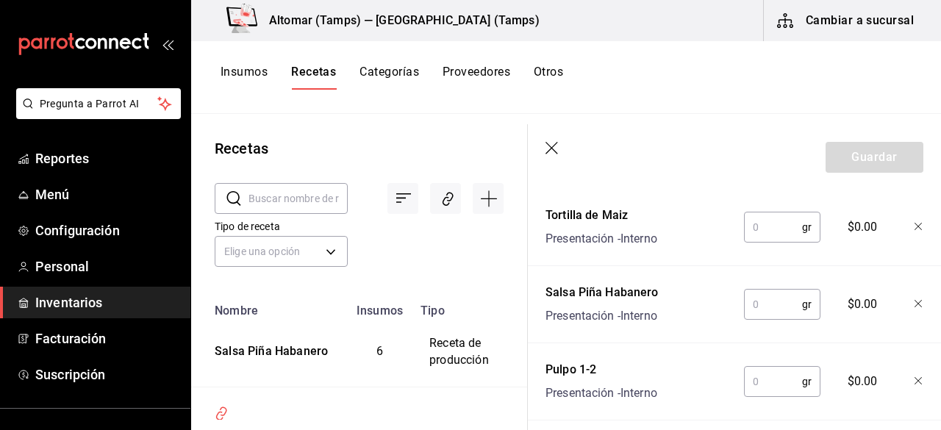
scroll to position [406, 0]
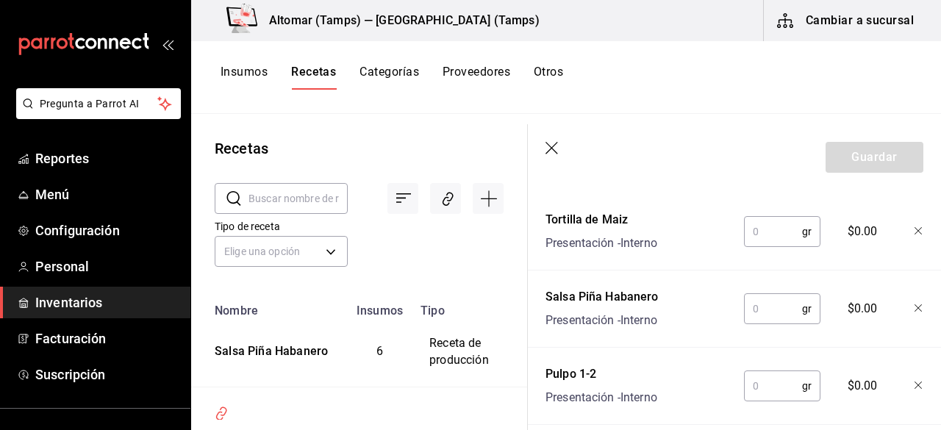
click at [750, 229] on input "text" at bounding box center [773, 231] width 58 height 29
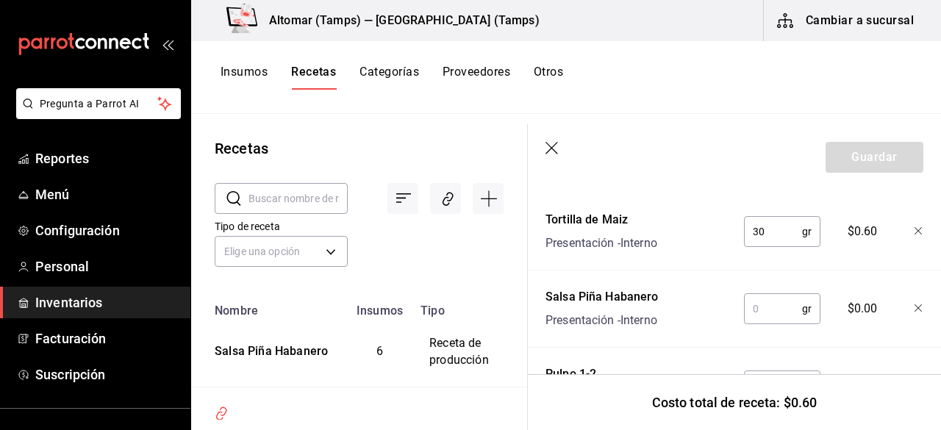
type input "30"
click at [758, 320] on input "text" at bounding box center [773, 308] width 58 height 29
type input "10"
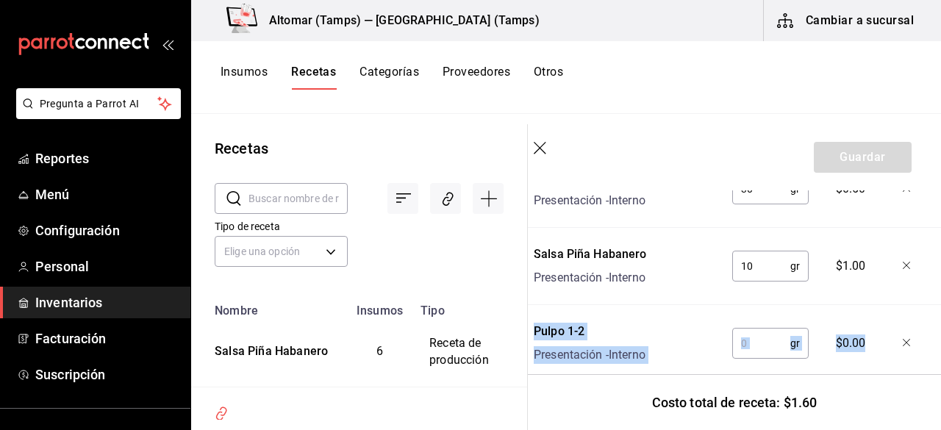
scroll to position [459, 12]
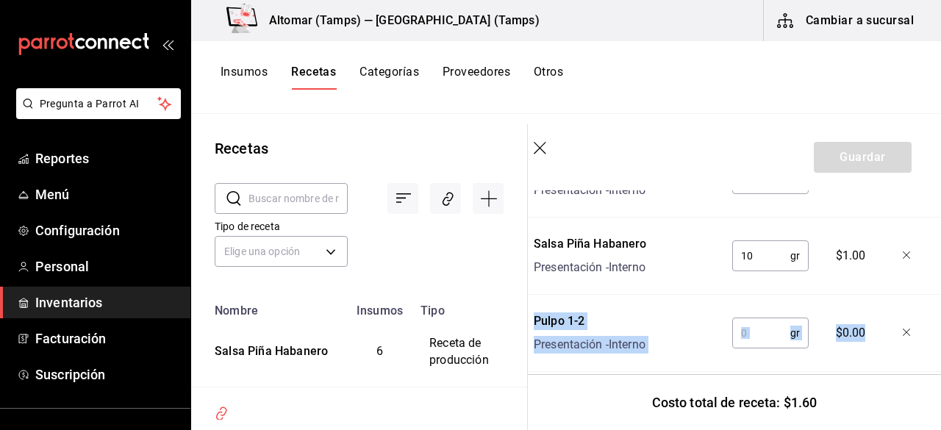
drag, startPoint x: 940, startPoint y: 310, endPoint x: 940, endPoint y: 329, distance: 18.4
click at [940, 329] on section "Guardar Receta de artículo Recuerda que las cantidades utilizadas en tus receta…" at bounding box center [734, 277] width 413 height 306
click at [747, 334] on input "text" at bounding box center [761, 331] width 58 height 29
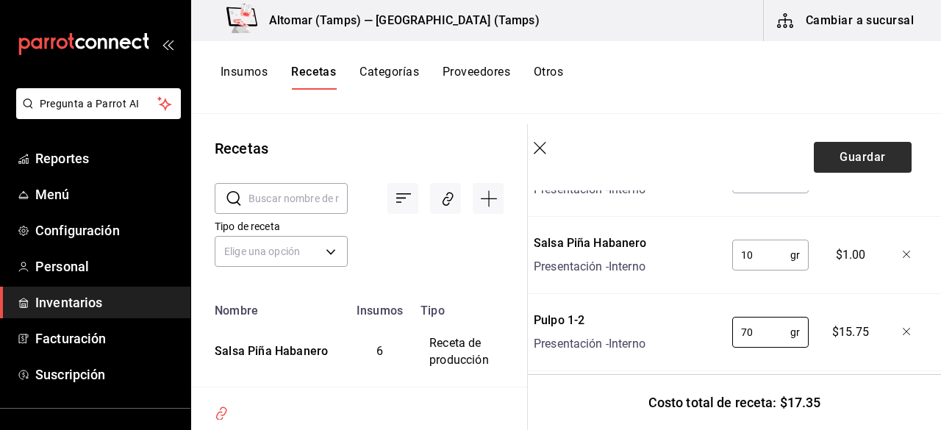
type input "70"
click at [825, 157] on button "Guardar" at bounding box center [863, 157] width 98 height 31
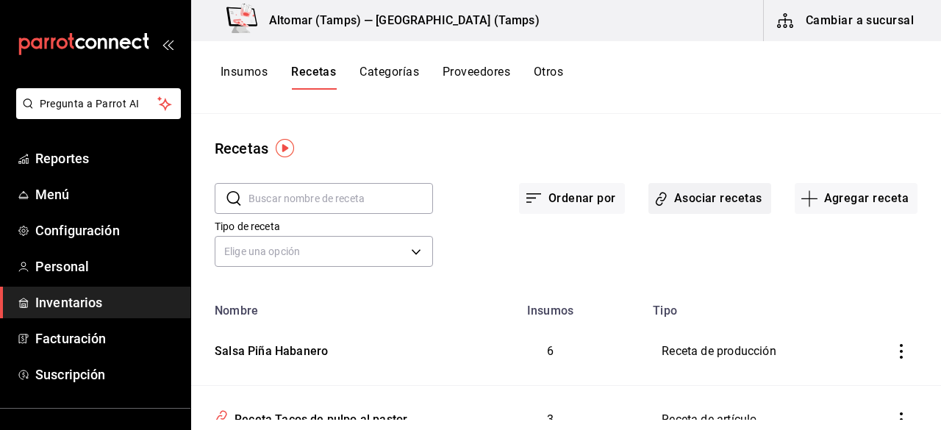
click at [681, 199] on button "Asociar recetas" at bounding box center [709, 198] width 123 height 31
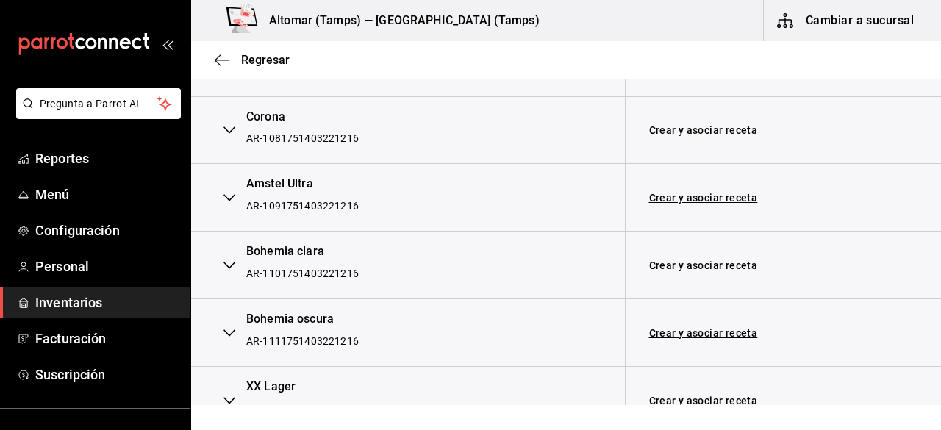
scroll to position [4873, 0]
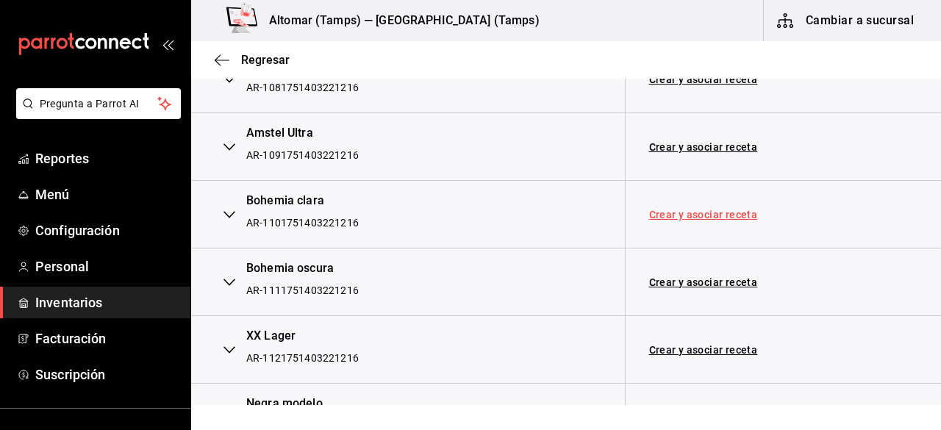
click at [686, 209] on link "Crear y asociar receta" at bounding box center [703, 214] width 109 height 10
click at [703, 209] on link "Receta Bohemia clara" at bounding box center [703, 215] width 109 height 12
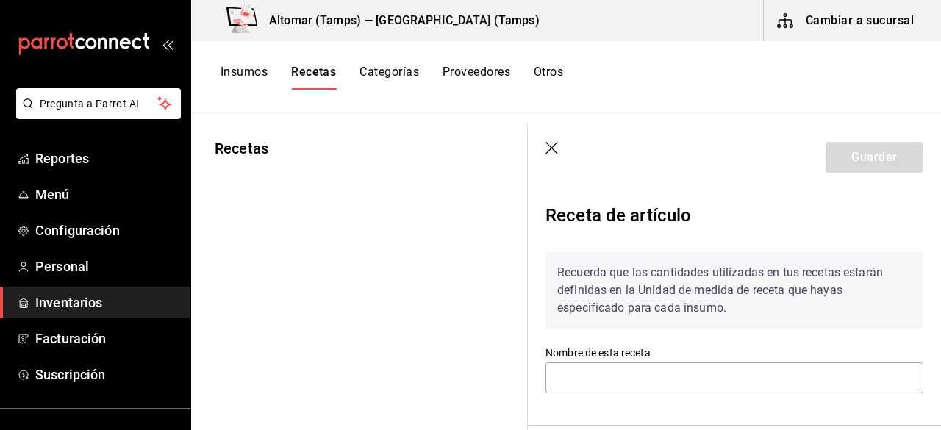
type input "Receta Bohemia clara"
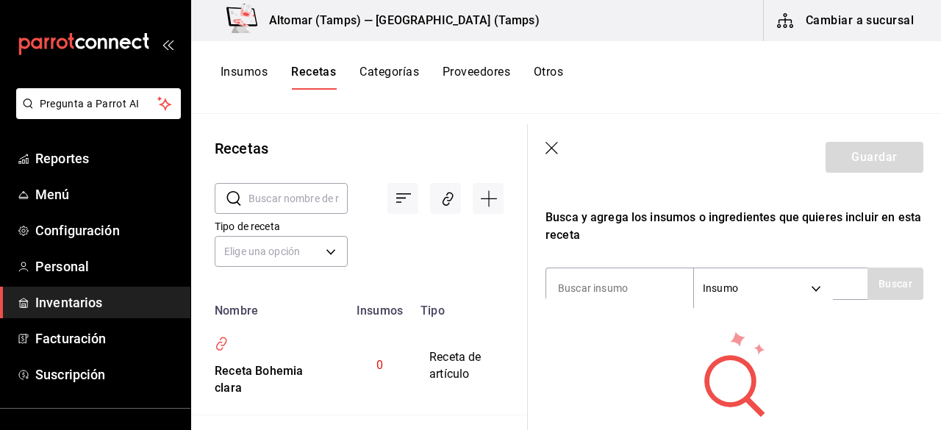
scroll to position [252, 0]
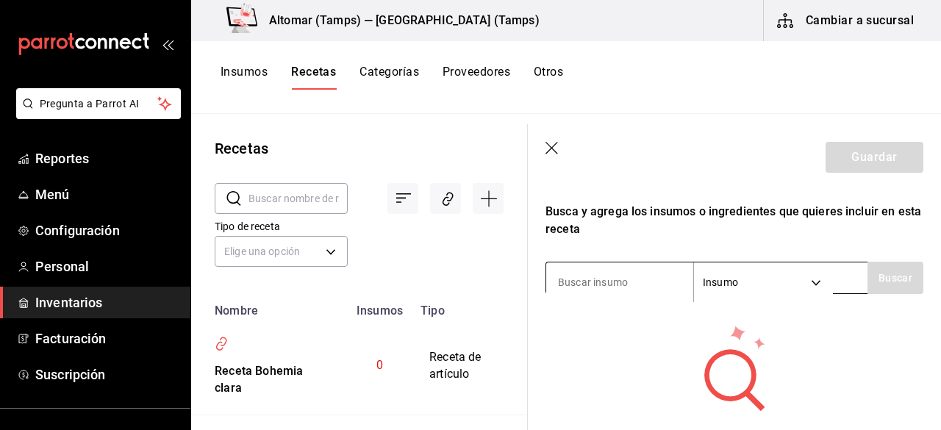
click at [803, 298] on body "Pregunta a Parrot AI Reportes Menú Configuración Personal Inventarios Facturaci…" at bounding box center [470, 210] width 941 height 420
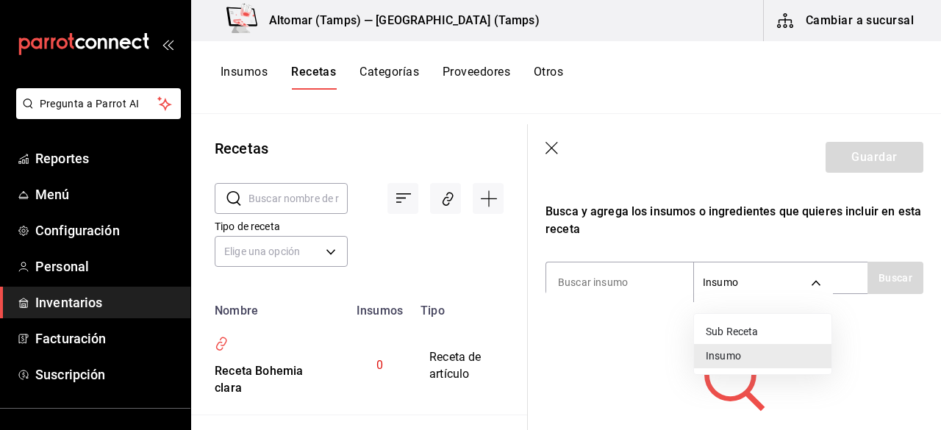
click at [611, 267] on div at bounding box center [470, 215] width 941 height 430
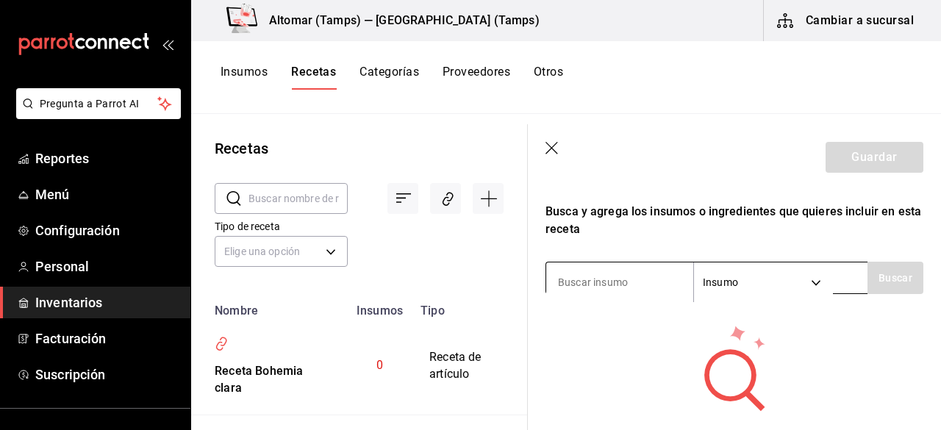
click at [597, 280] on input at bounding box center [619, 282] width 147 height 31
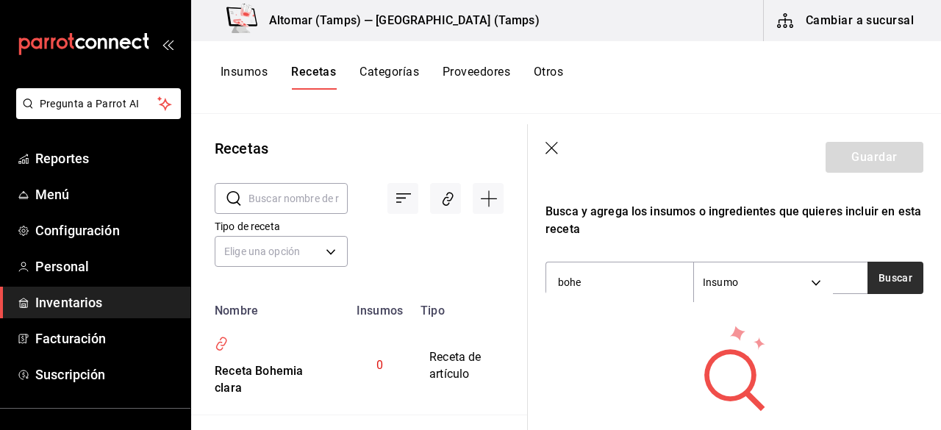
type input "bohe"
click at [895, 276] on button "Buscar" at bounding box center [895, 278] width 56 height 32
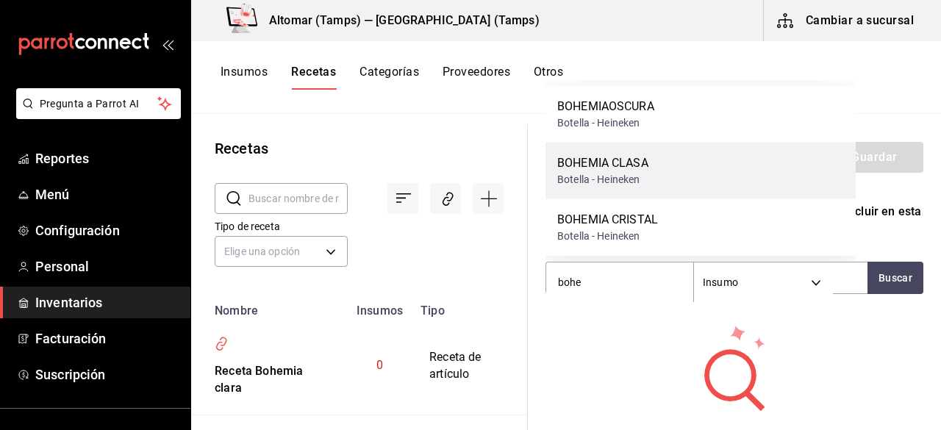
click at [772, 182] on div "BOHEMIA CLASA Botella - Heineken" at bounding box center [700, 171] width 310 height 57
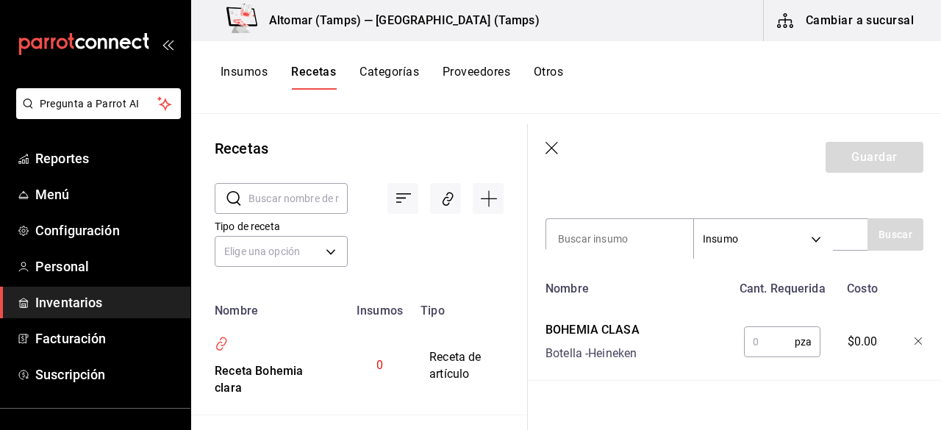
scroll to position [300, 0]
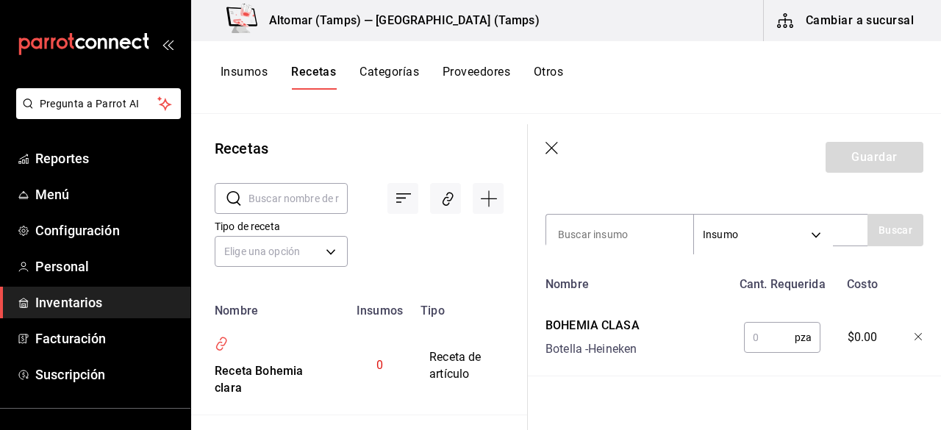
click at [770, 344] on input "text" at bounding box center [769, 337] width 51 height 29
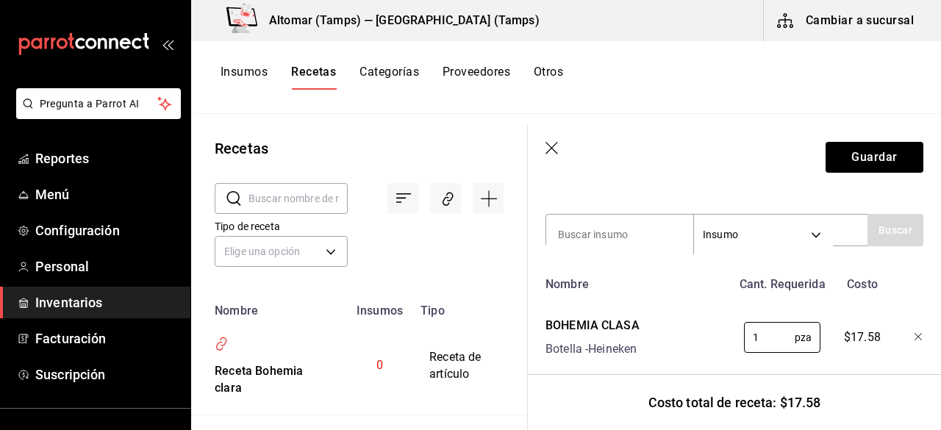
type input "1"
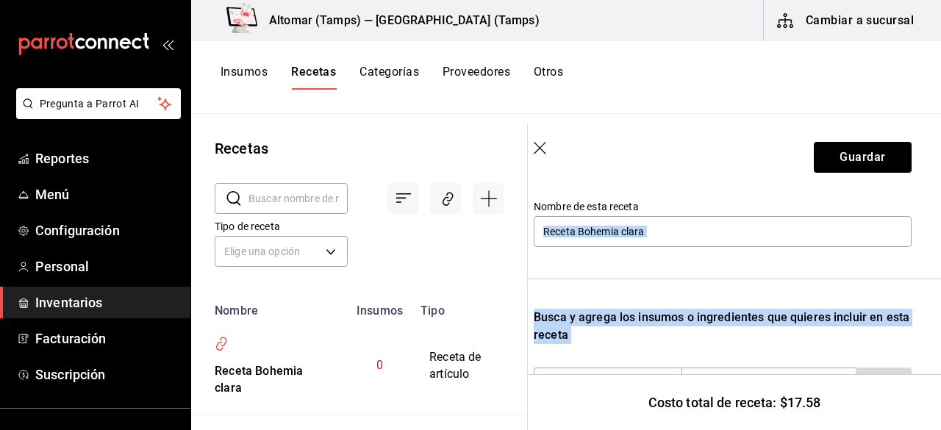
scroll to position [112, 12]
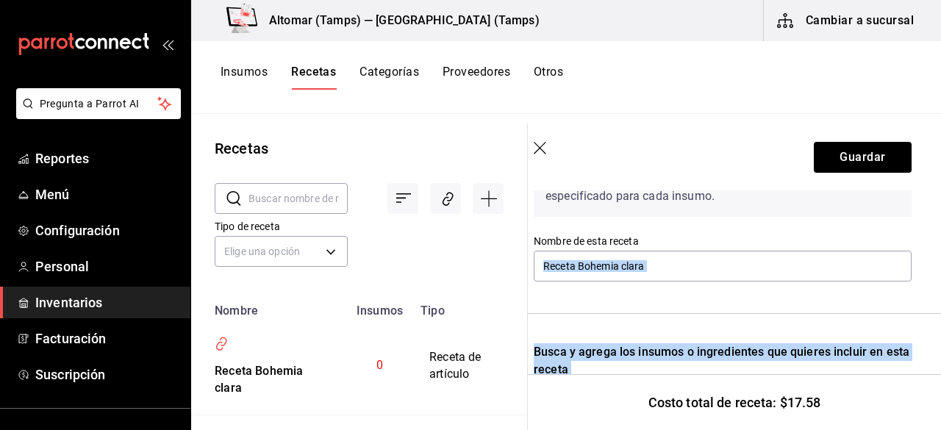
drag, startPoint x: 940, startPoint y: 300, endPoint x: 938, endPoint y: 220, distance: 80.1
click at [938, 220] on section "Guardar Receta de artículo Recuerda que las cantidades utilizadas en tus receta…" at bounding box center [734, 277] width 413 height 306
click at [901, 202] on div "Receta de artículo Recuerda que las cantidades utilizadas en tus recetas estará…" at bounding box center [722, 360] width 413 height 562
click at [909, 218] on div "Receta de artículo Recuerda que las cantidades utilizadas en tus recetas estará…" at bounding box center [722, 360] width 413 height 562
click at [869, 166] on button "Guardar" at bounding box center [863, 157] width 98 height 31
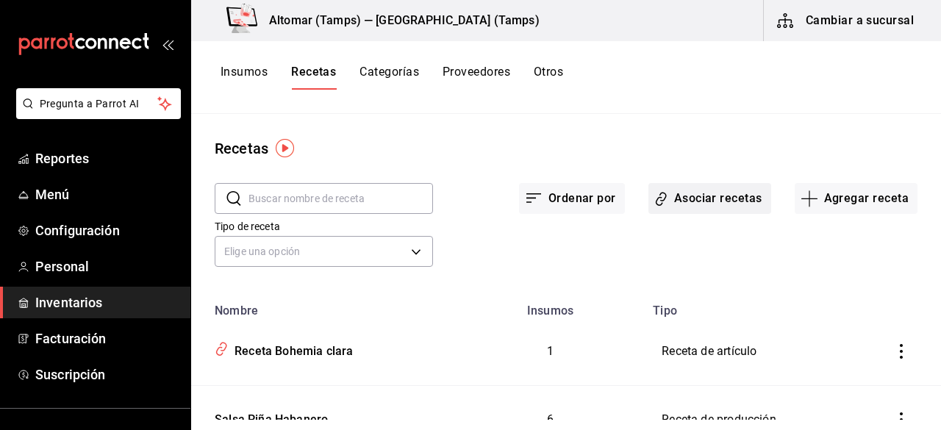
click at [691, 197] on button "Asociar recetas" at bounding box center [709, 198] width 123 height 31
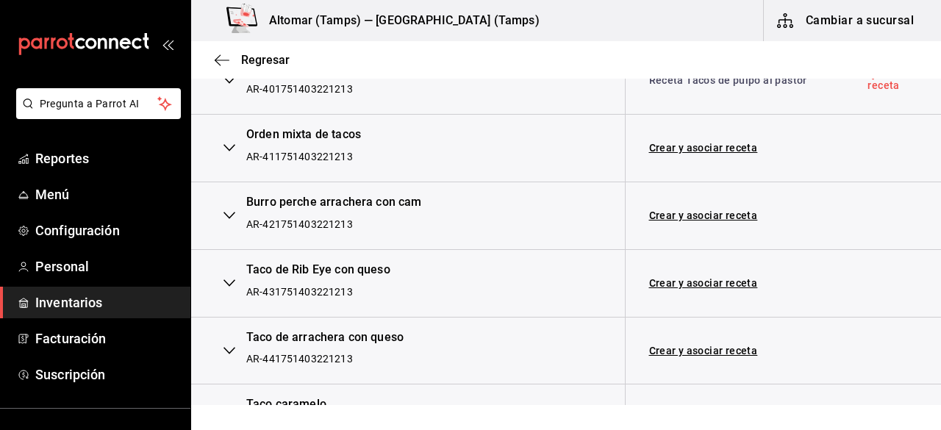
scroll to position [2727, 0]
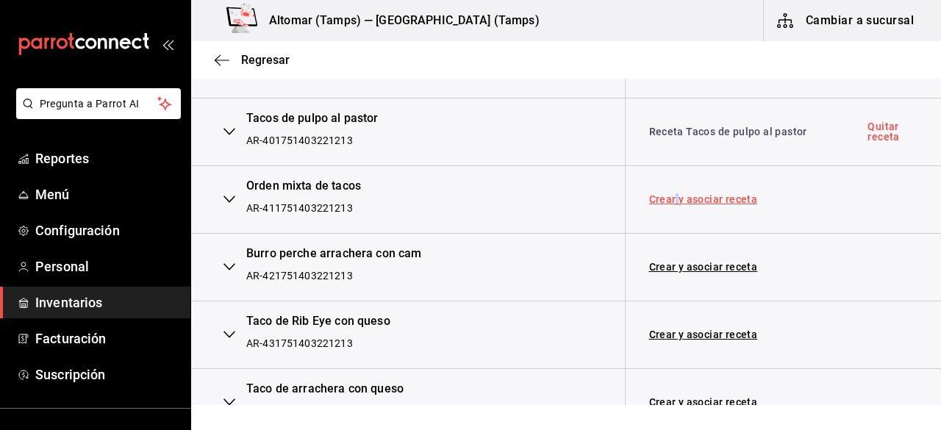
click at [676, 194] on link "Crear y asociar receta" at bounding box center [703, 199] width 109 height 10
click at [676, 193] on link "Receta Orden mixta de tacos" at bounding box center [720, 199] width 143 height 12
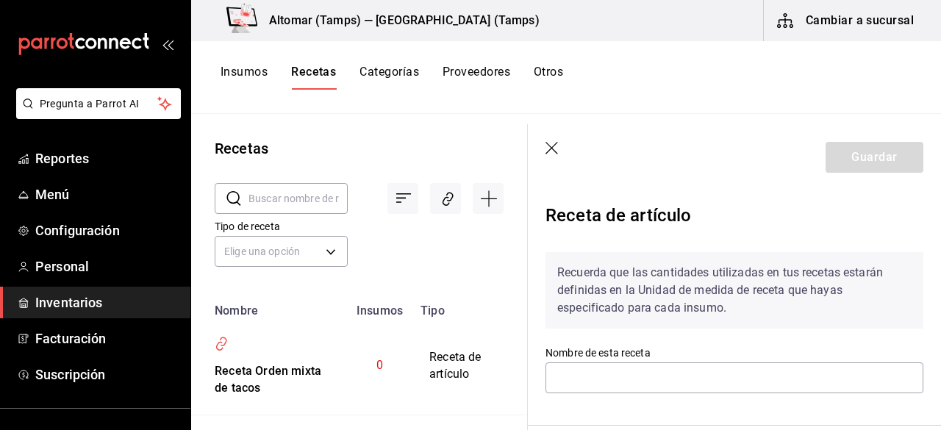
type input "Receta Orden mixta de tacos"
click at [936, 254] on section "Guardar Receta de artículo Recuerda que las cantidades utilizadas en tus receta…" at bounding box center [734, 277] width 413 height 306
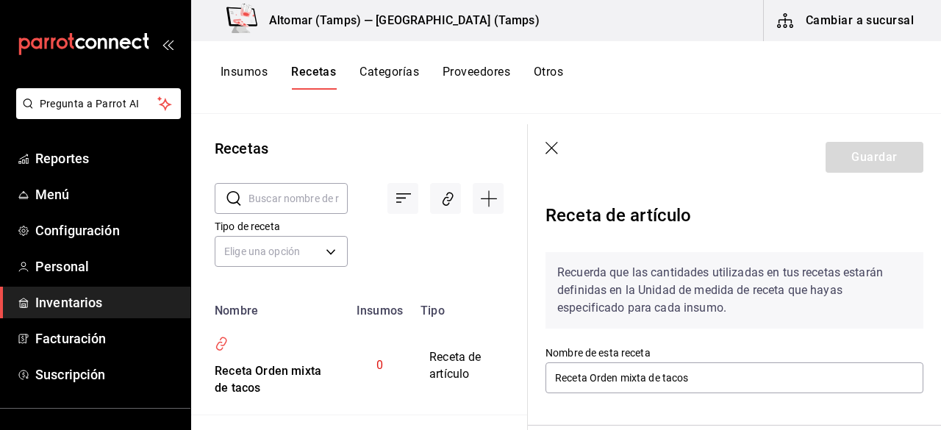
drag, startPoint x: 926, startPoint y: 210, endPoint x: 932, endPoint y: 202, distance: 10.0
click at [931, 203] on section "Guardar Receta de artículo Recuerda que las cantidades utilizadas en tus receta…" at bounding box center [734, 277] width 413 height 306
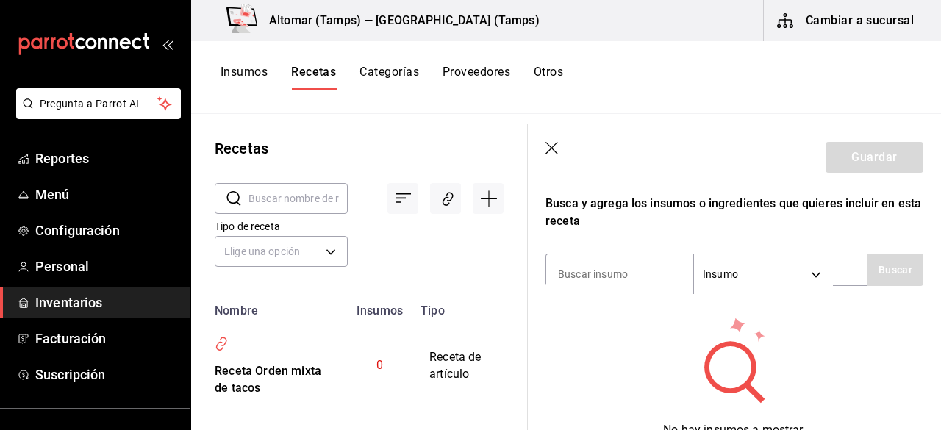
scroll to position [263, 0]
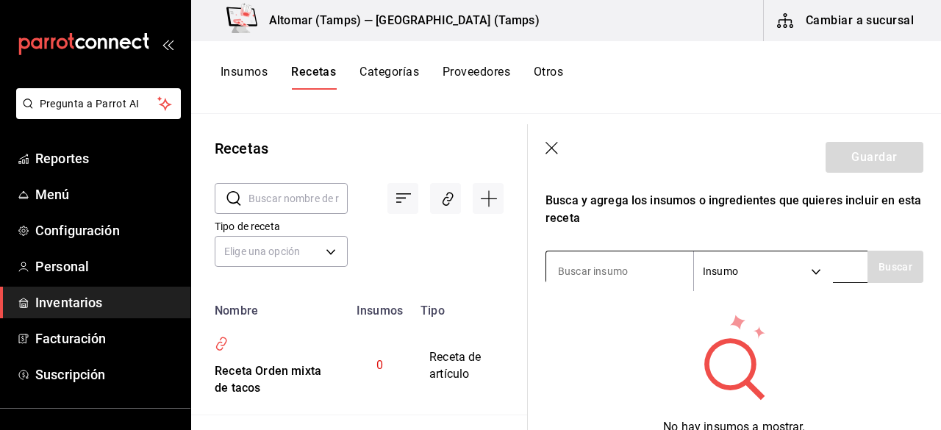
click at [598, 269] on input at bounding box center [619, 271] width 147 height 31
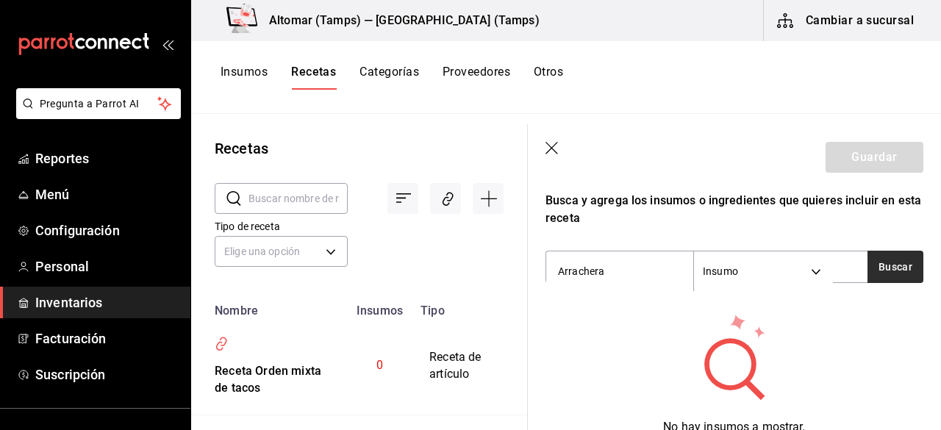
type input "Arrachera"
click at [879, 277] on button "Buscar" at bounding box center [895, 267] width 56 height 32
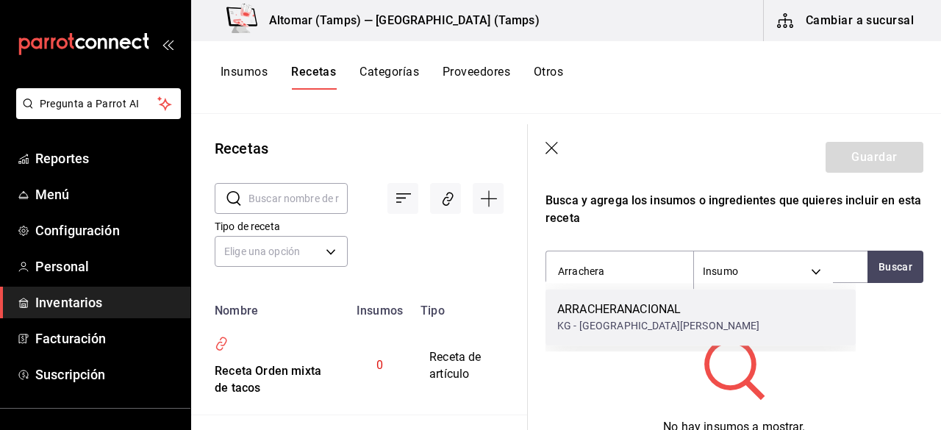
click at [625, 336] on div "ARRACHERANACIONAL KG - [GEOGRAPHIC_DATA][PERSON_NAME]" at bounding box center [700, 317] width 310 height 57
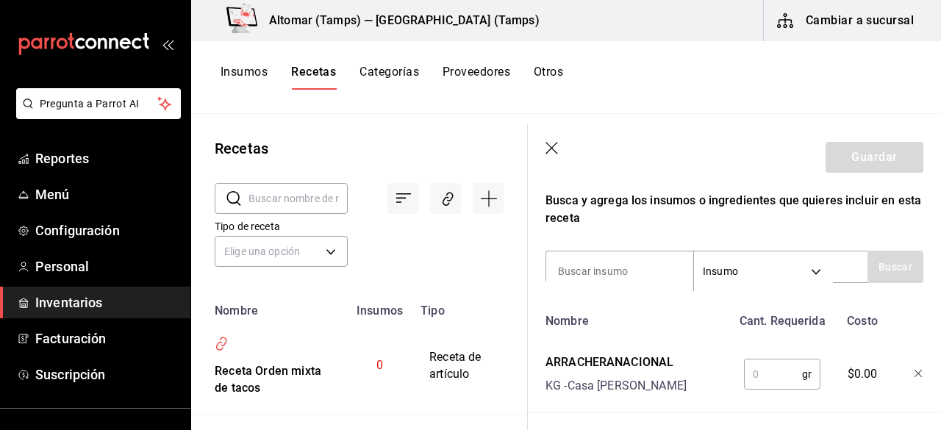
click at [768, 365] on input "text" at bounding box center [773, 373] width 58 height 29
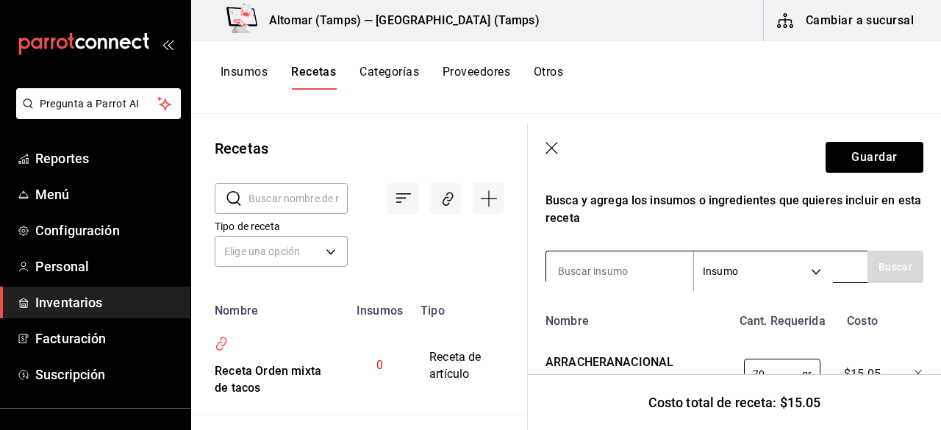
type input "70"
click at [622, 267] on input at bounding box center [619, 271] width 147 height 31
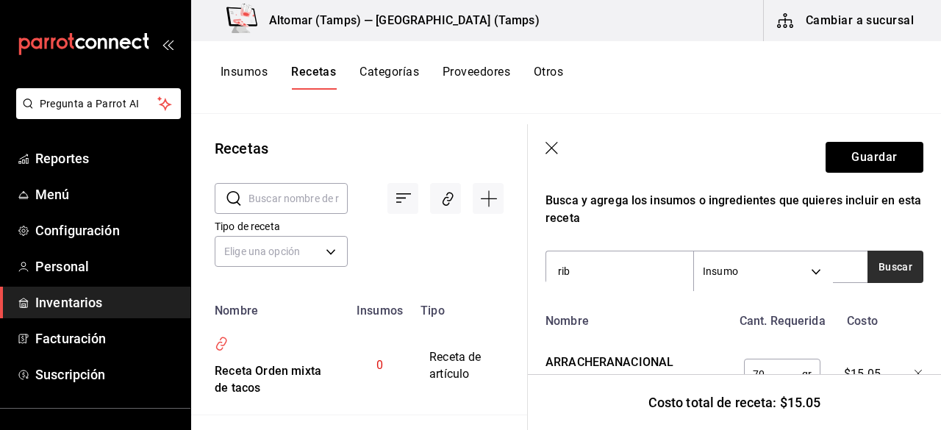
type input "rib"
click at [880, 268] on button "Buscar" at bounding box center [895, 267] width 56 height 32
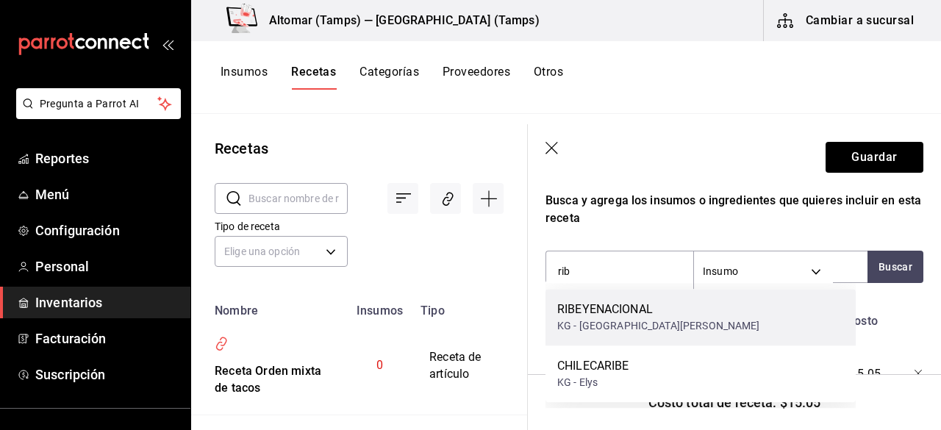
click at [675, 304] on div "RIBEYENACIONAL KG - Casa [PERSON_NAME]" at bounding box center [700, 317] width 310 height 57
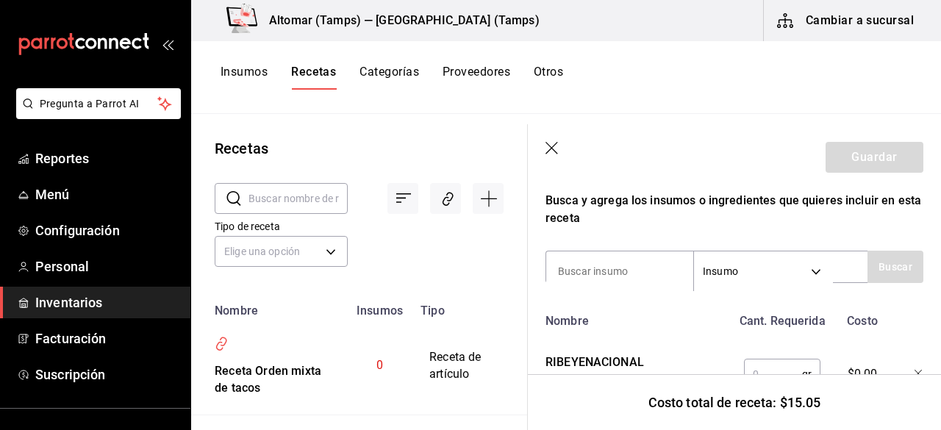
click at [764, 364] on input "text" at bounding box center [773, 373] width 58 height 29
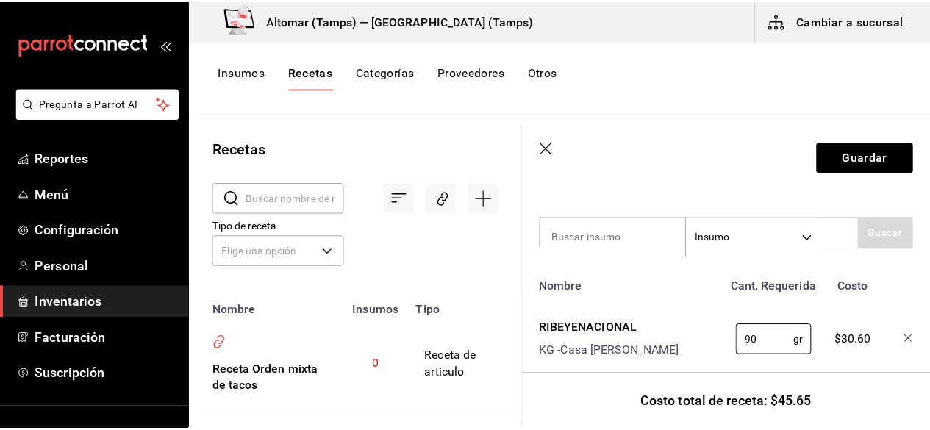
scroll to position [301, 0]
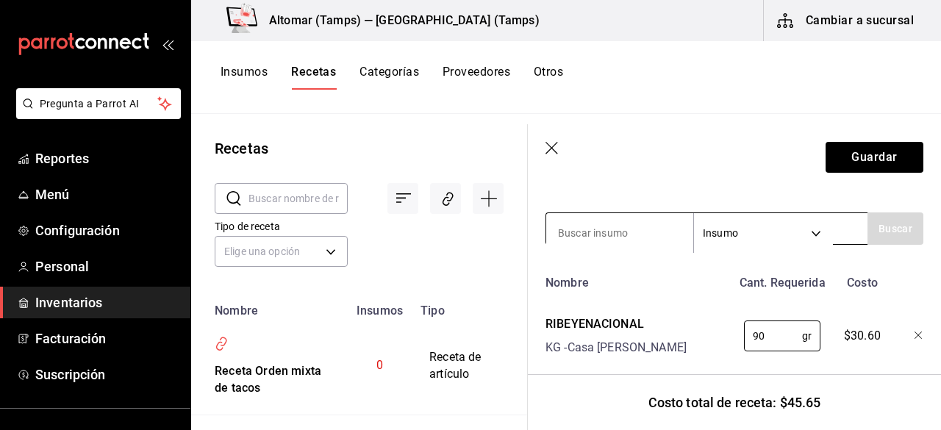
type input "90"
click at [618, 230] on input at bounding box center [619, 233] width 147 height 31
type input "camar"
click at [867, 229] on button "Buscar" at bounding box center [895, 228] width 56 height 32
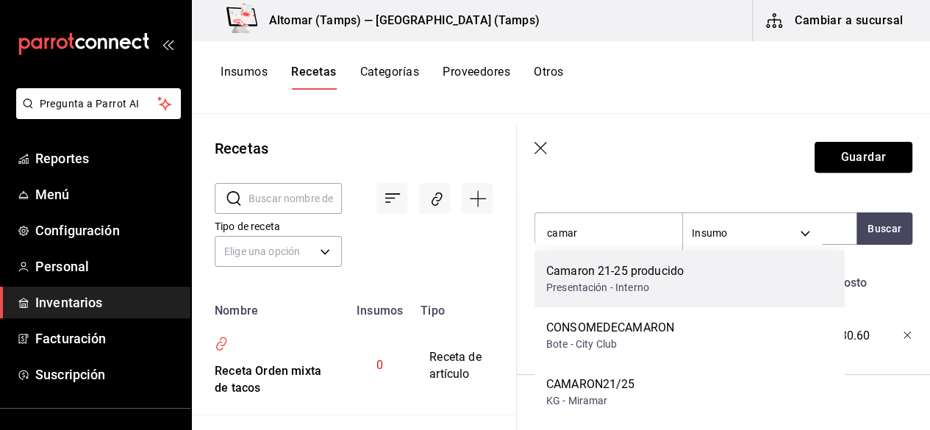
click at [733, 277] on div "Camaron 21-25 producido Presentación - Interno" at bounding box center [689, 279] width 310 height 57
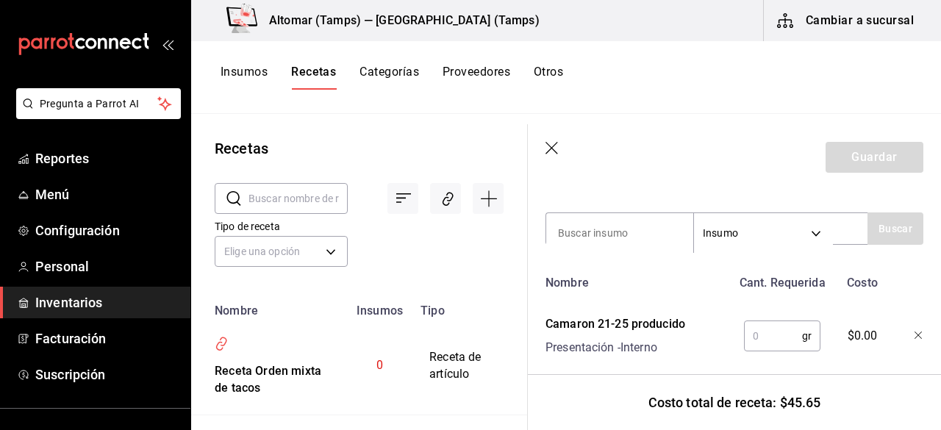
click at [776, 333] on input "text" at bounding box center [773, 335] width 58 height 29
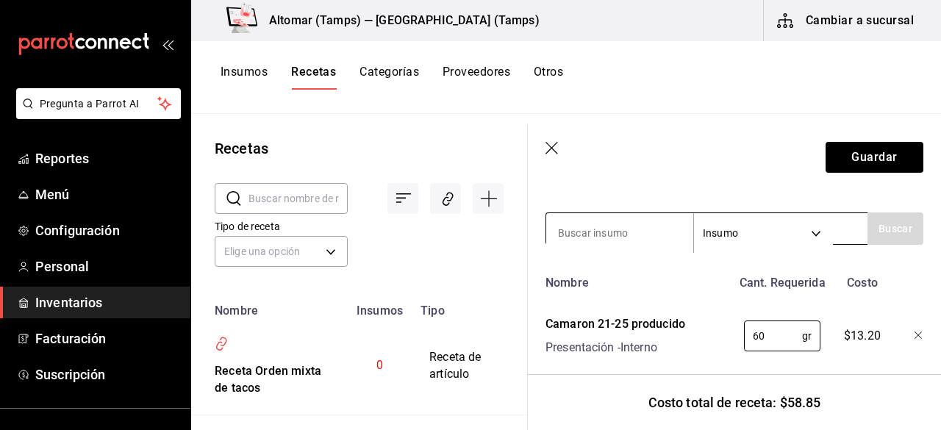
type input "60"
click at [596, 218] on input at bounding box center [619, 233] width 147 height 31
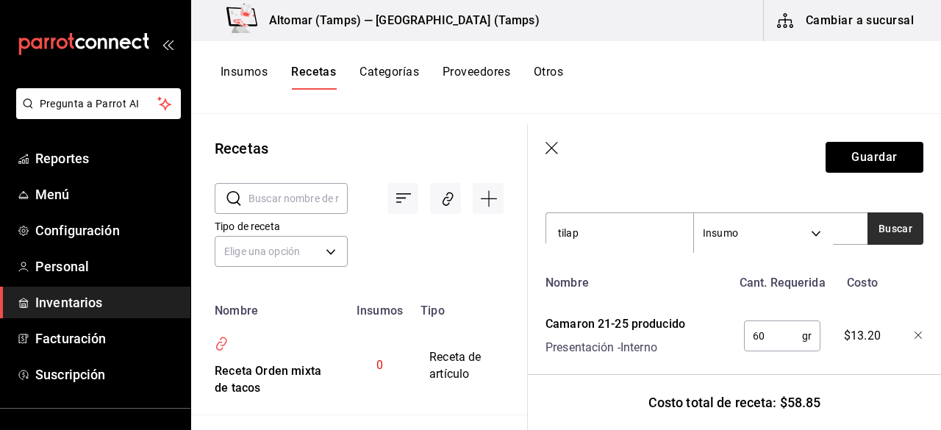
type input "tilap"
click at [868, 227] on button "Buscar" at bounding box center [895, 228] width 56 height 32
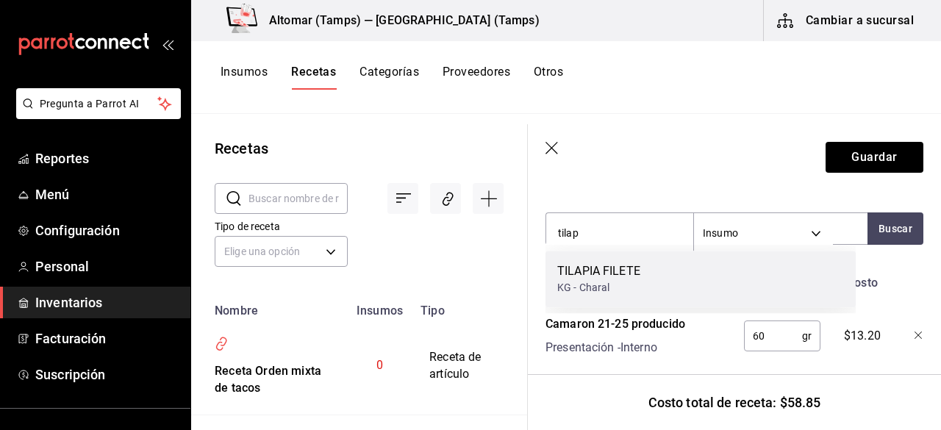
click at [650, 296] on div "TILAPIA FILETE KG - Charal" at bounding box center [700, 279] width 310 height 57
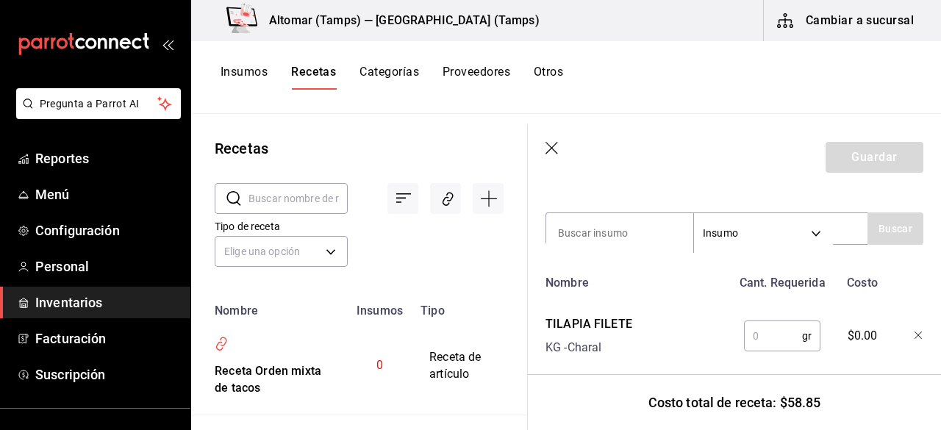
click at [772, 321] on input "text" at bounding box center [773, 335] width 58 height 29
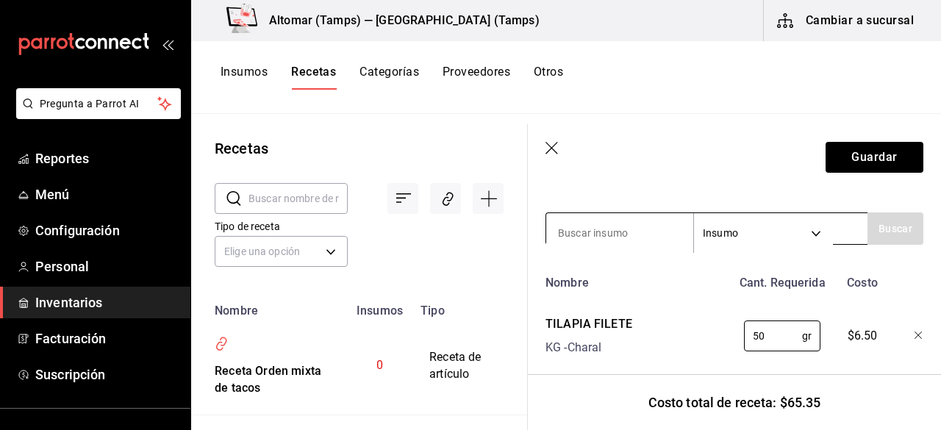
type input "50"
click at [621, 241] on input at bounding box center [619, 233] width 147 height 31
type input "queso"
click at [883, 227] on button "Buscar" at bounding box center [895, 228] width 56 height 32
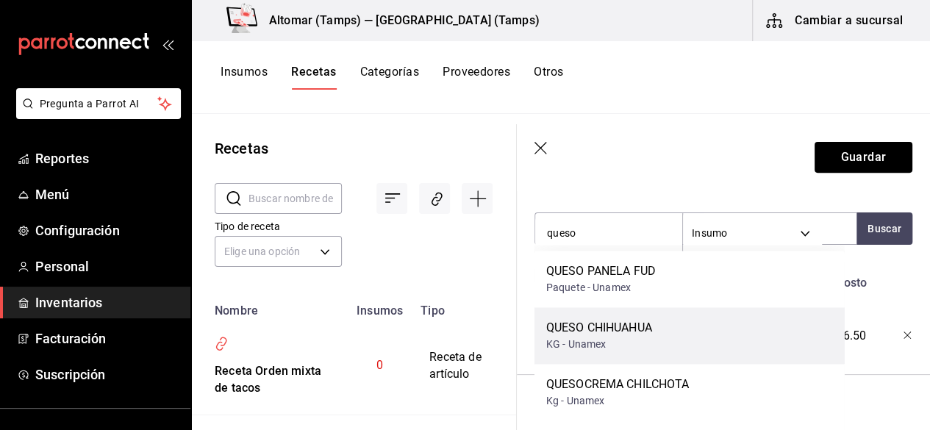
click at [703, 340] on div "QUESO CHIHUAHUA KG - Unamex" at bounding box center [689, 335] width 310 height 57
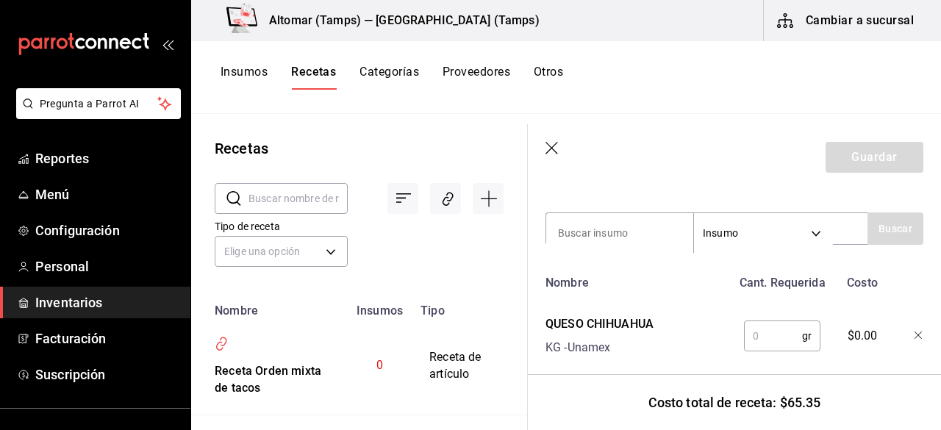
click at [754, 341] on input "text" at bounding box center [773, 335] width 58 height 29
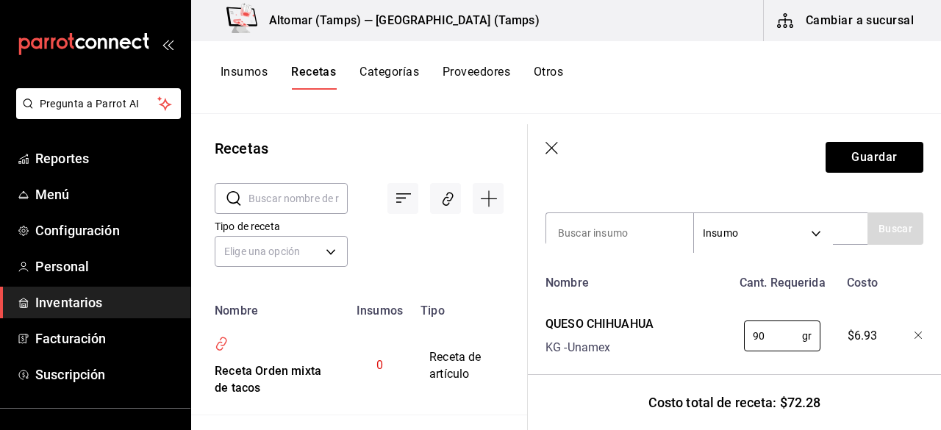
type input "90"
click at [659, 259] on div "Recuerda que las cantidades utilizadas en tus recetas estarán definidas en la U…" at bounding box center [734, 311] width 378 height 744
click at [632, 245] on input at bounding box center [619, 233] width 147 height 31
type input "tortill"
click at [904, 221] on button "Buscar" at bounding box center [895, 228] width 56 height 32
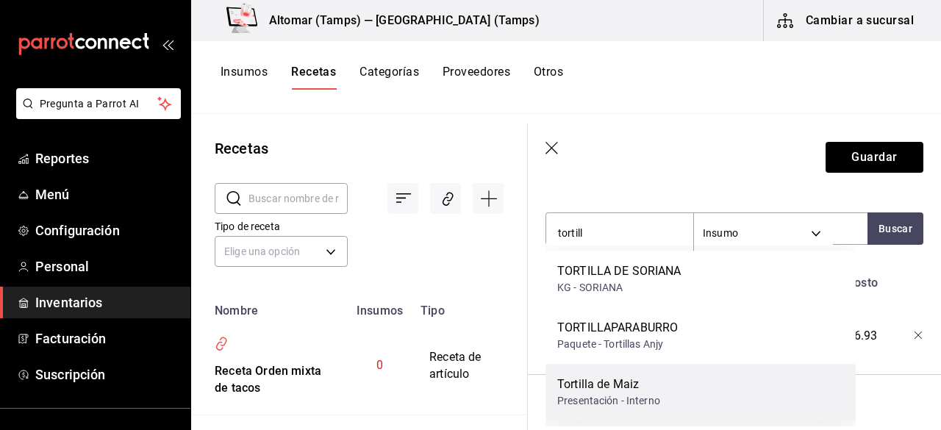
click at [657, 379] on div "Tortilla de Maiz" at bounding box center [608, 385] width 103 height 18
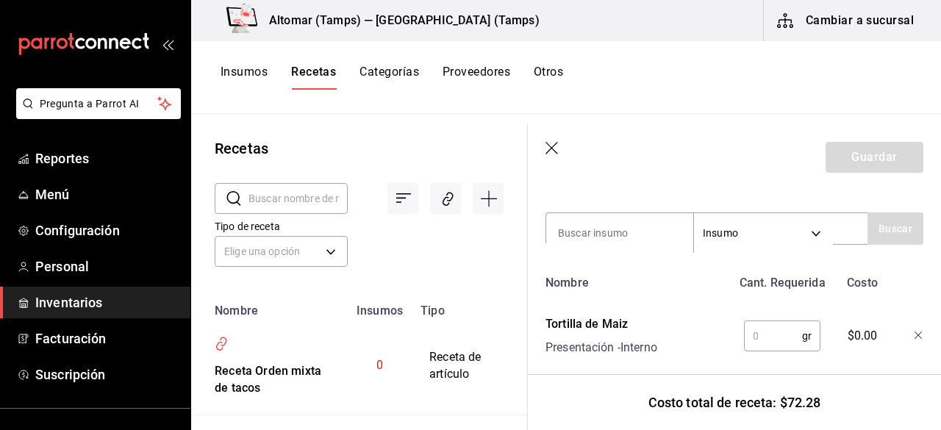
click at [760, 335] on input "text" at bounding box center [773, 335] width 58 height 29
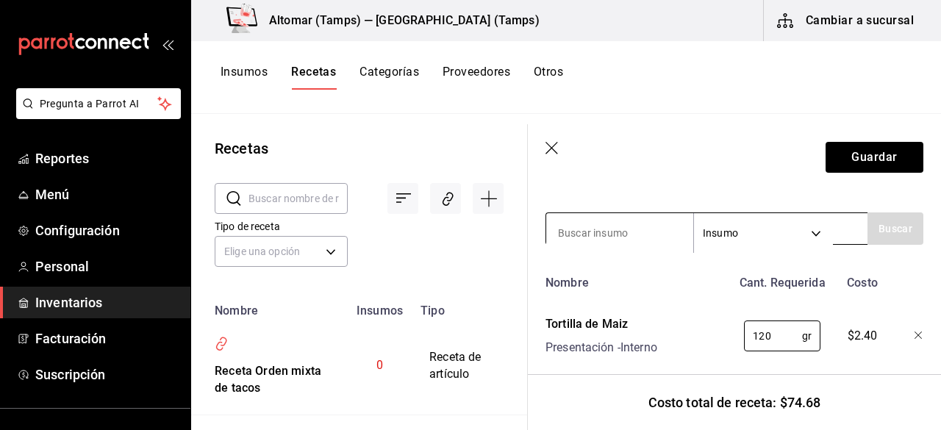
type input "120"
click at [606, 240] on input at bounding box center [619, 233] width 147 height 31
type input "zaran"
click at [872, 230] on button "Buscar" at bounding box center [895, 228] width 56 height 32
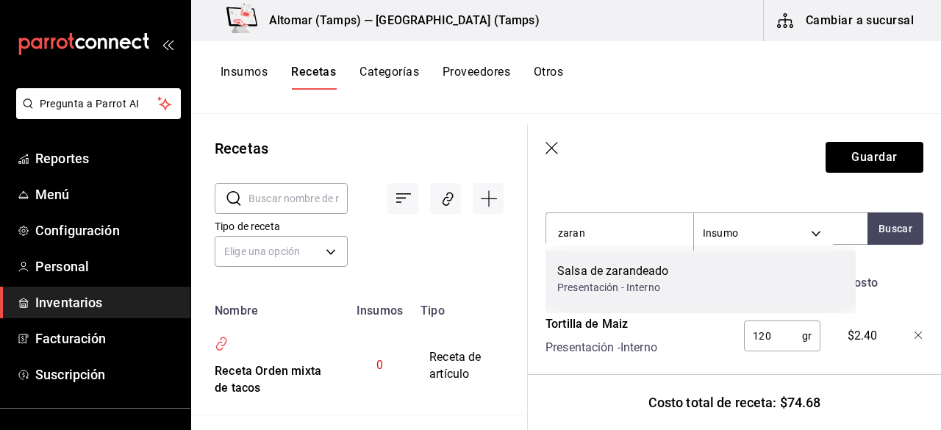
click at [741, 289] on div "Salsa de zarandeado Presentación - Interno" at bounding box center [700, 279] width 310 height 57
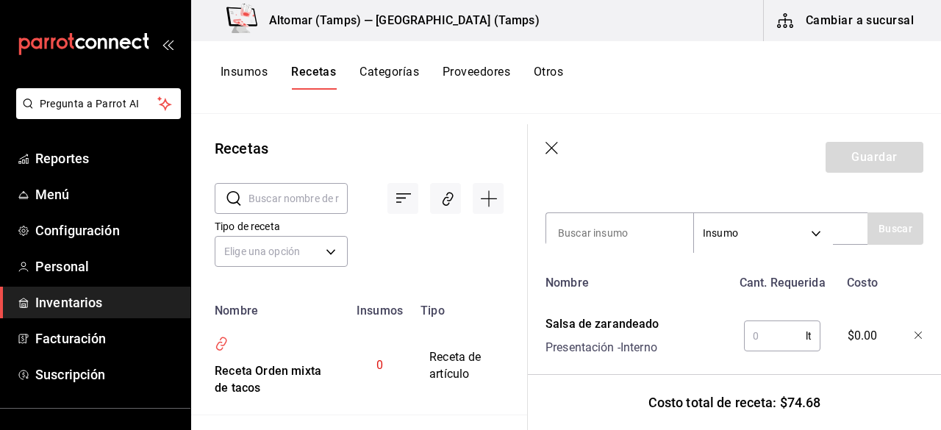
click at [771, 331] on input "text" at bounding box center [775, 335] width 62 height 29
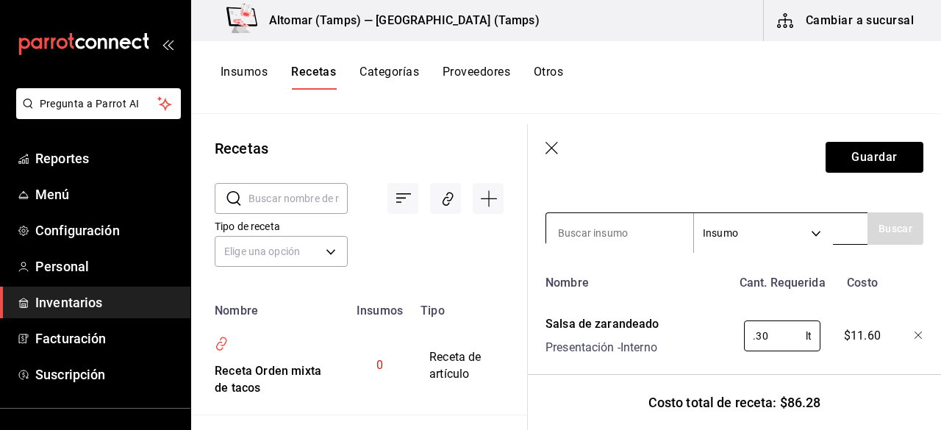
click at [616, 221] on input at bounding box center [619, 233] width 147 height 31
type input "0.30"
click at [598, 229] on input "tempe" at bounding box center [619, 233] width 147 height 31
type input "temp"
click at [867, 229] on button "Buscar" at bounding box center [895, 228] width 56 height 32
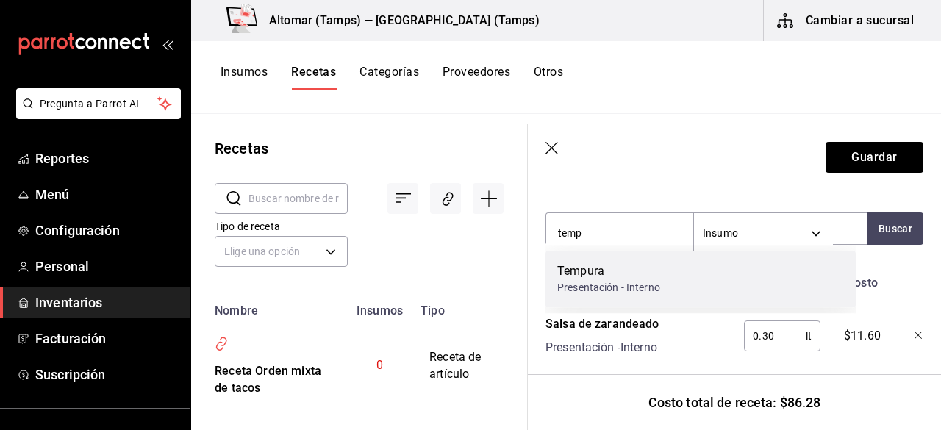
click at [595, 292] on div "Presentación - Interno" at bounding box center [608, 287] width 103 height 15
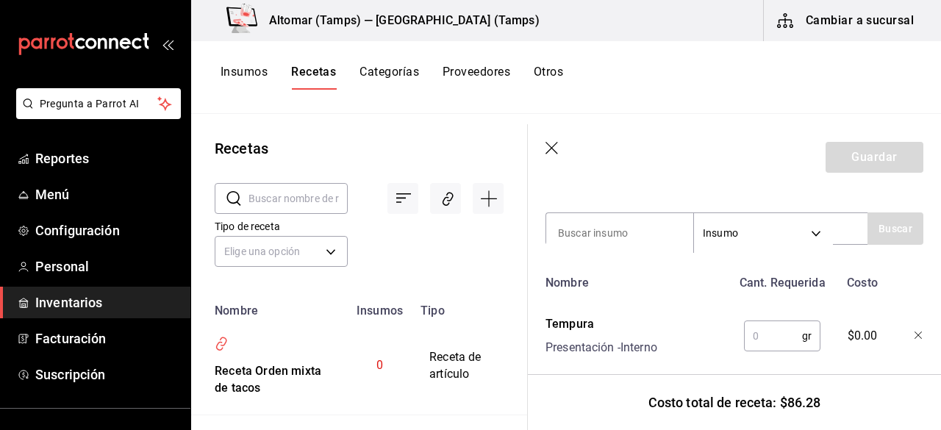
click at [753, 339] on input "text" at bounding box center [773, 335] width 58 height 29
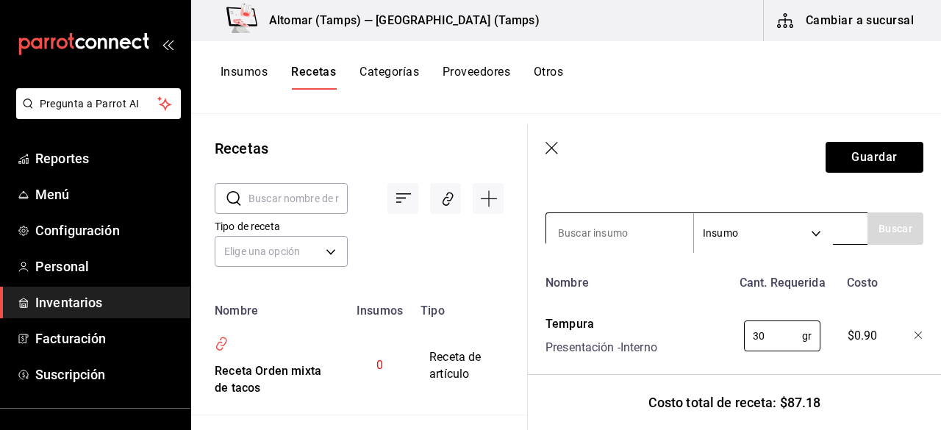
type input "30"
click at [639, 234] on input at bounding box center [619, 233] width 147 height 31
click at [639, 234] on input "agua" at bounding box center [619, 233] width 147 height 31
click at [891, 221] on button "Buscar" at bounding box center [895, 228] width 56 height 32
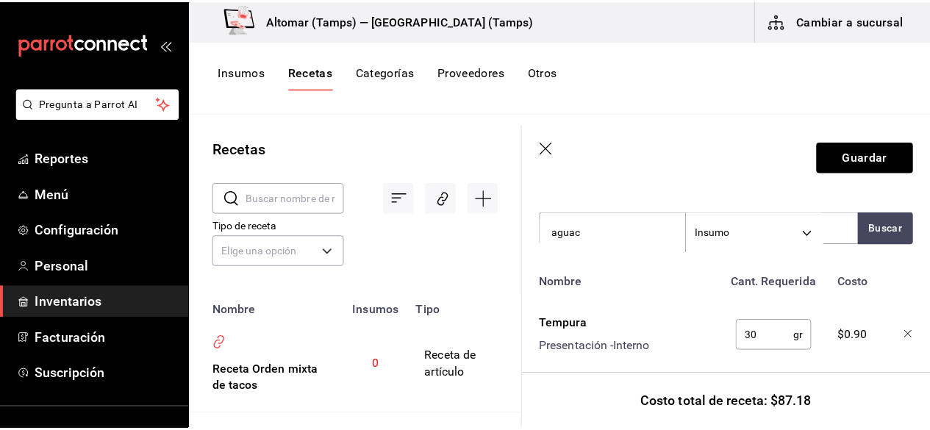
scroll to position [0, 0]
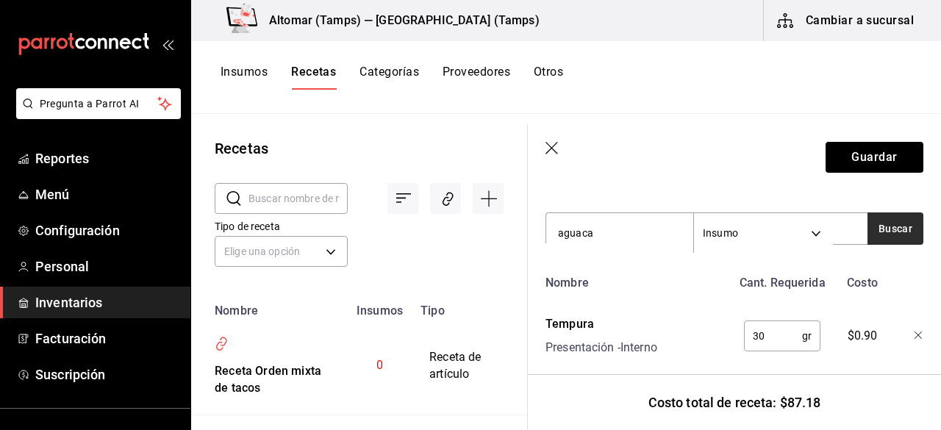
type input "aguaca"
click at [875, 229] on button "Buscar" at bounding box center [895, 228] width 56 height 32
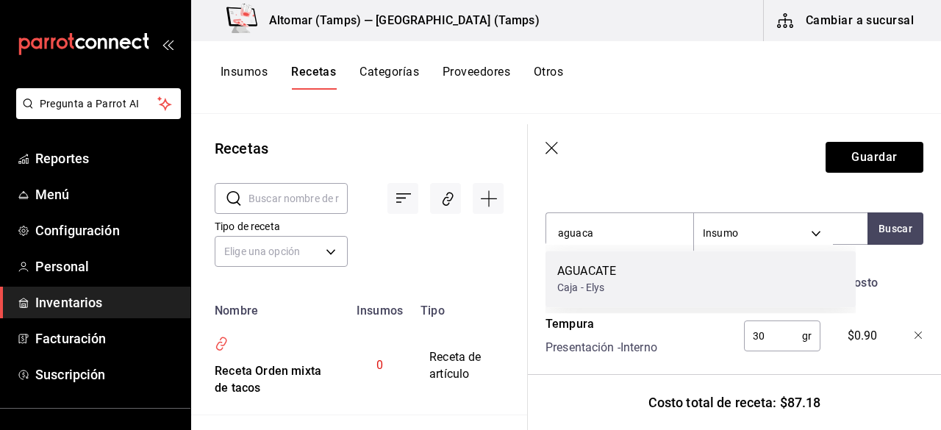
click at [724, 299] on div "AGUACATE Caja - Elys" at bounding box center [700, 279] width 310 height 57
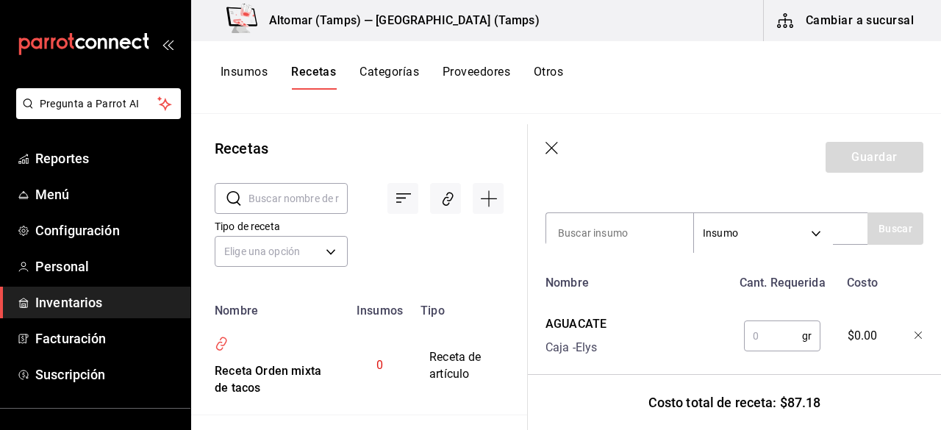
click at [770, 340] on input "text" at bounding box center [773, 335] width 58 height 29
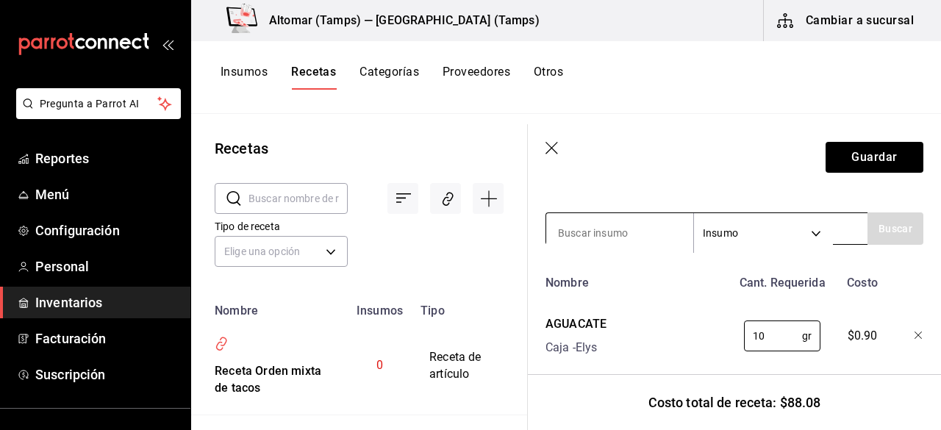
type input "10"
click at [585, 216] on div "Insumo SUPPLY" at bounding box center [706, 228] width 322 height 32
click at [586, 231] on input at bounding box center [619, 233] width 147 height 31
type input "chipo"
click at [884, 226] on button "Buscar" at bounding box center [895, 228] width 56 height 32
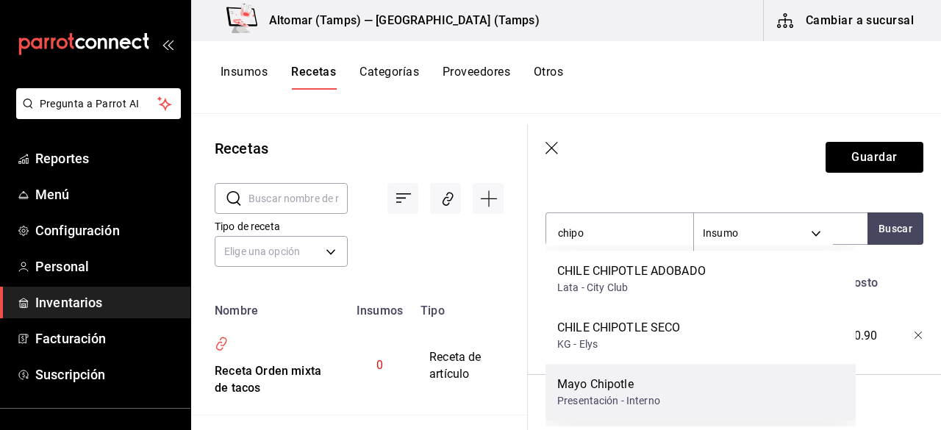
click at [753, 387] on div "Mayo Chipotle Presentación - Interno" at bounding box center [700, 392] width 310 height 57
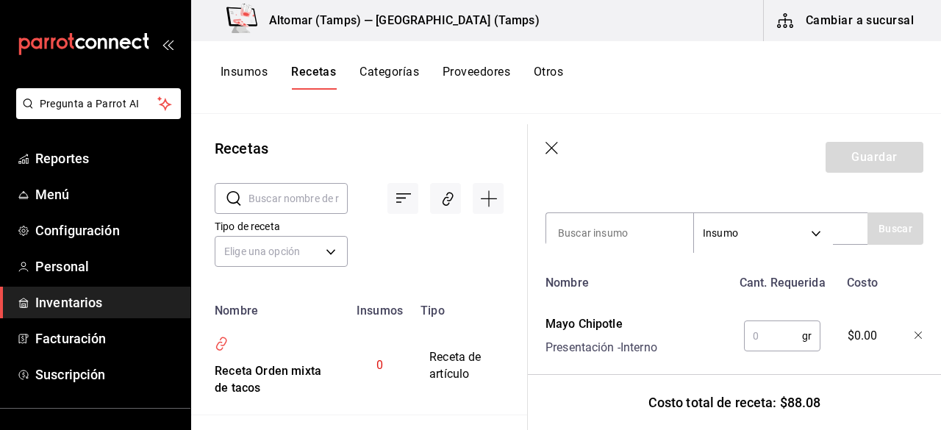
click at [773, 329] on input "text" at bounding box center [773, 335] width 58 height 29
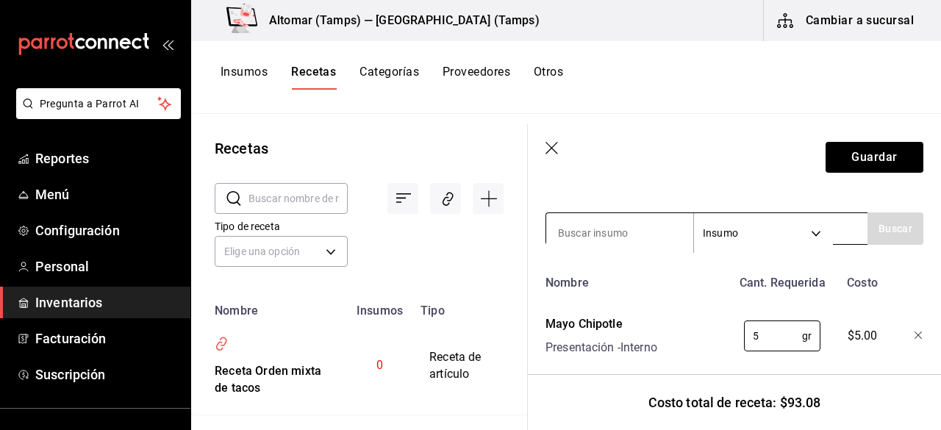
type input "5"
click at [621, 233] on input at bounding box center [619, 233] width 147 height 31
click at [880, 235] on button "Buscar" at bounding box center [895, 228] width 56 height 32
type input "chil"
click at [891, 229] on button "Buscar" at bounding box center [895, 228] width 56 height 32
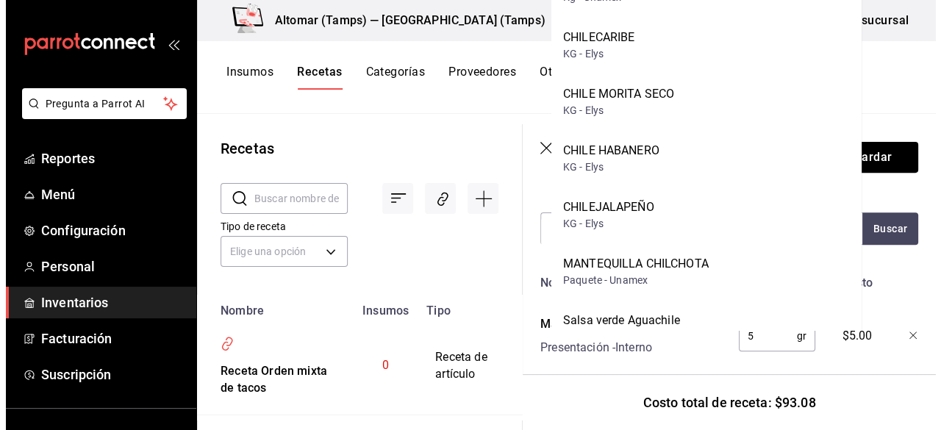
scroll to position [559, 0]
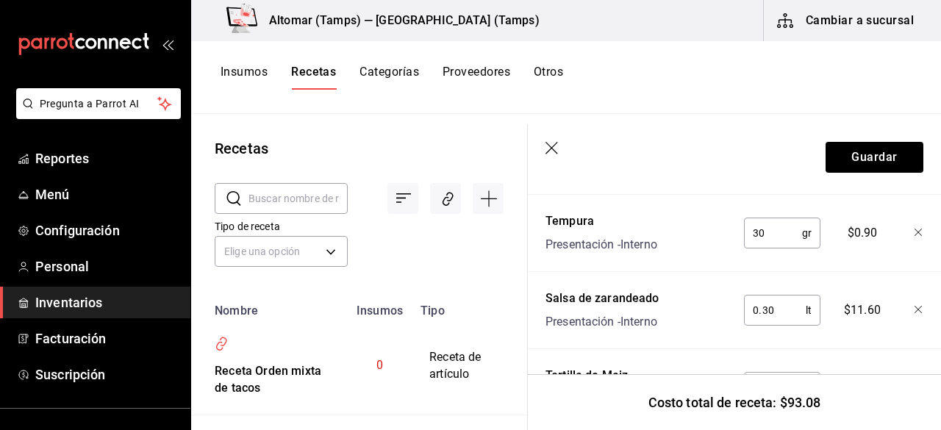
click at [908, 91] on div "Insumos Recetas Categorías Proveedores Otros" at bounding box center [566, 77] width 750 height 73
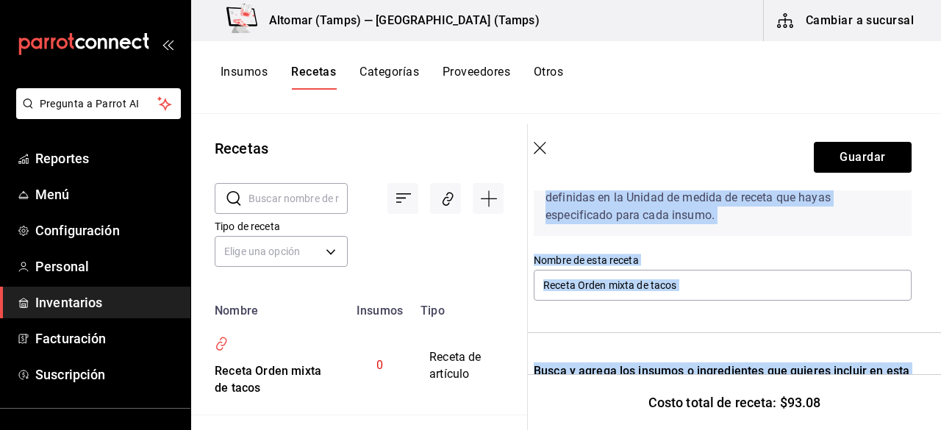
scroll to position [78, 12]
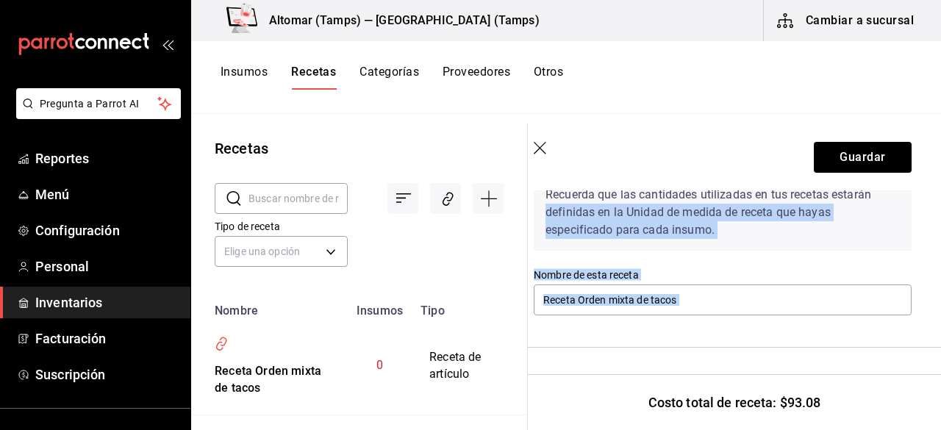
drag, startPoint x: 939, startPoint y: 293, endPoint x: 940, endPoint y: 193, distance: 100.7
click at [940, 193] on section "Guardar Receta de artículo Recuerda que las cantidades utilizadas en tus receta…" at bounding box center [734, 277] width 413 height 306
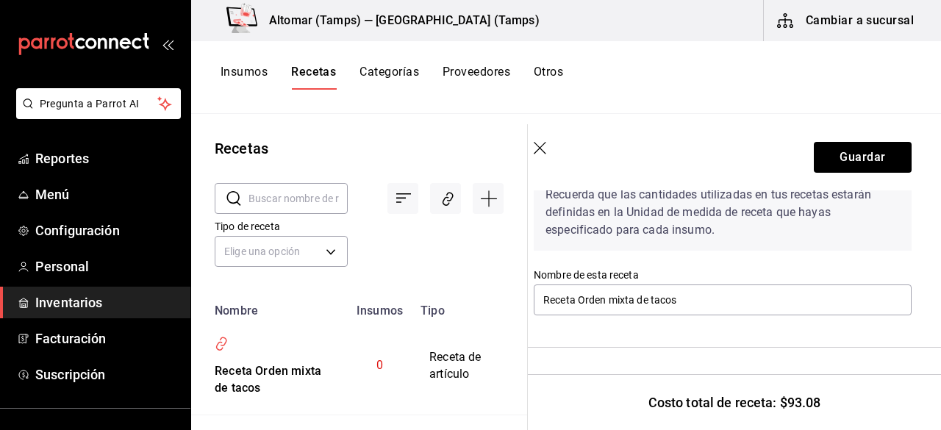
click at [915, 131] on header "Guardar" at bounding box center [722, 157] width 413 height 66
click at [868, 163] on button "Guardar" at bounding box center [863, 157] width 98 height 31
